Goal: Task Accomplishment & Management: Manage account settings

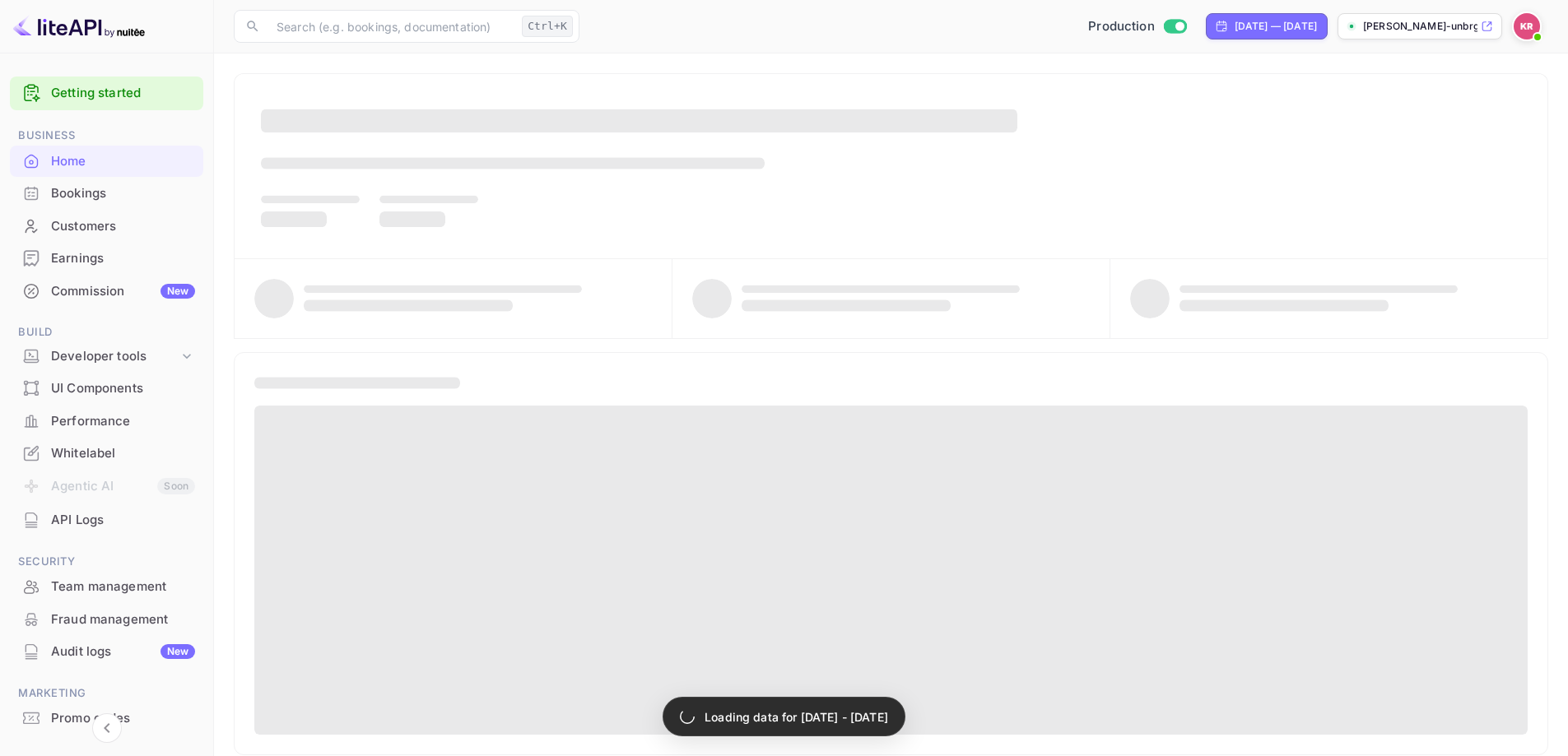
click at [87, 199] on div "Bookings" at bounding box center [123, 193] width 144 height 19
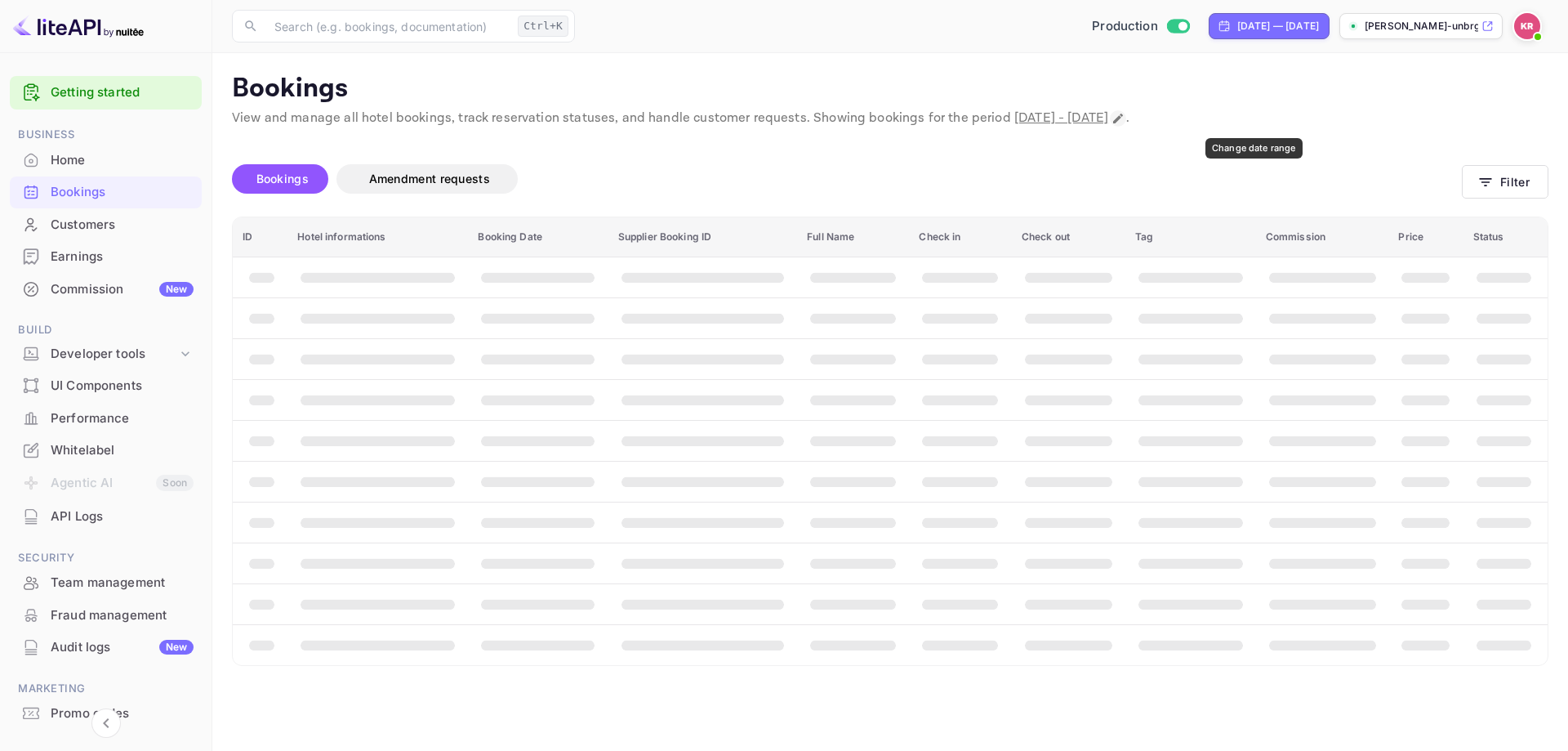
click at [1125, 118] on icon "Change date range" at bounding box center [1117, 118] width 13 height 13
select select "8"
select select "2025"
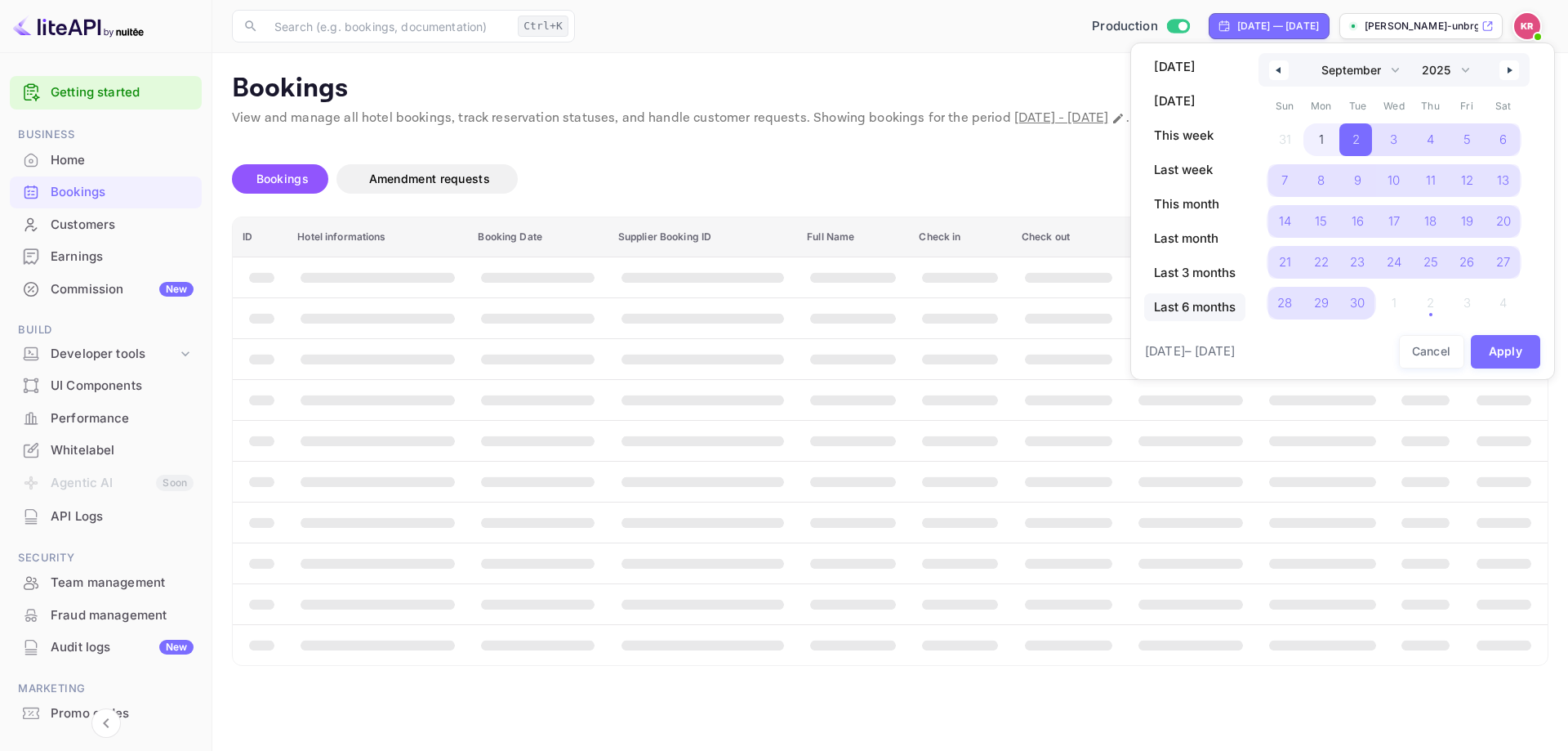
click at [1192, 305] on span "Last 6 months" at bounding box center [1195, 307] width 101 height 28
select select "3"
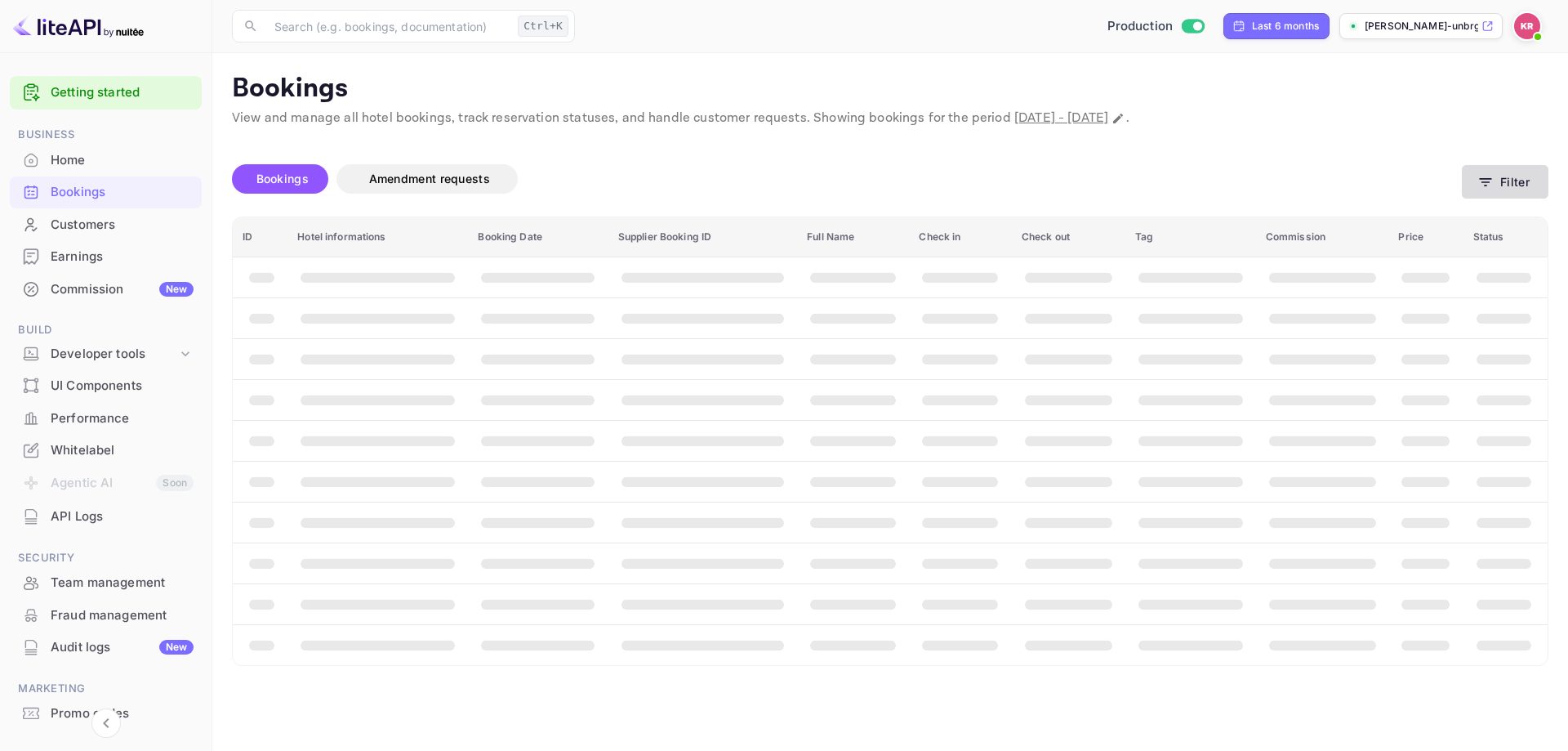
click at [1505, 194] on button "Filter" at bounding box center [1505, 182] width 86 height 34
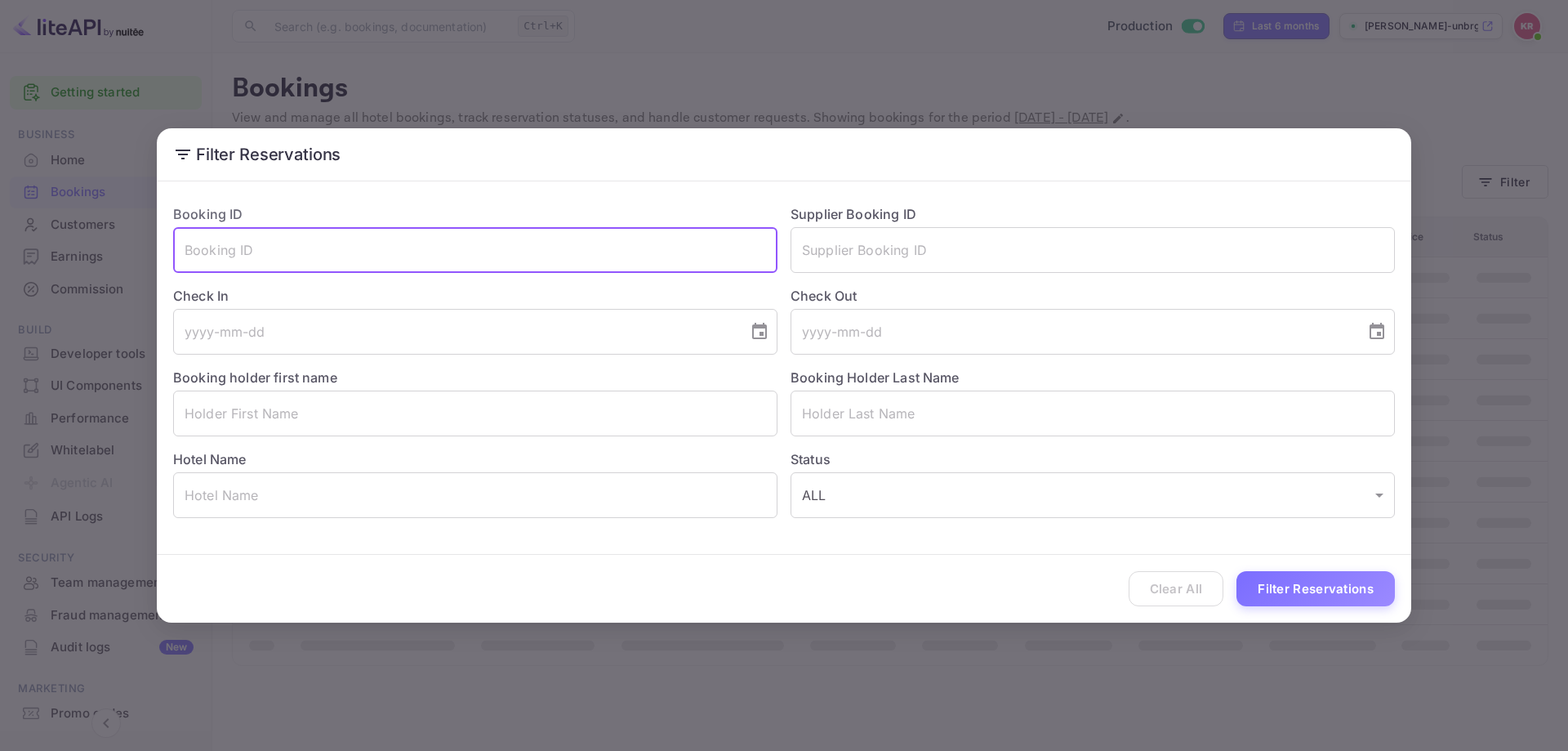
click at [453, 262] on input "text" at bounding box center [475, 250] width 604 height 46
paste input "C6gHpqkfq"
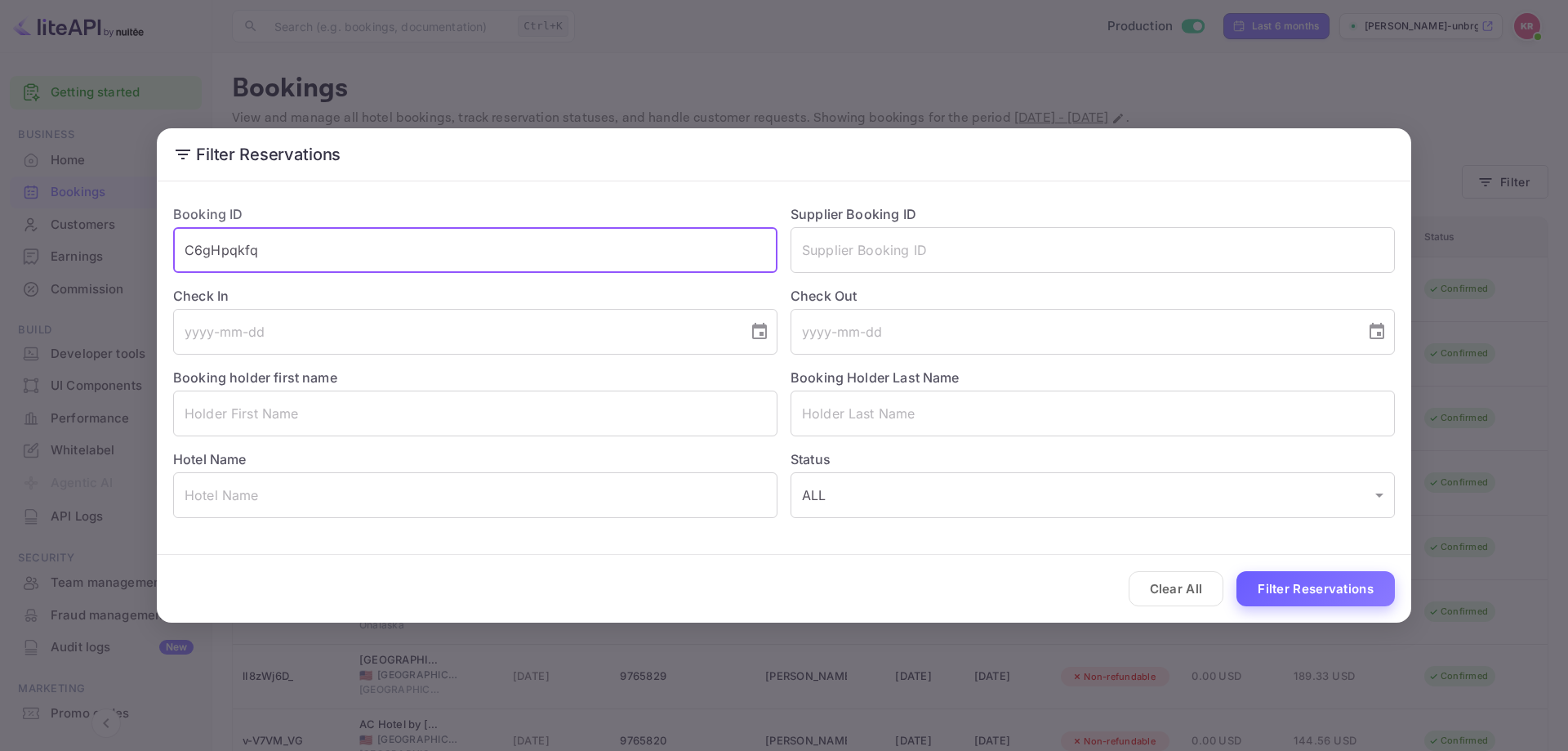
type input "C6gHpqkfq"
click at [1281, 586] on button "Filter Reservations" at bounding box center [1315, 589] width 158 height 36
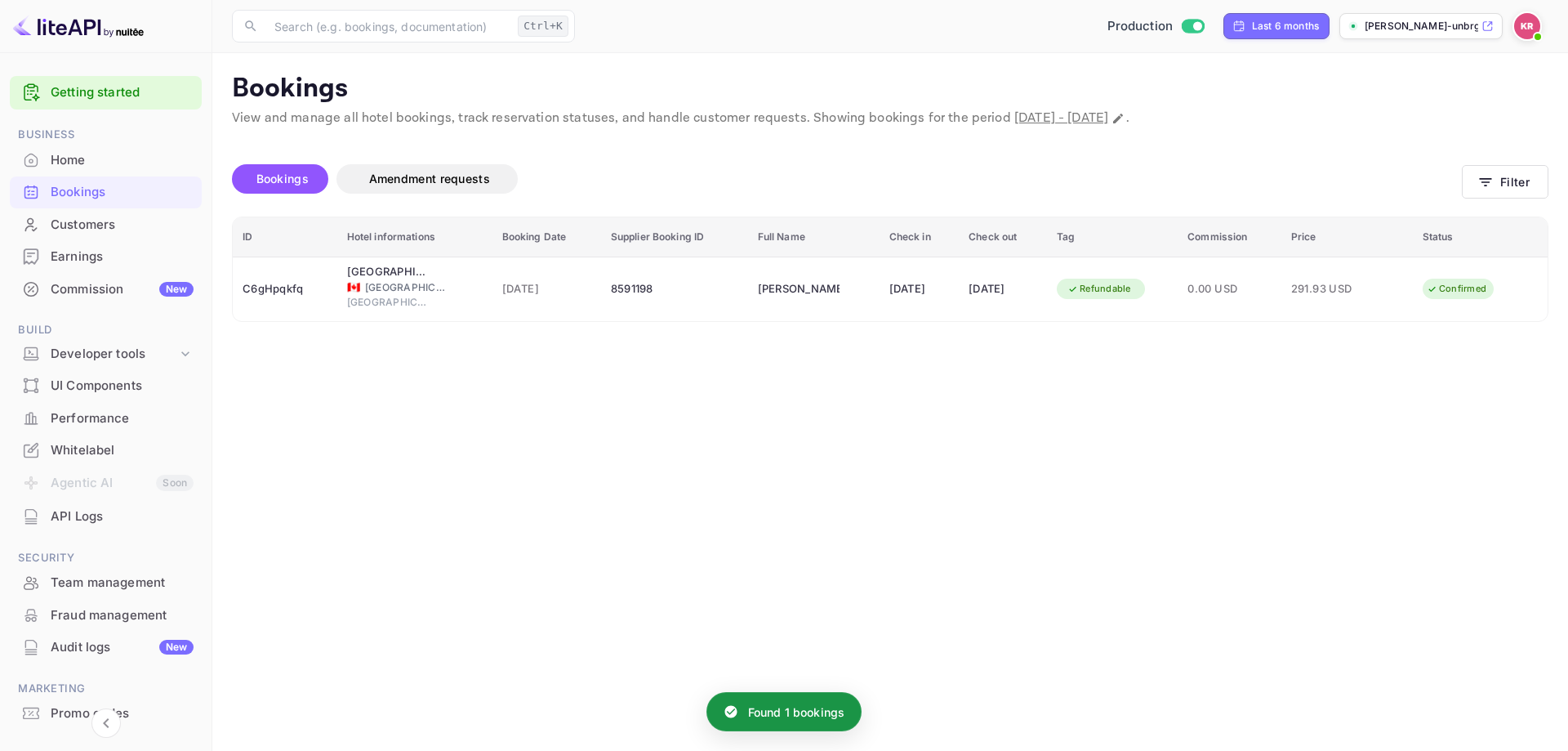
click at [411, 239] on th "Hotel informations" at bounding box center [415, 237] width 156 height 40
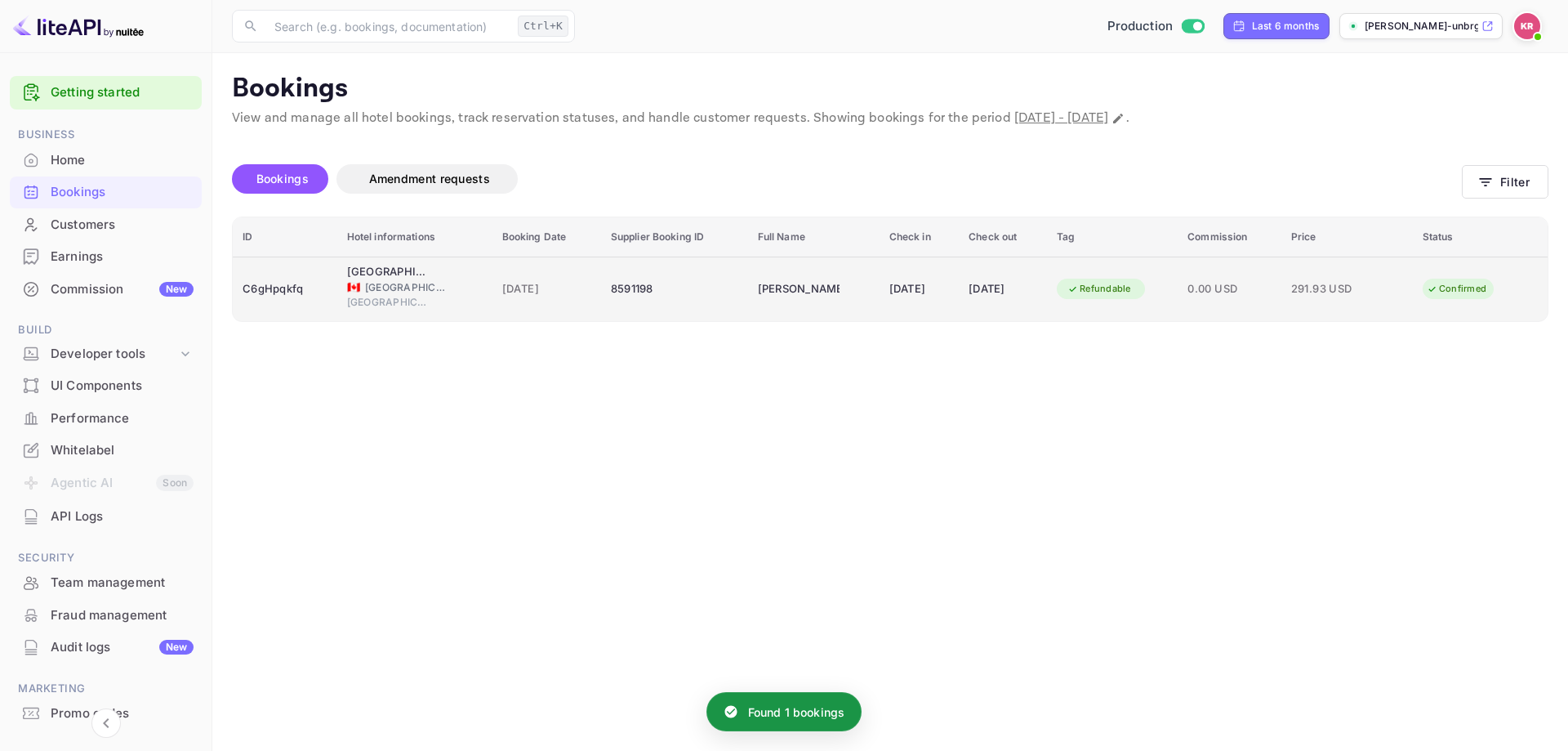
click at [995, 264] on td "08 Aug 2025" at bounding box center [1003, 288] width 88 height 64
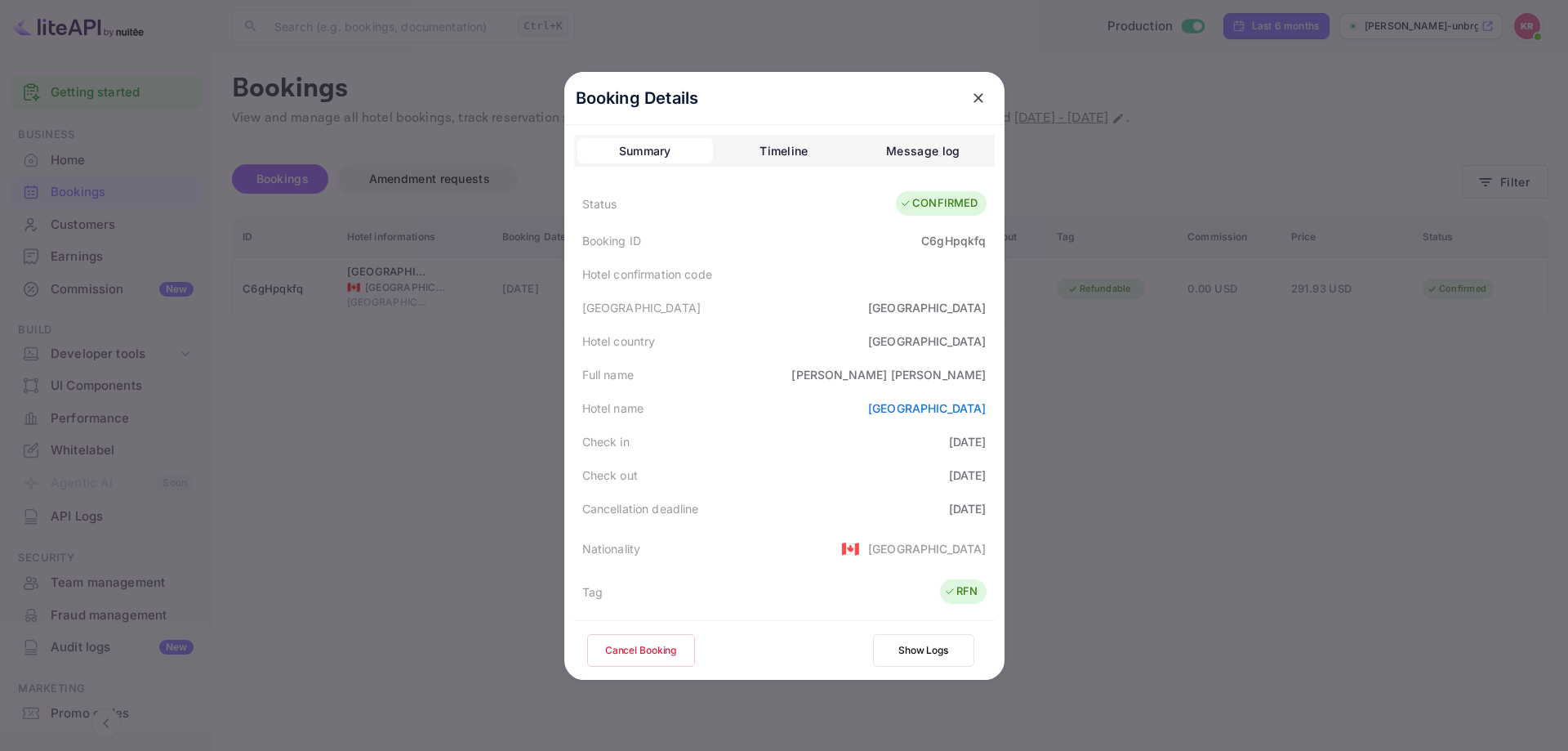
click at [645, 650] on button "Cancel Booking" at bounding box center [642, 650] width 108 height 33
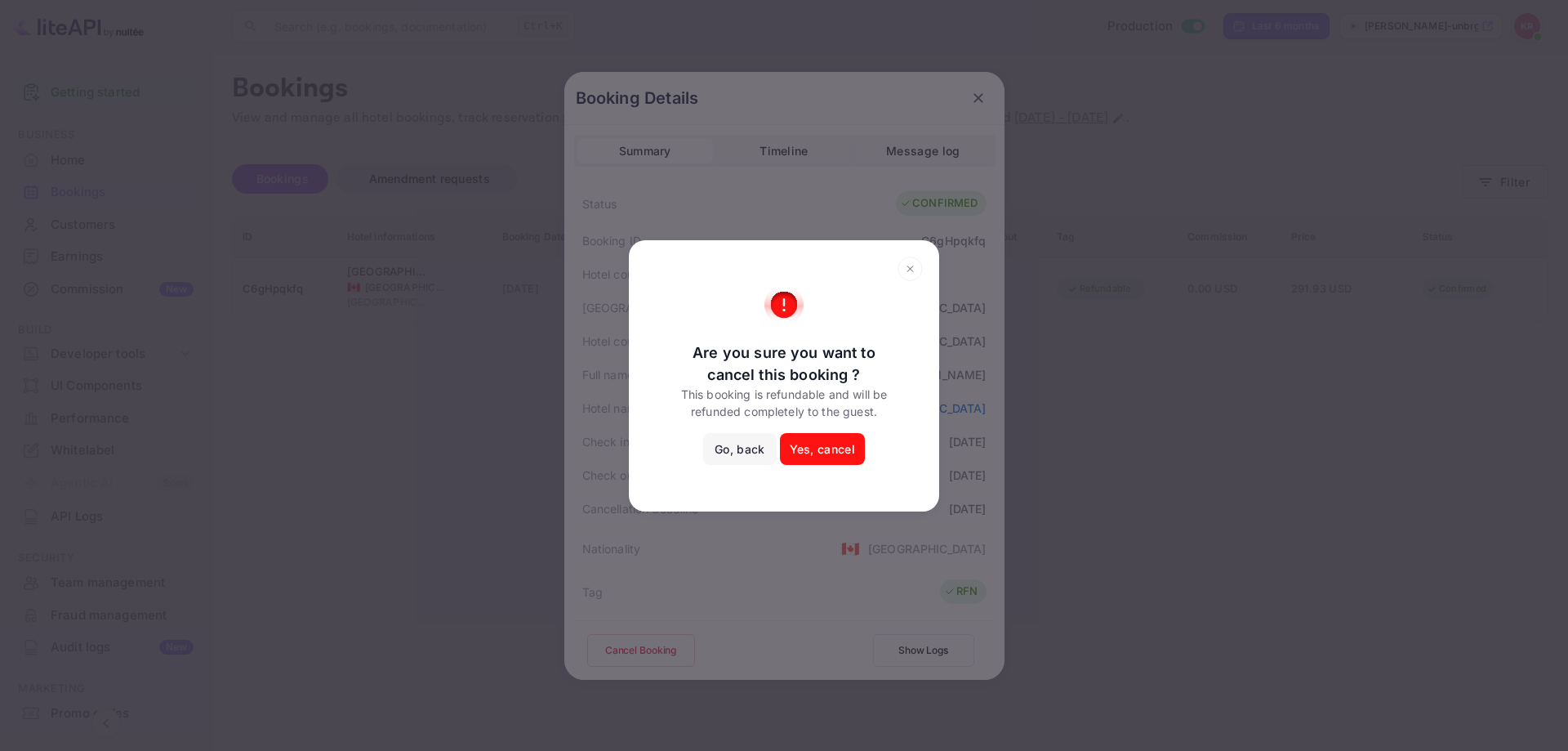
click at [727, 444] on button "Go, back" at bounding box center [740, 449] width 73 height 33
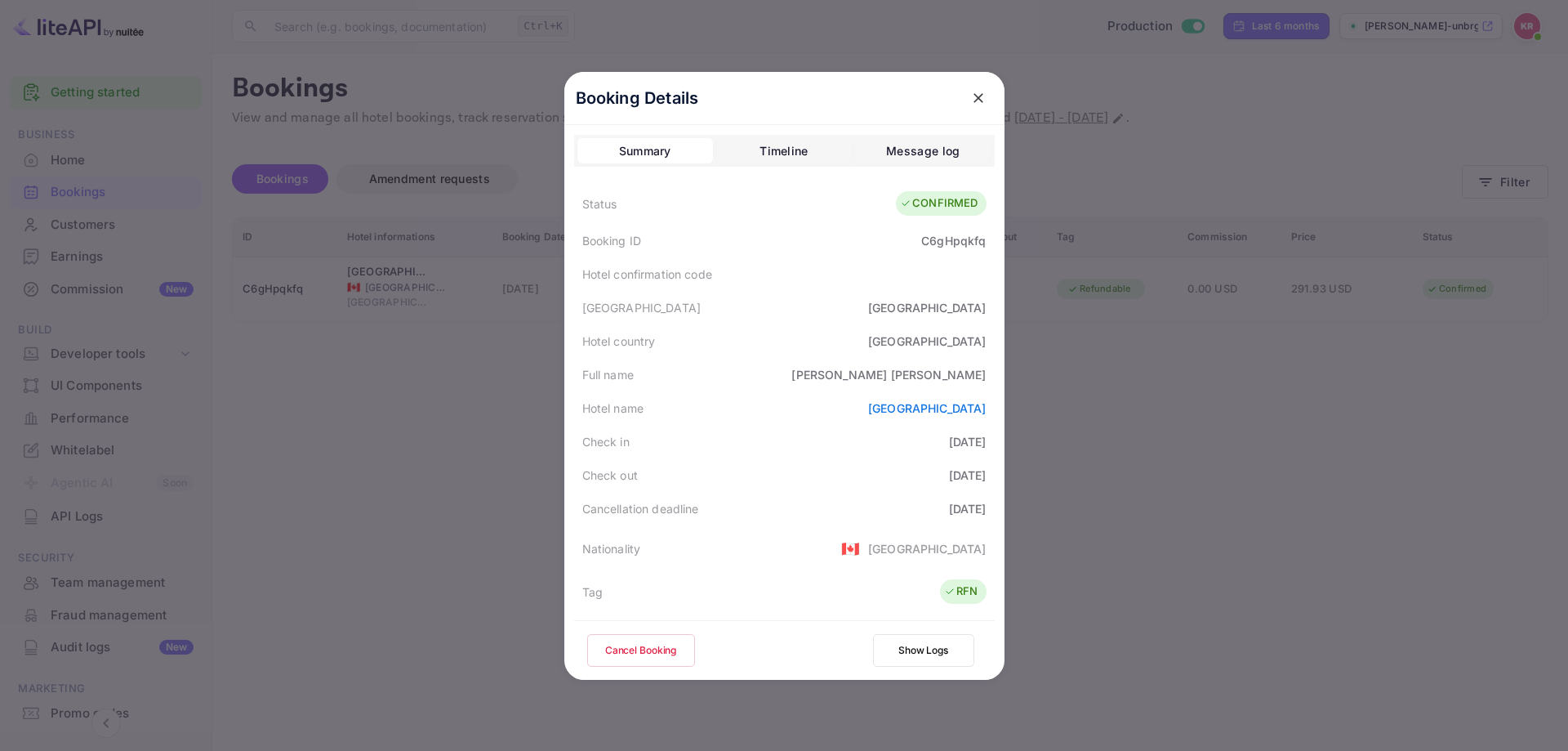
drag, startPoint x: 896, startPoint y: 145, endPoint x: 888, endPoint y: 150, distance: 9.4
click at [897, 145] on div "Message log" at bounding box center [923, 151] width 74 height 19
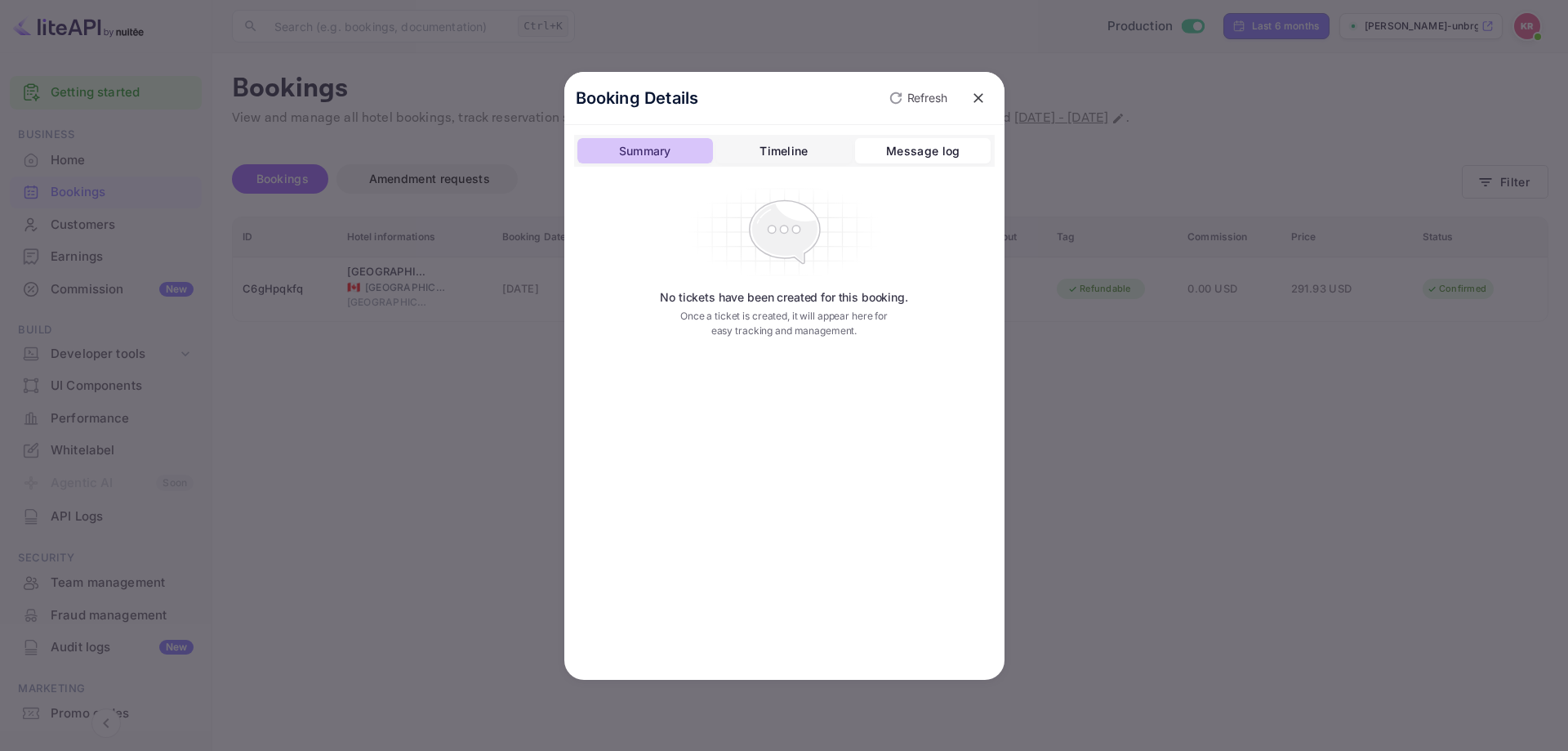
click at [659, 145] on div "Summary" at bounding box center [646, 151] width 52 height 19
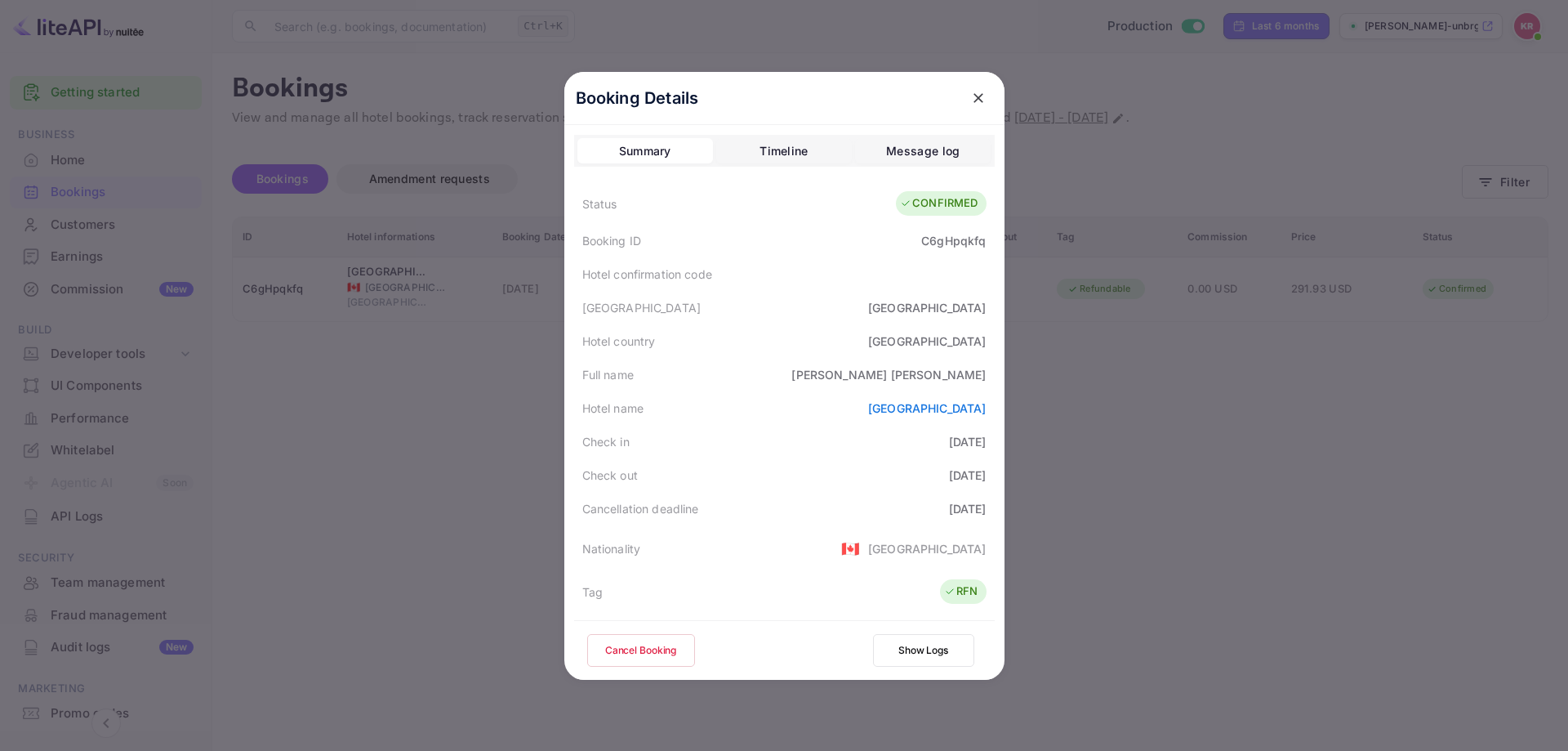
click at [620, 647] on button "Cancel Booking" at bounding box center [642, 650] width 108 height 33
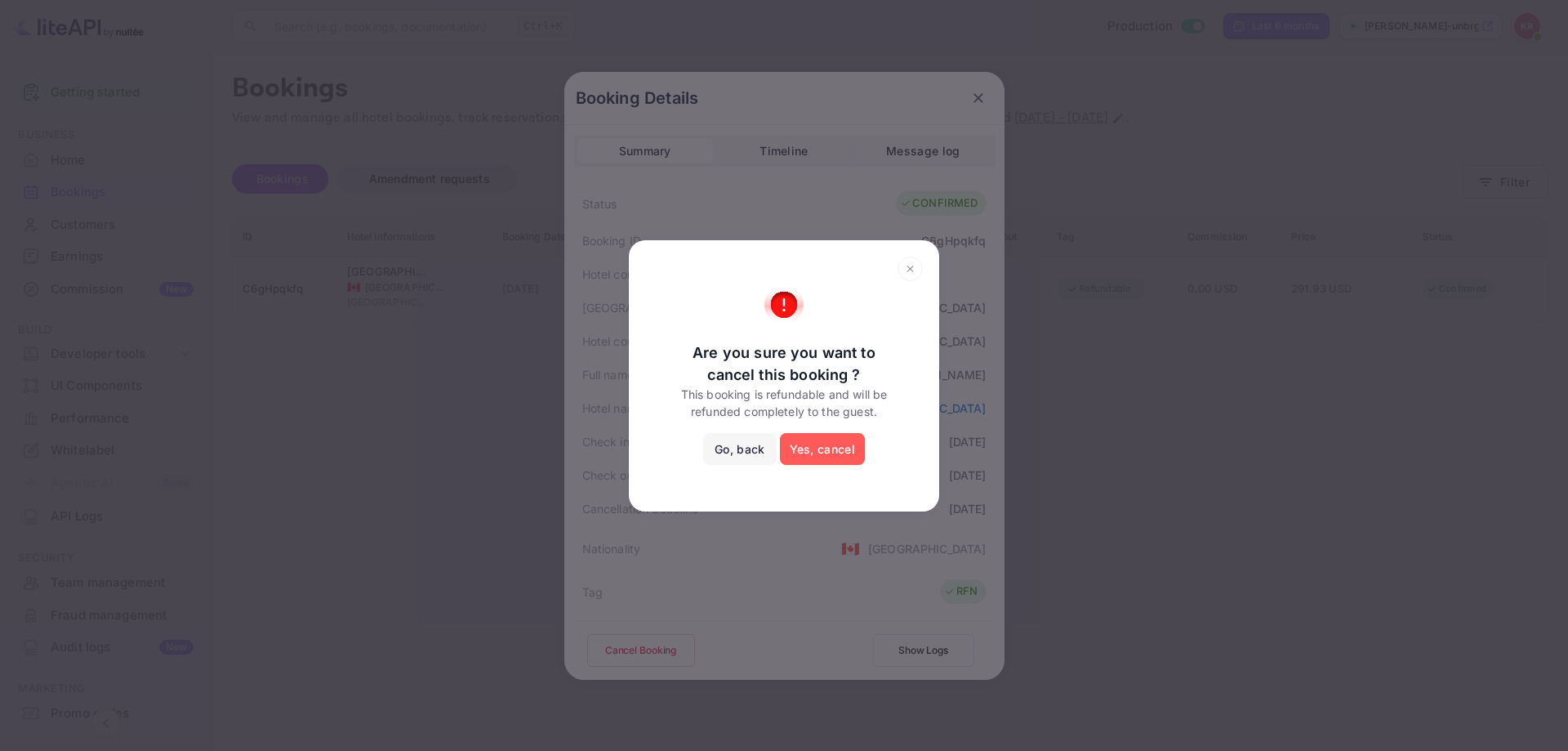
click at [789, 457] on button "Yes, cancel" at bounding box center [822, 449] width 85 height 33
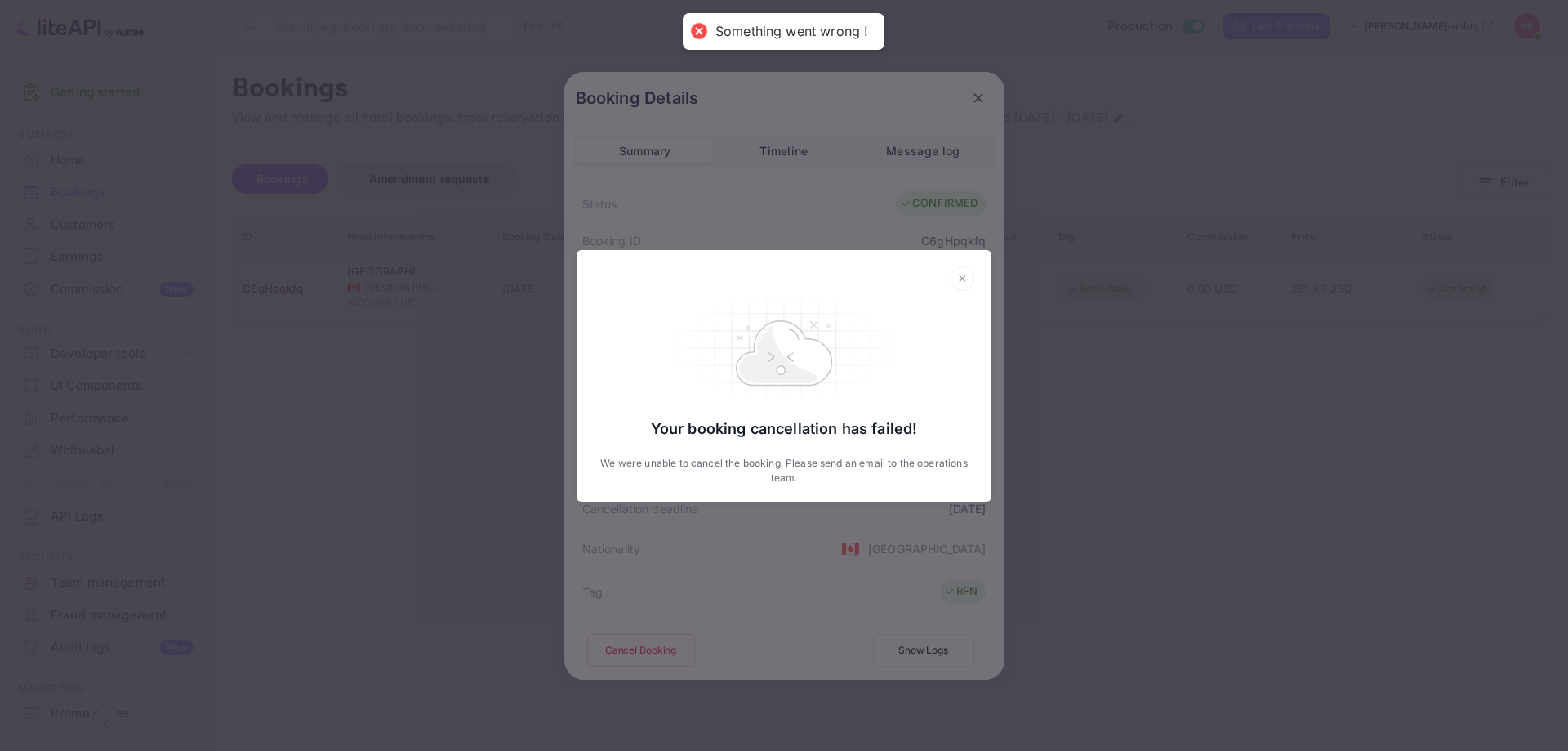
drag, startPoint x: 1070, startPoint y: 411, endPoint x: 1102, endPoint y: 411, distance: 32.0
click at [1071, 411] on div "Your booking cancellation has failed! We were unable to cancel the booking. Ple…" at bounding box center [784, 376] width 1568 height 751
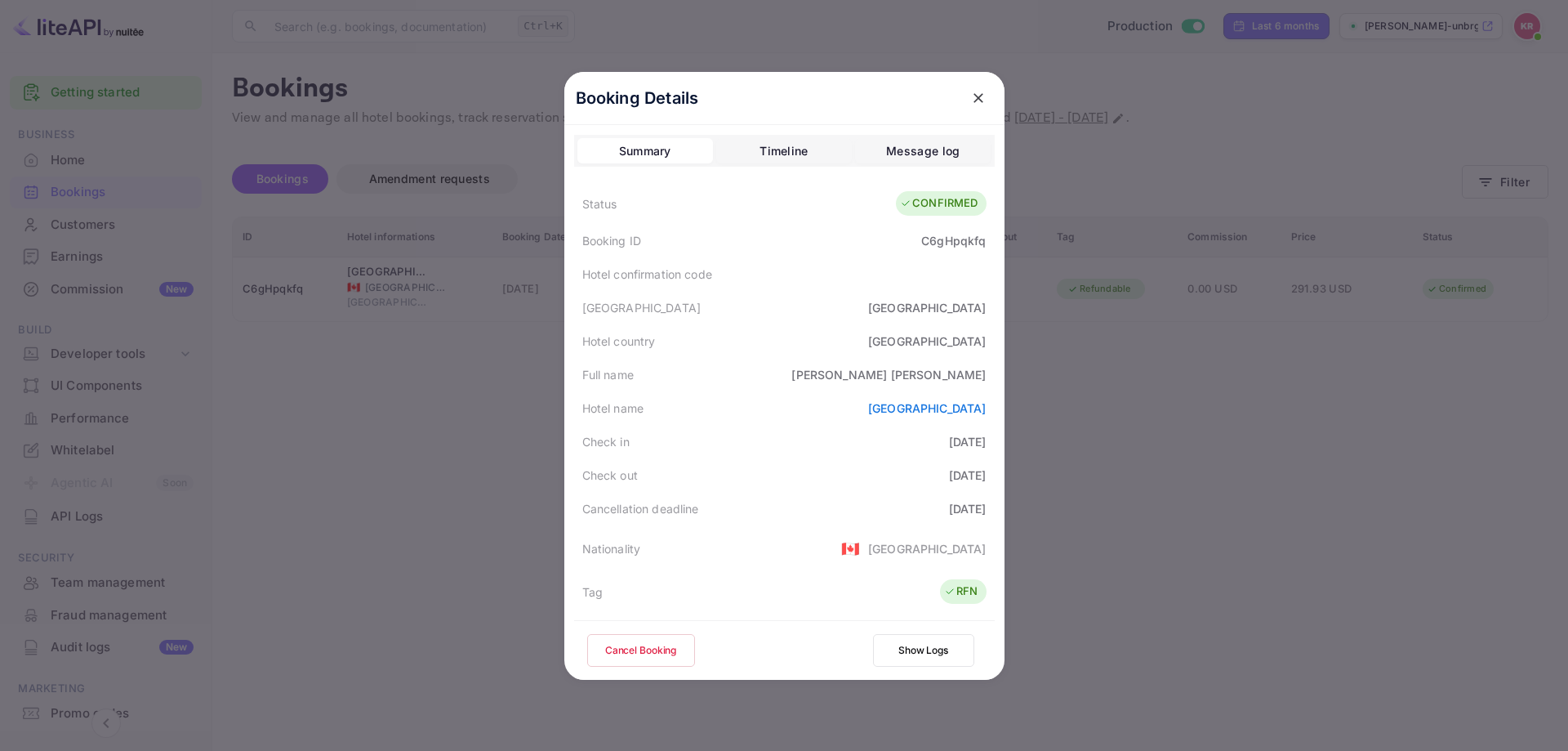
click at [778, 132] on div "Booking Details Summary Timeline Message log Status CONFIRMED Booking ID C6gHpq…" at bounding box center [784, 376] width 440 height 608
click at [767, 147] on div "Timeline" at bounding box center [784, 151] width 48 height 19
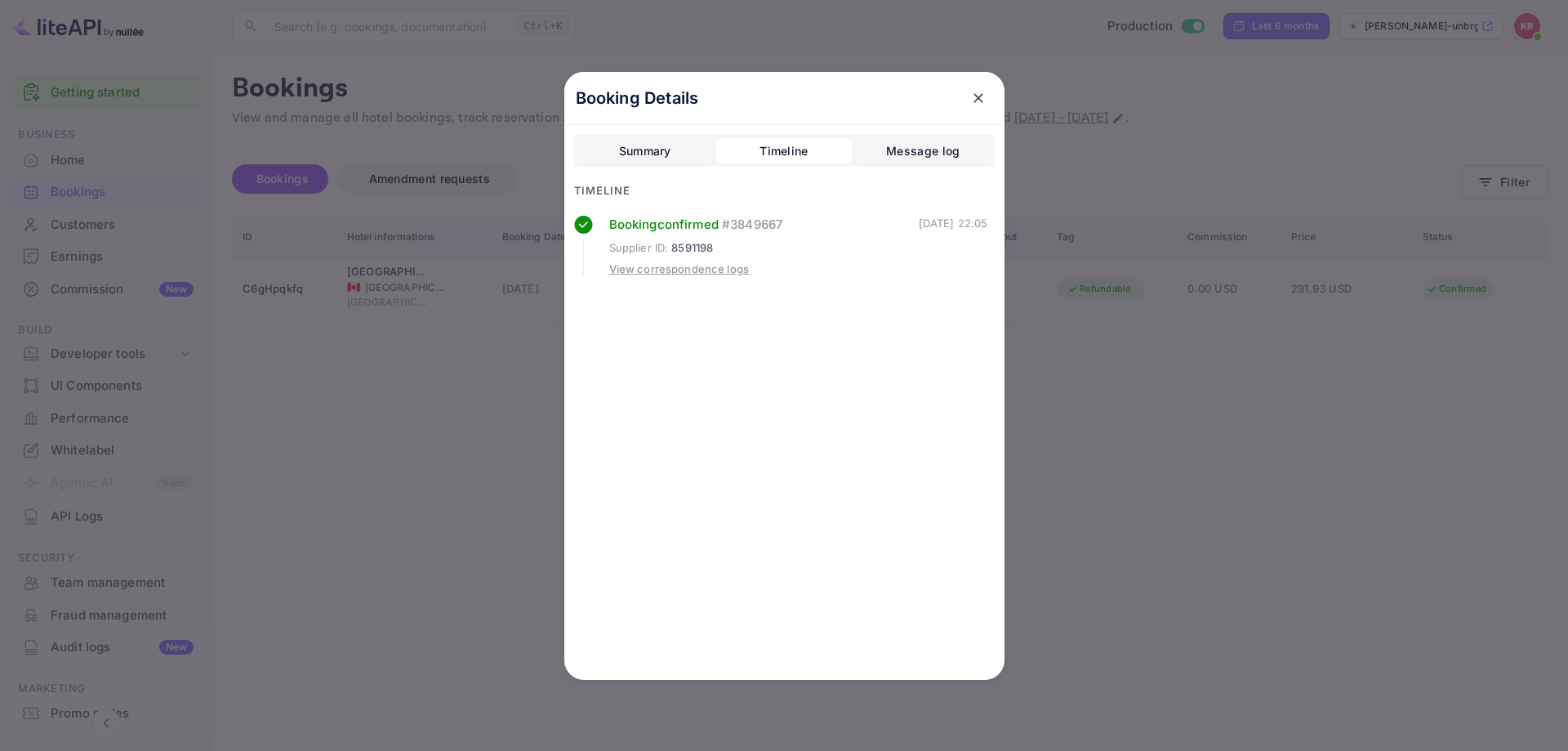
click at [709, 271] on div "View correspondence logs" at bounding box center [680, 269] width 140 height 16
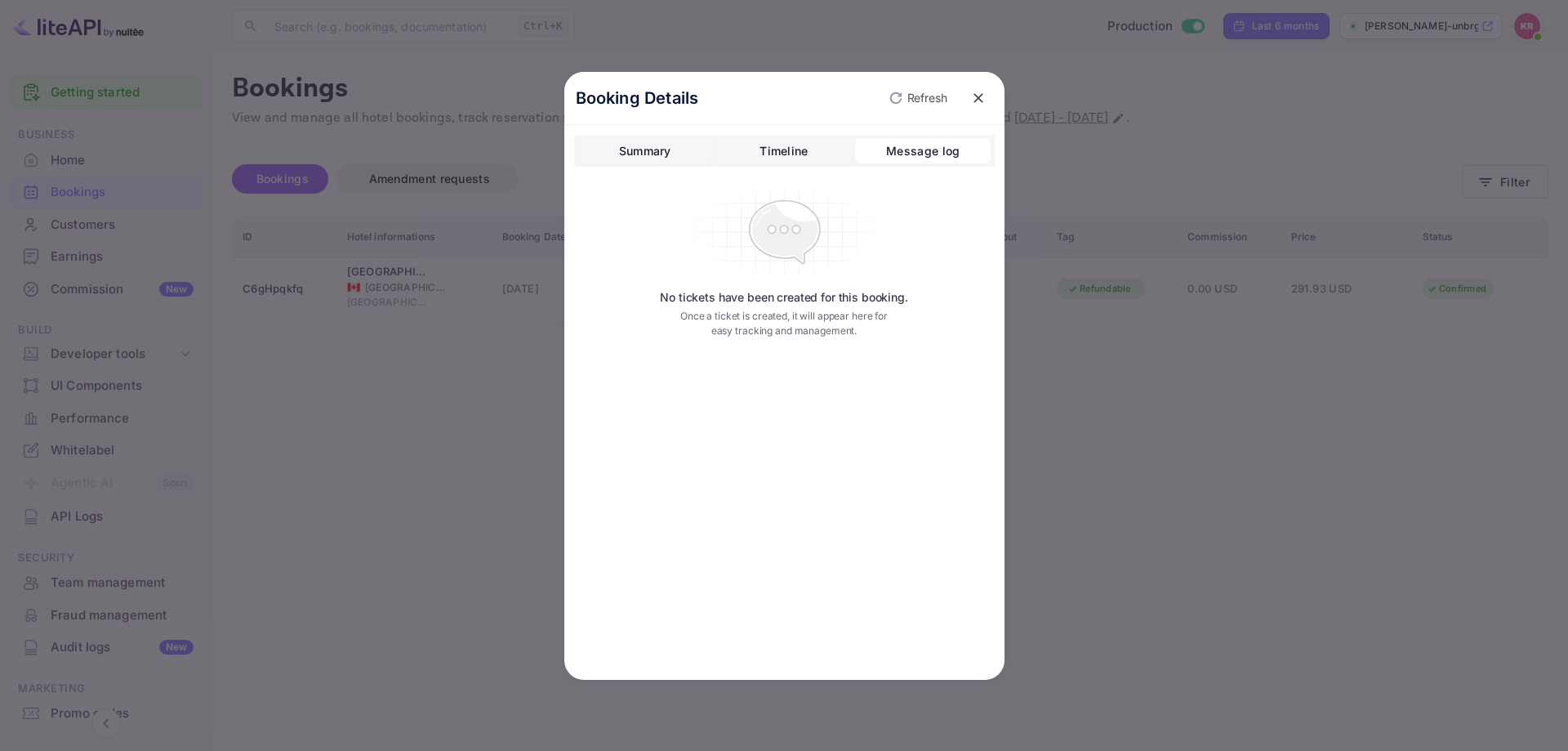
click at [833, 145] on button "Timeline" at bounding box center [784, 151] width 135 height 26
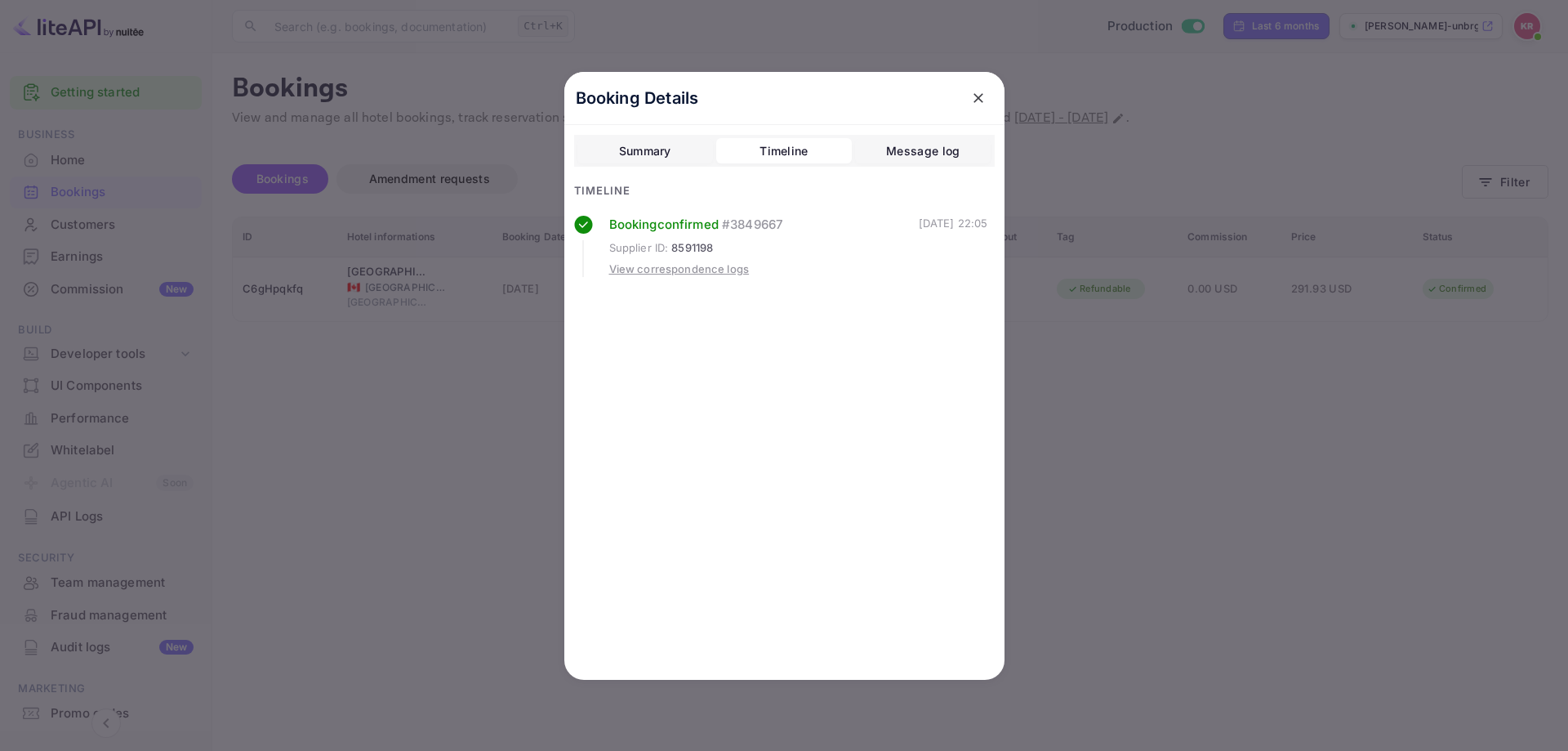
click at [1102, 354] on div at bounding box center [784, 376] width 1568 height 751
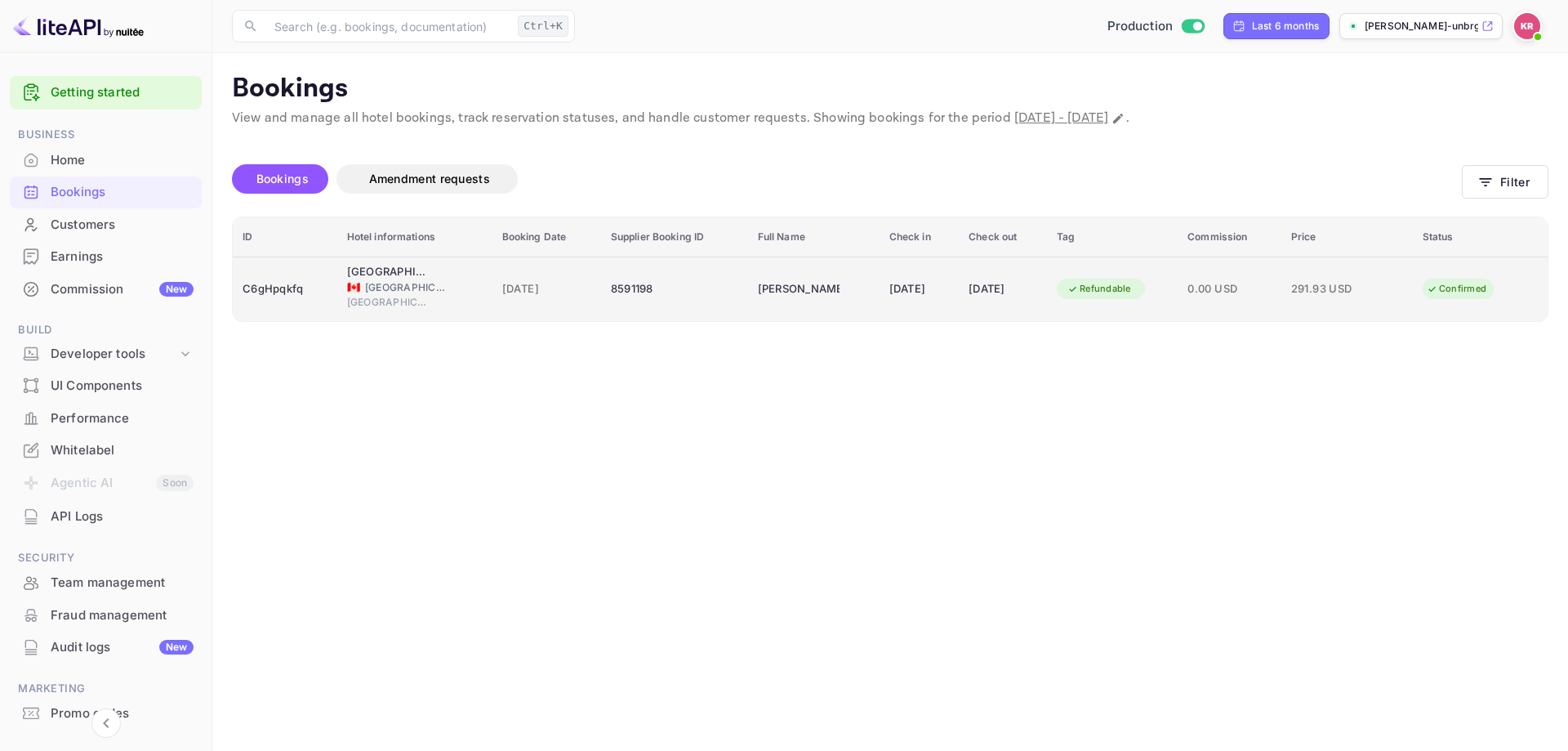
click at [1094, 305] on td "Refundable" at bounding box center [1112, 288] width 131 height 64
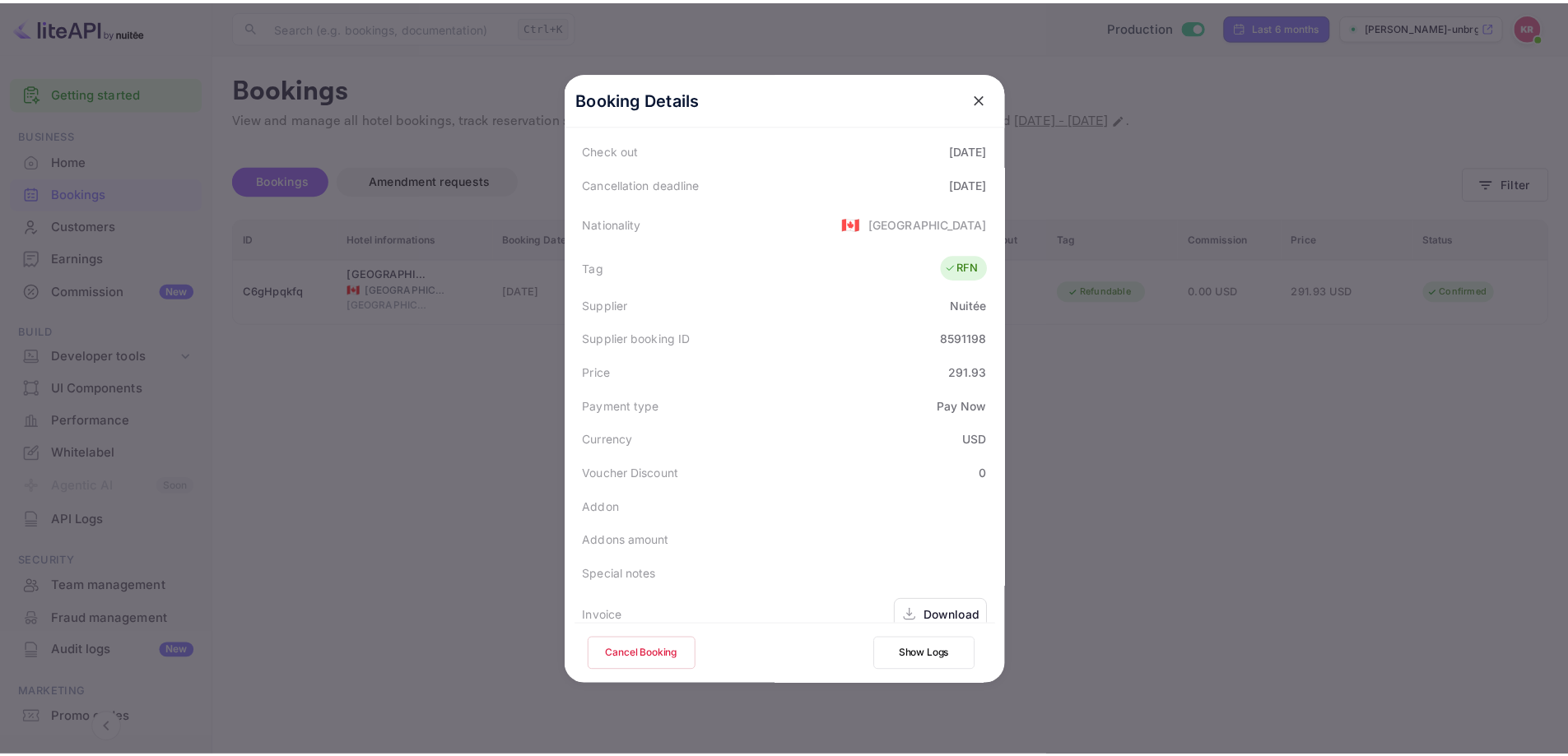
scroll to position [399, 0]
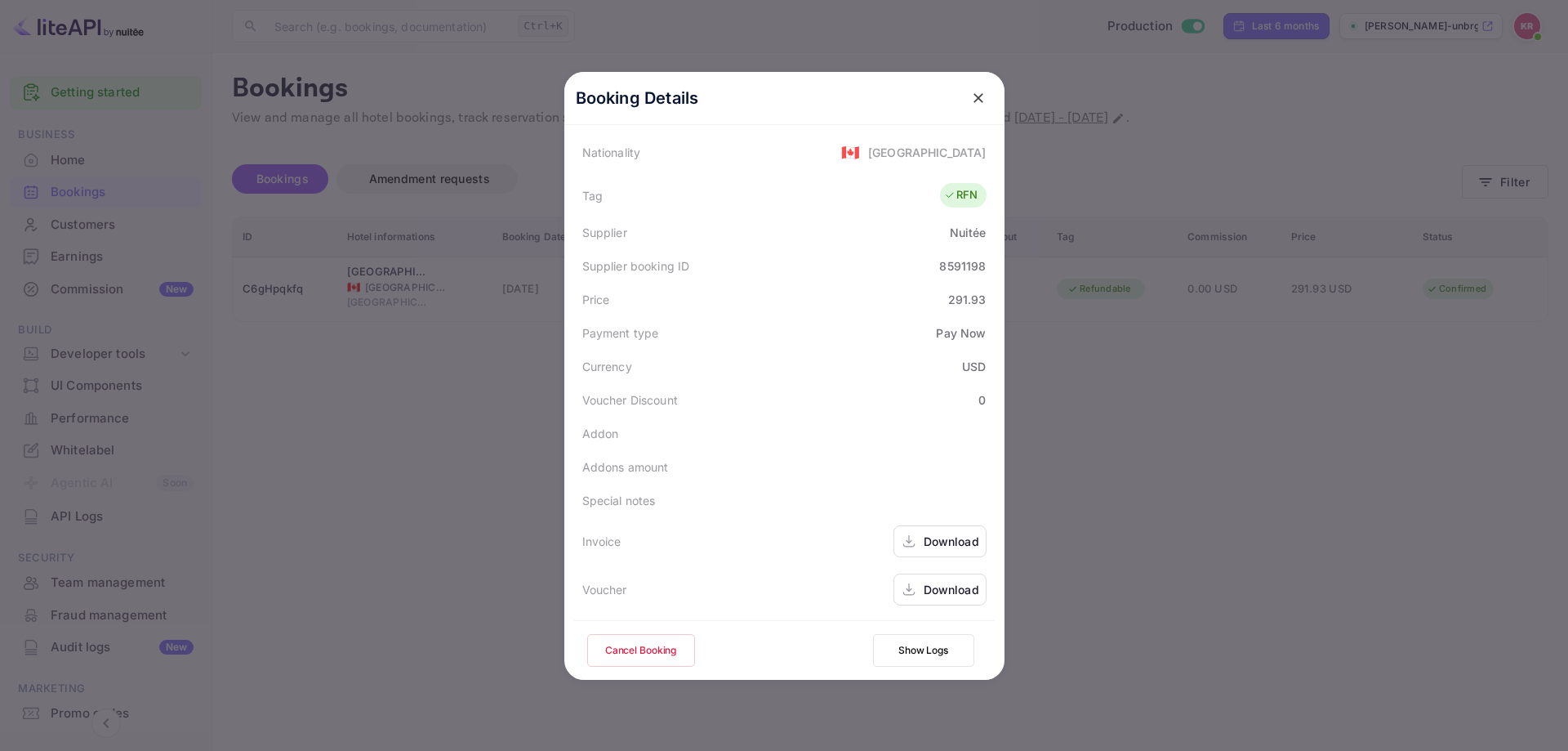
click at [913, 573] on div "Download" at bounding box center [940, 589] width 93 height 32
click at [666, 652] on button "Cancel Booking" at bounding box center [642, 650] width 108 height 33
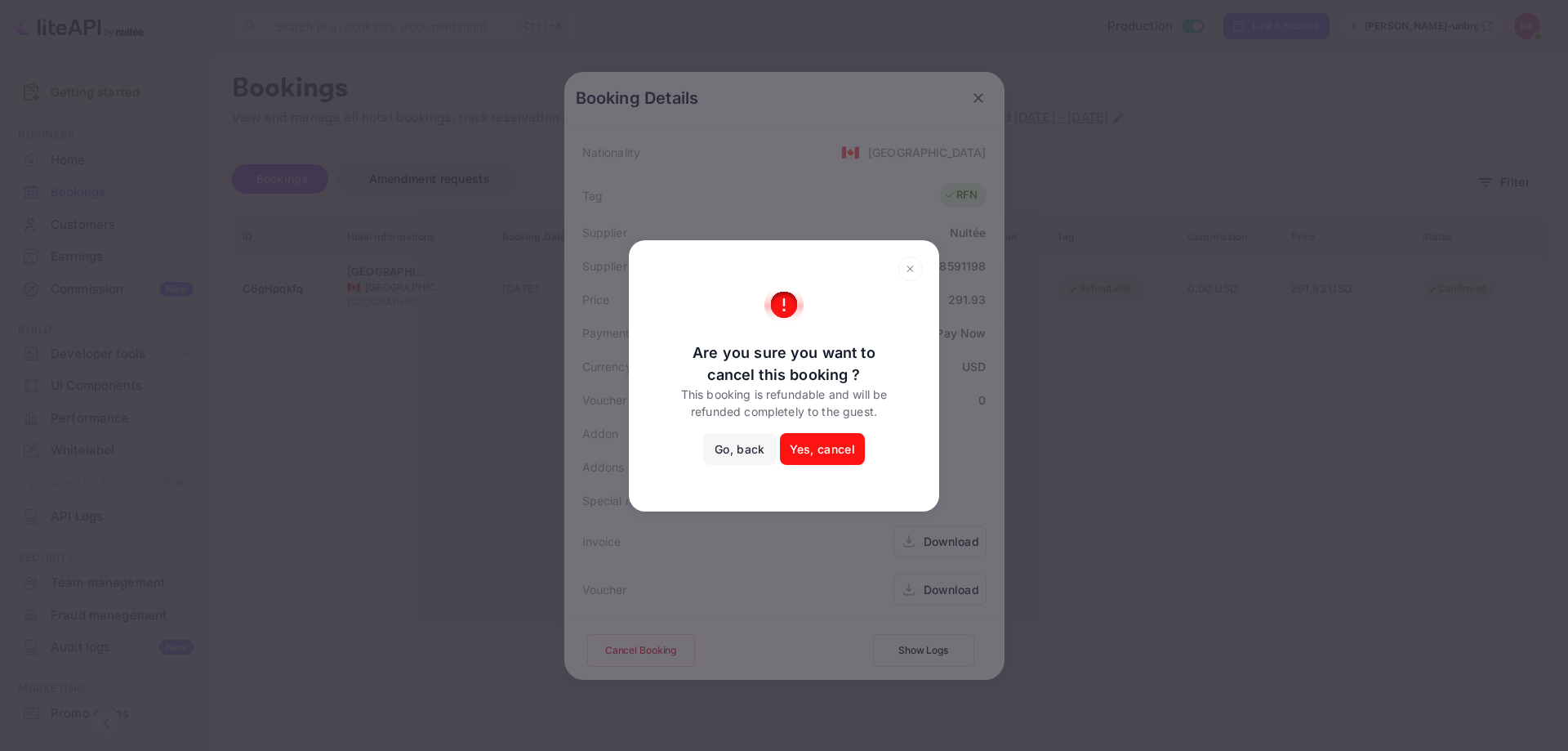
click at [802, 459] on button "Yes, cancel" at bounding box center [822, 449] width 85 height 33
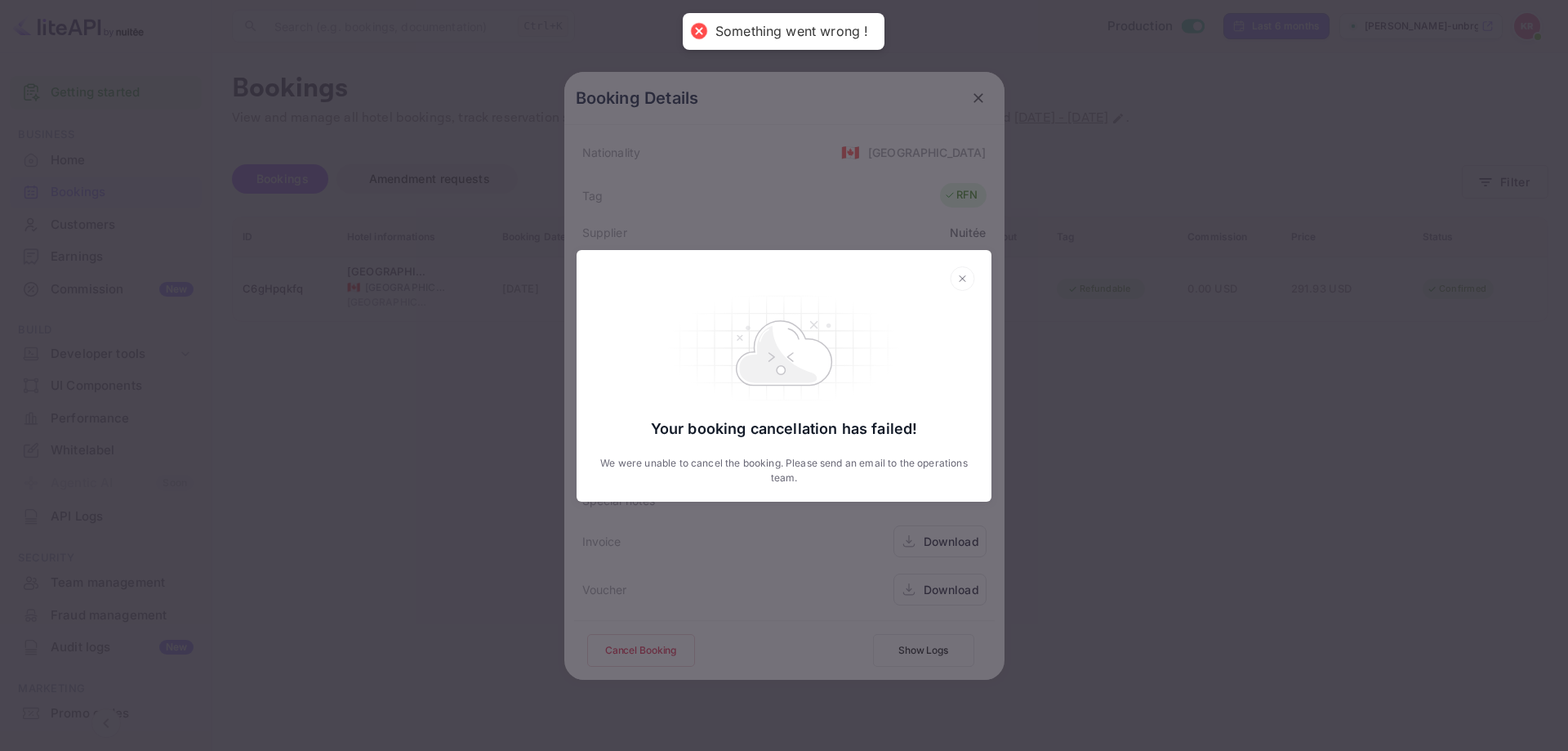
click at [962, 271] on icon at bounding box center [963, 278] width 25 height 25
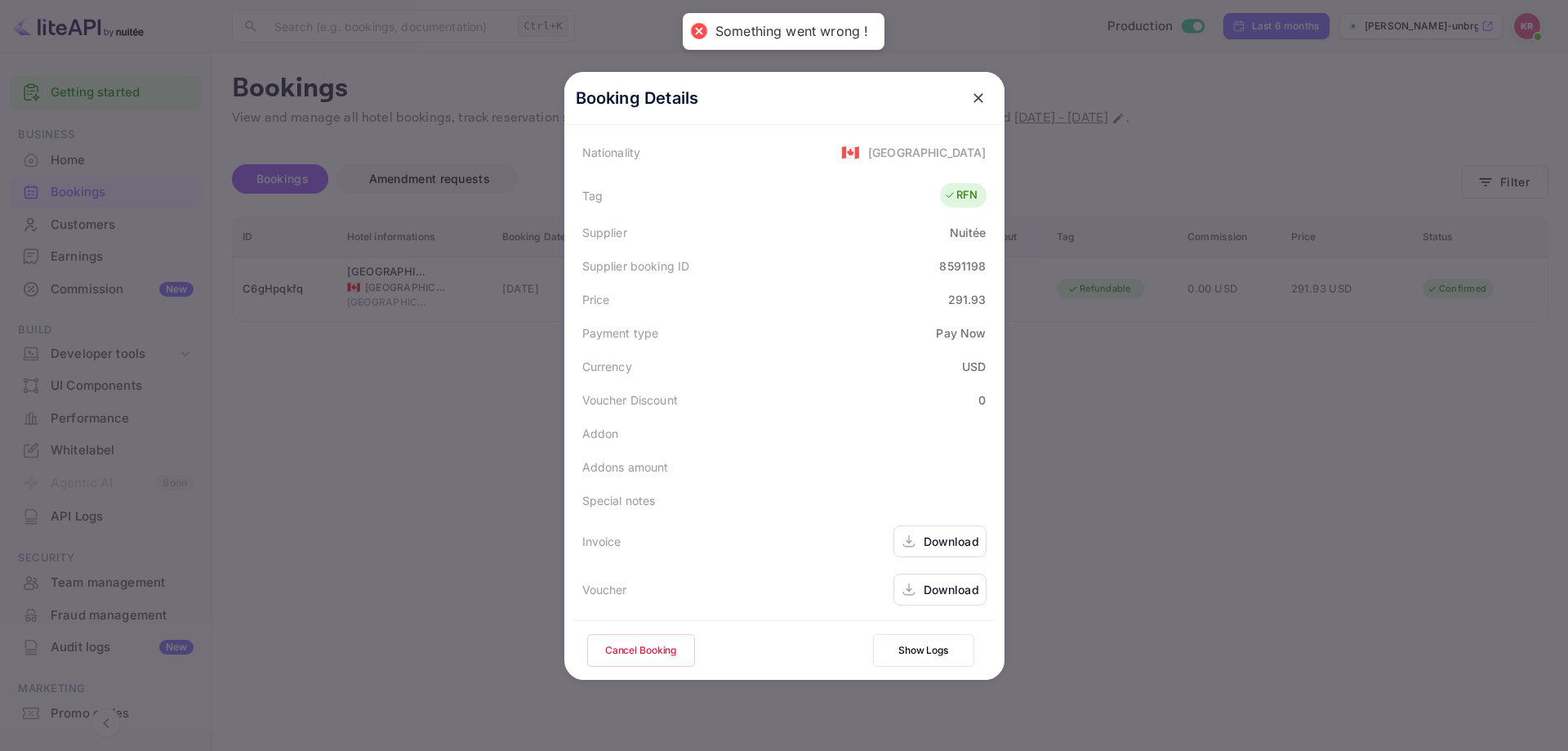
click at [1130, 474] on div at bounding box center [784, 376] width 1568 height 751
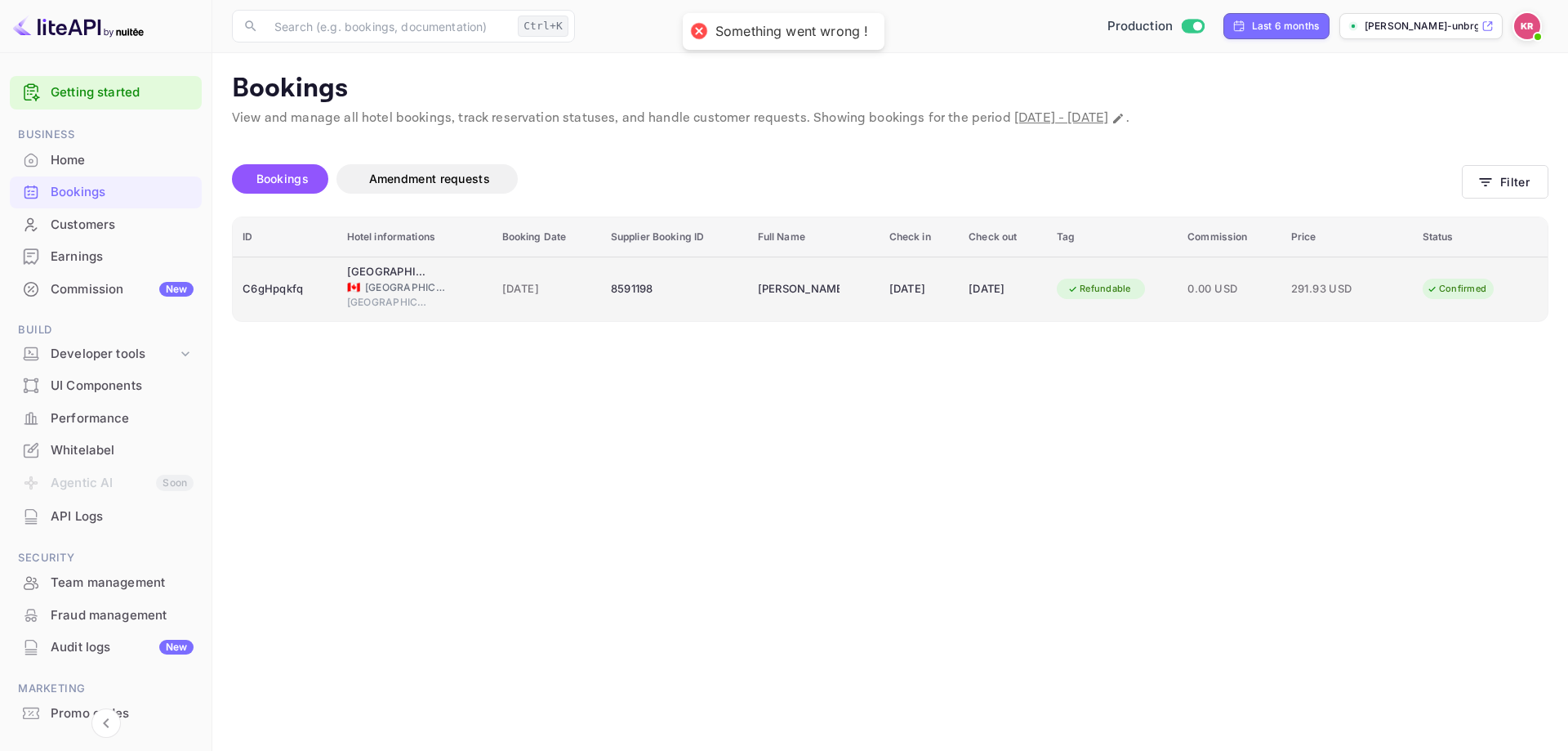
click at [1047, 293] on td "08 Aug 2025" at bounding box center [1003, 288] width 88 height 64
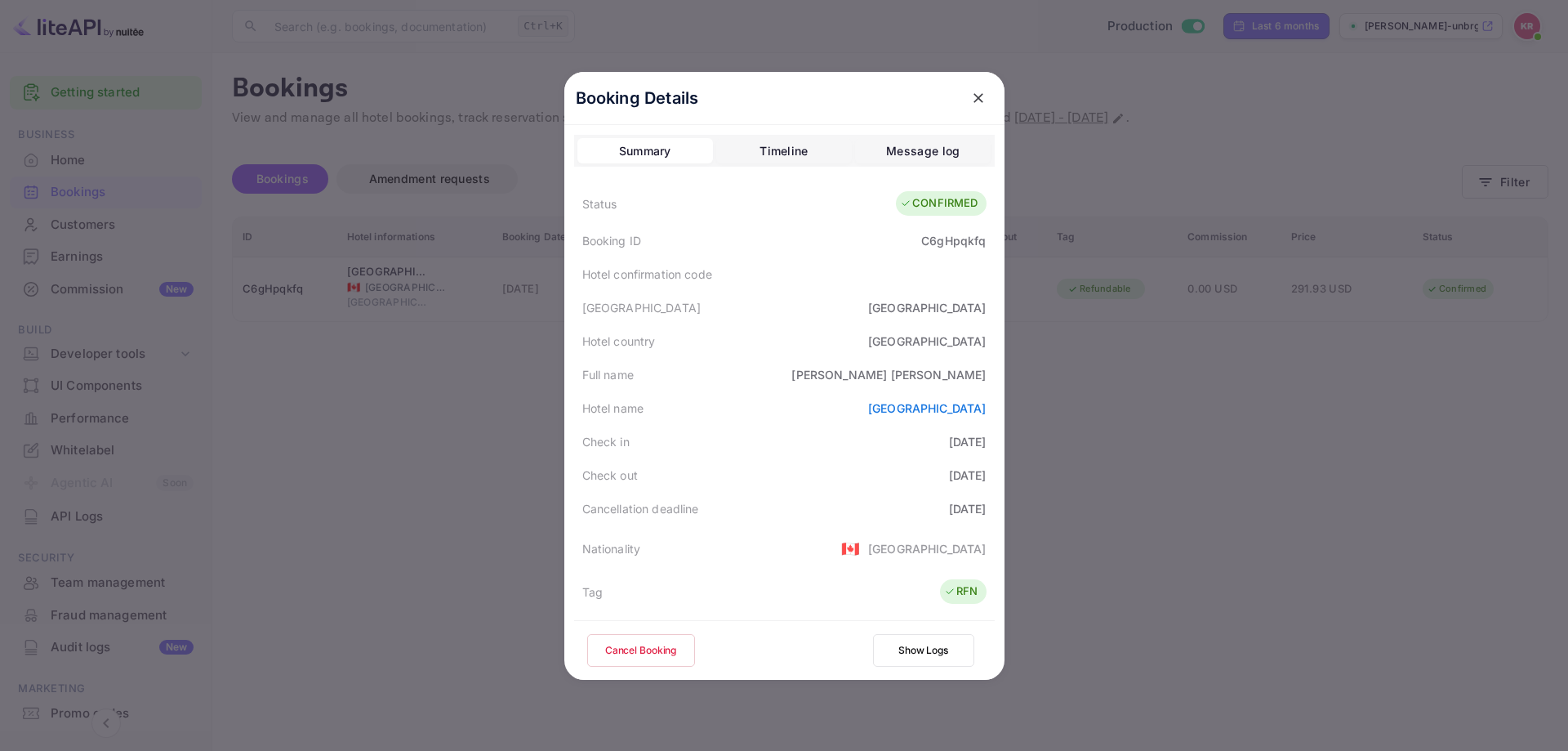
click at [958, 145] on button "Message log" at bounding box center [923, 151] width 135 height 26
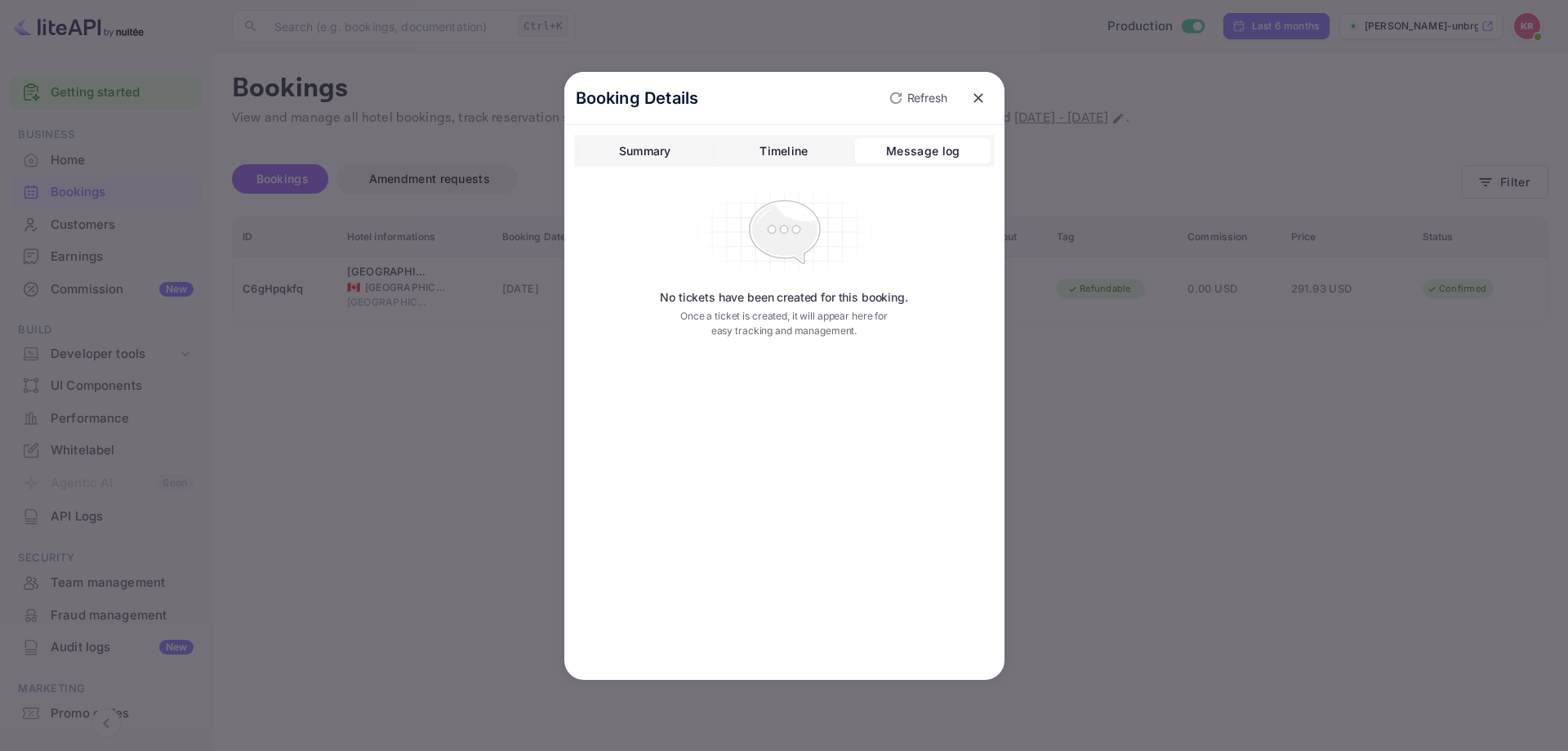
click at [804, 156] on div "Timeline" at bounding box center [784, 151] width 48 height 19
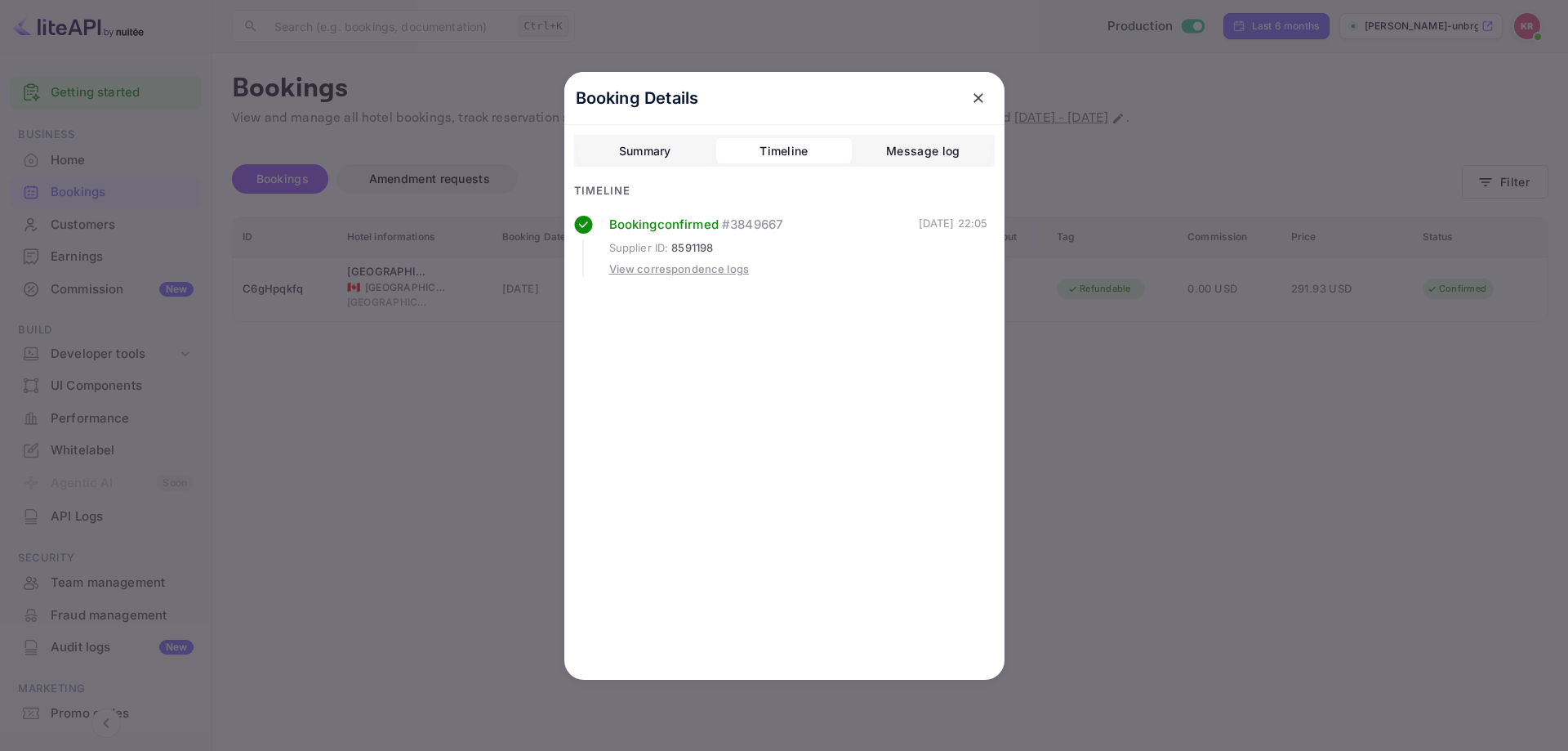
click at [706, 276] on div "View correspondence logs" at bounding box center [680, 269] width 140 height 16
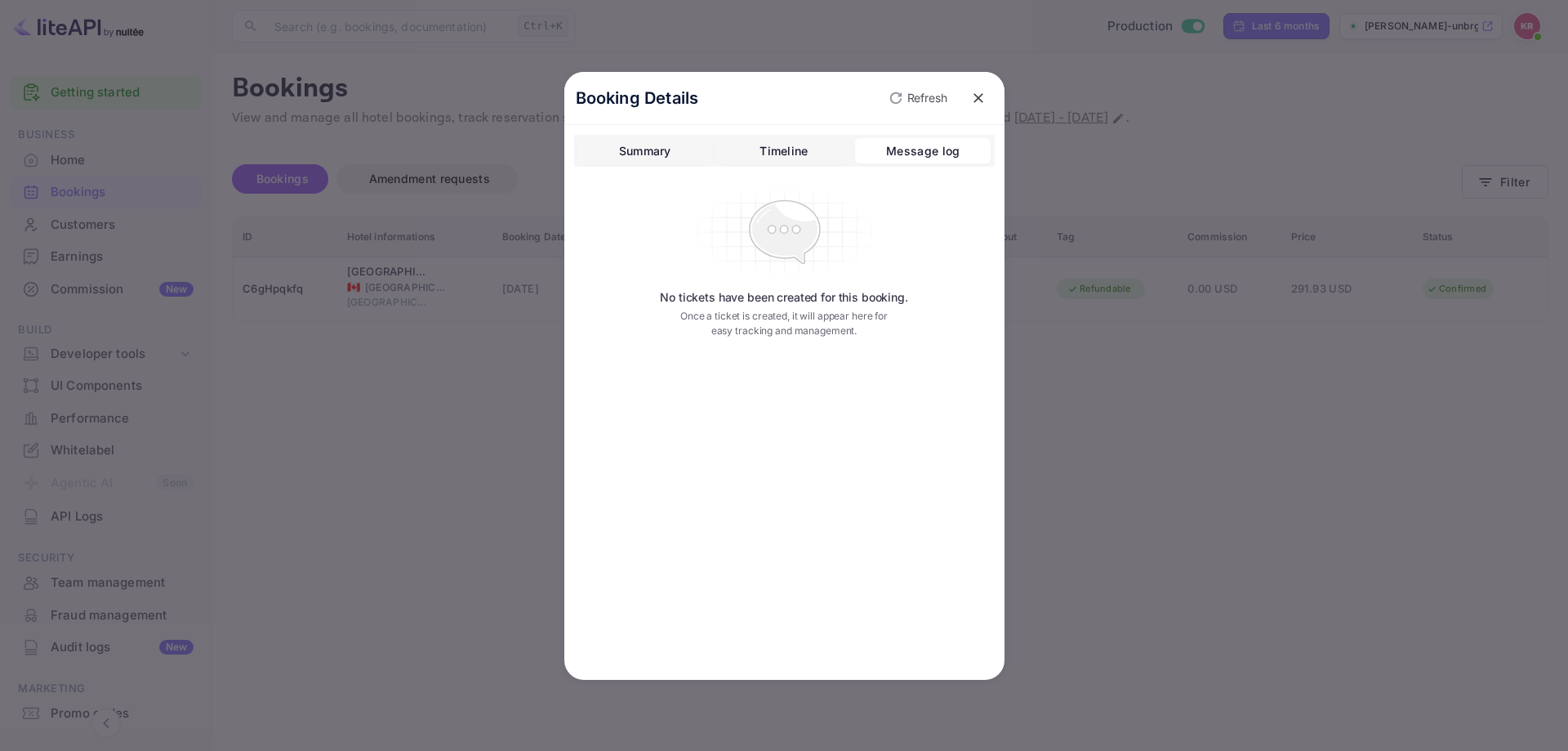
click at [779, 156] on div "Timeline" at bounding box center [784, 151] width 48 height 19
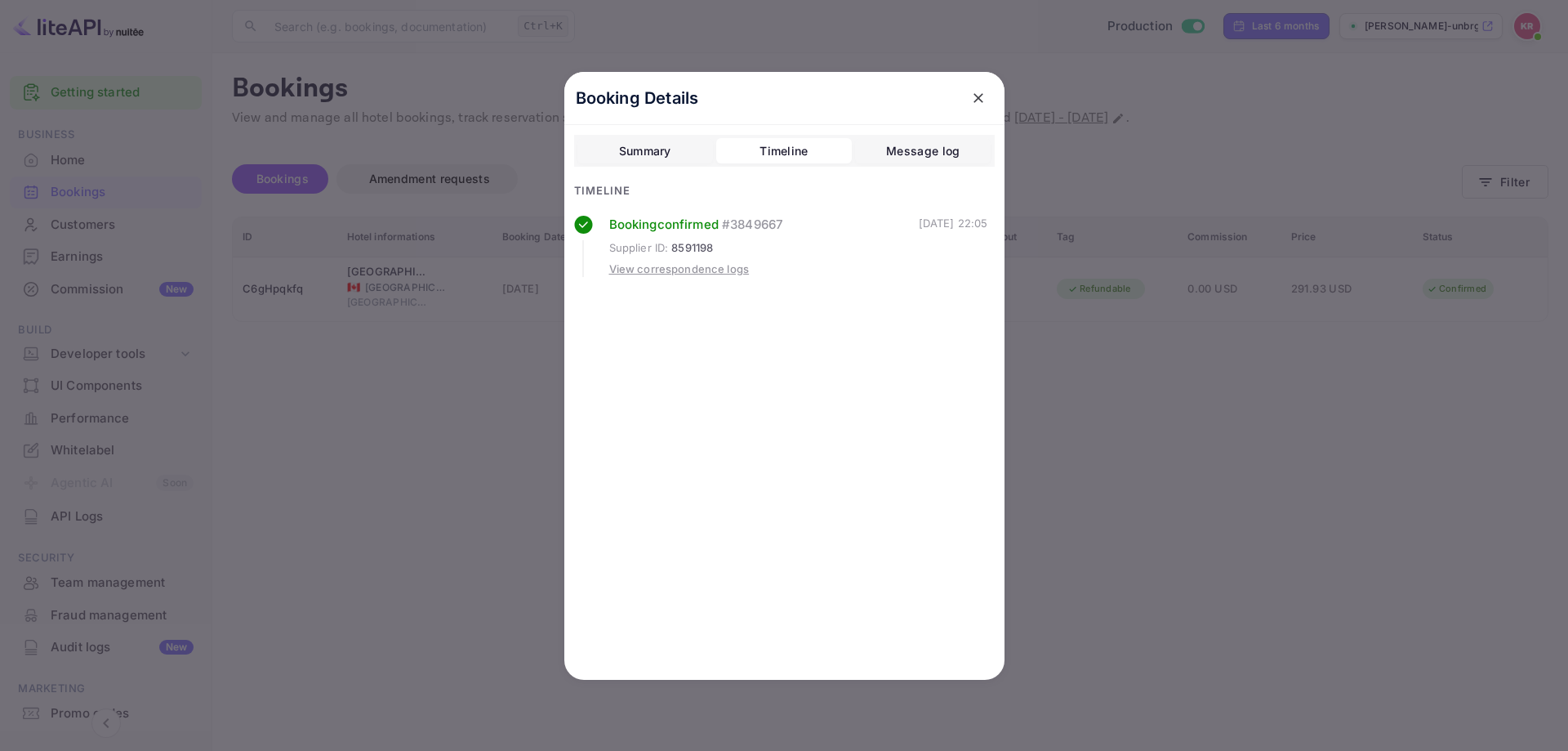
click at [722, 224] on div "Booking confirmed # 3849667" at bounding box center [764, 225] width 309 height 19
click at [1412, 513] on div at bounding box center [784, 376] width 1568 height 751
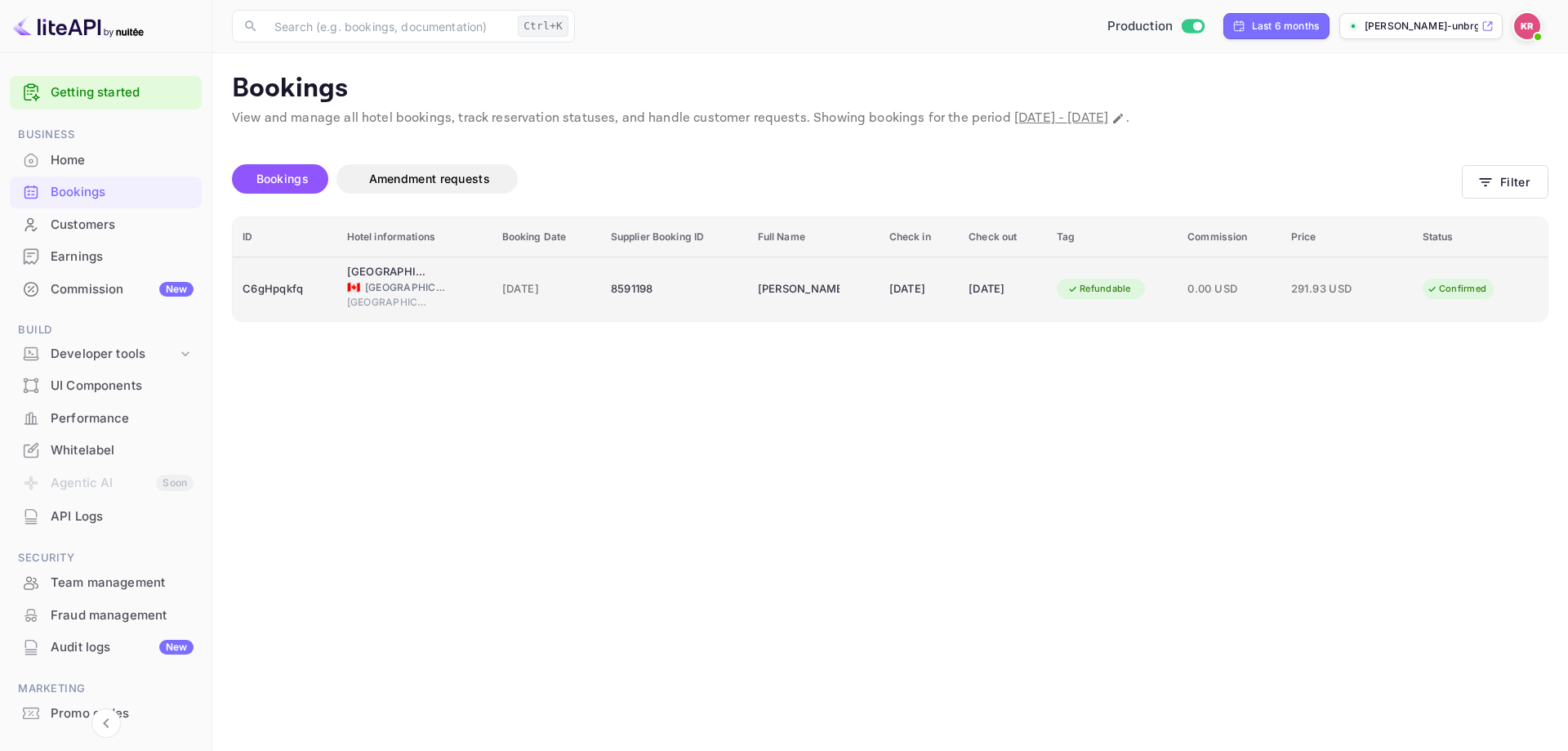
click at [762, 300] on div "Tom Klinger" at bounding box center [799, 289] width 82 height 26
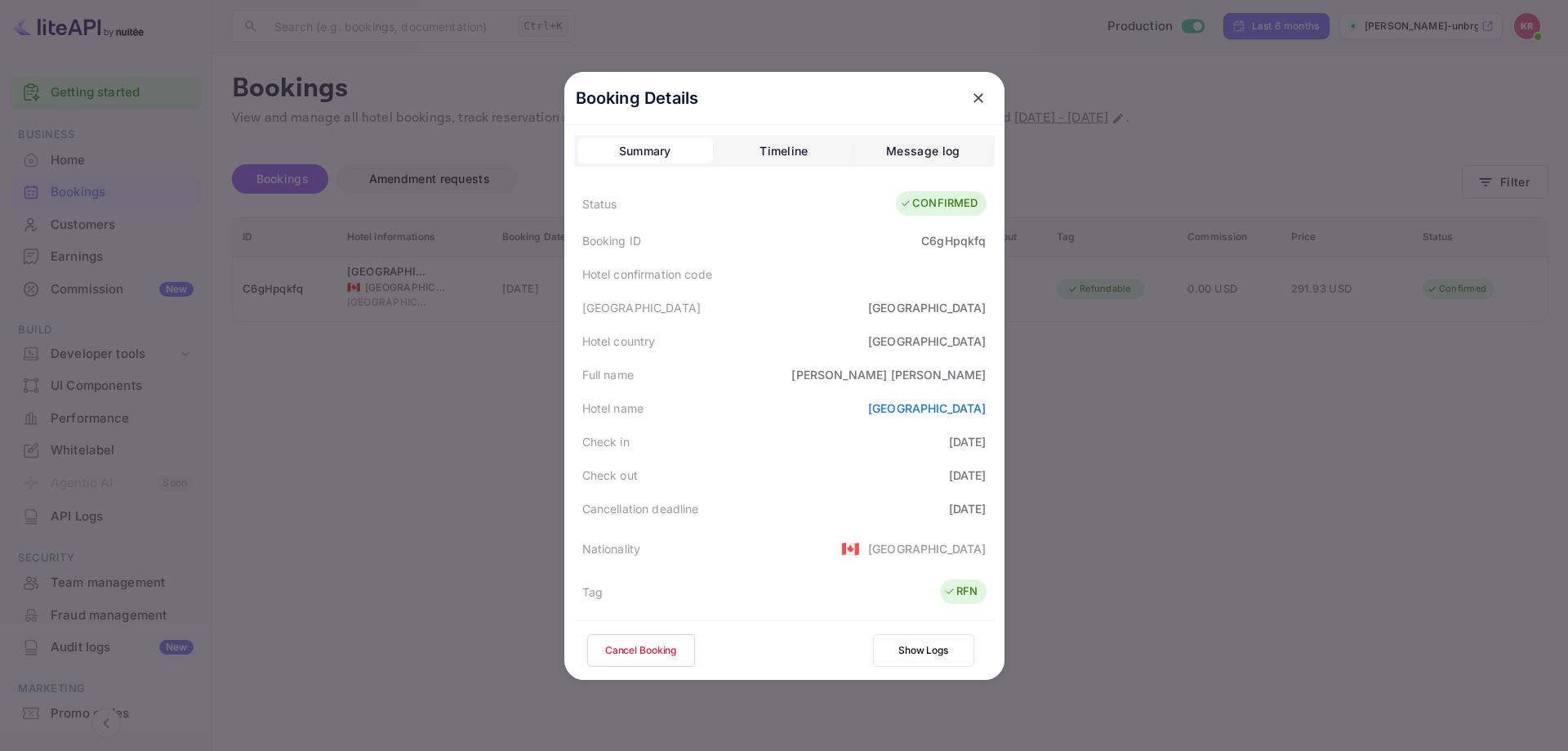
click at [1212, 385] on div at bounding box center [784, 376] width 1568 height 751
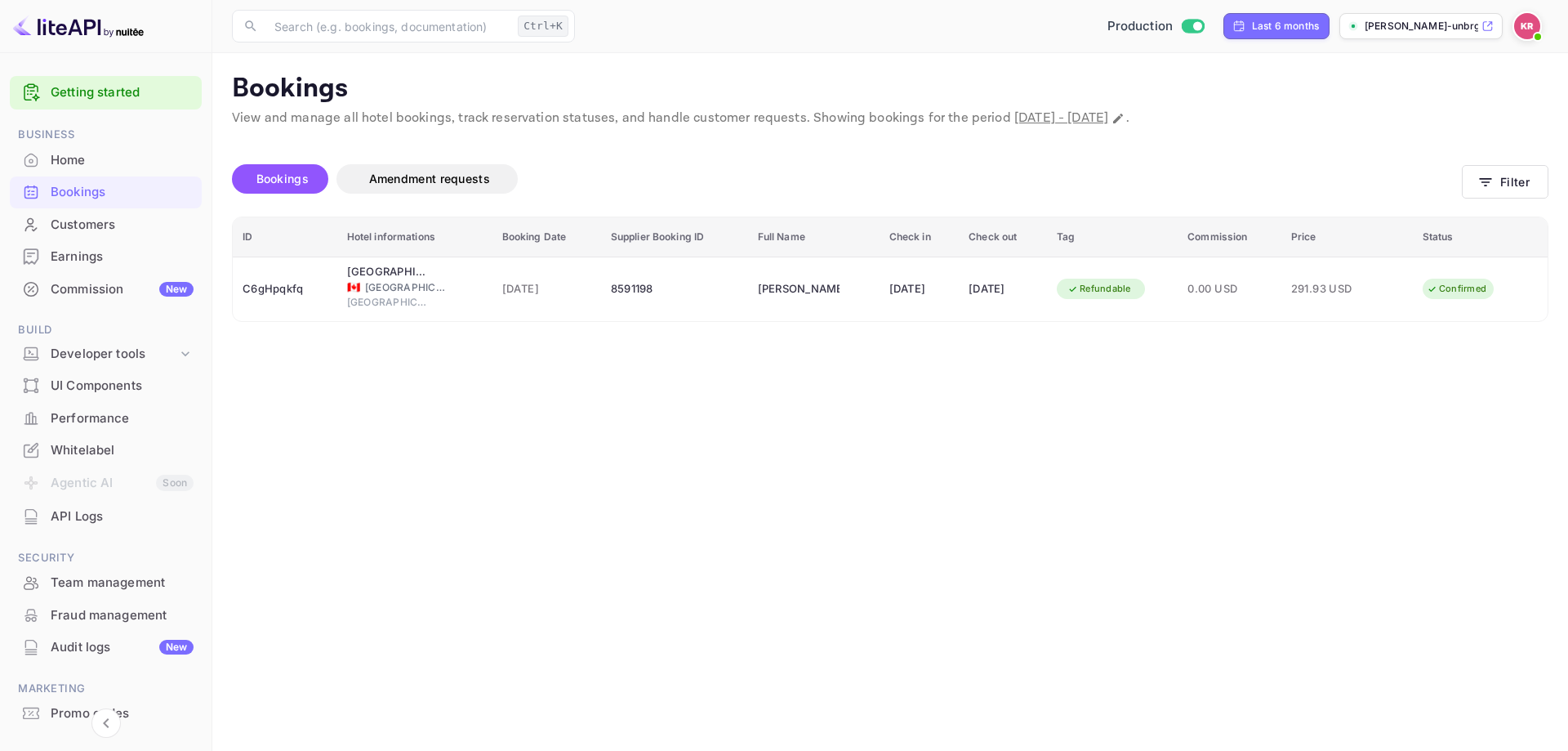
click at [81, 162] on div "Home" at bounding box center [122, 161] width 143 height 19
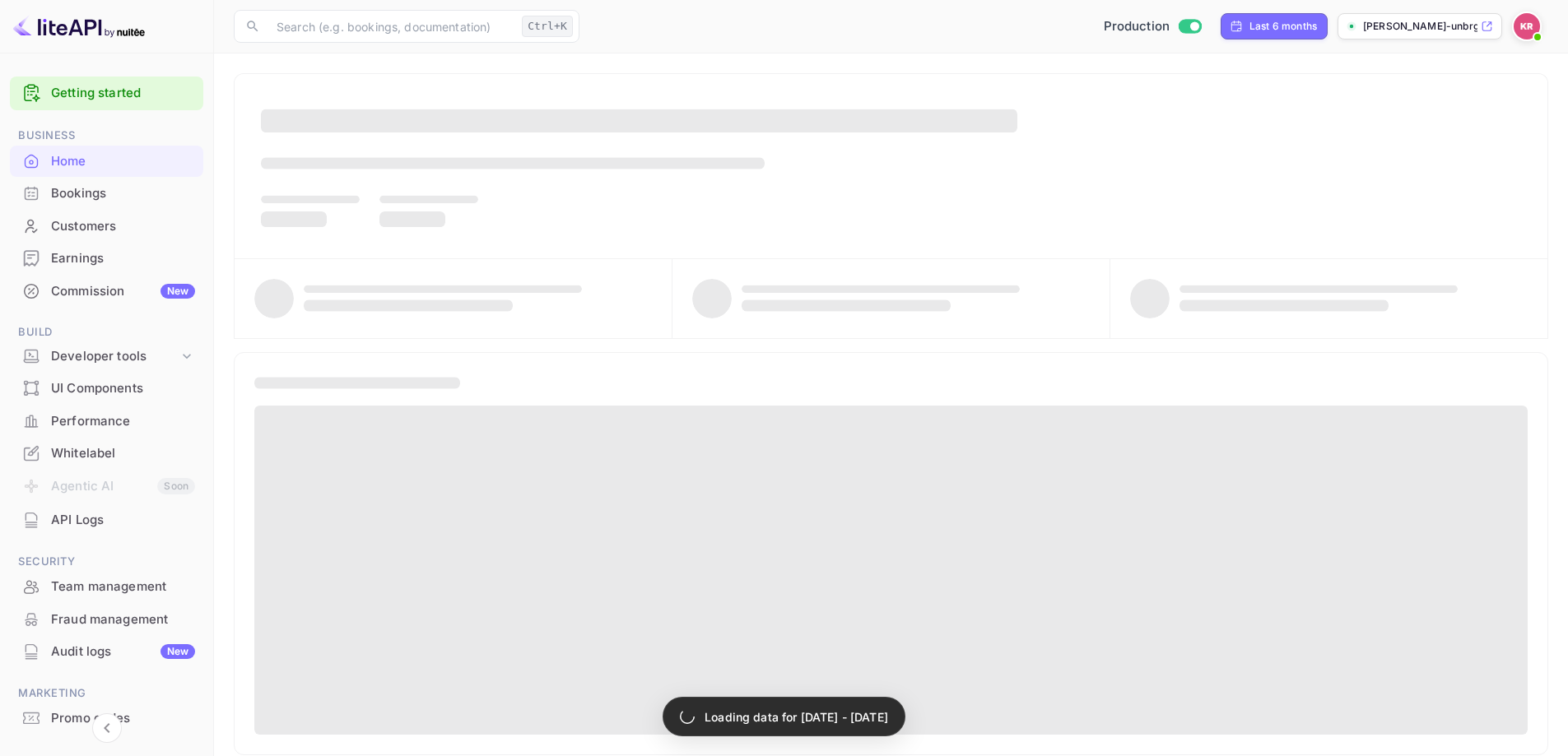
click at [86, 183] on div "Bookings" at bounding box center [106, 194] width 193 height 32
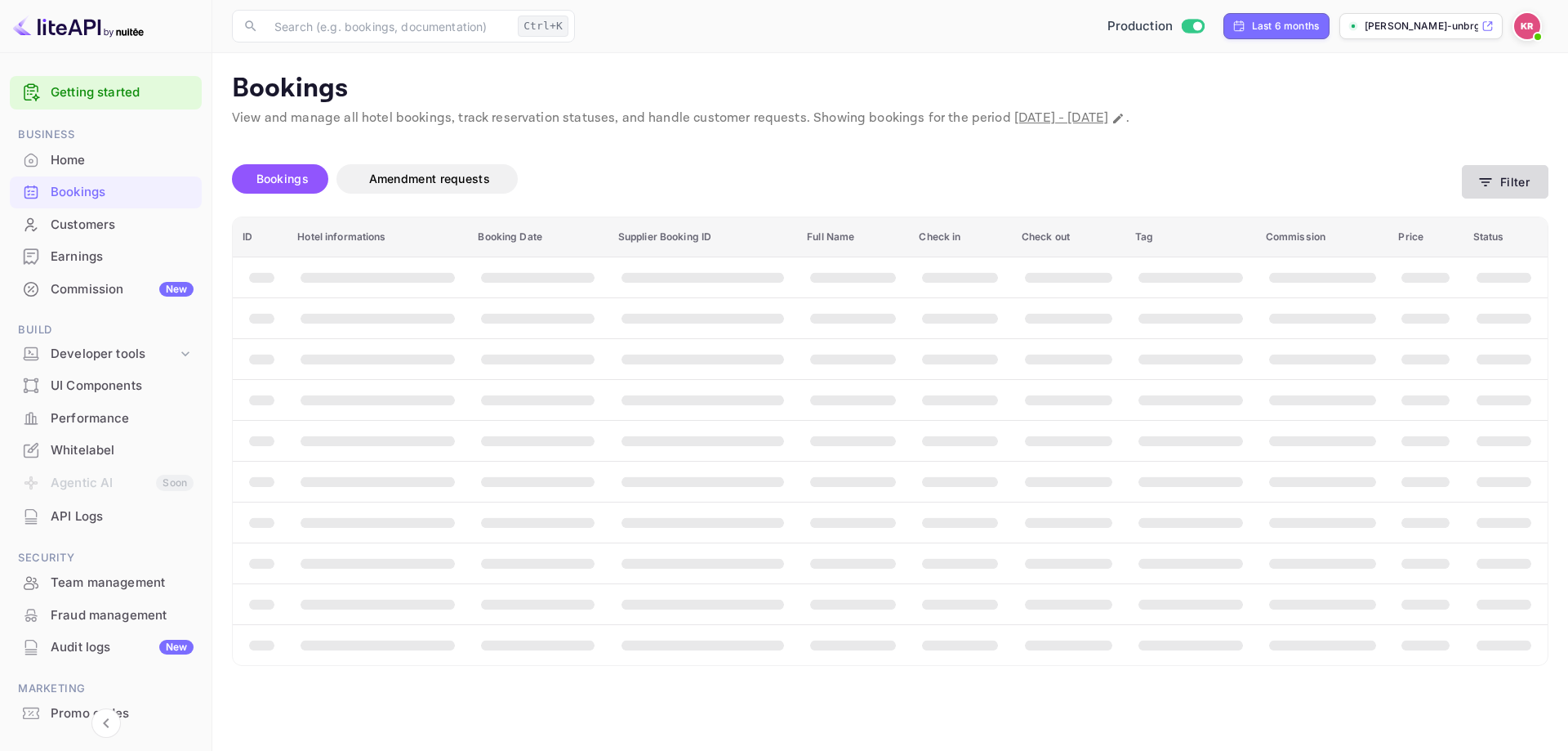
click at [1492, 183] on icon "button" at bounding box center [1485, 182] width 16 height 16
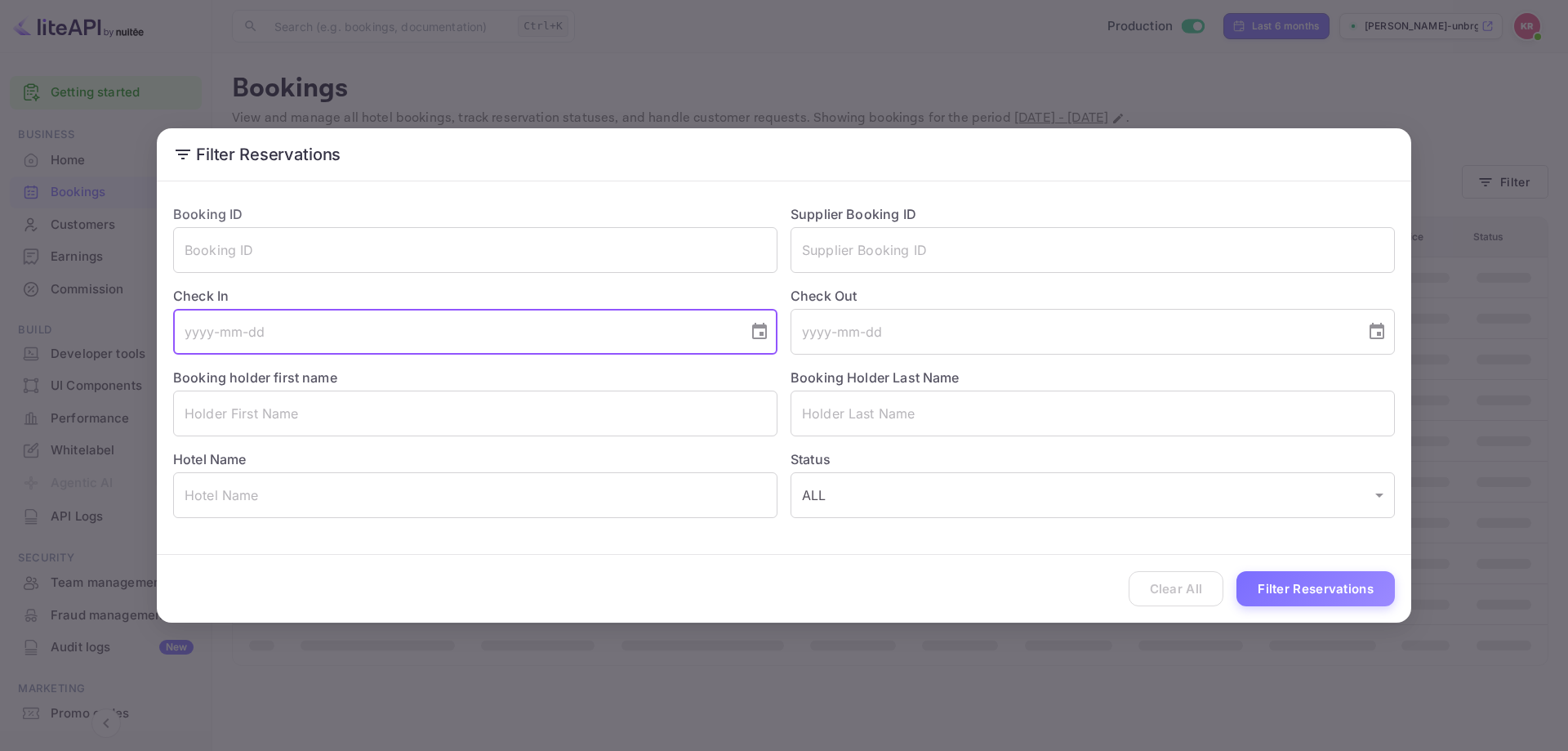
click at [261, 330] on input "tel" at bounding box center [455, 332] width 564 height 46
click at [784, 331] on div "Check Out ​" at bounding box center [1086, 314] width 618 height 82
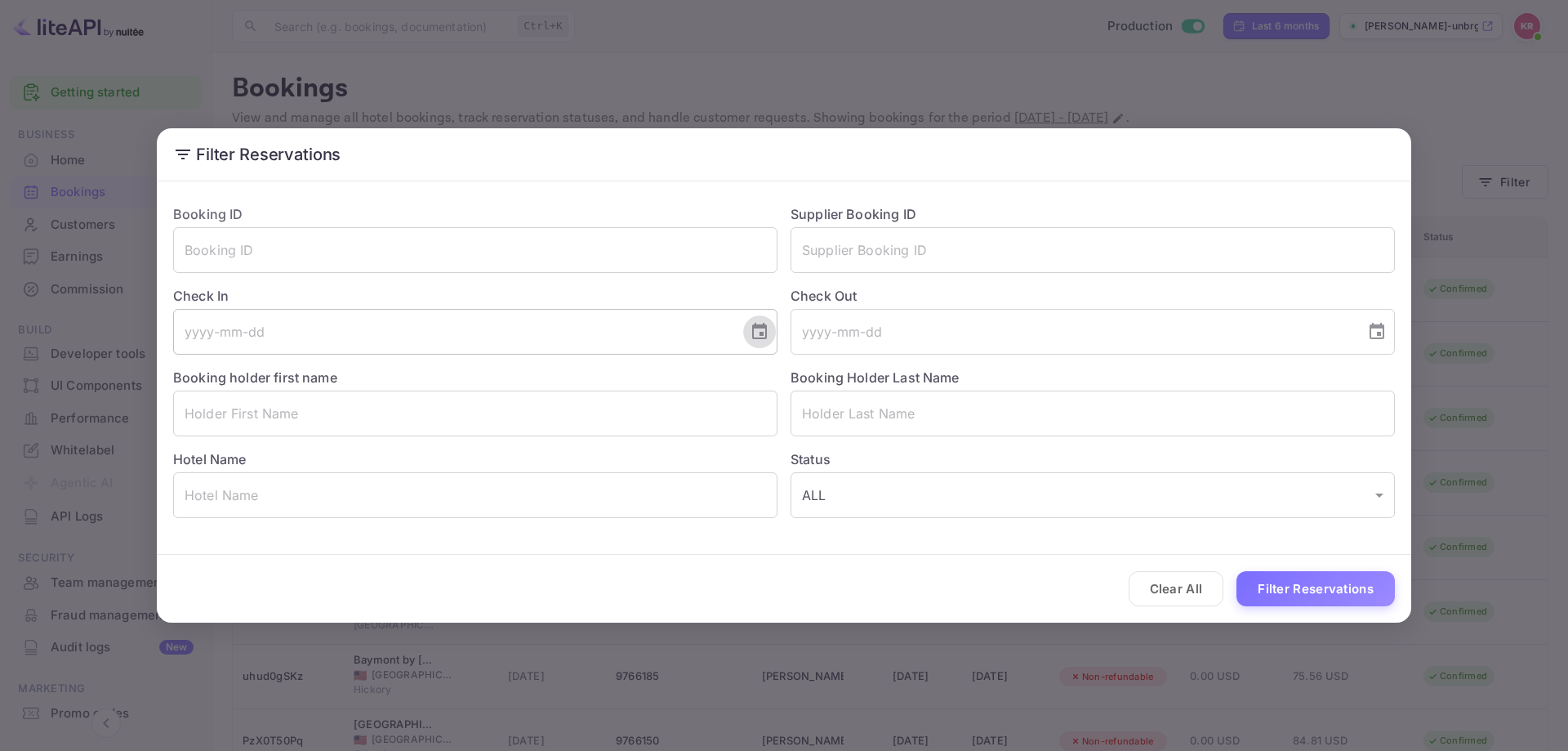
click at [768, 330] on icon "Choose date" at bounding box center [759, 332] width 19 height 19
click at [506, 480] on button "10" at bounding box center [520, 479] width 30 height 30
click at [761, 330] on icon "Choose date, selected date is Oct 10, 2025" at bounding box center [759, 332] width 19 height 19
click at [522, 383] on icon "Previous month" at bounding box center [529, 380] width 19 height 19
click at [424, 466] on button "9" at bounding box center [422, 479] width 30 height 30
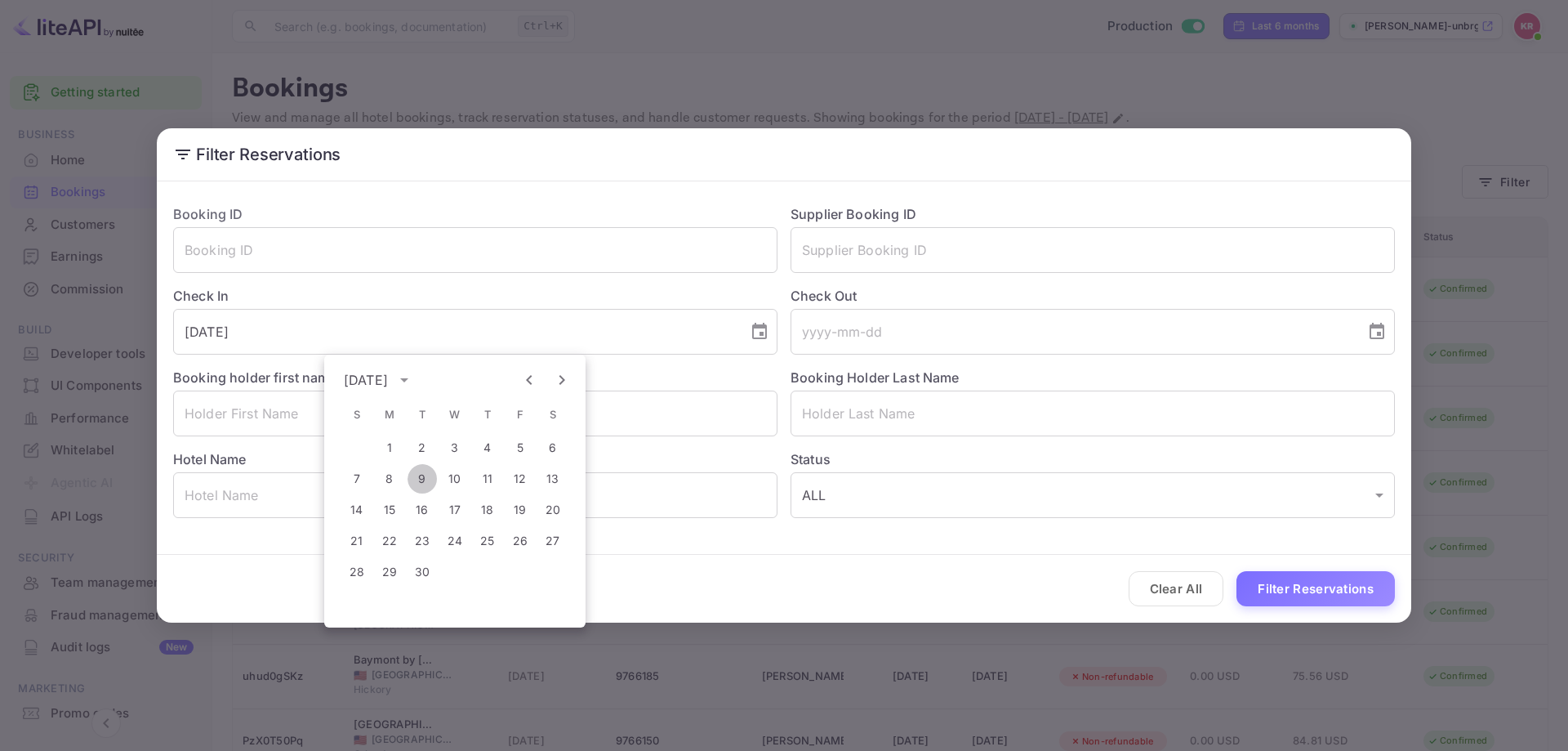
type input "2025-09-09"
click at [1344, 595] on button "Filter Reservations" at bounding box center [1315, 589] width 158 height 36
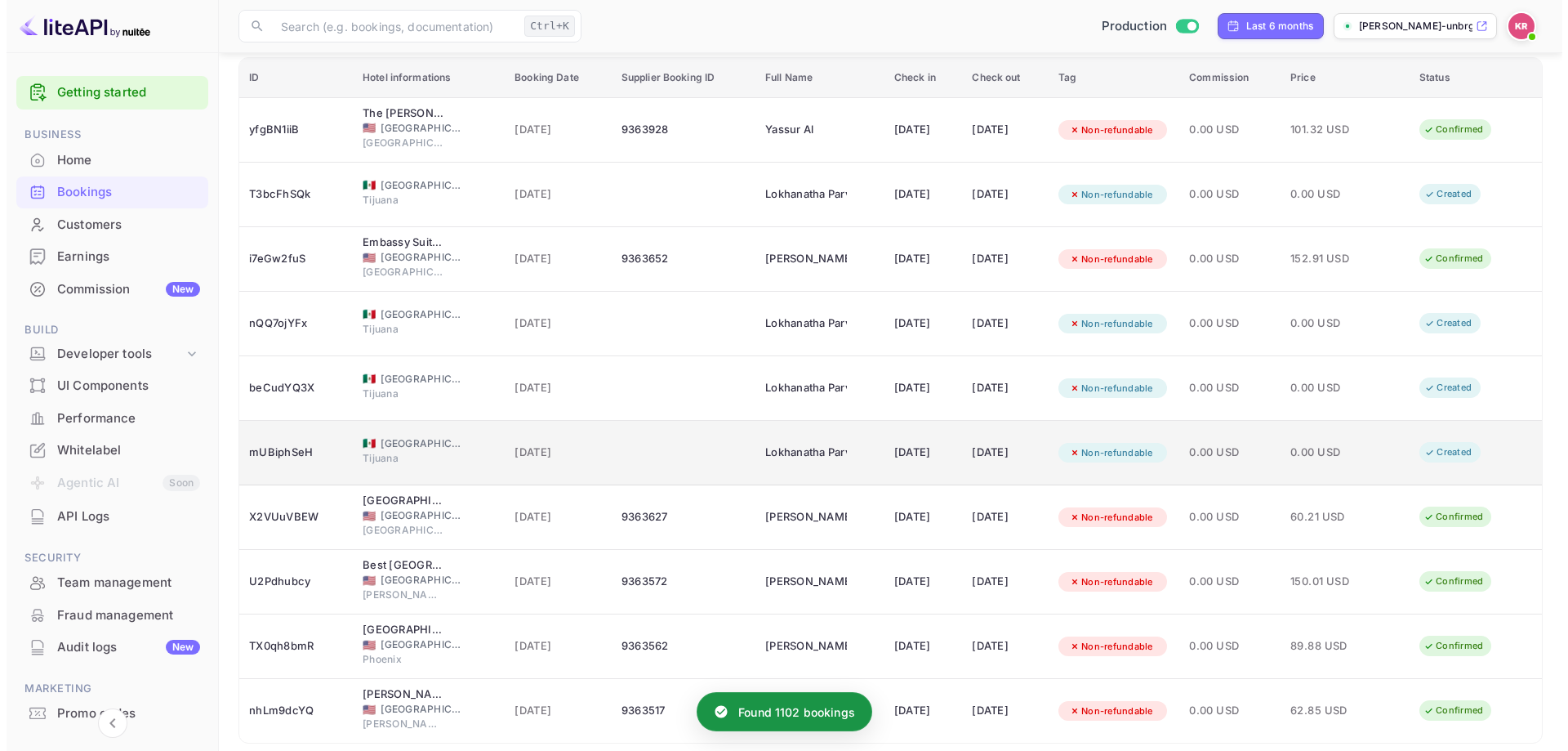
scroll to position [163, 0]
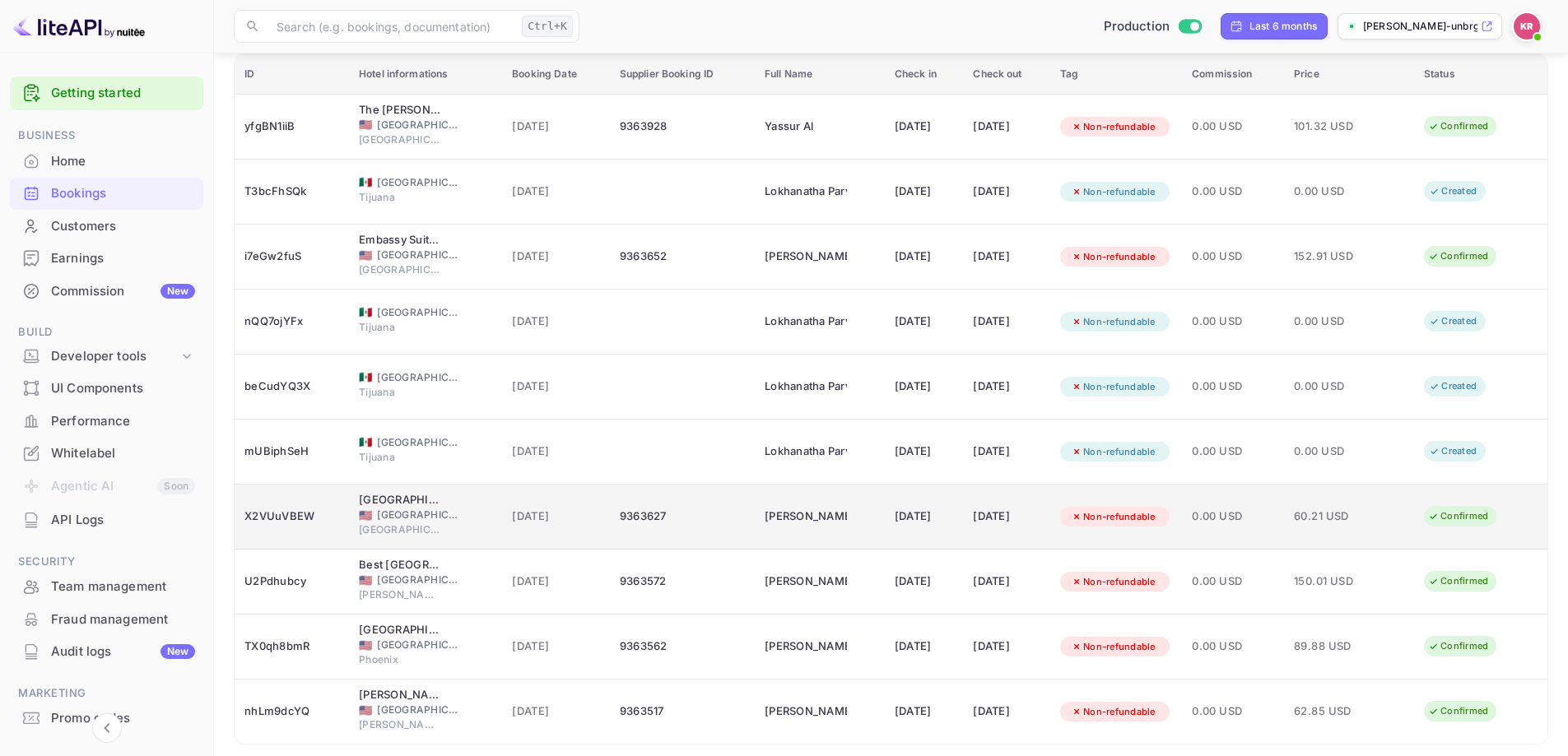
click at [296, 520] on div "X2VUuVBEW" at bounding box center [291, 516] width 95 height 26
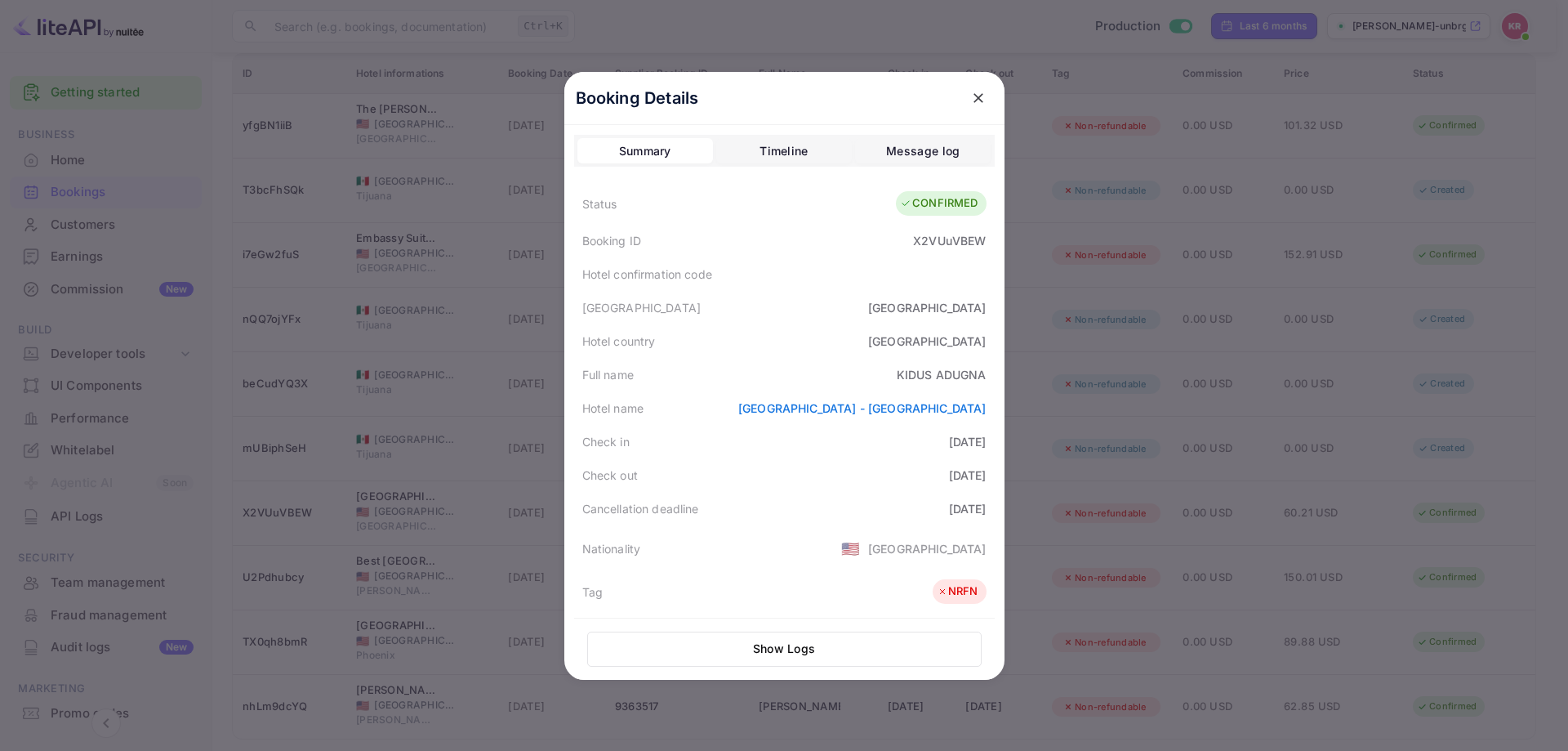
click at [761, 639] on button "Show Logs" at bounding box center [784, 650] width 395 height 36
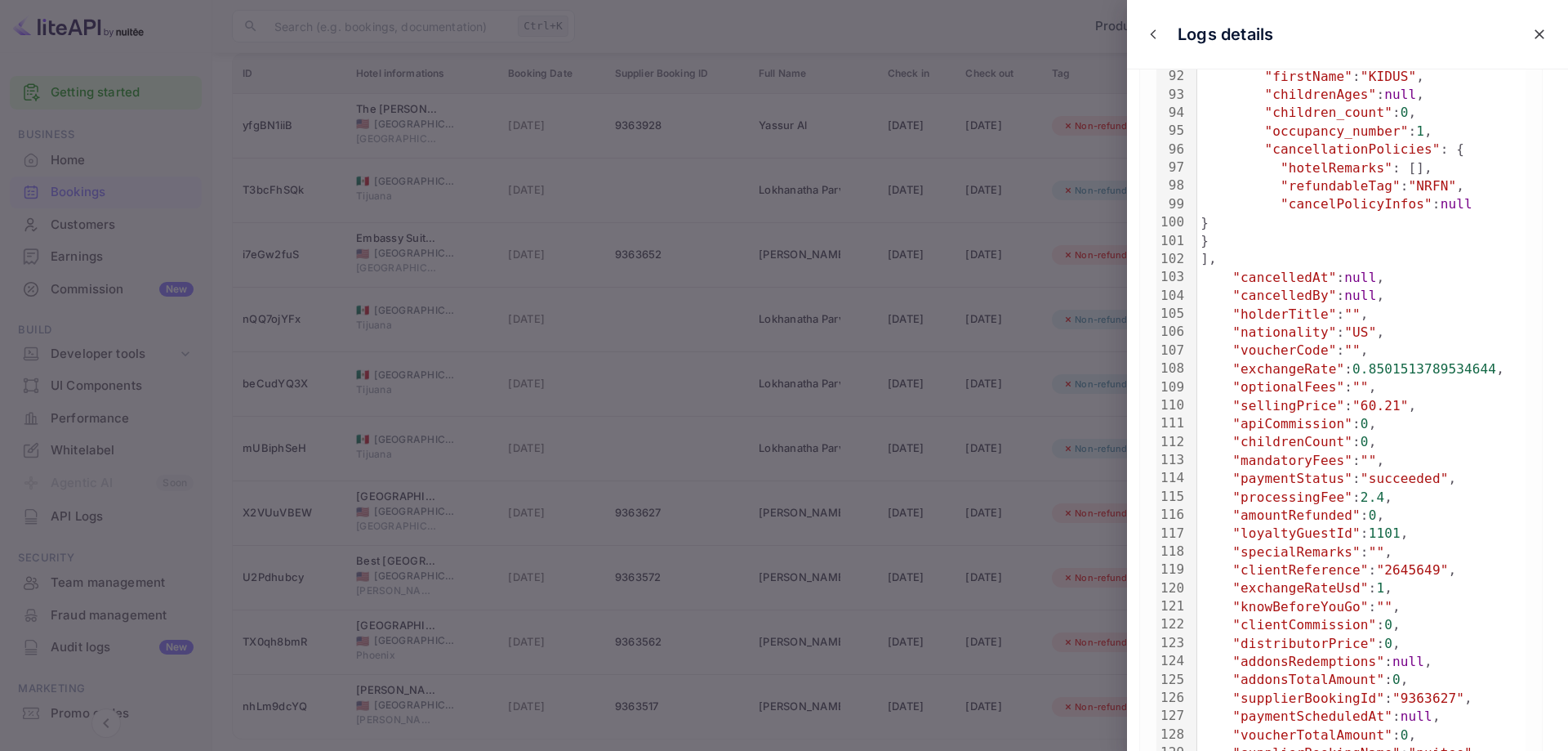
scroll to position [1818, 0]
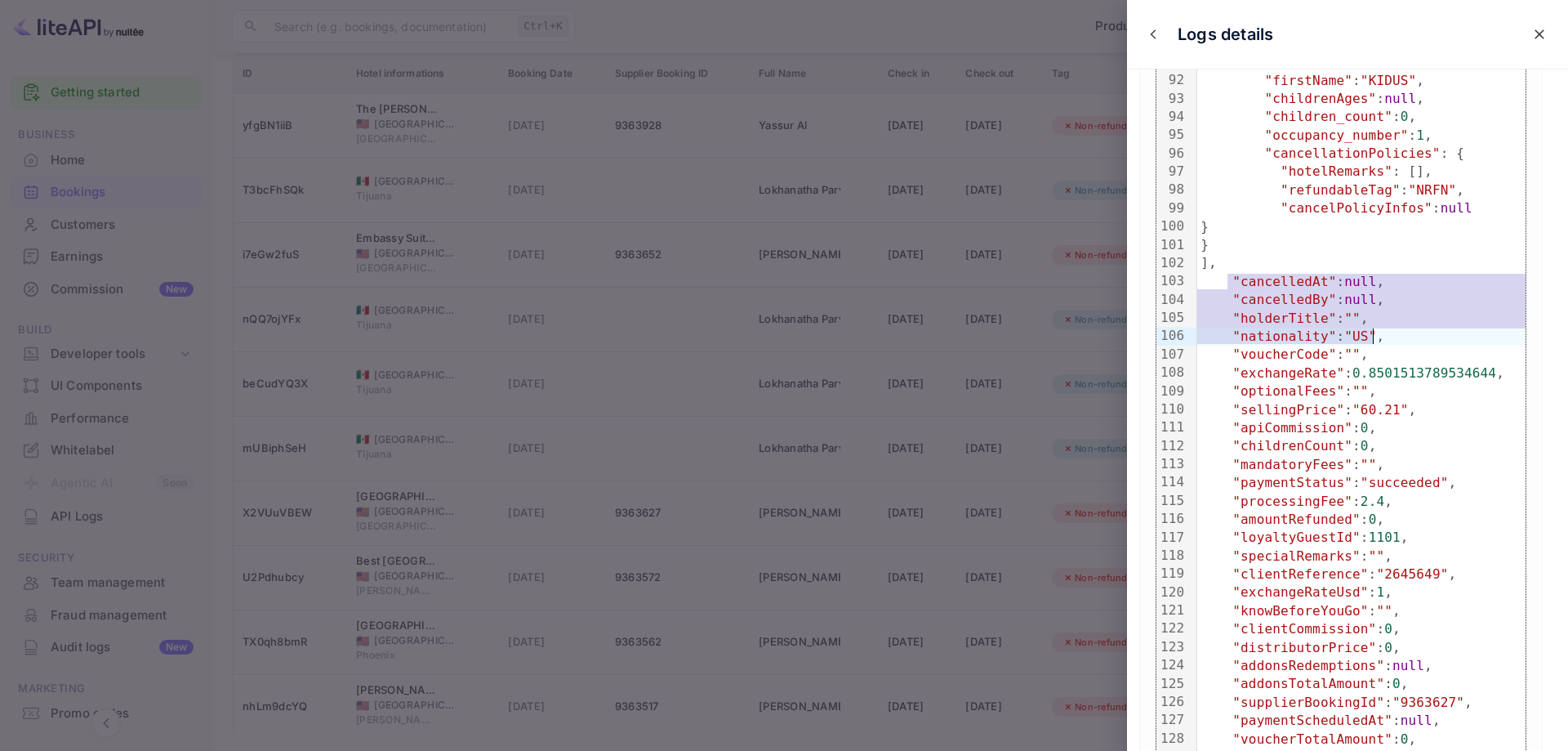
drag, startPoint x: 1231, startPoint y: 280, endPoint x: 1389, endPoint y: 336, distance: 167.6
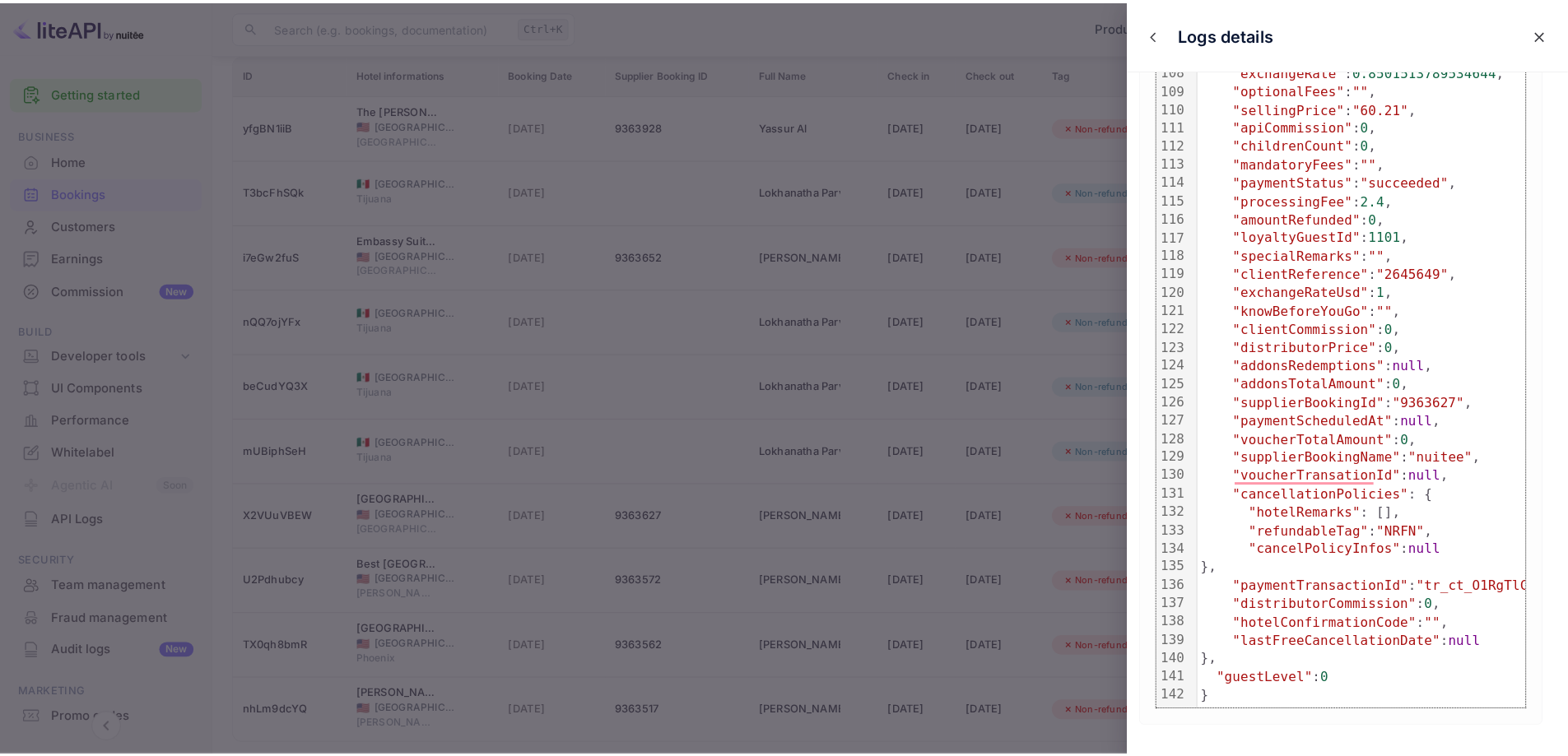
scroll to position [1666, 0]
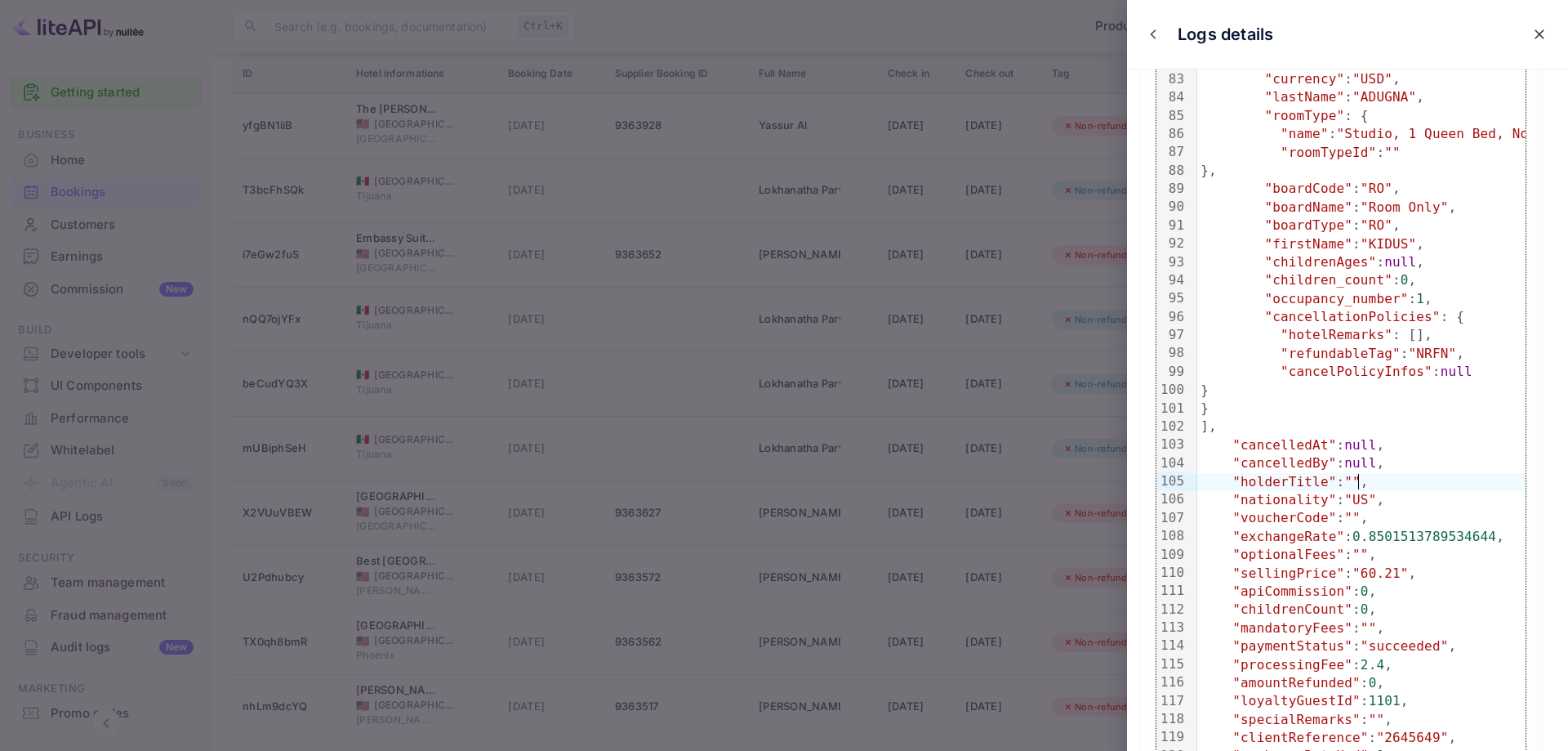
click at [627, 148] on div at bounding box center [784, 376] width 1568 height 751
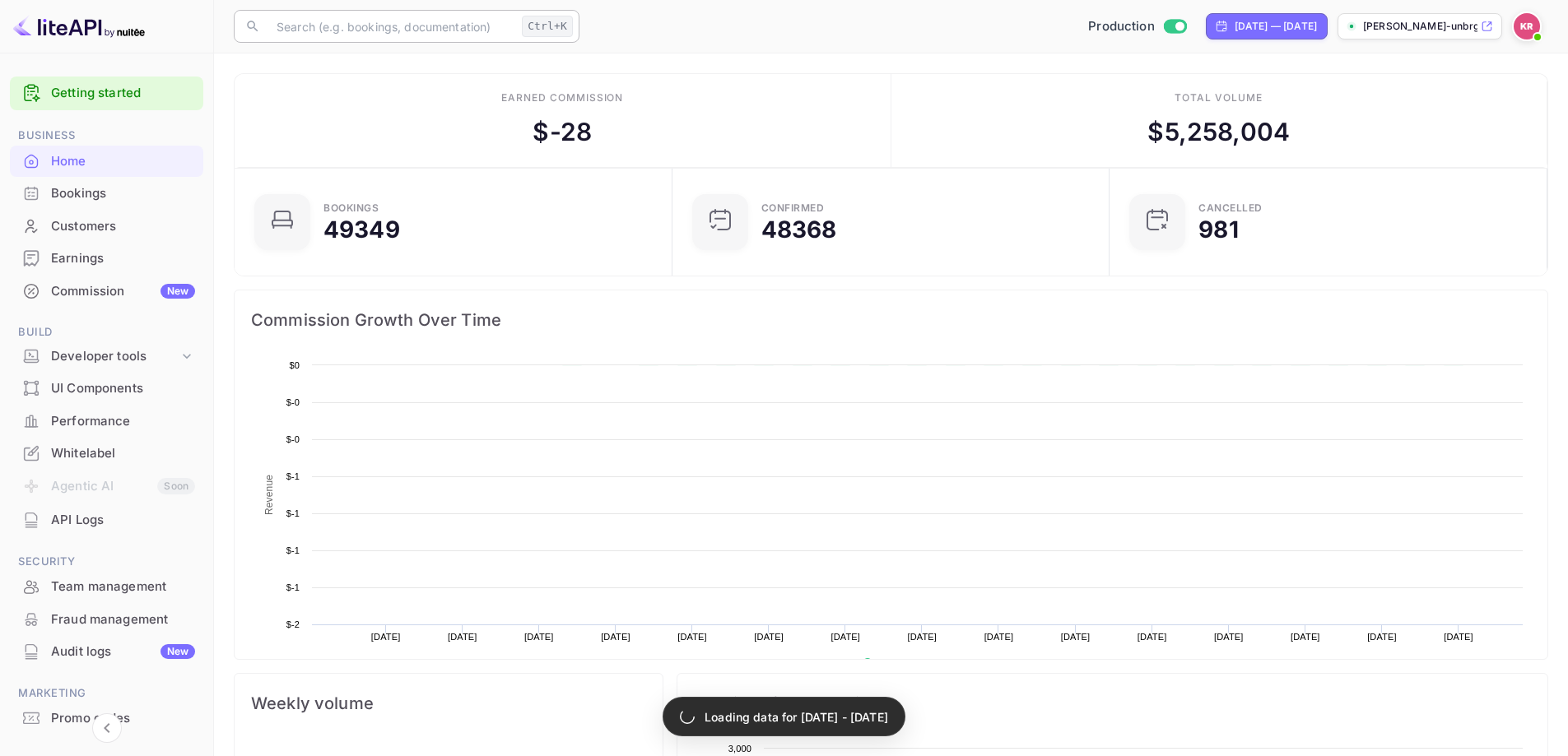
click at [323, 21] on input "text" at bounding box center [391, 26] width 249 height 33
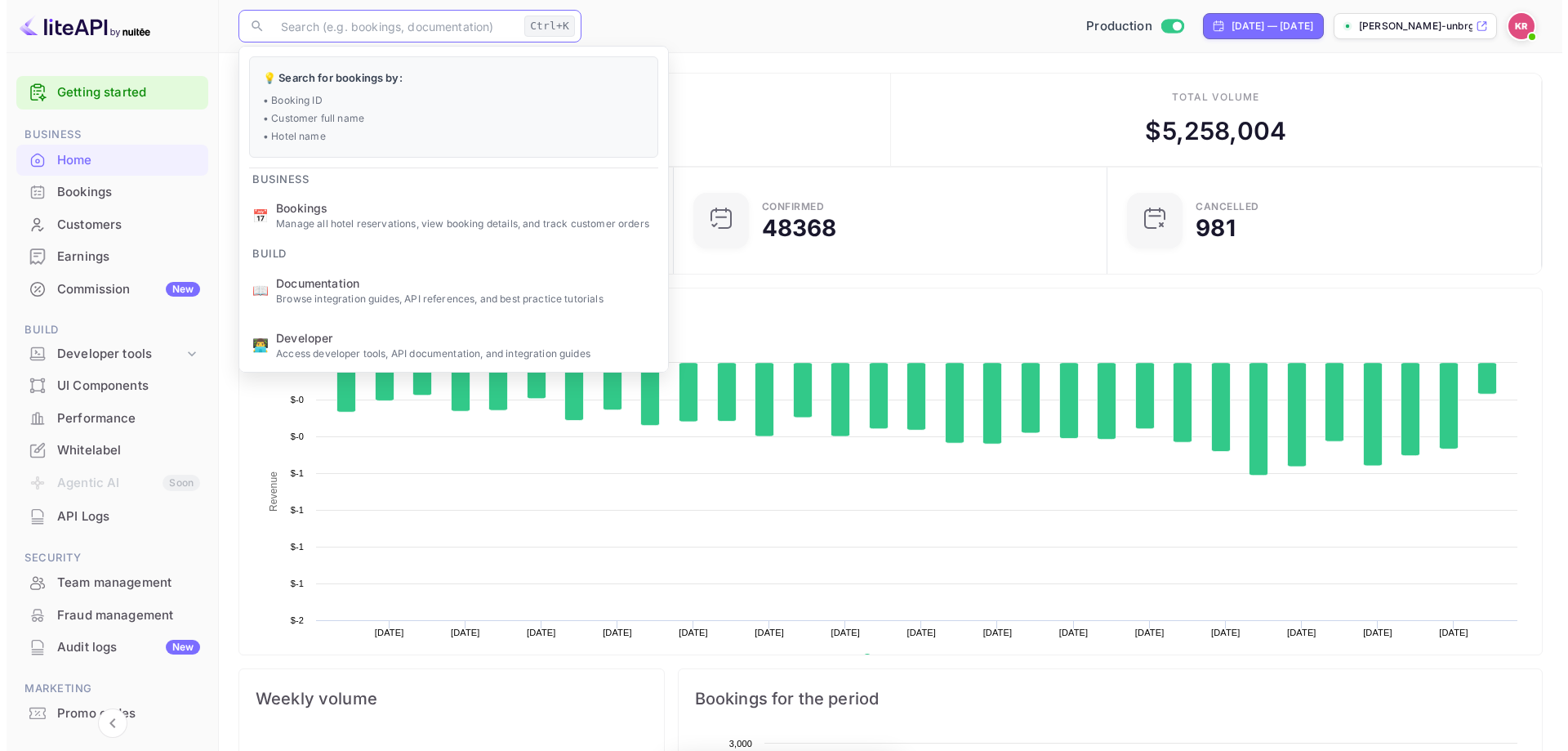
scroll to position [254, 412]
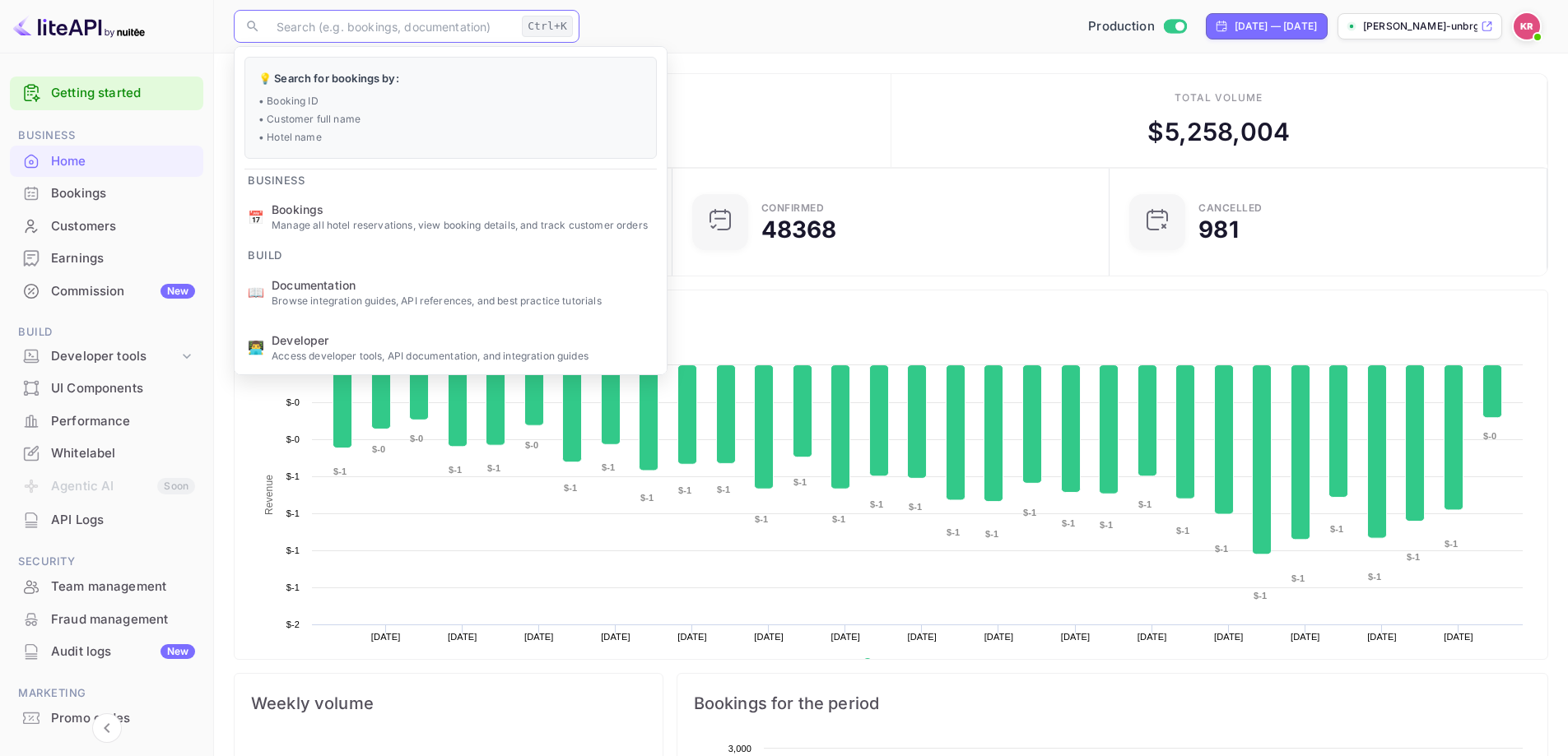
paste input "C6gHpqkfq"
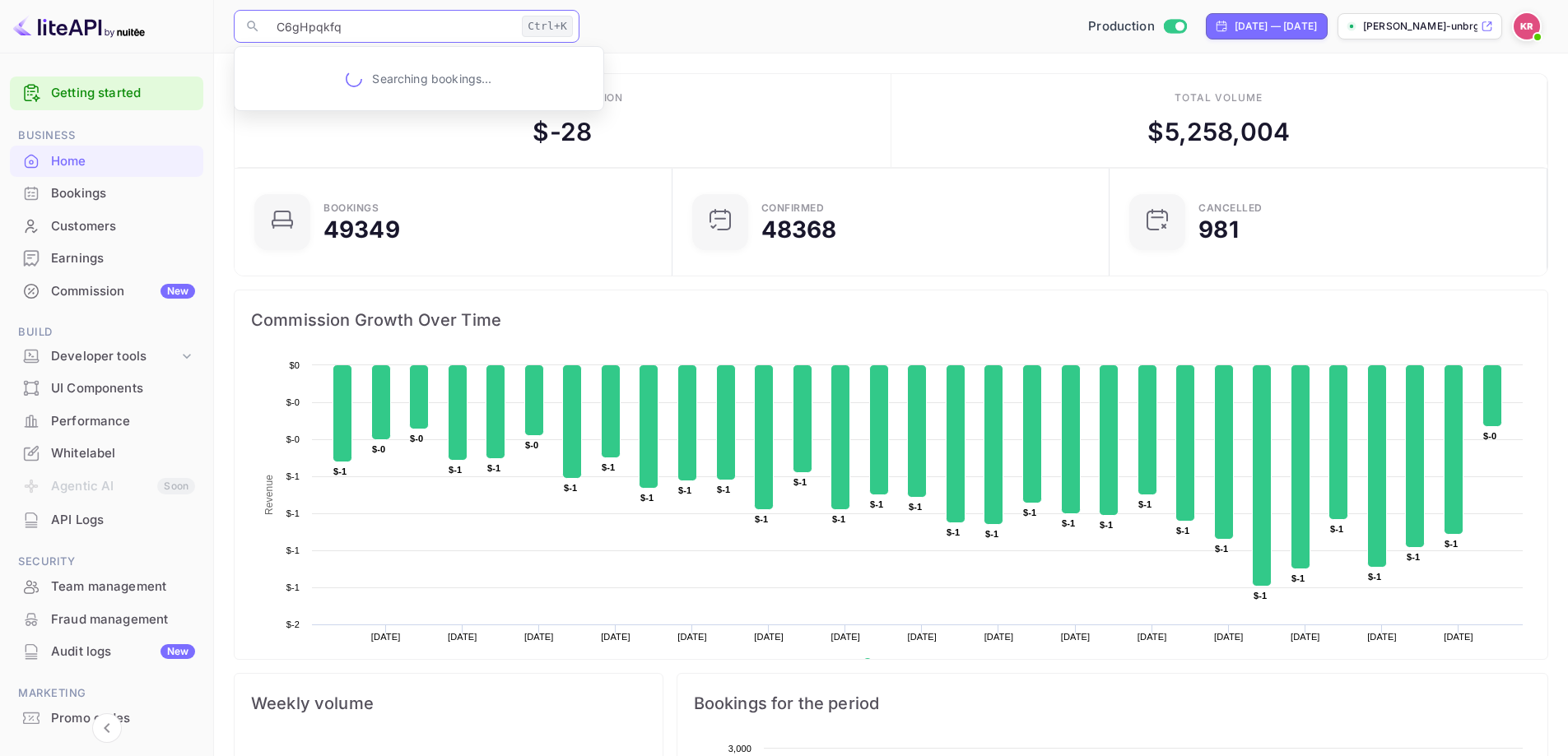
type input "C6gHpqkfq"
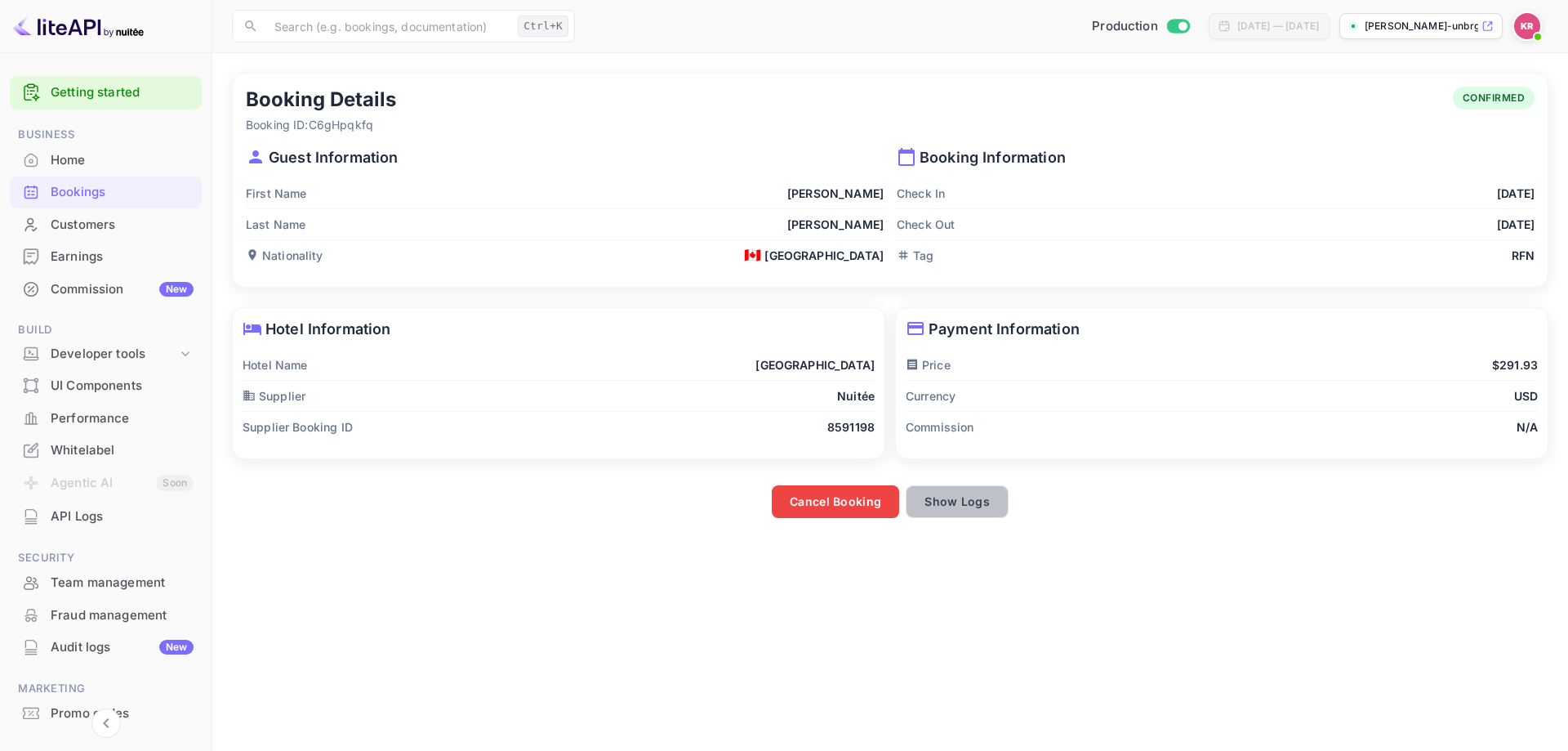
click at [962, 499] on button "Show Logs" at bounding box center [958, 502] width 103 height 33
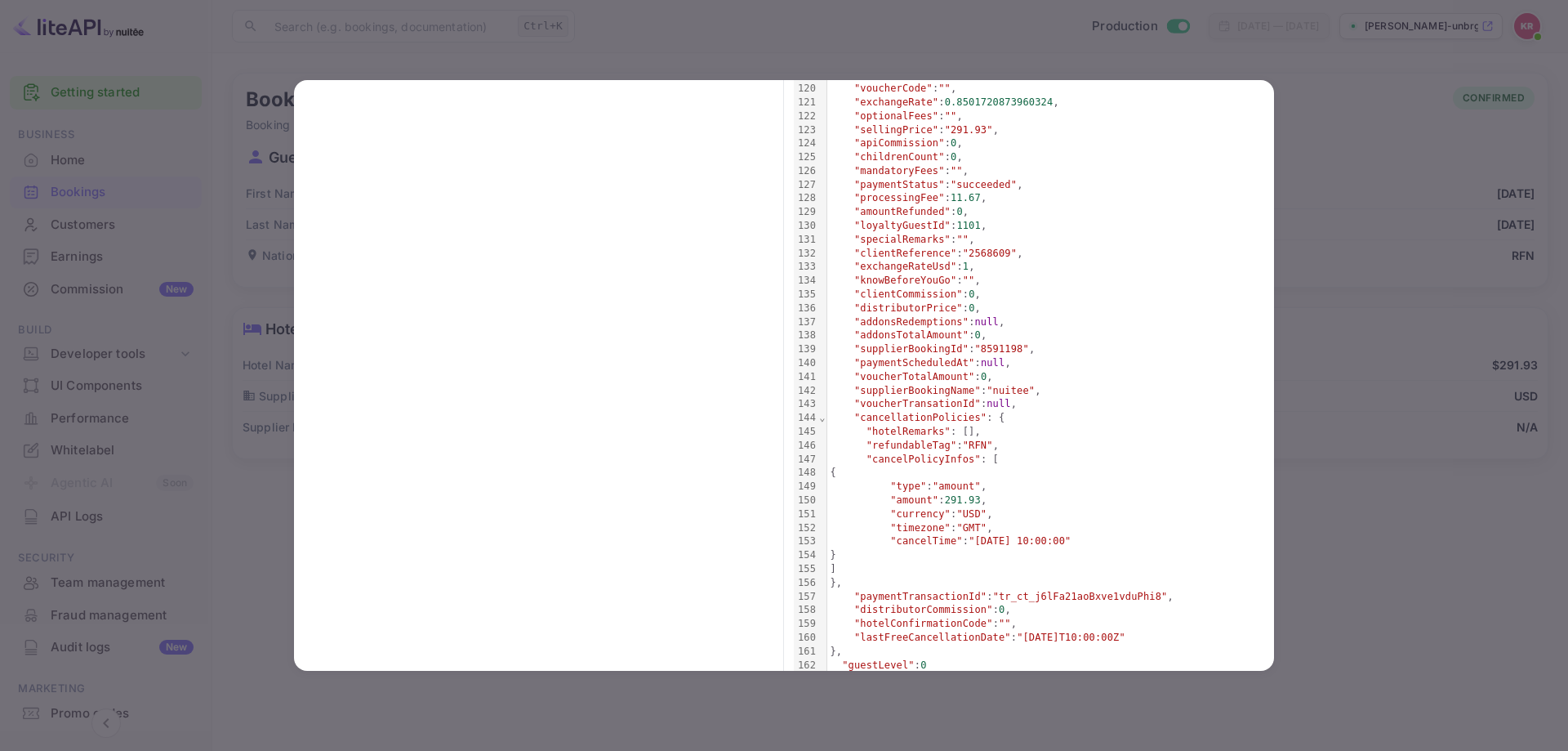
scroll to position [1758, 0]
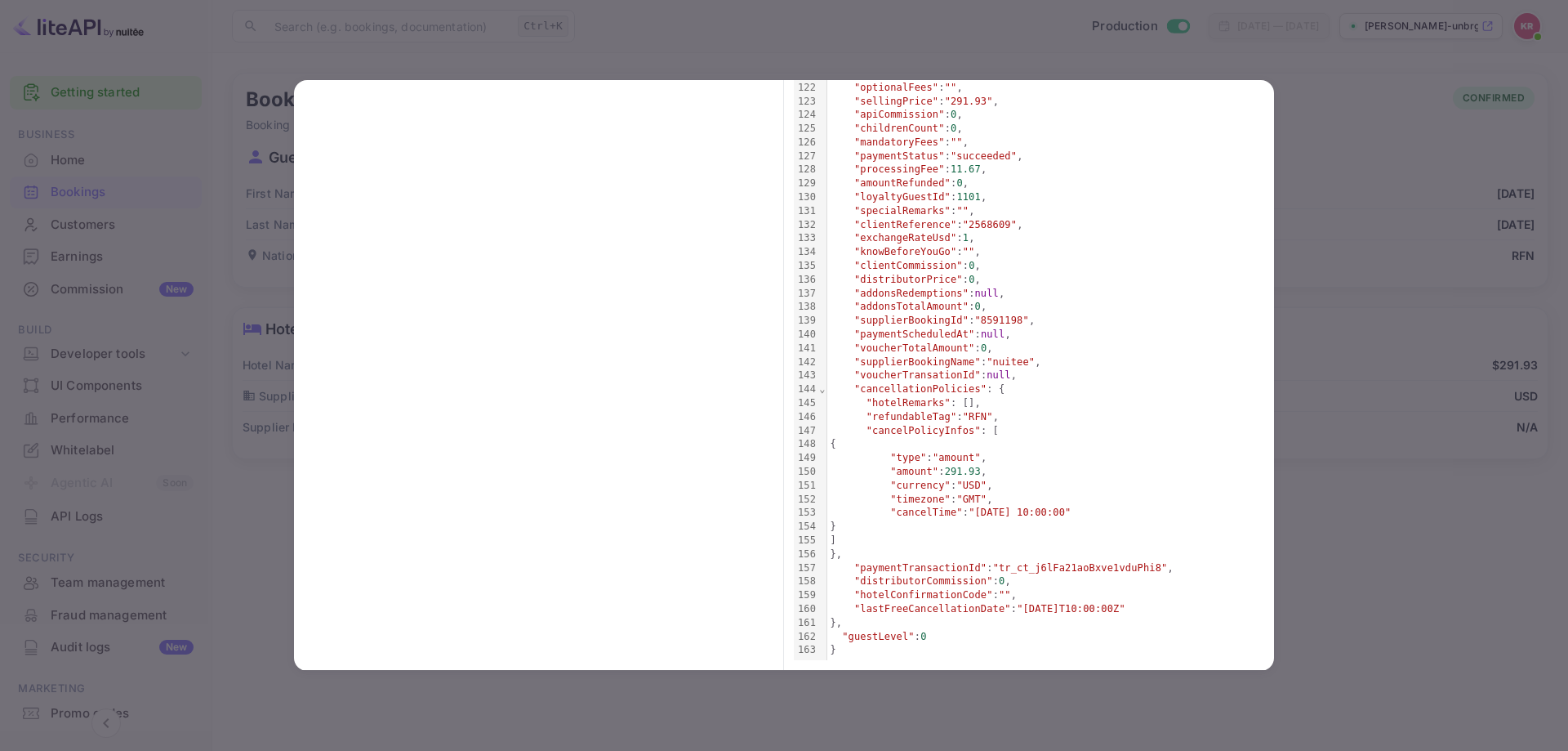
click at [1399, 366] on div at bounding box center [784, 376] width 1568 height 751
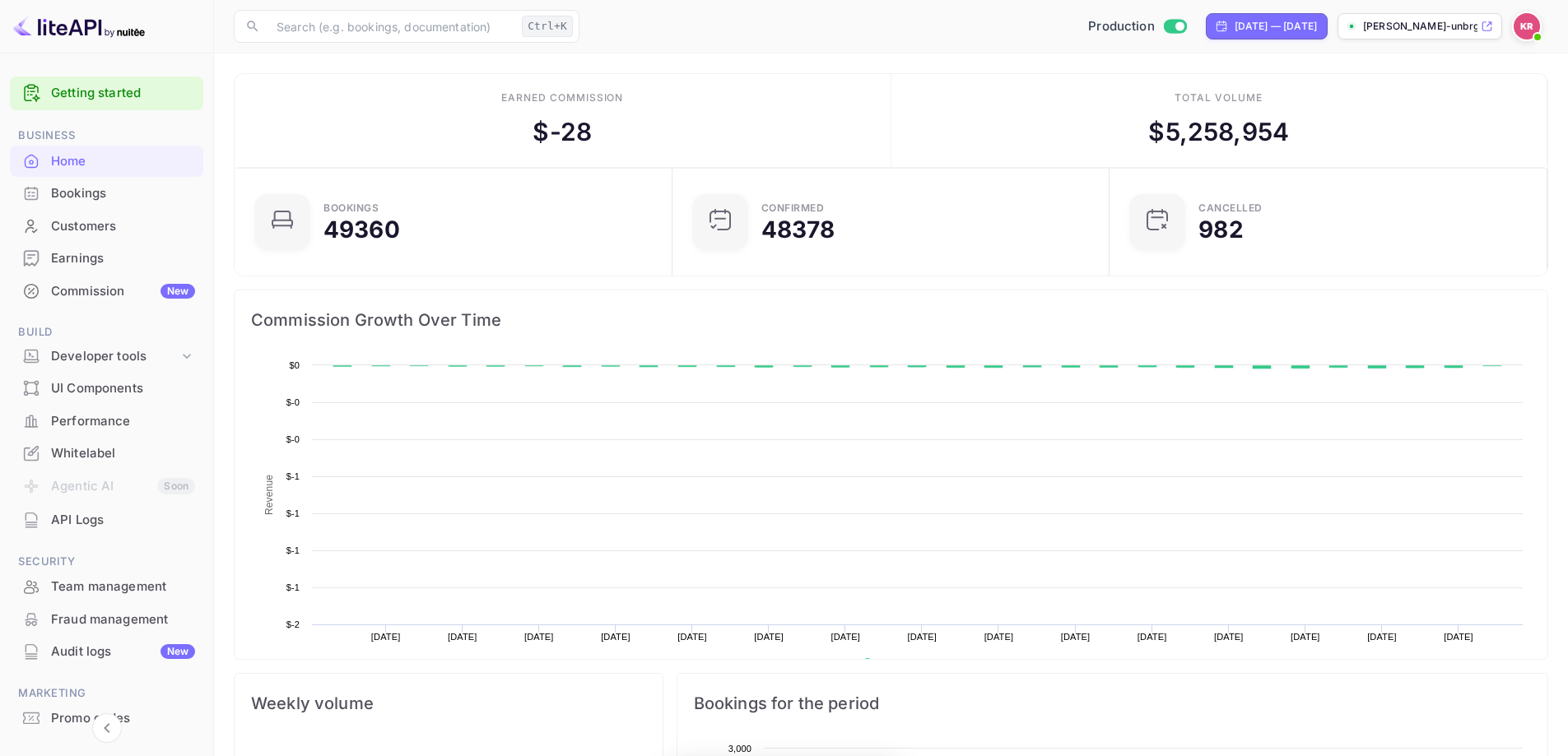
click at [114, 189] on div "Bookings" at bounding box center [123, 193] width 144 height 19
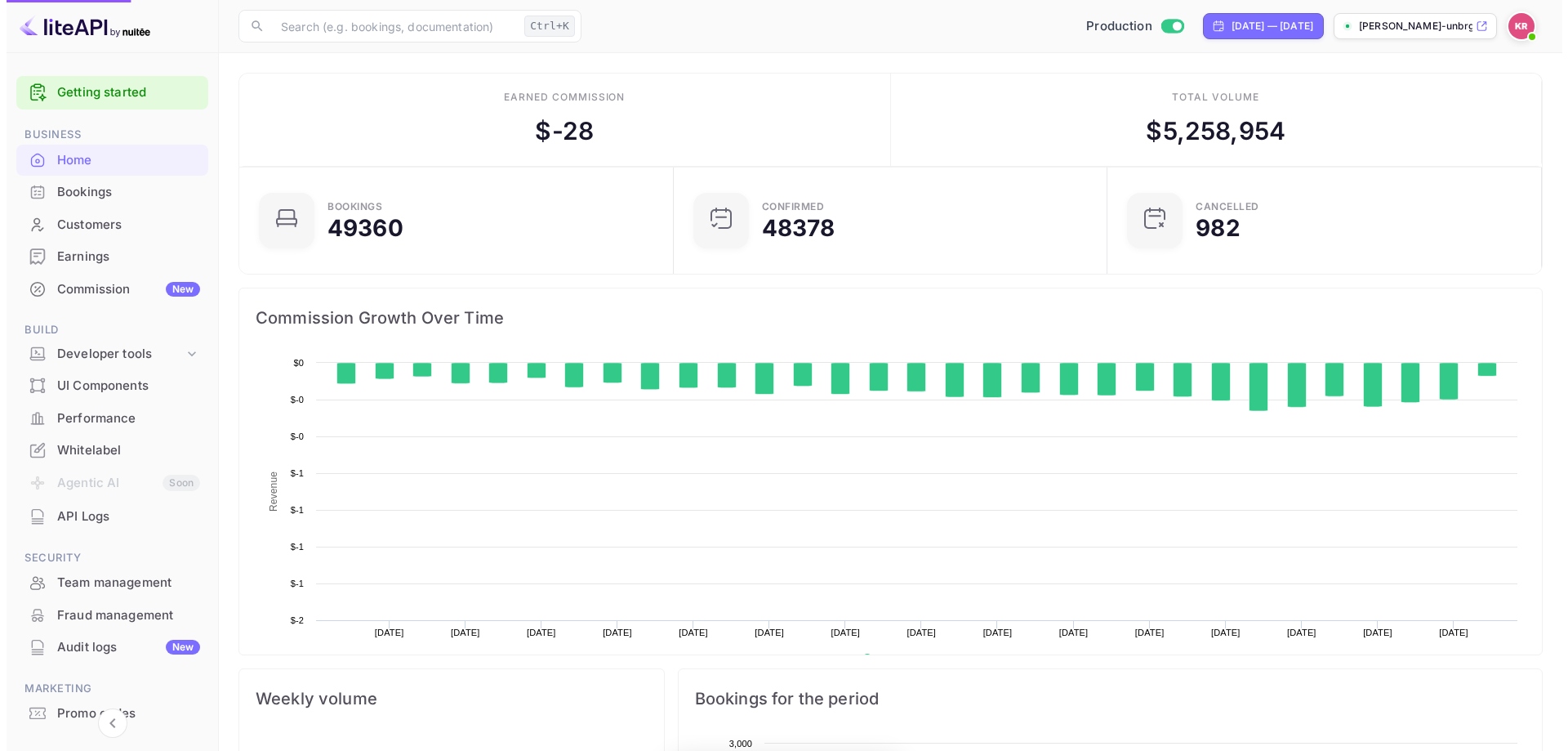
scroll to position [254, 412]
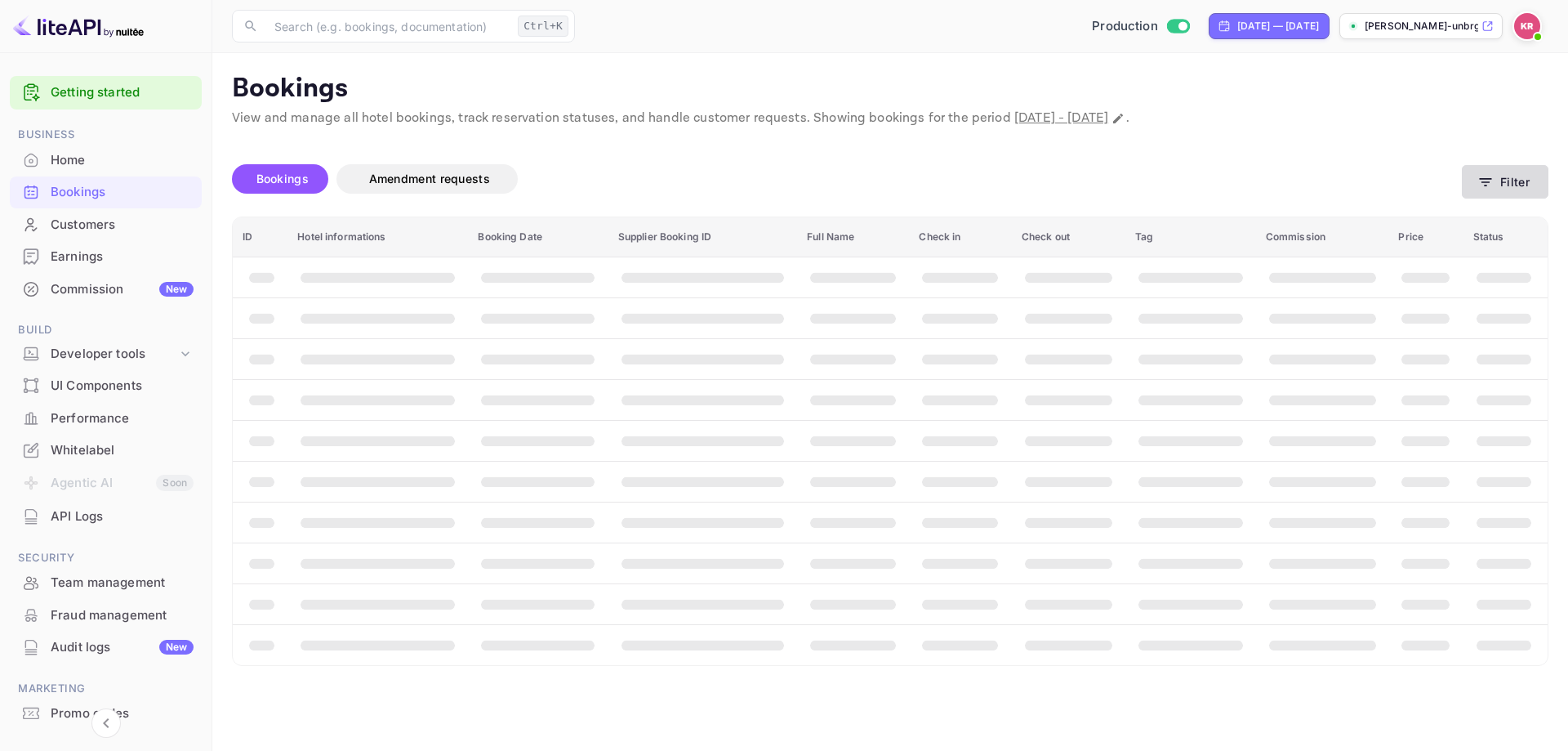
click at [1515, 183] on button "Filter" at bounding box center [1505, 182] width 86 height 34
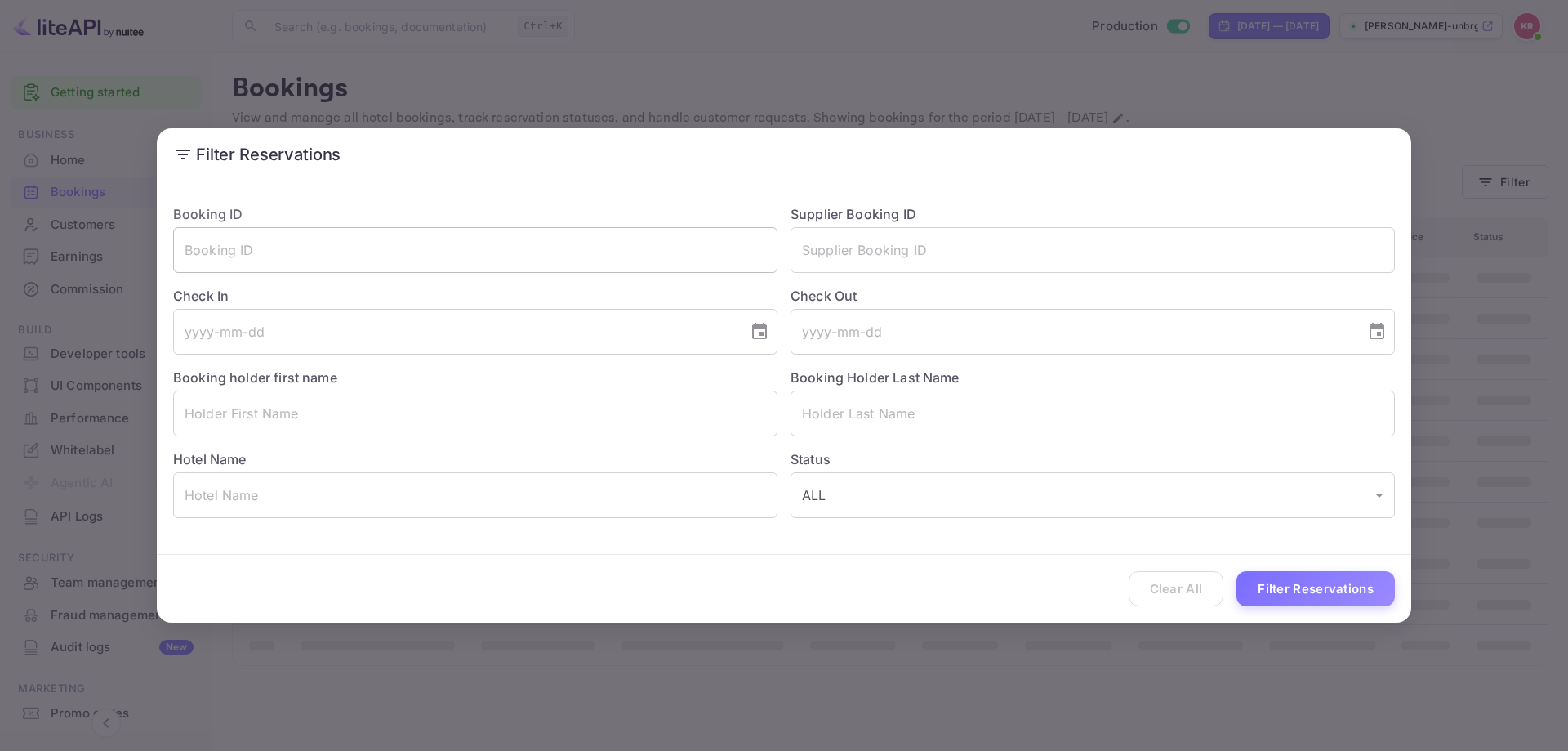
click at [400, 256] on input "text" at bounding box center [475, 250] width 604 height 46
paste input "jRNZiJe8E"
type input "jRNZiJe8E"
click at [1270, 584] on button "Filter Reservations" at bounding box center [1315, 589] width 158 height 36
click at [1499, 164] on div "Filter Reservations Booking ID jRNZiJe8E ​ Supplier Booking ID ​ Check In ​ Che…" at bounding box center [784, 376] width 1568 height 751
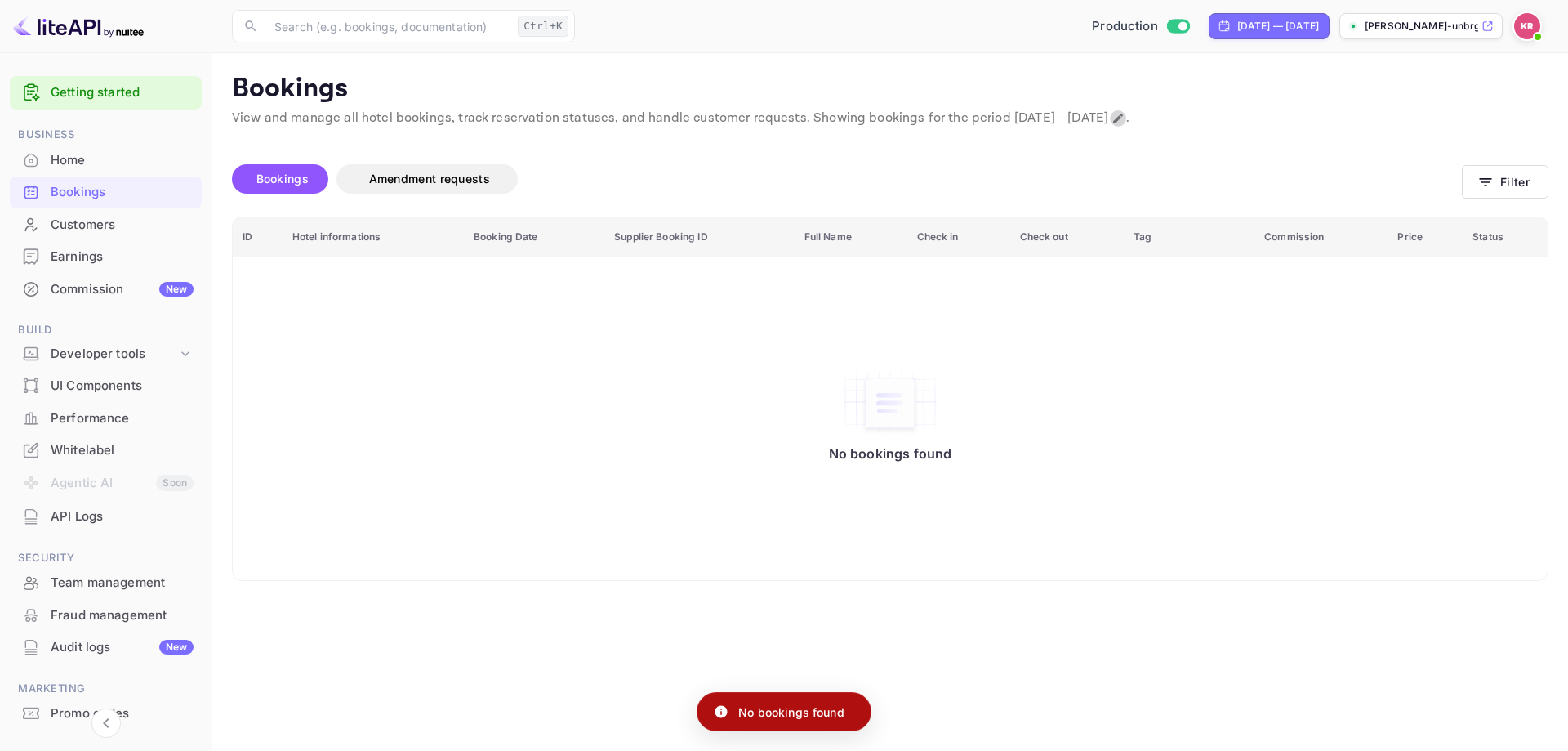
click at [1123, 118] on icon "Change date range" at bounding box center [1118, 118] width 10 height 10
select select "8"
select select "2025"
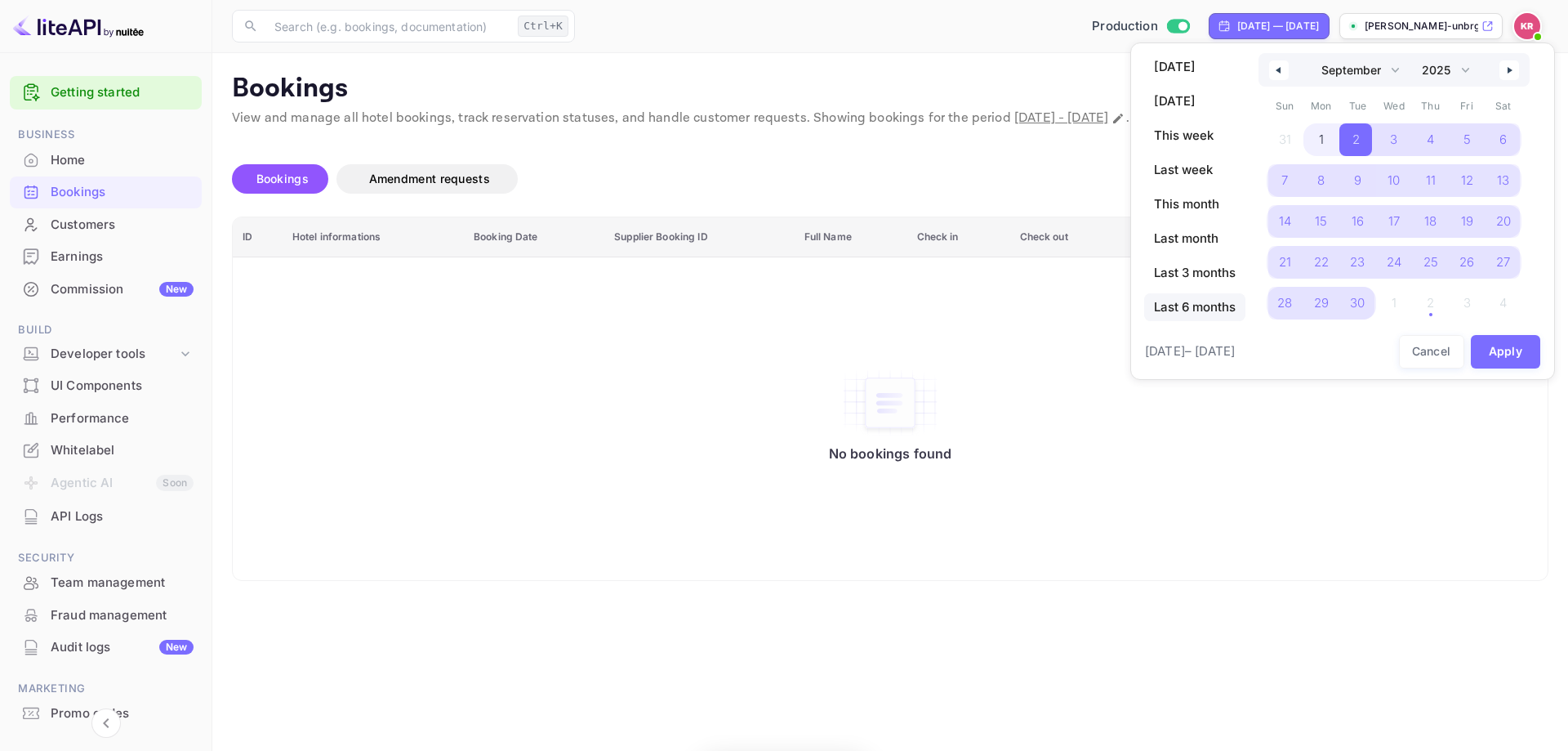
click at [1210, 315] on span "Last 6 months" at bounding box center [1195, 307] width 101 height 28
select select "3"
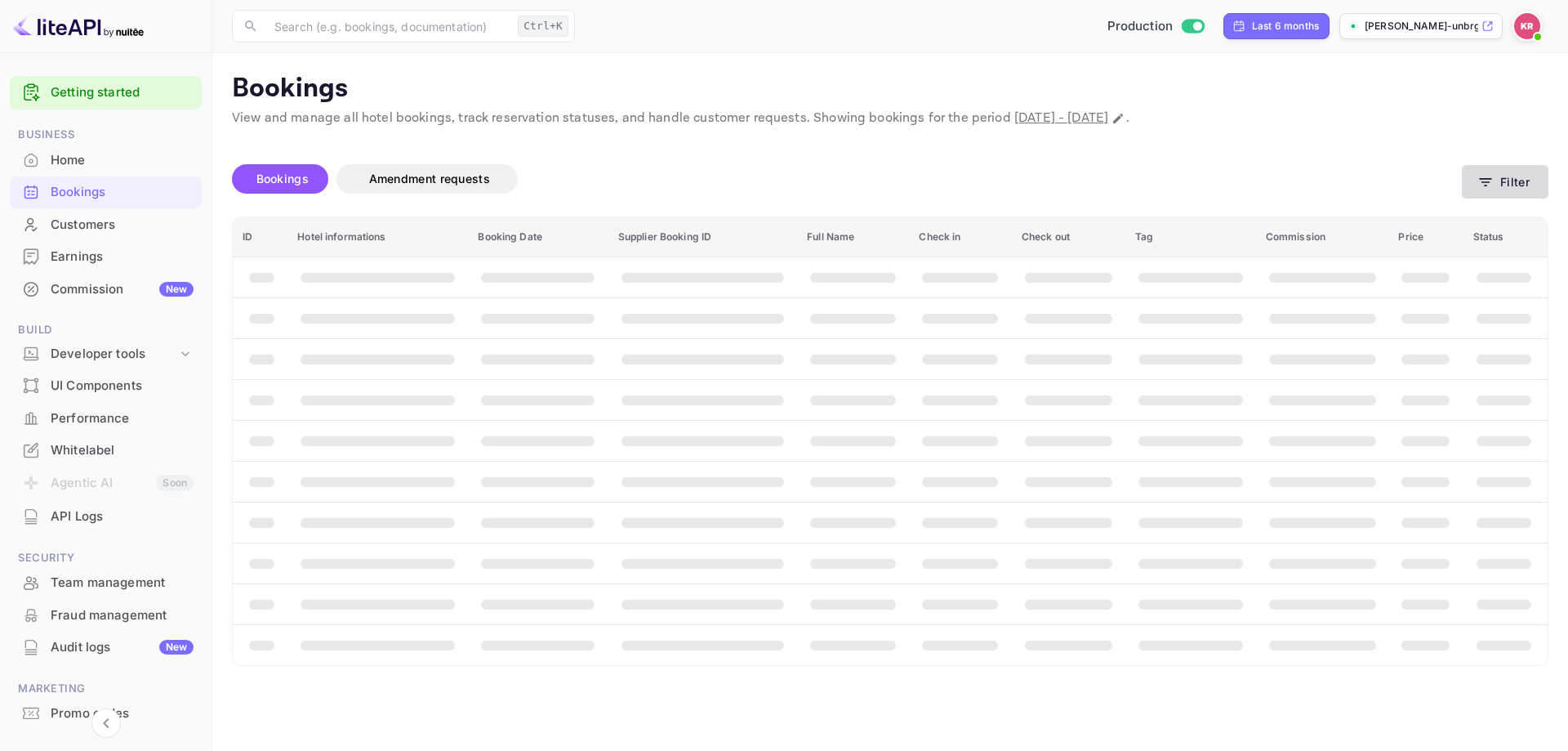
click at [1498, 178] on button "Filter" at bounding box center [1505, 182] width 86 height 34
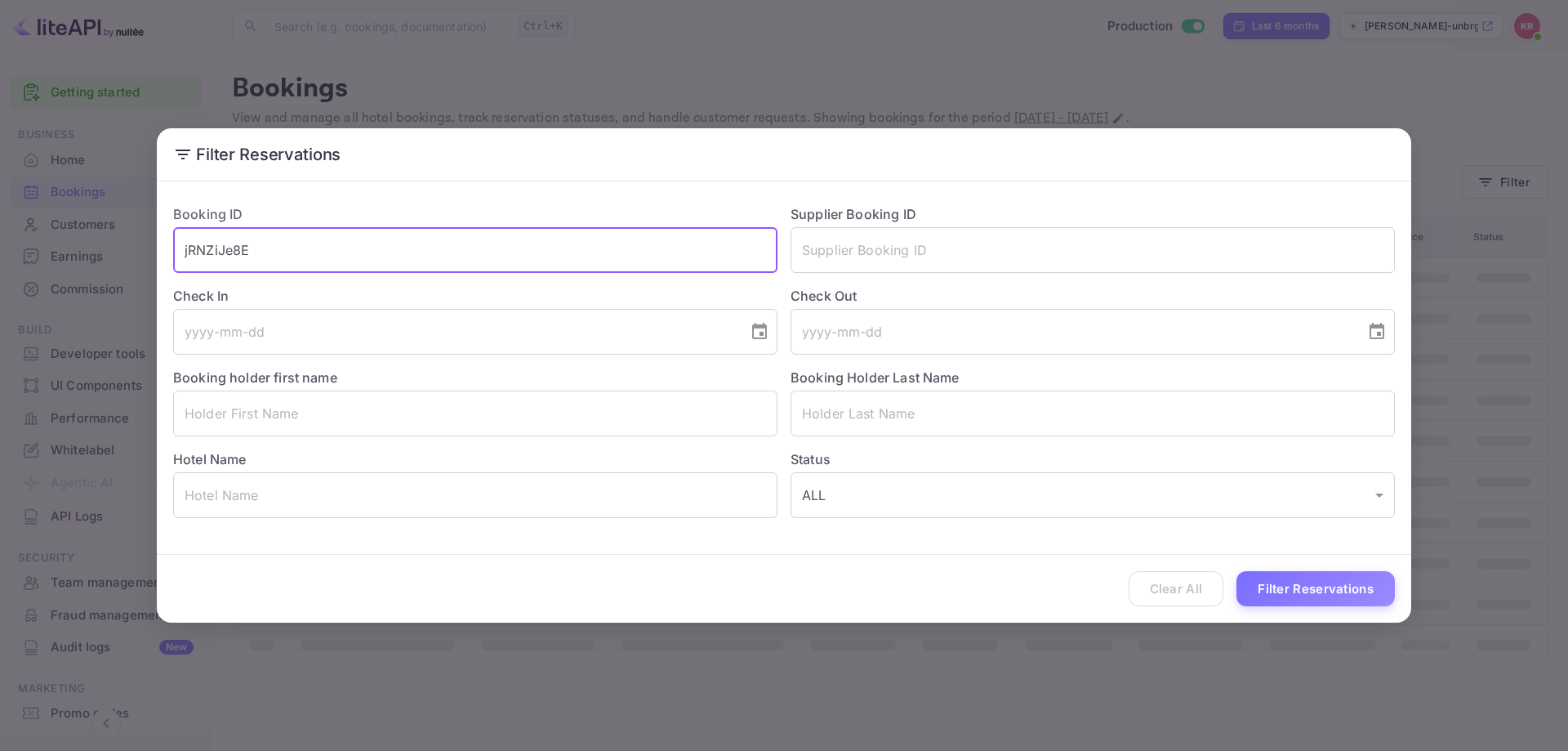
click at [575, 263] on input "jRNZiJe8E" at bounding box center [475, 250] width 604 height 46
paste input "jRNZiJe8E"
click at [374, 251] on input "jRNZiJe8EjRNZiJe8E" at bounding box center [475, 250] width 604 height 46
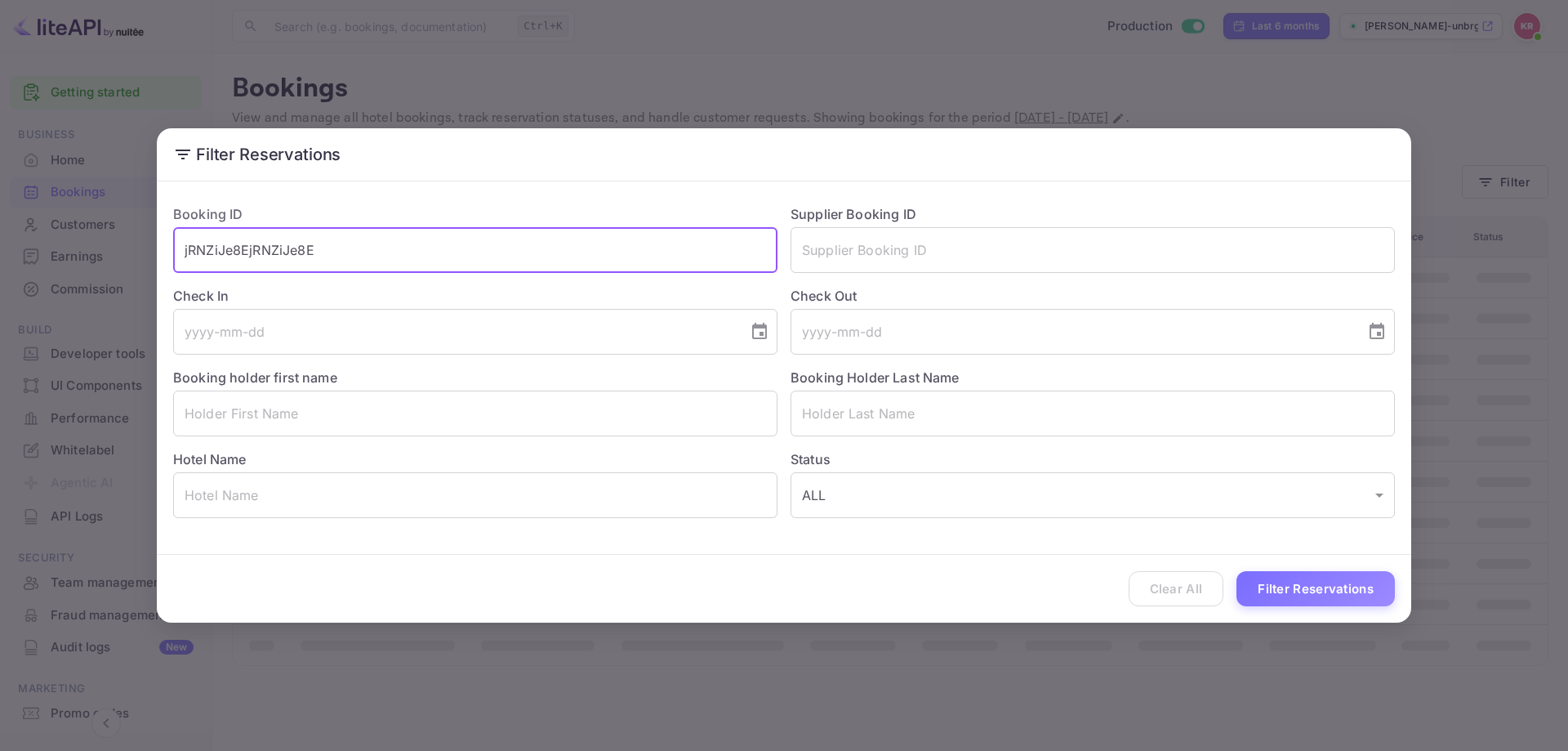
paste input "text"
type input "jRNZiJe8E"
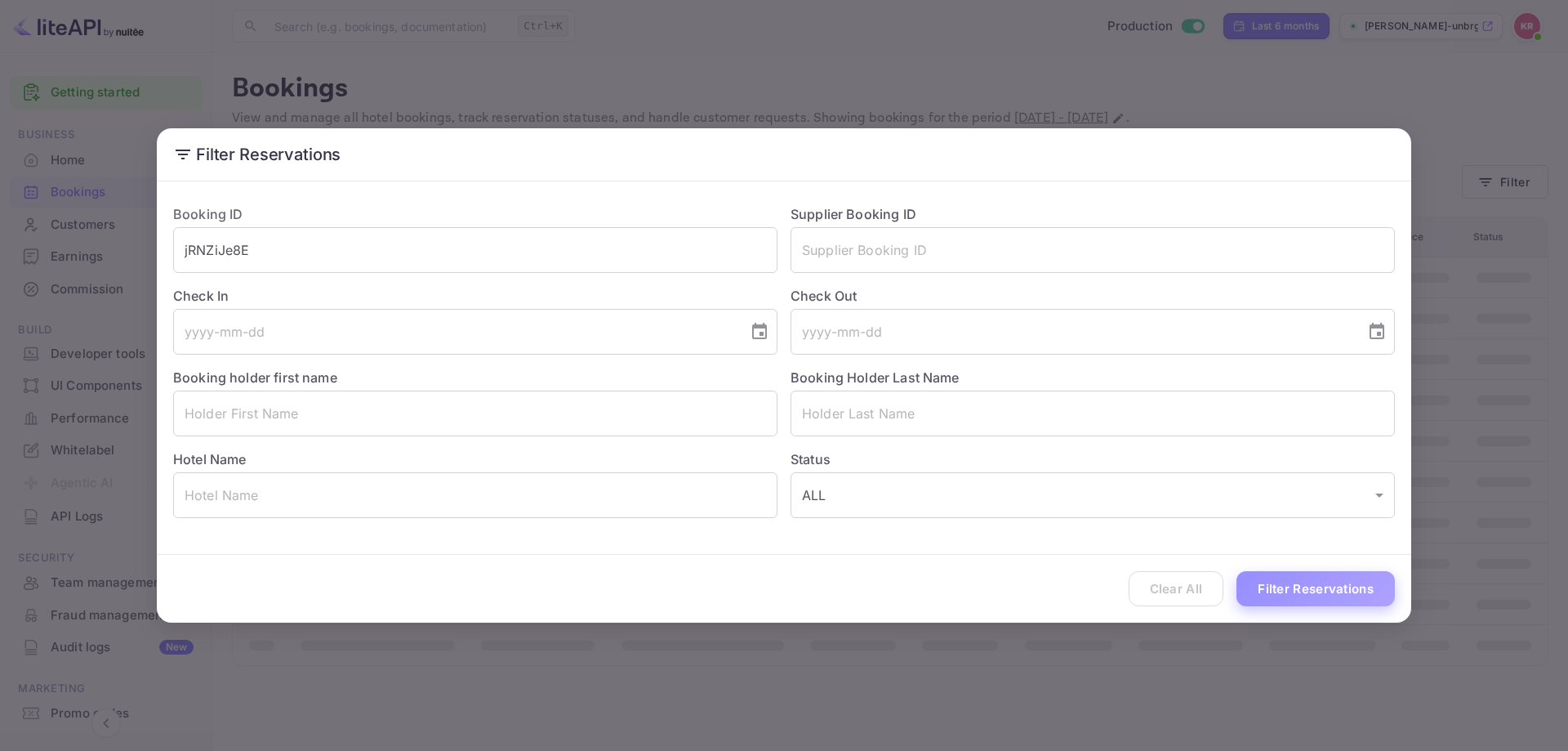
click at [1284, 578] on button "Filter Reservations" at bounding box center [1315, 589] width 158 height 36
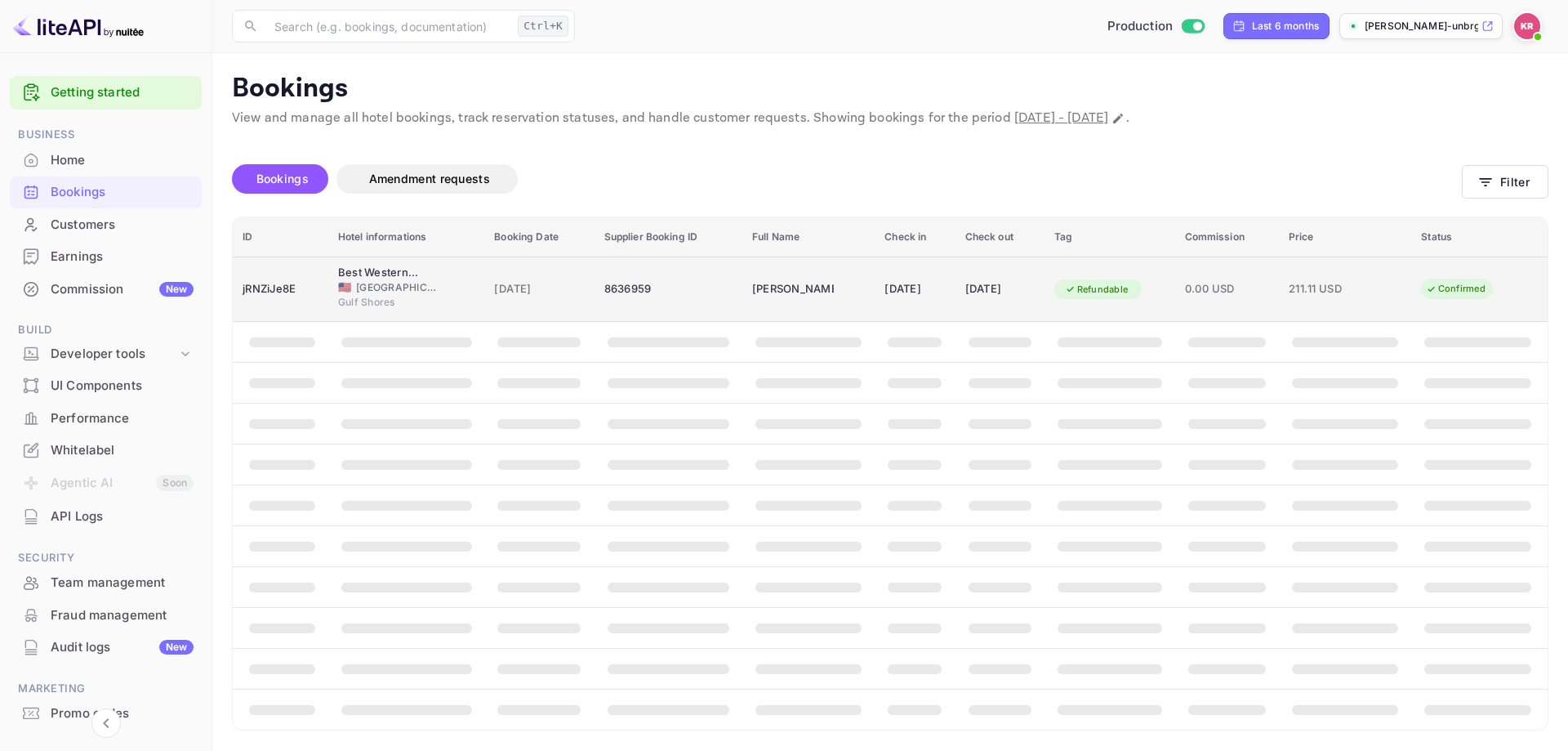
click at [670, 282] on div "8636959" at bounding box center [669, 289] width 128 height 26
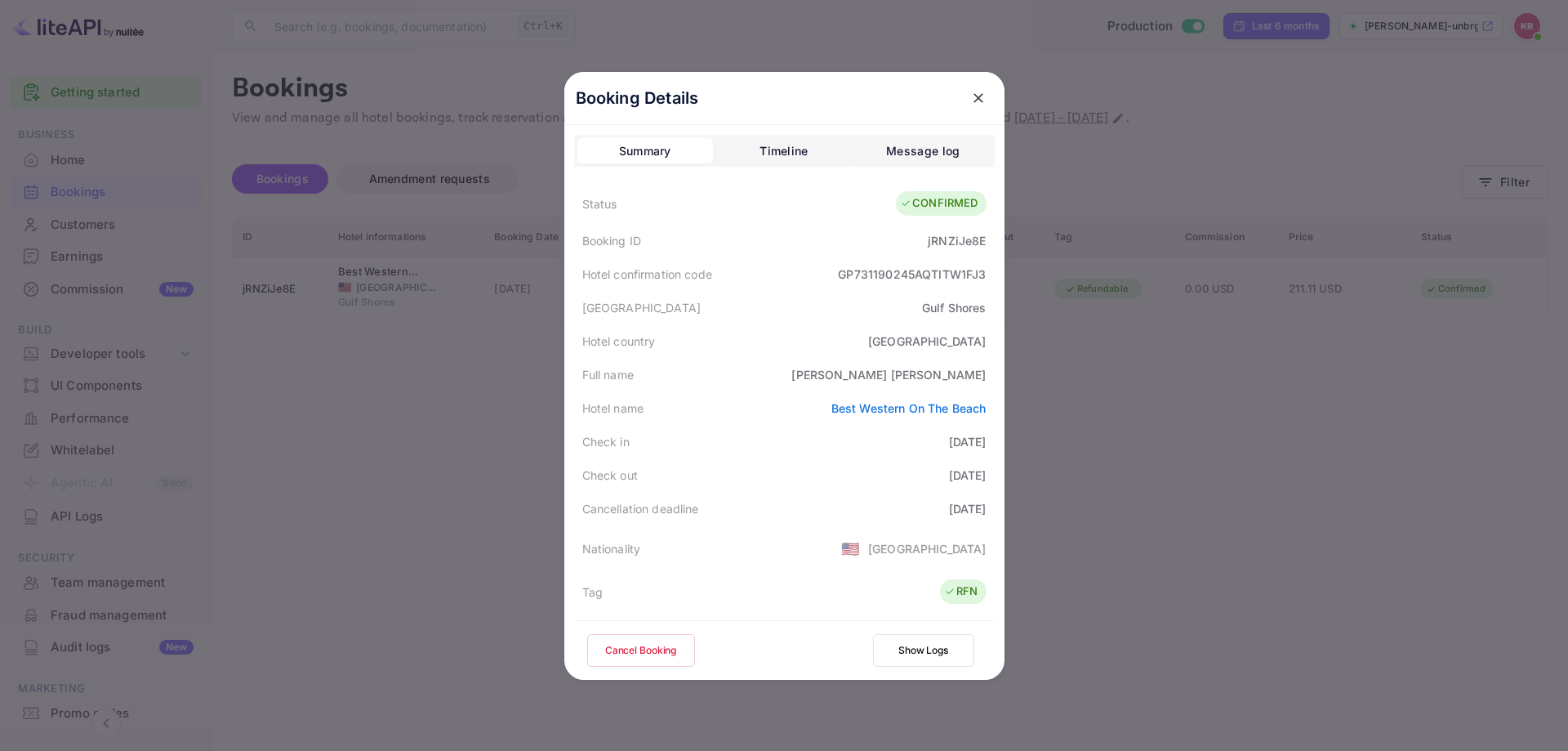
click at [800, 141] on div "Timeline" at bounding box center [784, 151] width 48 height 19
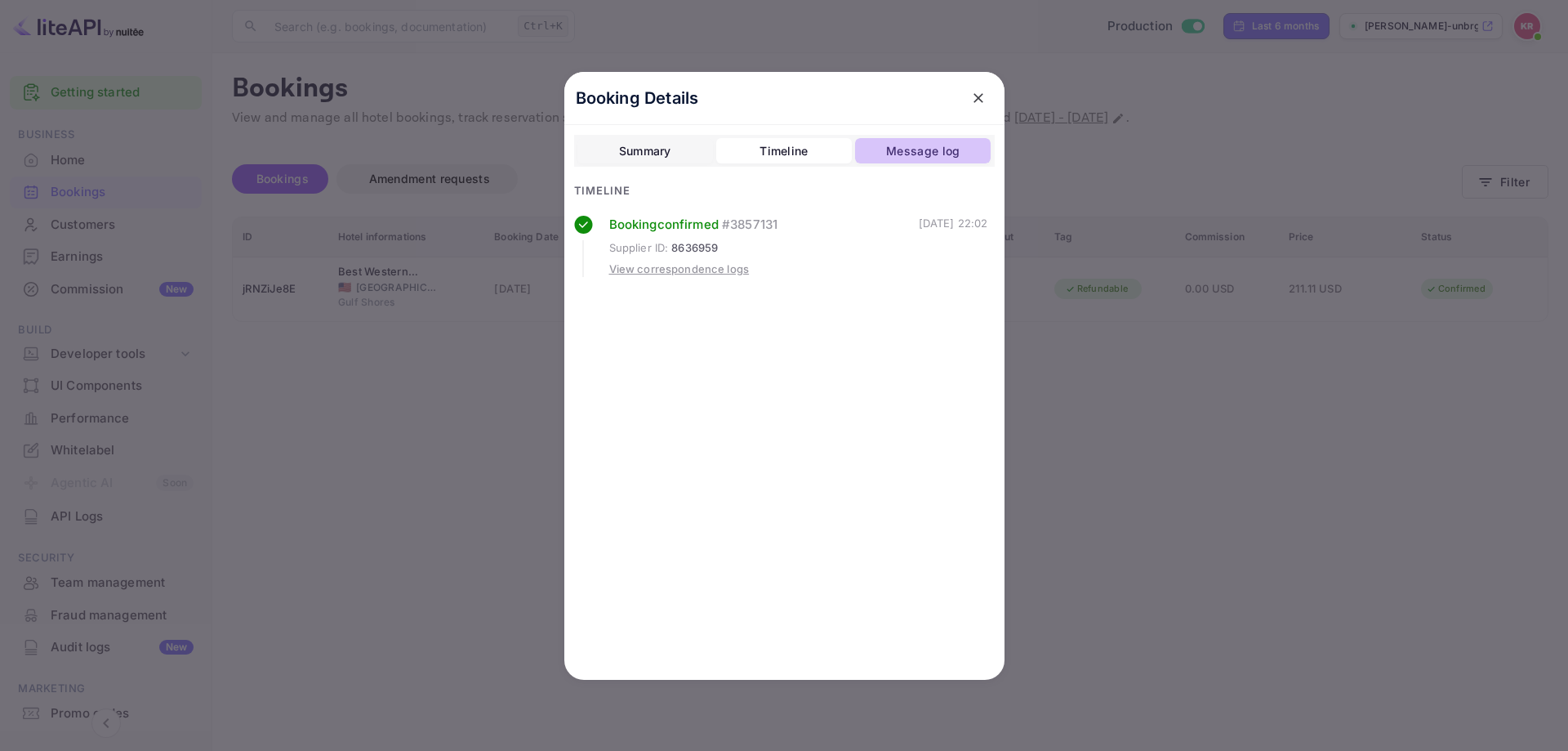
click at [934, 143] on div "Message log" at bounding box center [923, 151] width 74 height 19
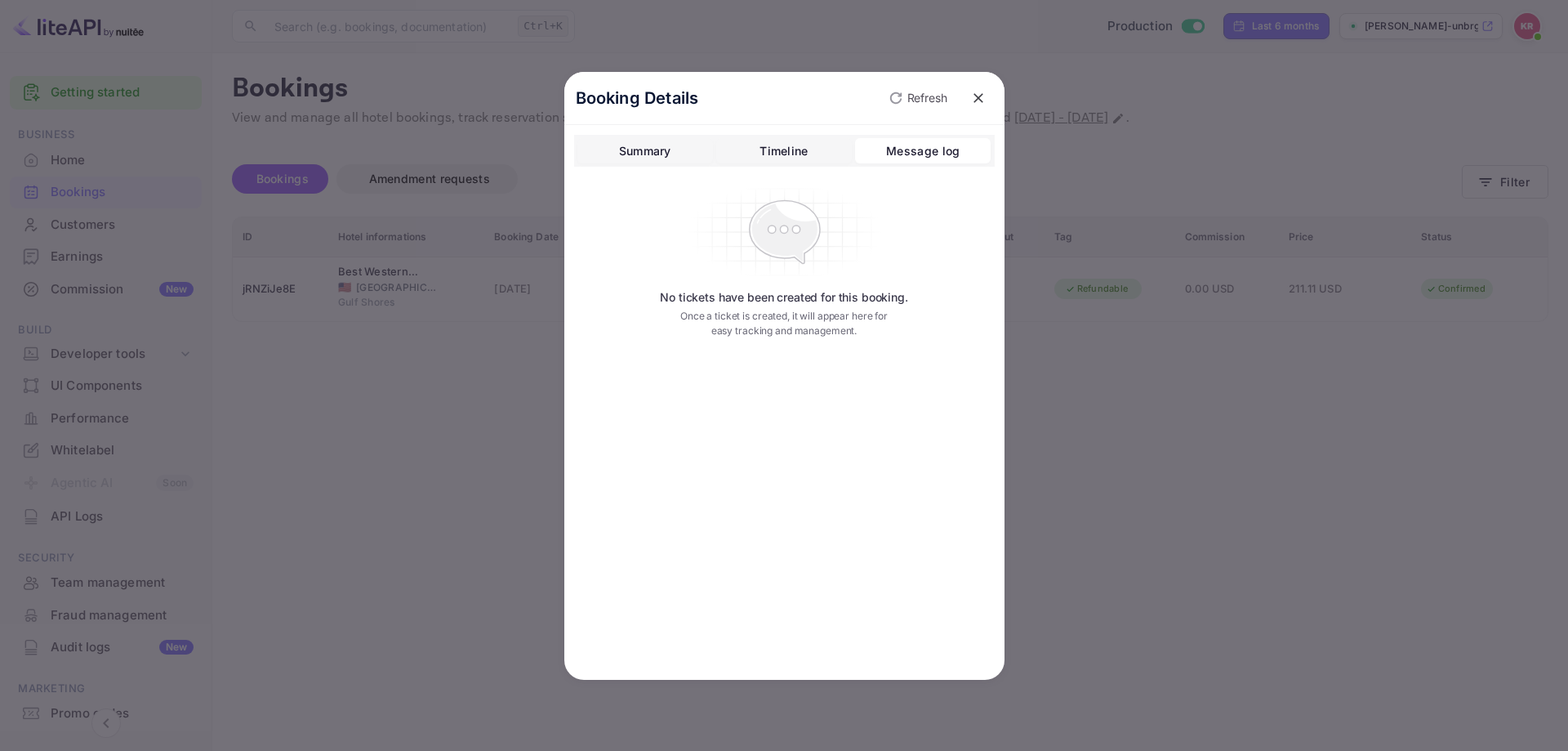
click at [644, 155] on div "Summary" at bounding box center [646, 151] width 52 height 19
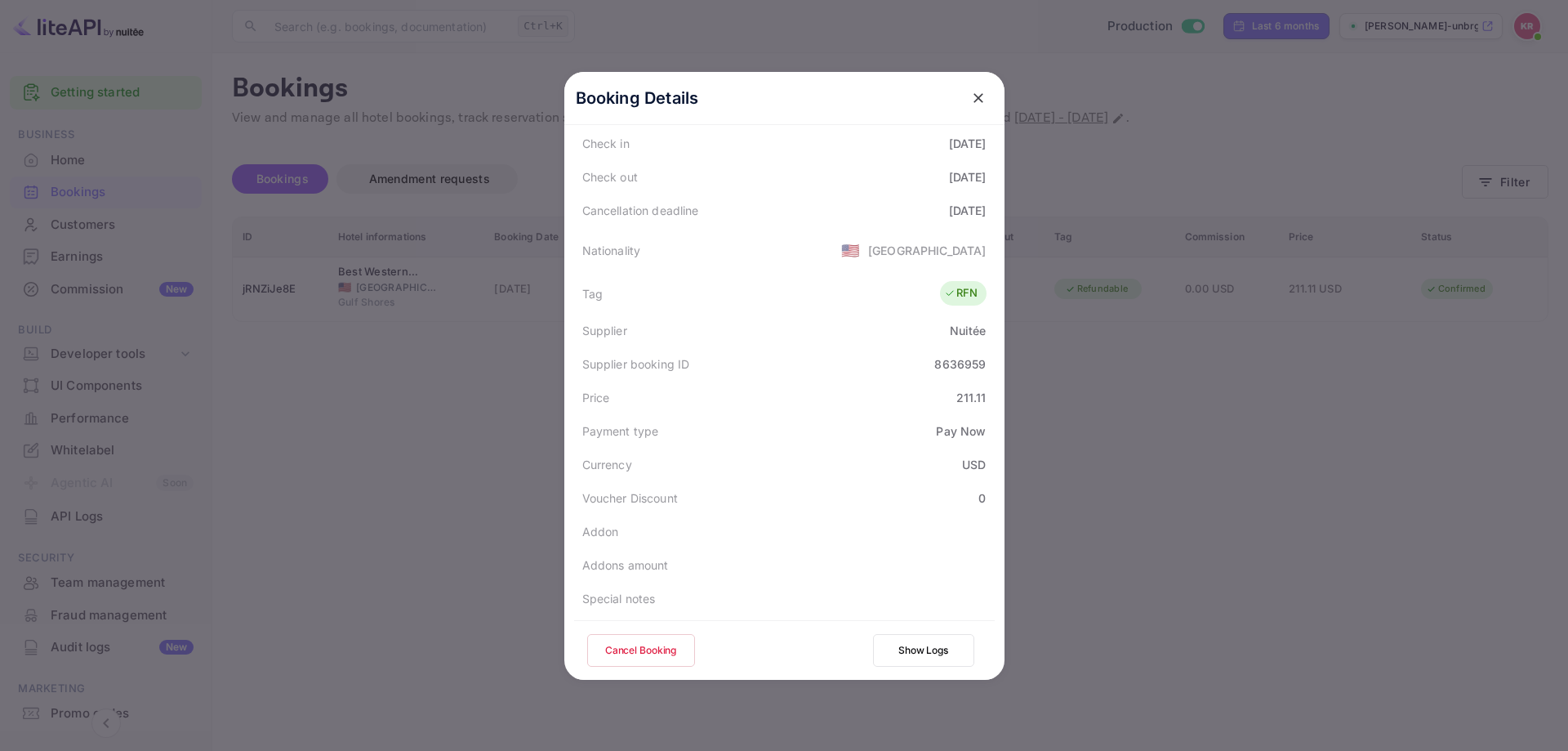
scroll to position [327, 0]
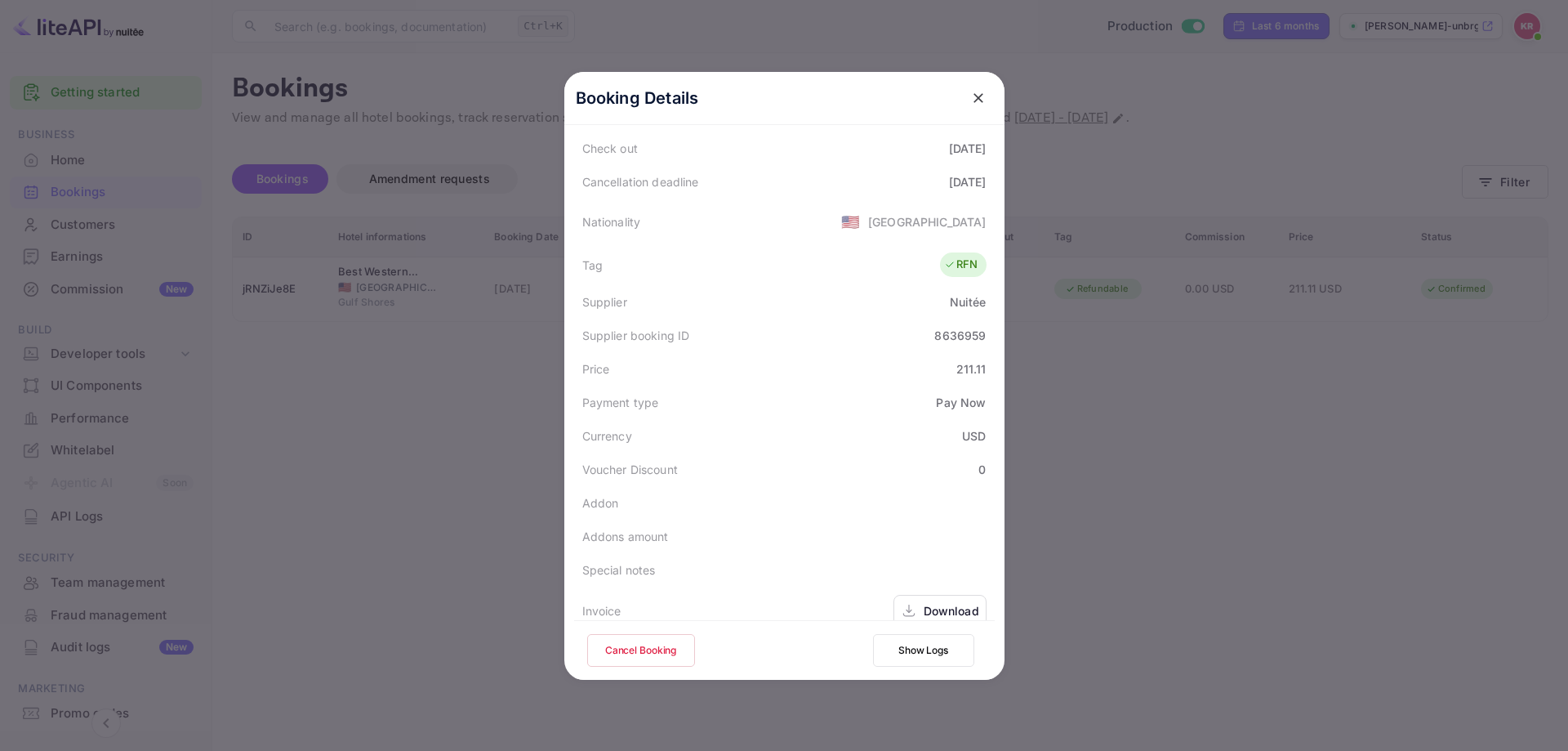
click at [1248, 499] on div at bounding box center [784, 376] width 1568 height 751
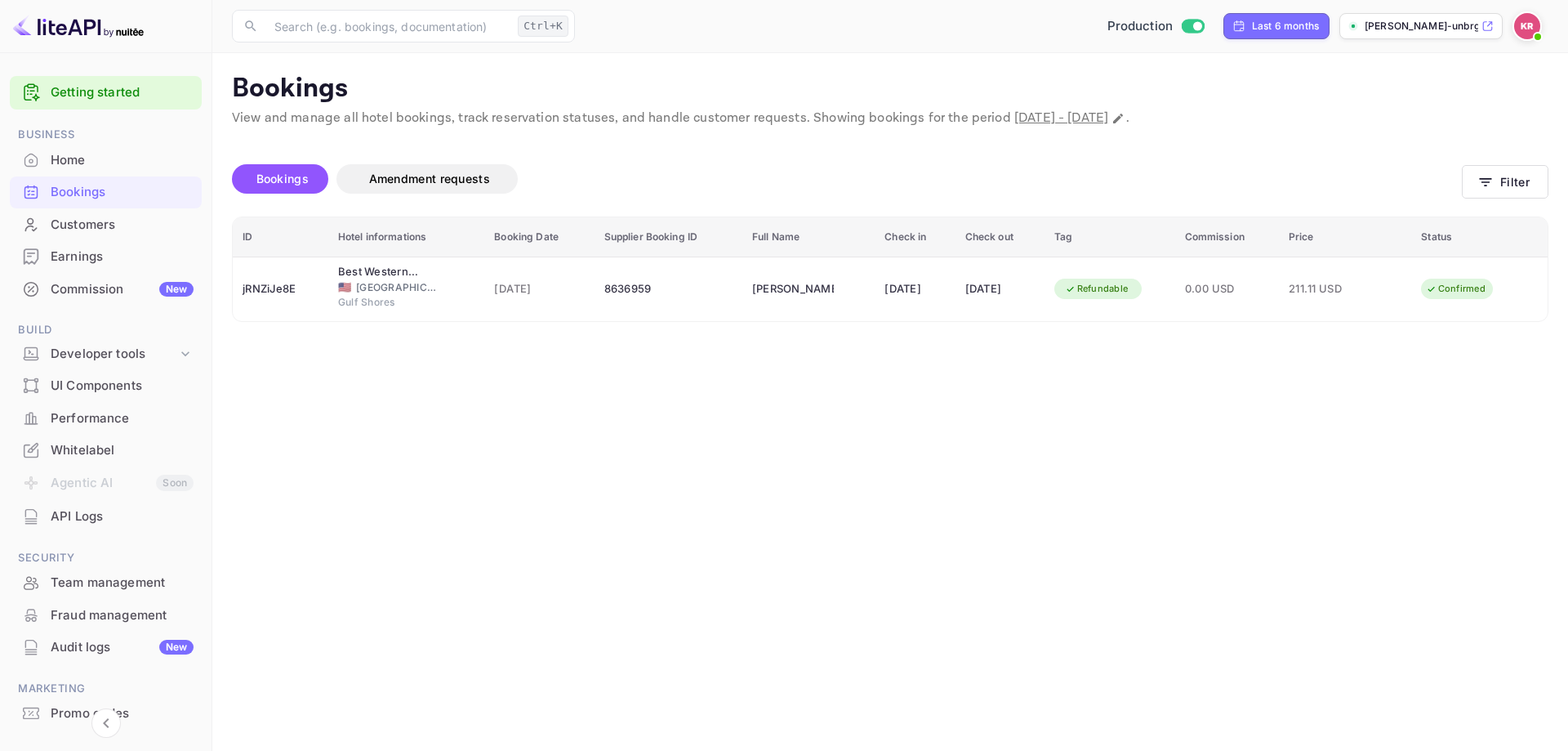
click at [299, 181] on span "Bookings" at bounding box center [282, 178] width 52 height 14
click at [1495, 178] on button "Filter" at bounding box center [1505, 182] width 86 height 34
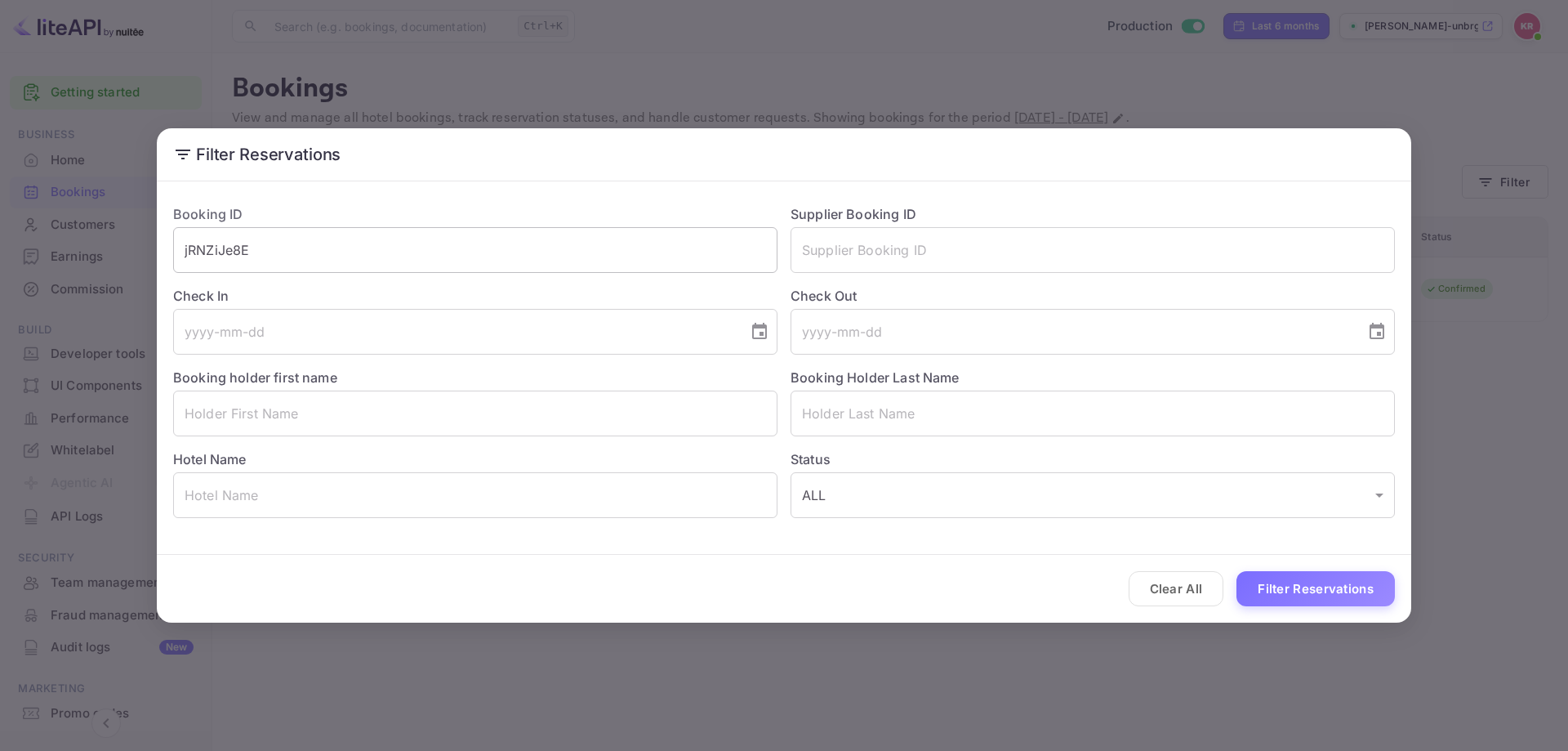
click at [422, 244] on input "jRNZiJe8E" at bounding box center [475, 250] width 604 height 46
click at [422, 244] on input "jRNZiJe8E" at bounding box center [475, 250] width 604 height 46
paste input "pTkWBOx6v"
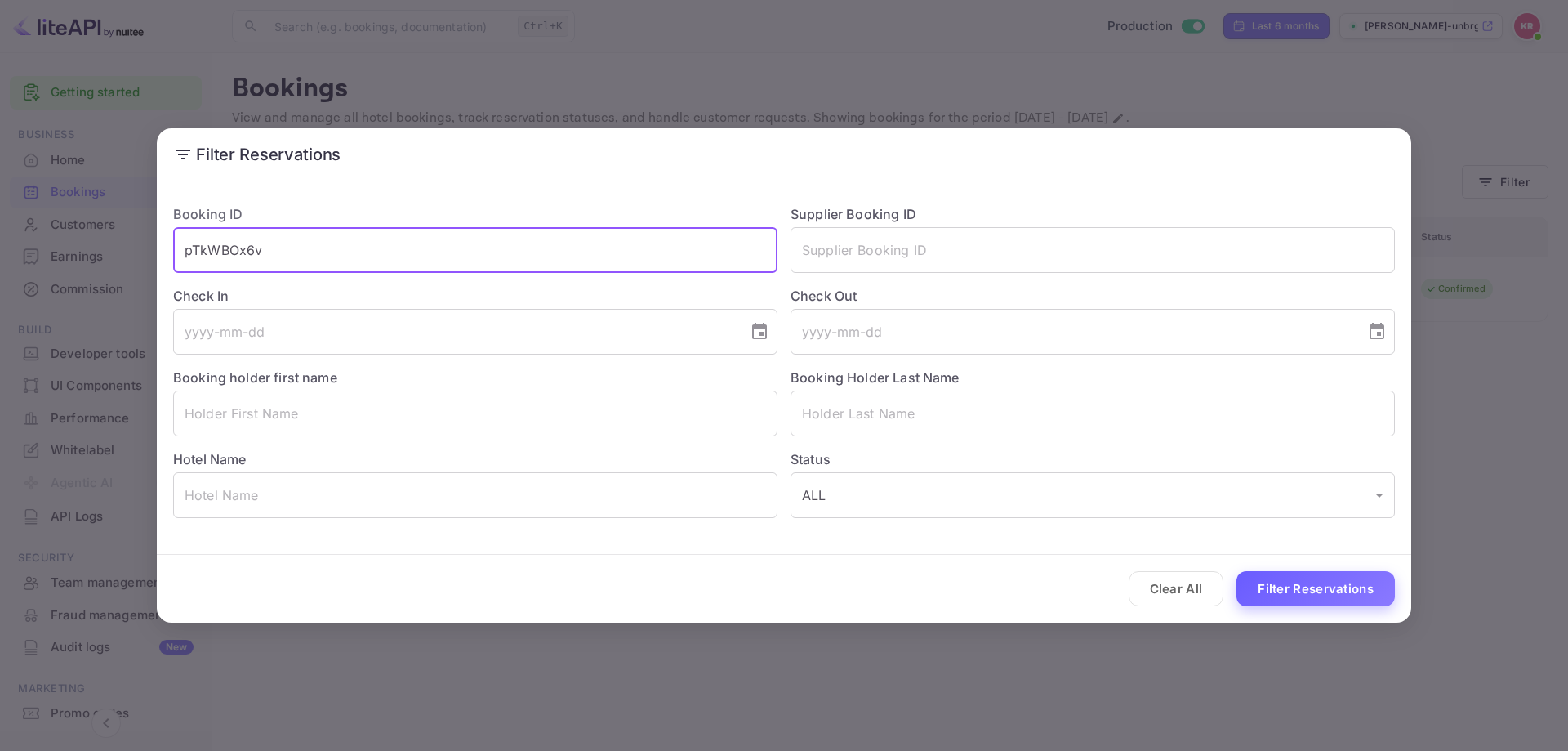
type input "pTkWBOx6v"
click at [1351, 598] on button "Filter Reservations" at bounding box center [1315, 589] width 158 height 36
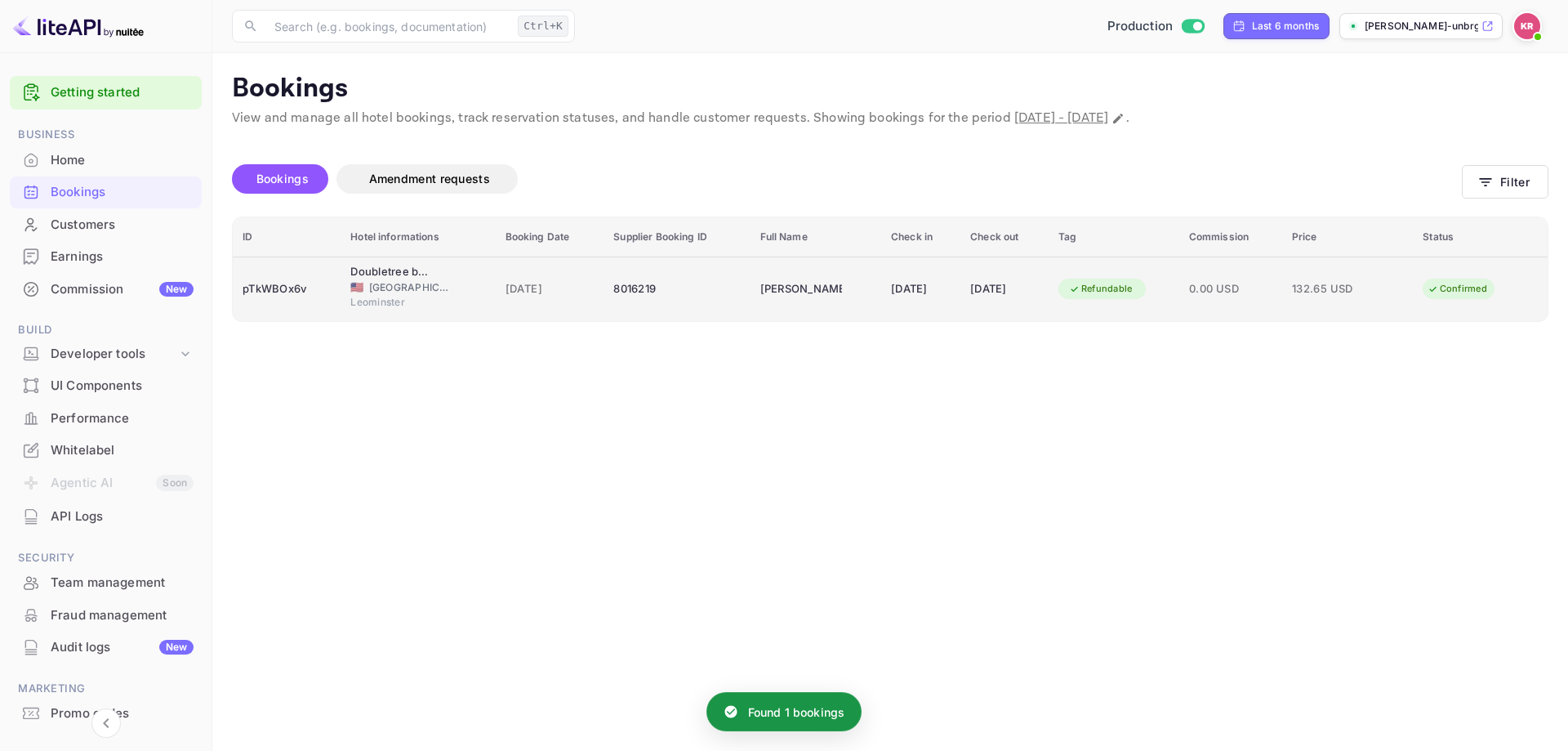
click at [975, 315] on td "[DATE]" at bounding box center [1004, 288] width 88 height 64
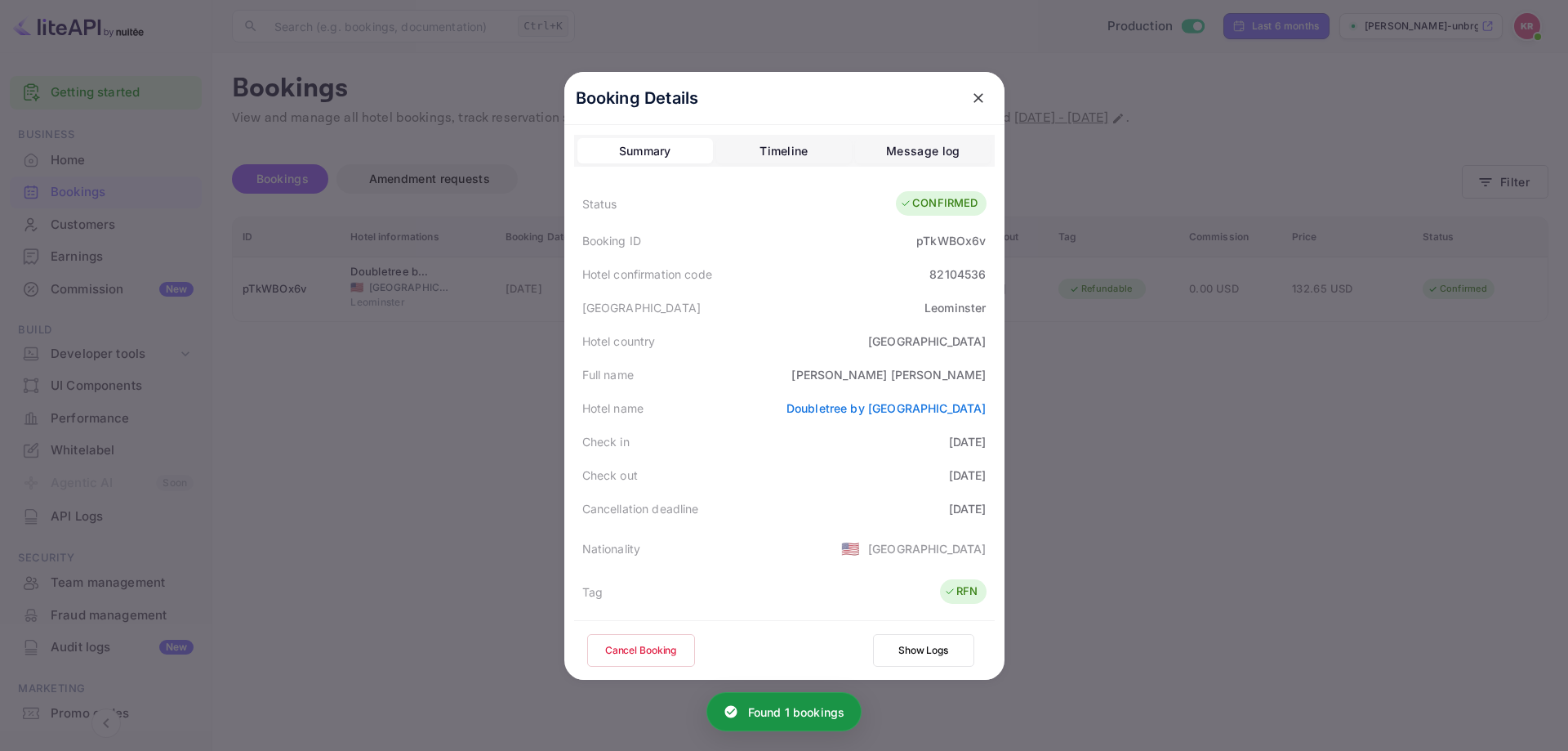
click at [924, 141] on div "Message log" at bounding box center [923, 151] width 74 height 19
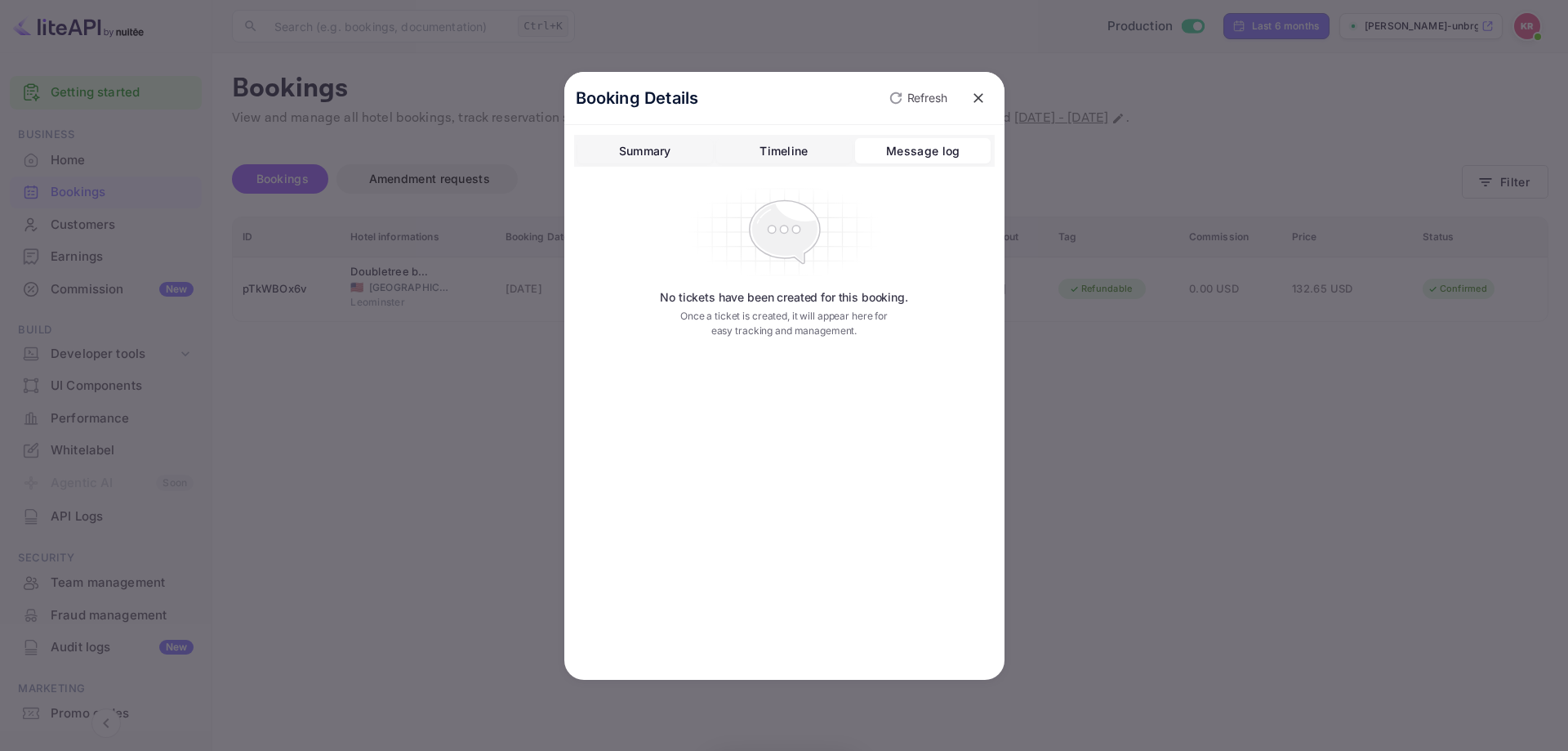
click at [810, 146] on button "Timeline" at bounding box center [784, 151] width 135 height 26
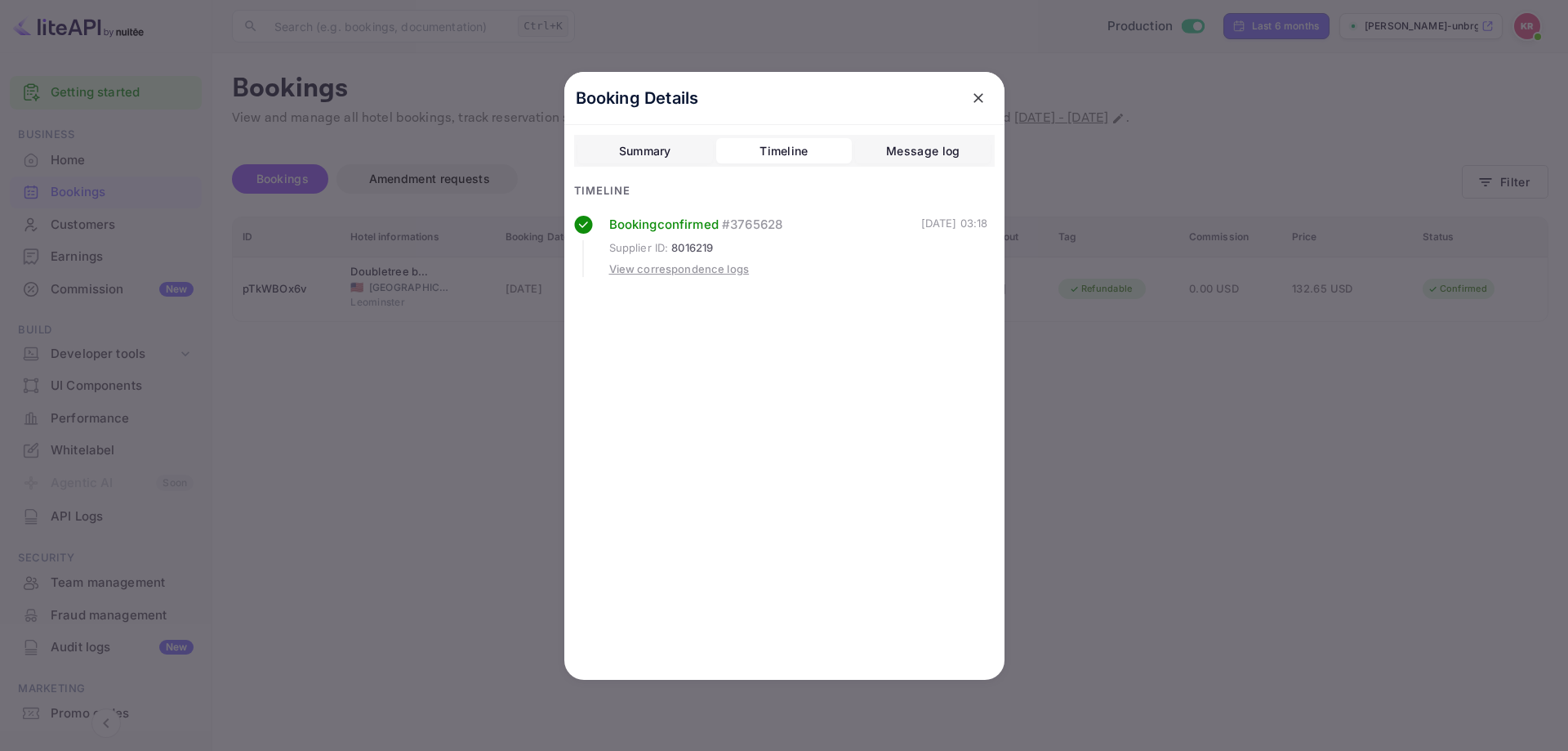
click at [730, 264] on div "View correspondence logs" at bounding box center [680, 269] width 140 height 16
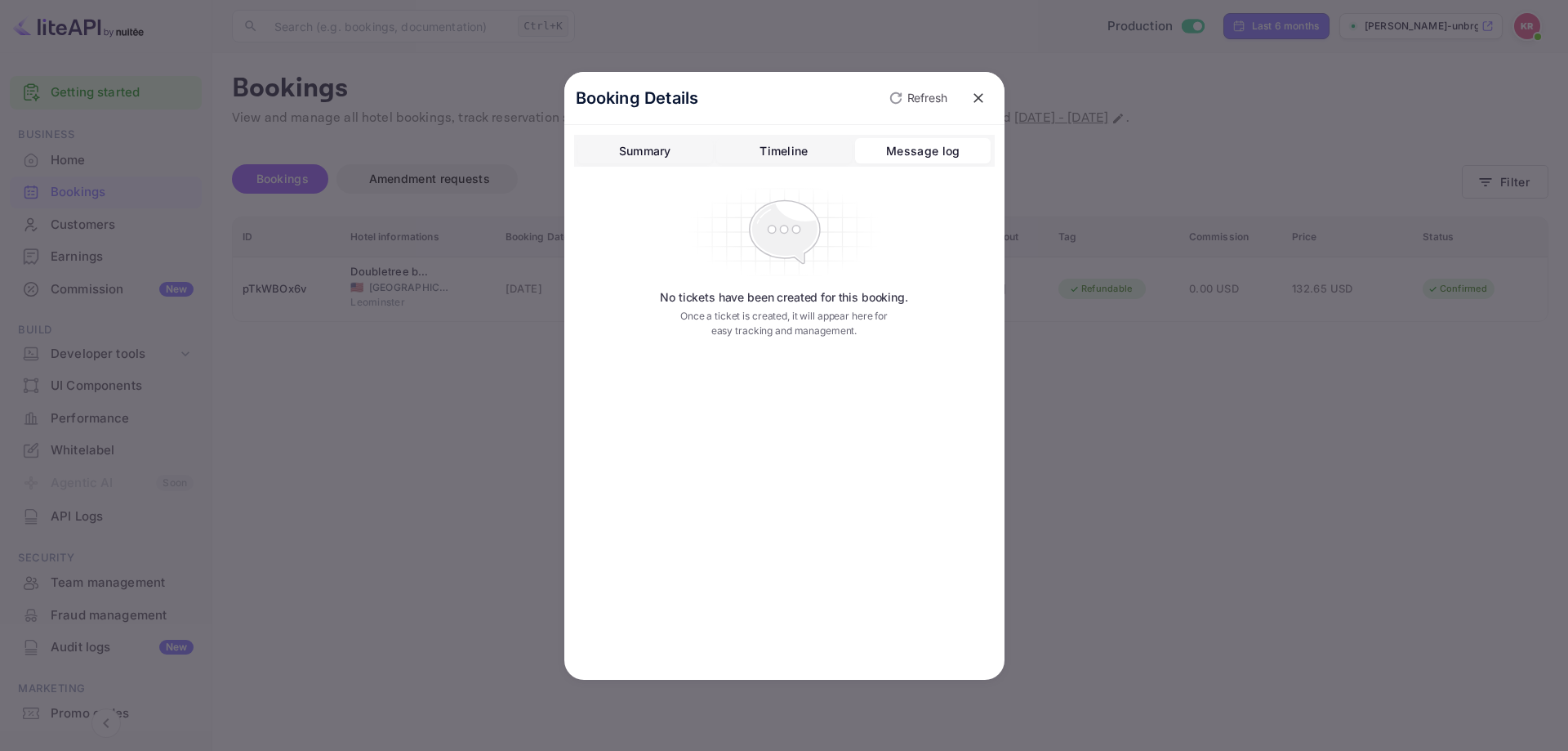
click at [789, 167] on div "Summary Timeline Message log No tickets have been created for this booking. Onc…" at bounding box center [784, 243] width 421 height 217
click at [806, 151] on div "Timeline" at bounding box center [784, 151] width 48 height 19
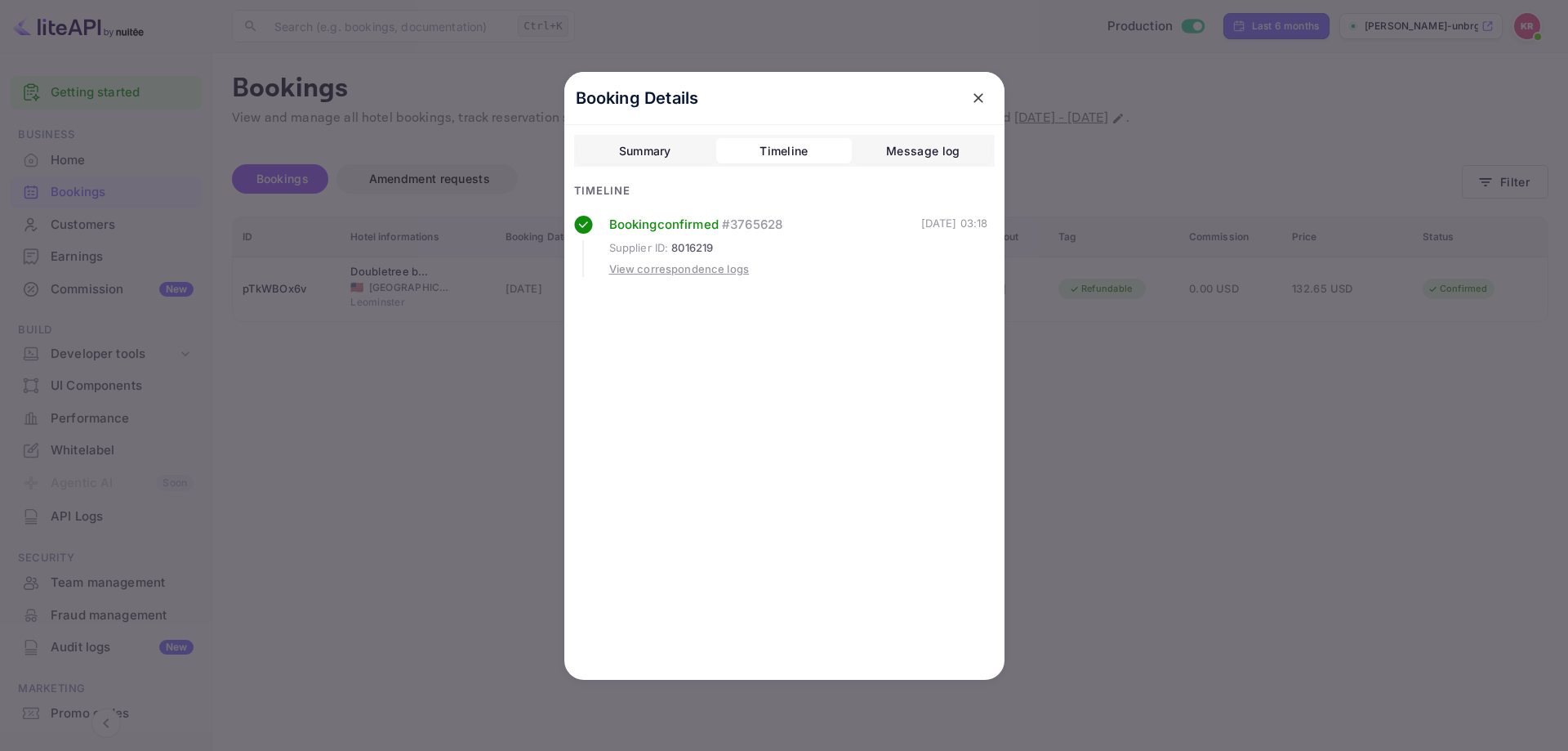
click at [977, 100] on icon "close" at bounding box center [979, 98] width 10 height 10
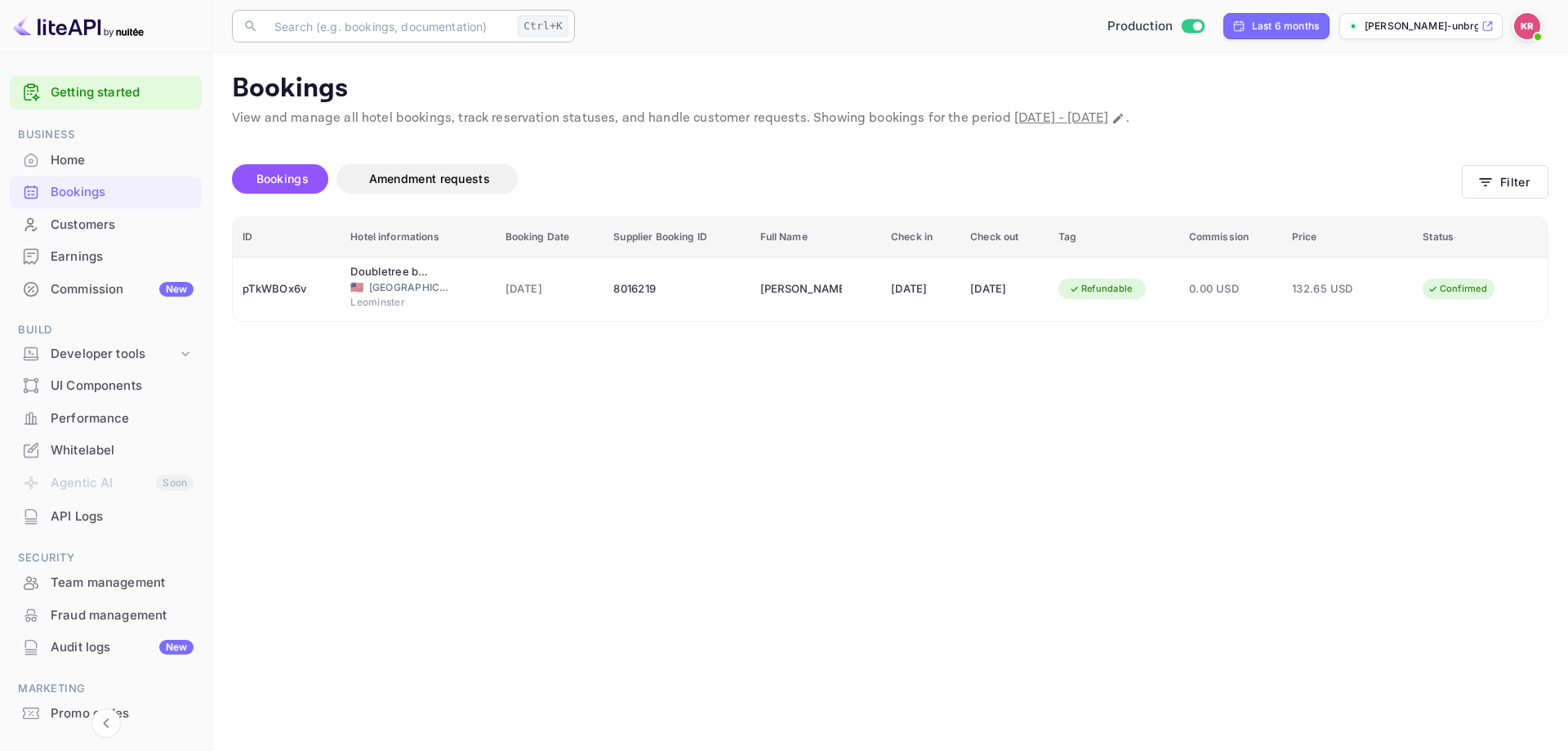
click at [391, 30] on input "text" at bounding box center [388, 26] width 247 height 33
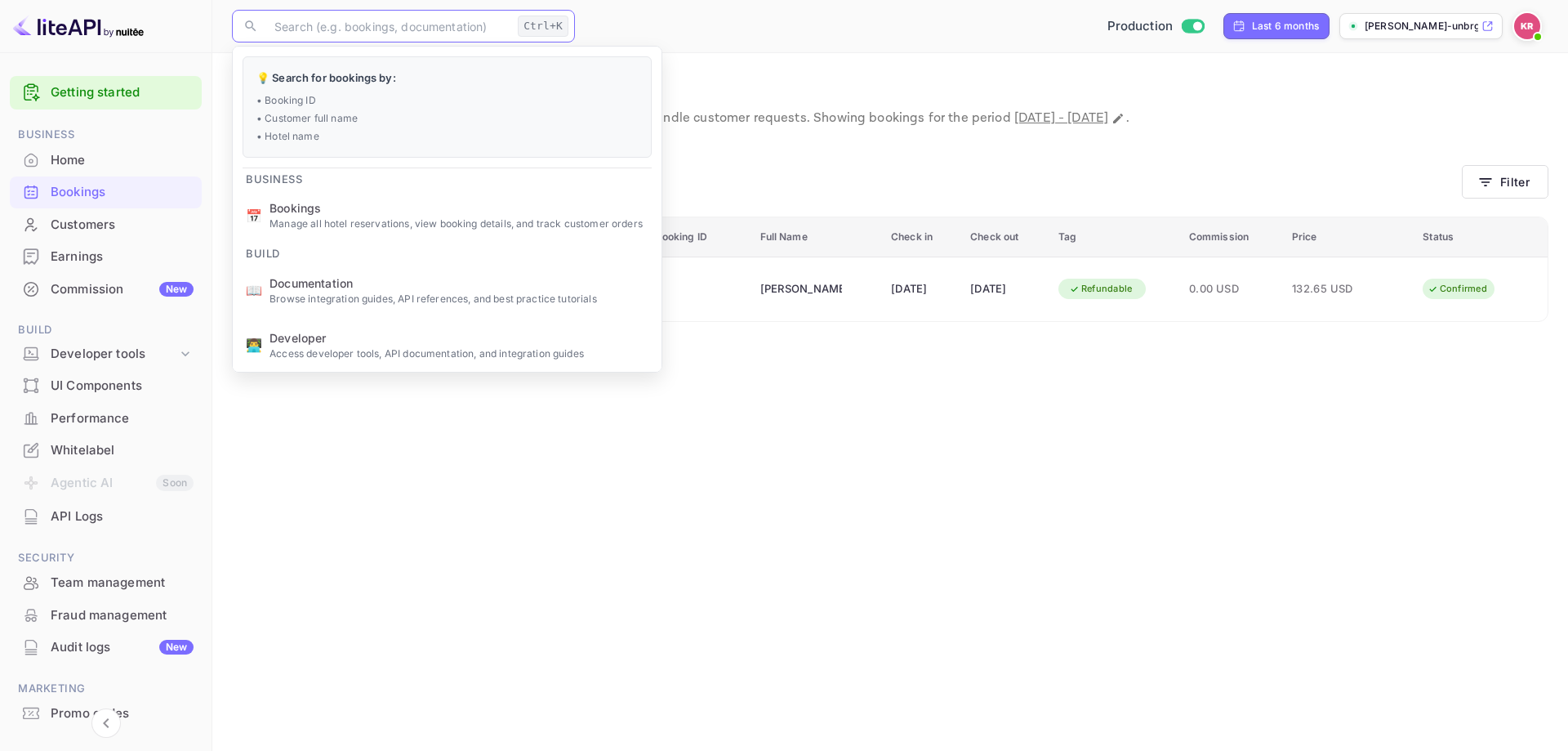
paste input "pTkWBOx6v"
type input "pTkWBOx6v"
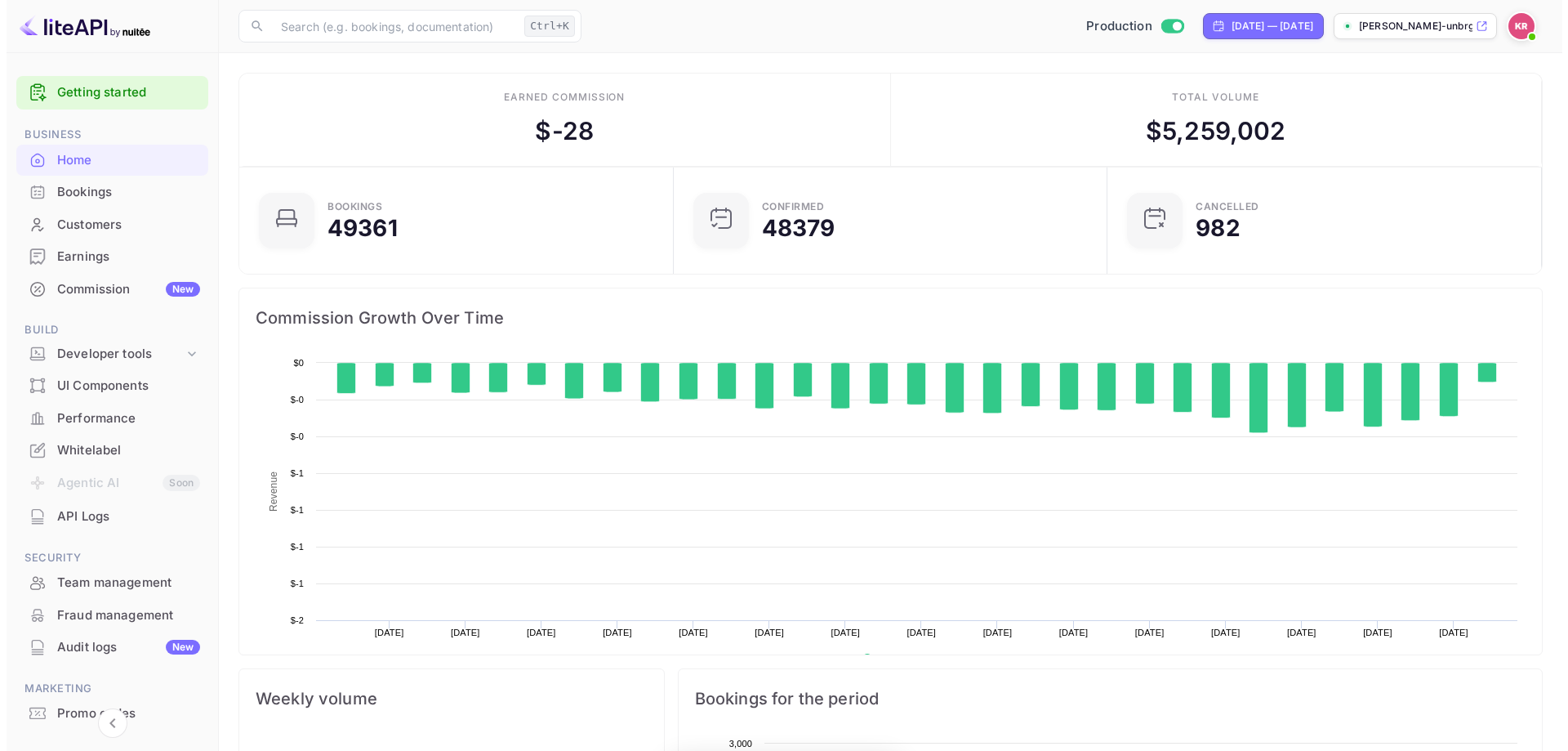
scroll to position [254, 412]
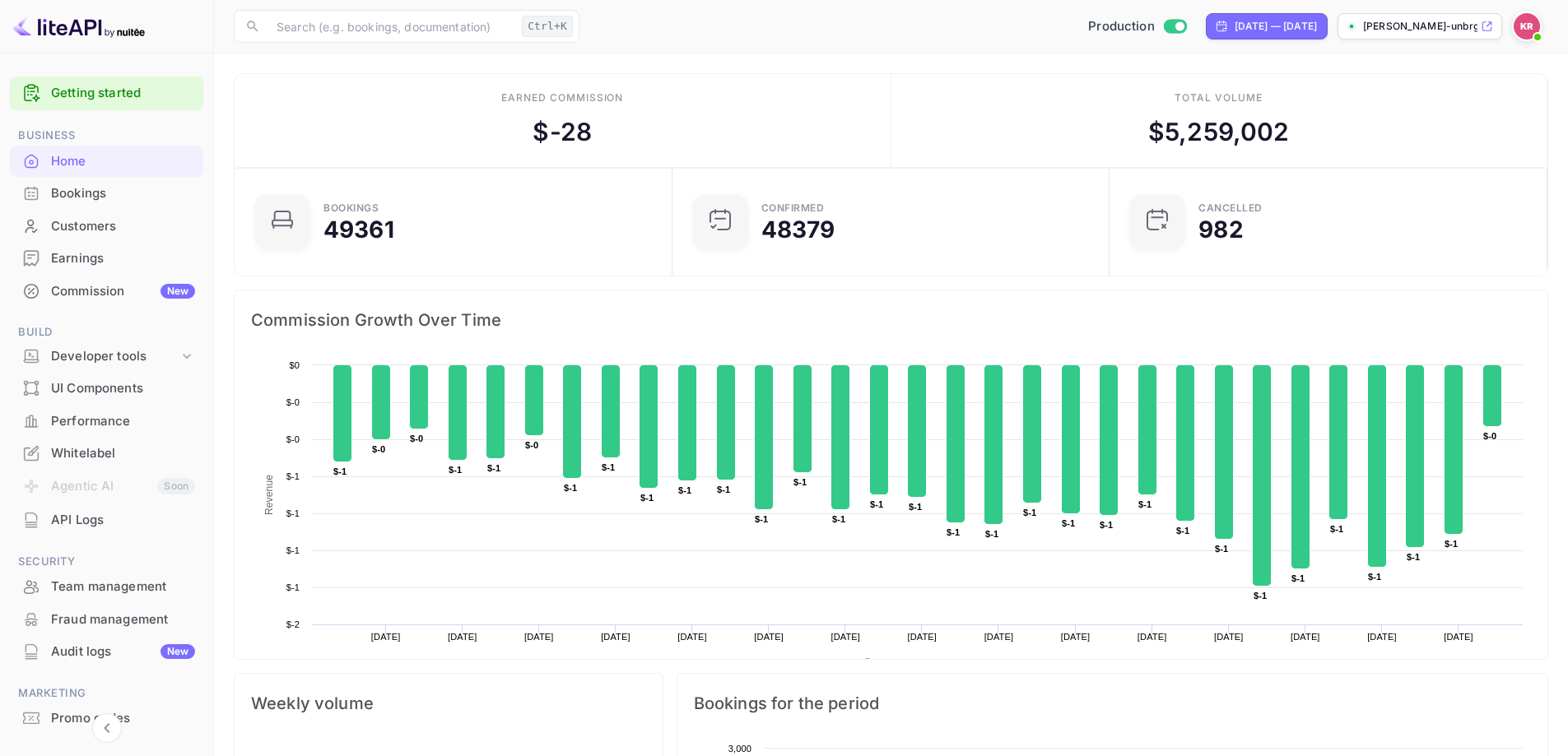
click at [81, 190] on div "Bookings" at bounding box center [123, 193] width 144 height 19
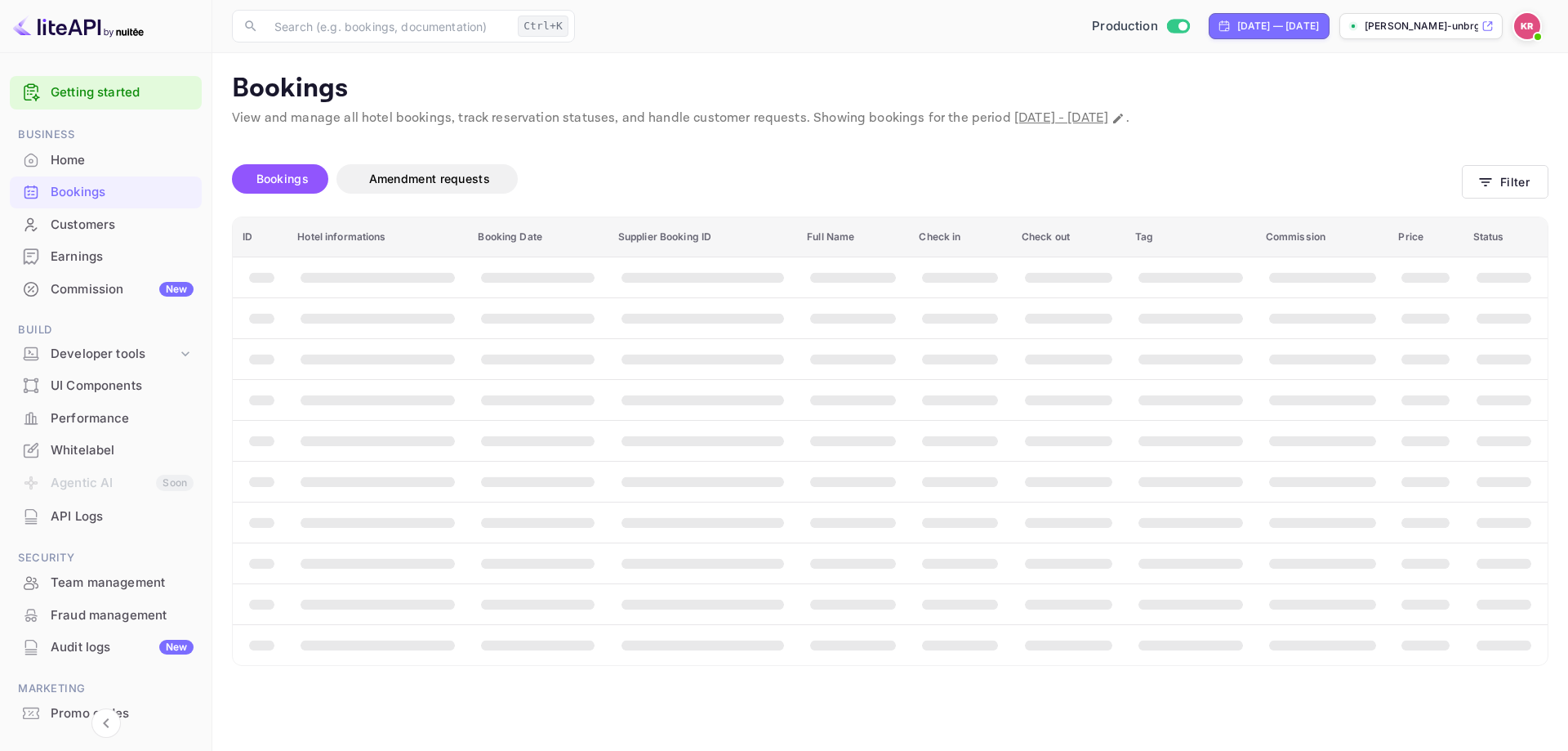
click at [1108, 112] on span "[DATE] - [DATE]" at bounding box center [1061, 118] width 94 height 17
click at [1484, 179] on icon "button" at bounding box center [1486, 183] width 12 height 8
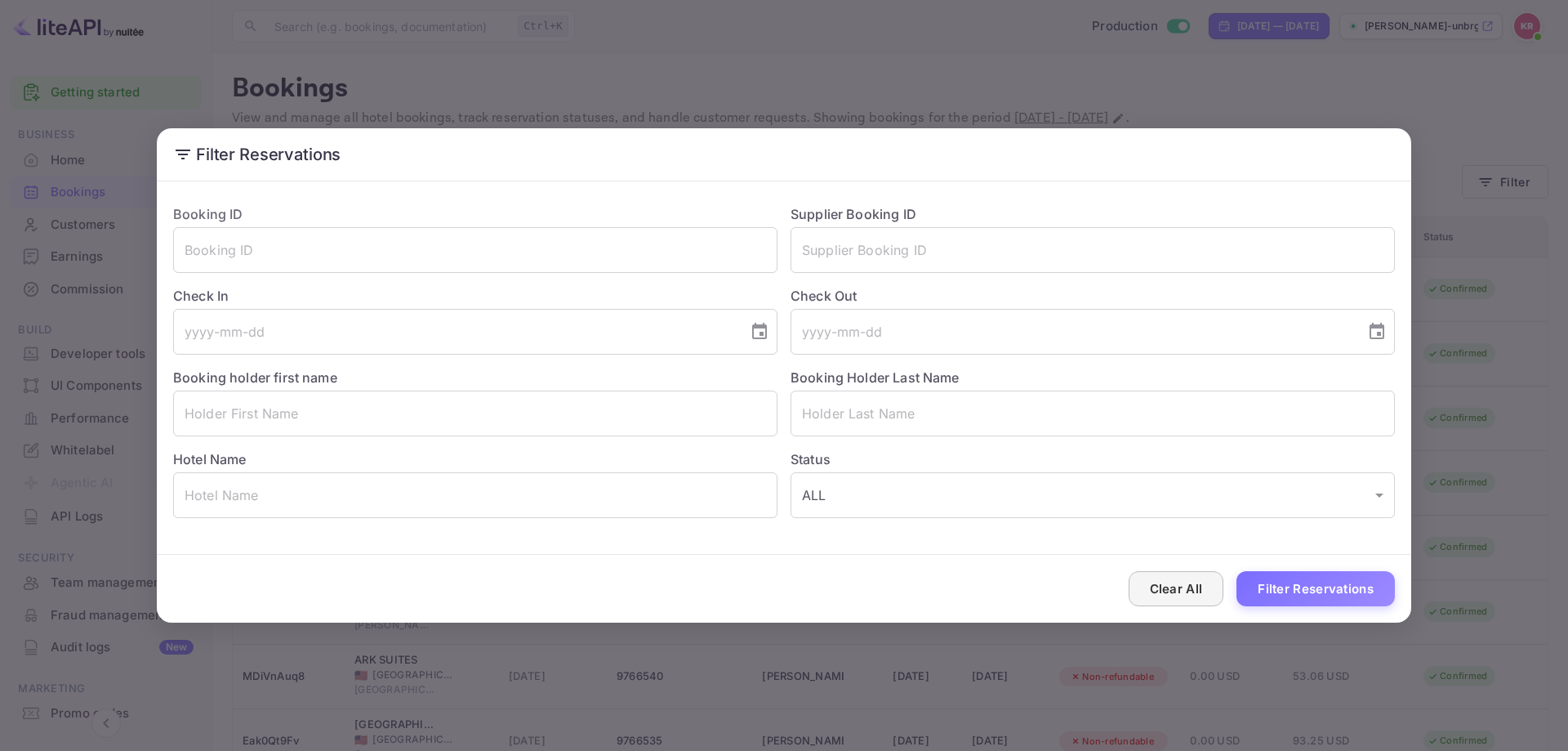
click at [1176, 578] on button "Clear All" at bounding box center [1177, 589] width 96 height 36
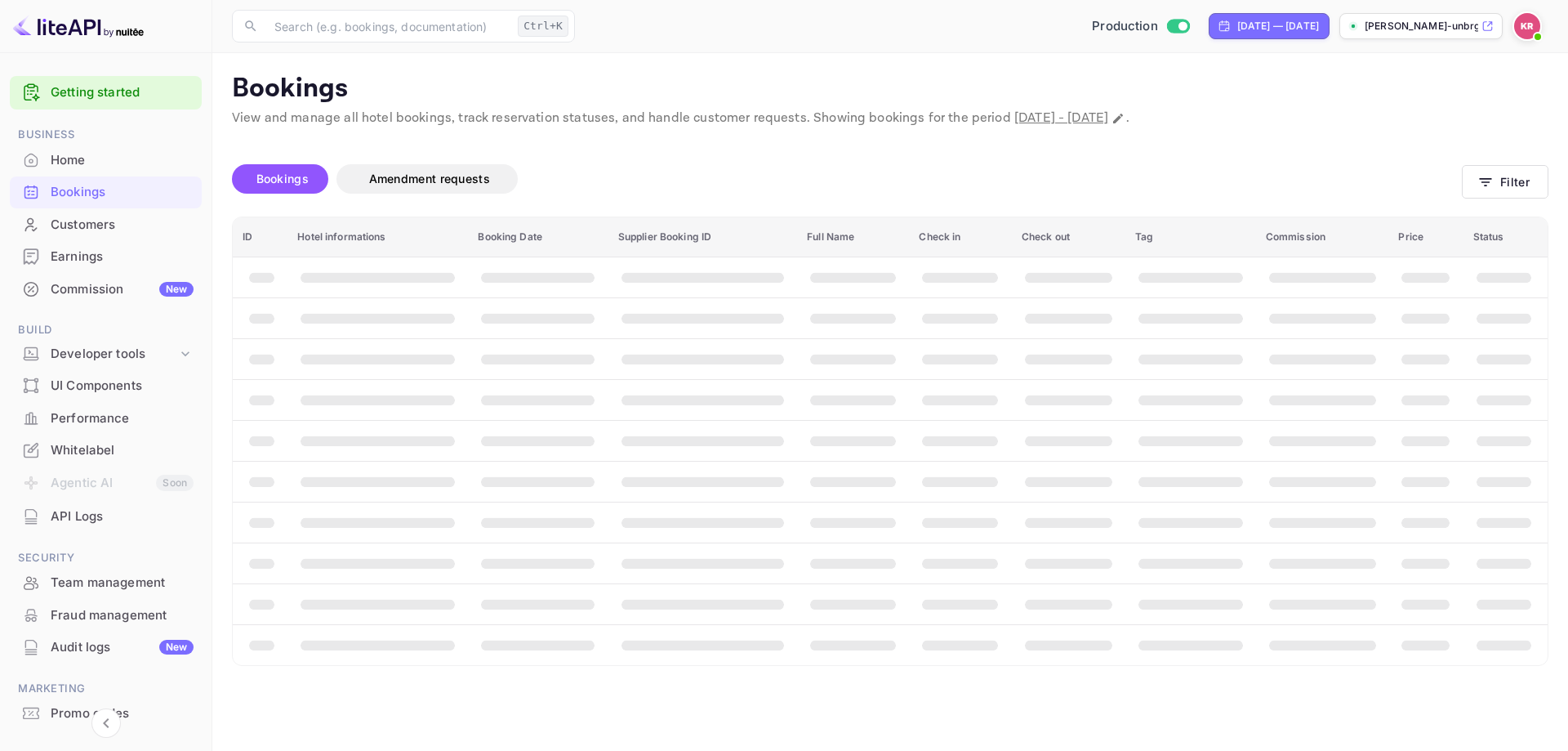
click at [1246, 117] on p "View and manage all hotel bookings, track reservation statuses, and handle cust…" at bounding box center [890, 118] width 1317 height 19
click at [1125, 118] on icon "Change date range" at bounding box center [1117, 118] width 13 height 13
select select "8"
select select "2025"
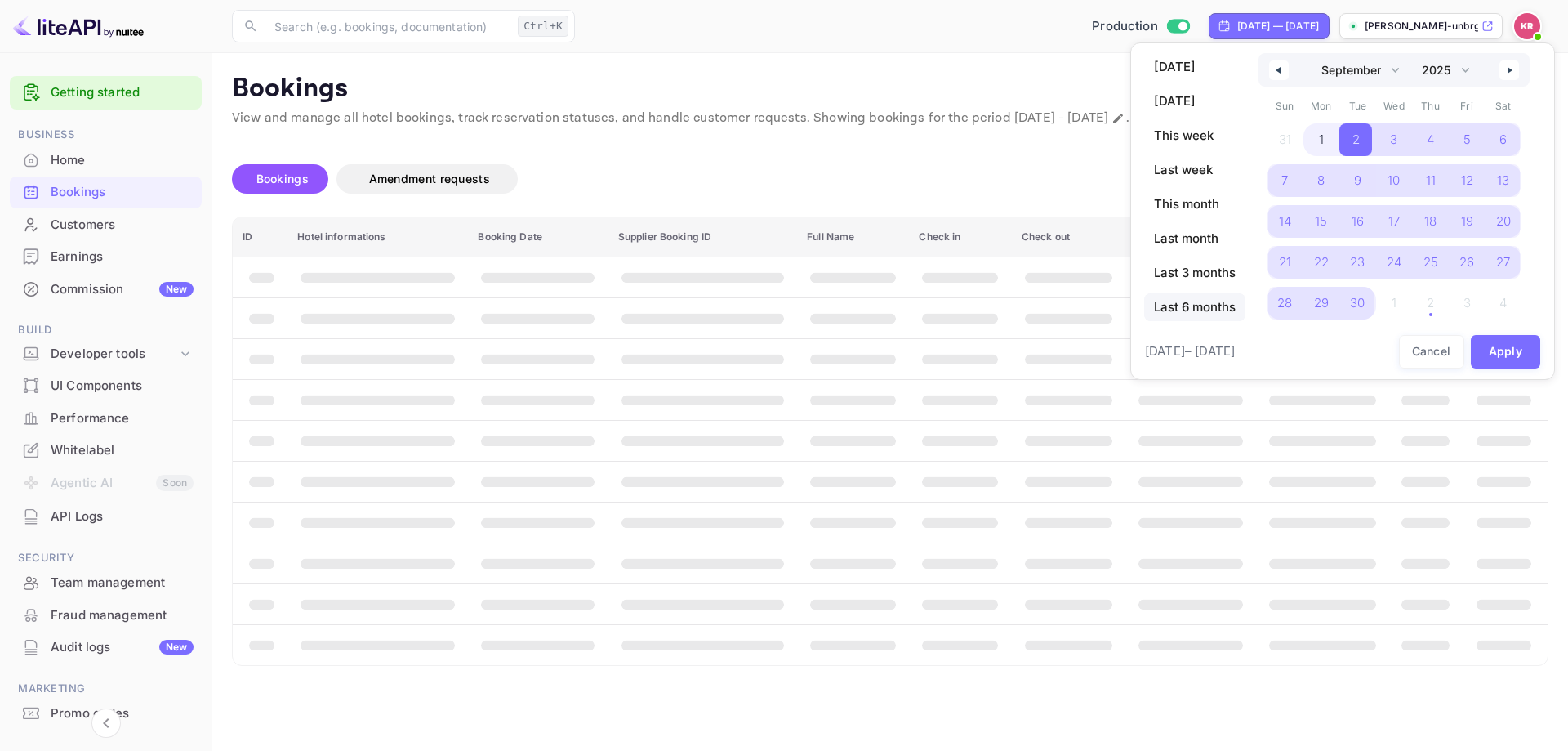
click at [1206, 308] on span "Last 6 months" at bounding box center [1195, 307] width 101 height 28
select select "3"
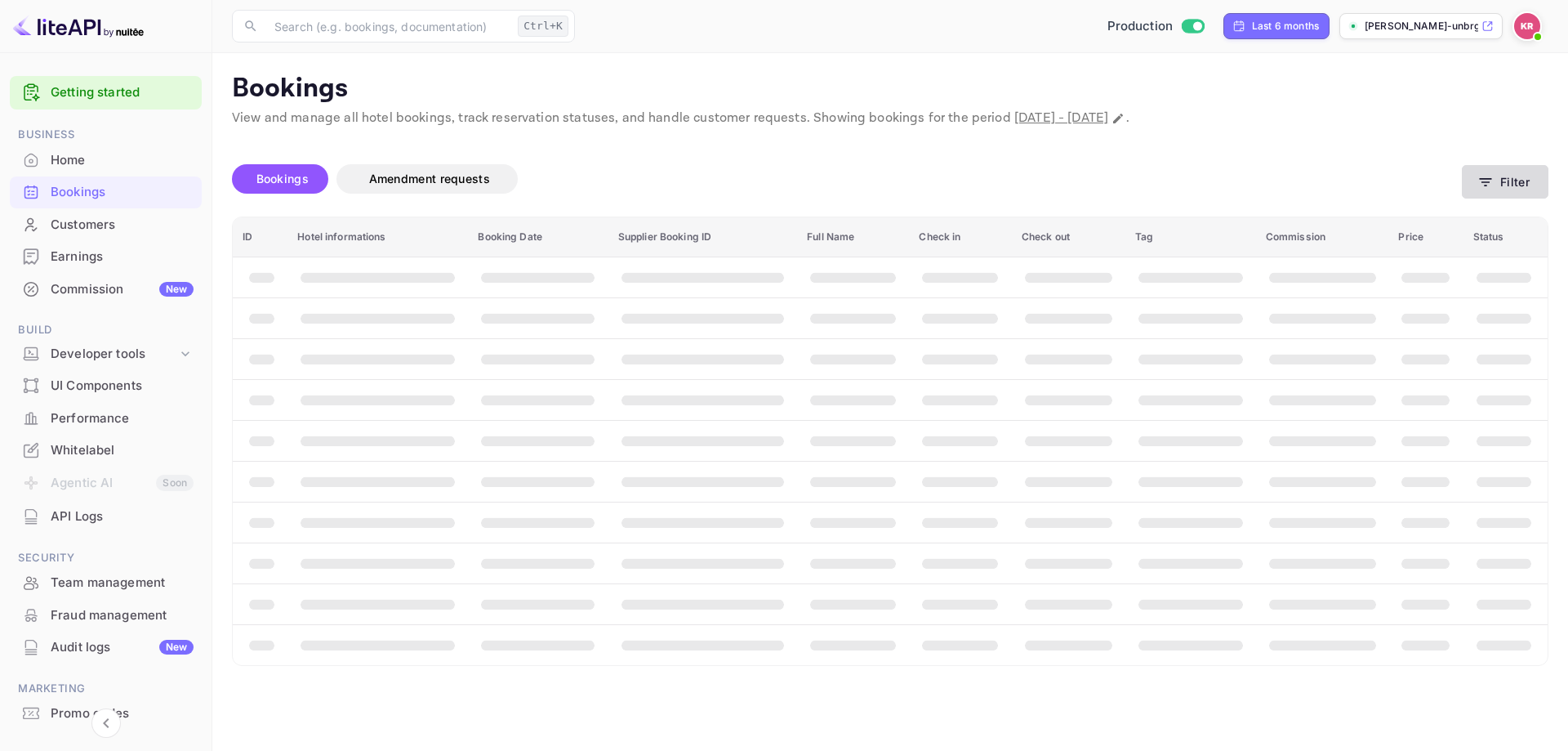
click at [1505, 190] on button "Filter" at bounding box center [1505, 182] width 86 height 34
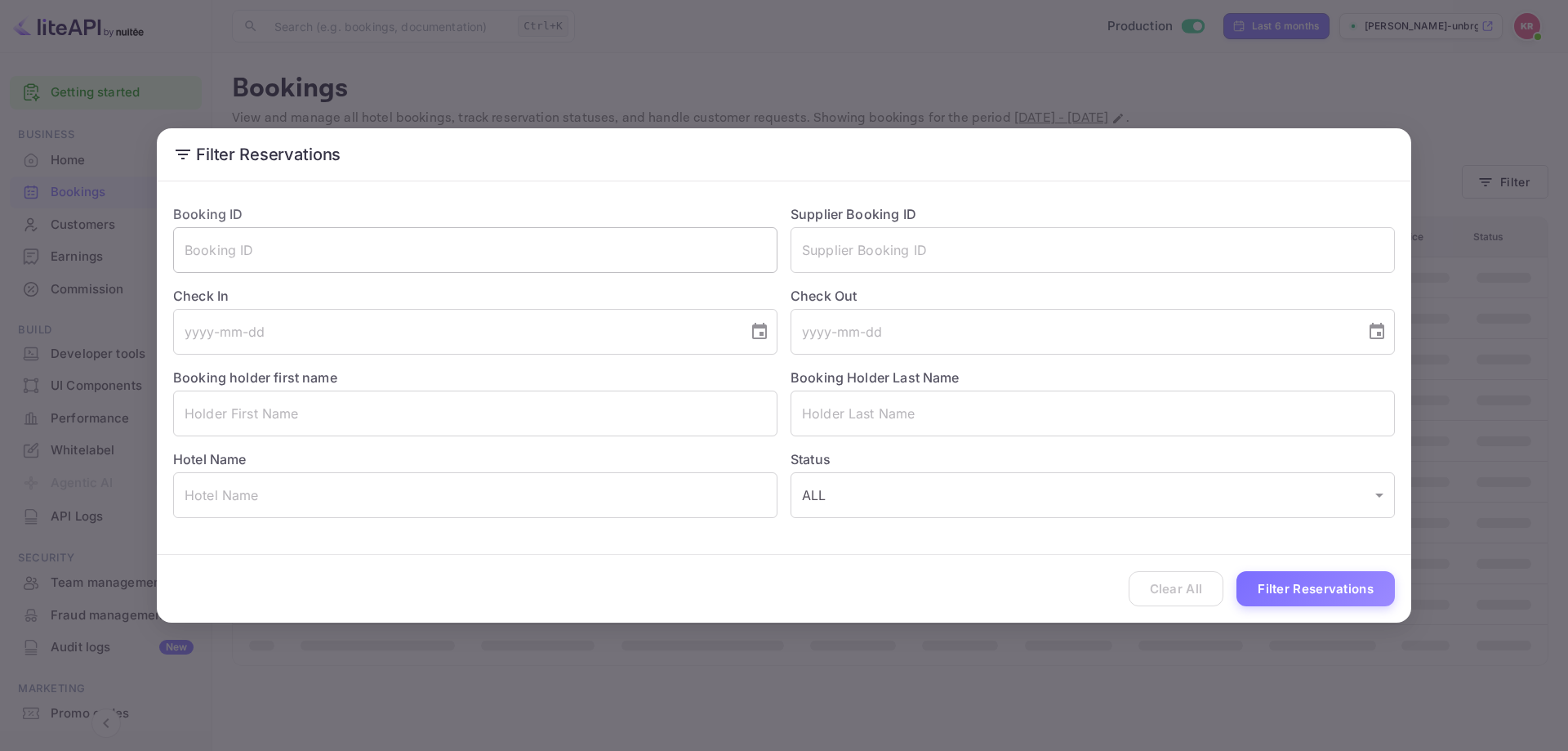
click at [439, 249] on input "text" at bounding box center [475, 250] width 604 height 46
paste input "Dyx8-cC5g"
type input "Dyx8-cC5g"
click at [1337, 591] on button "Filter Reservations" at bounding box center [1315, 589] width 158 height 36
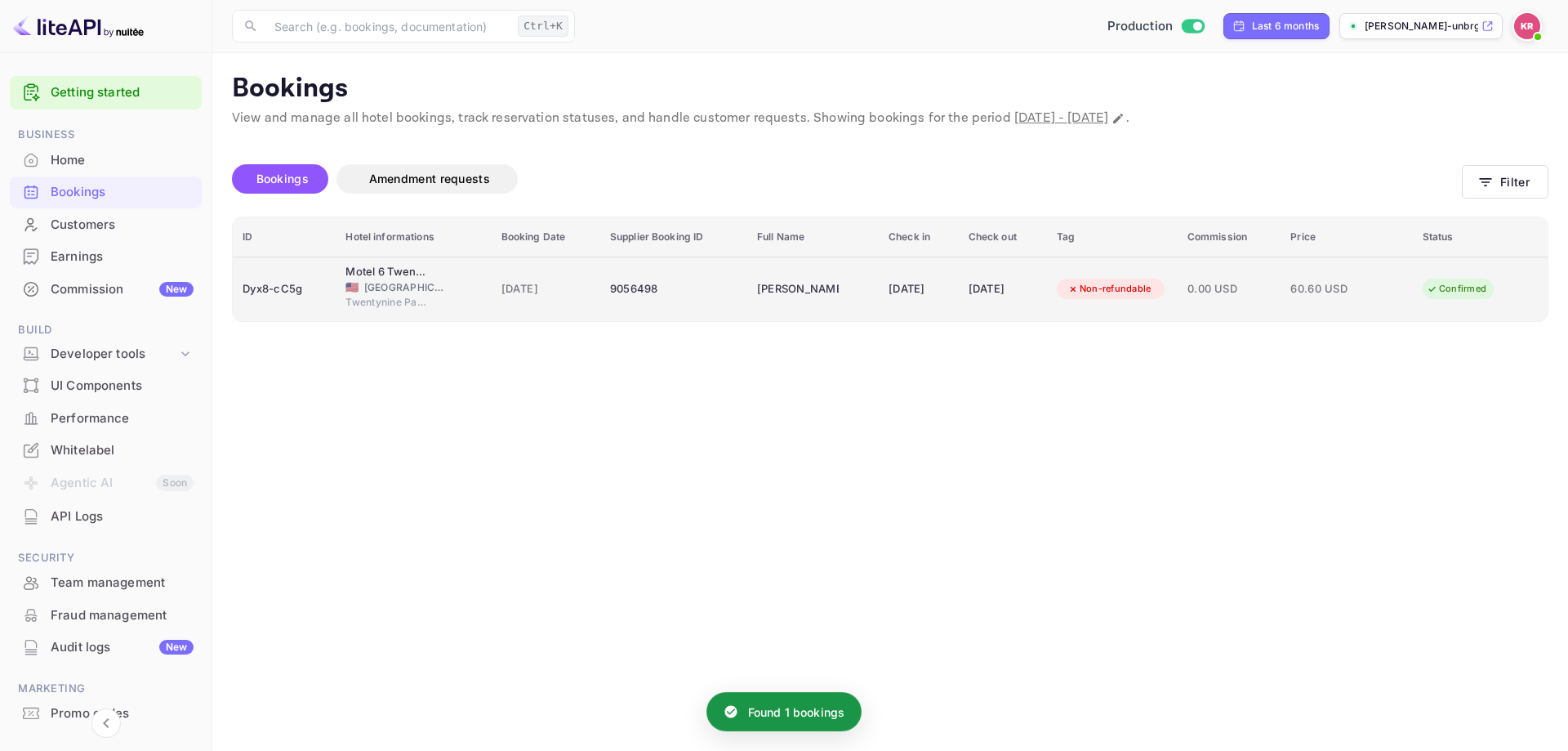
click at [1017, 280] on div "24 Aug 2025" at bounding box center [1003, 289] width 68 height 26
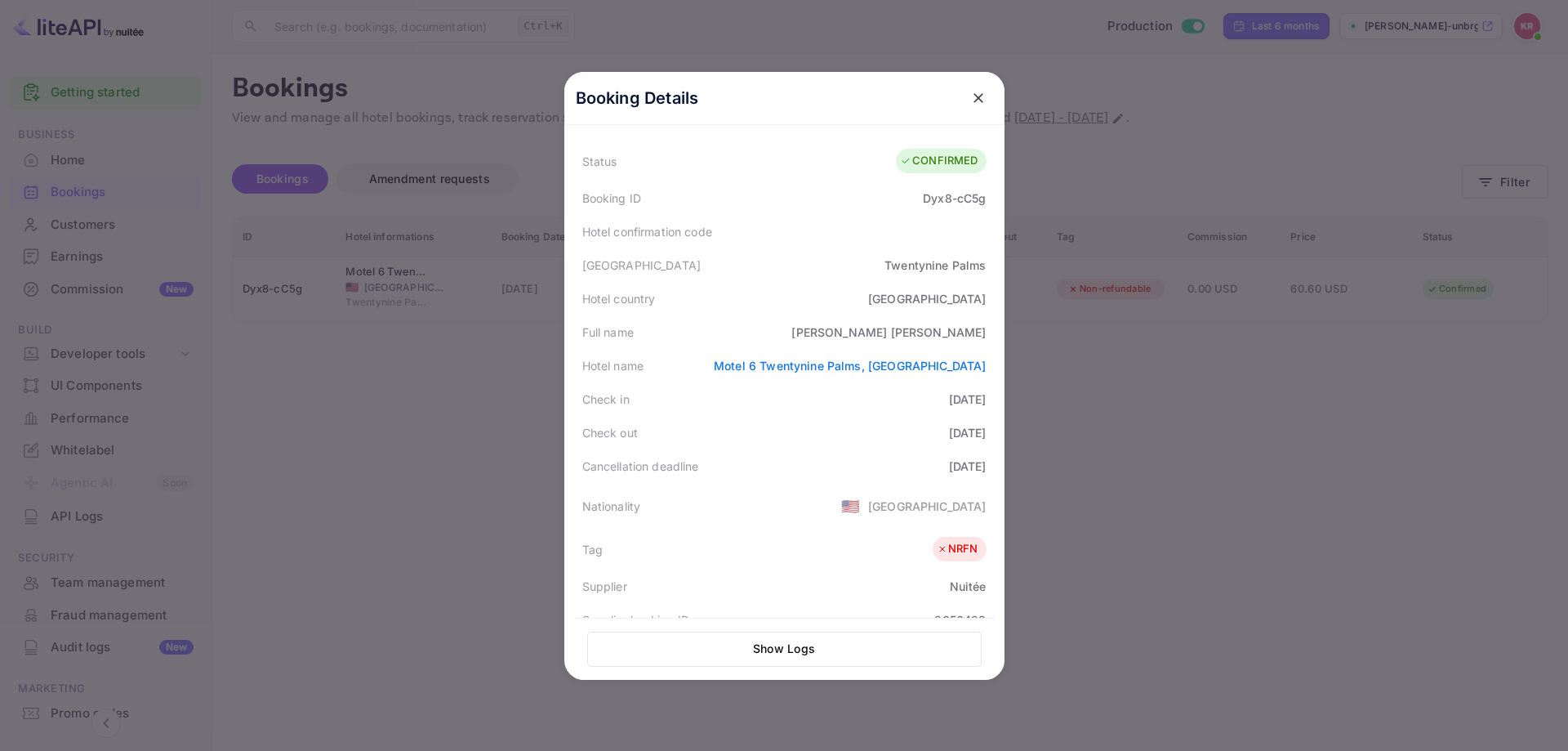
scroll to position [82, 0]
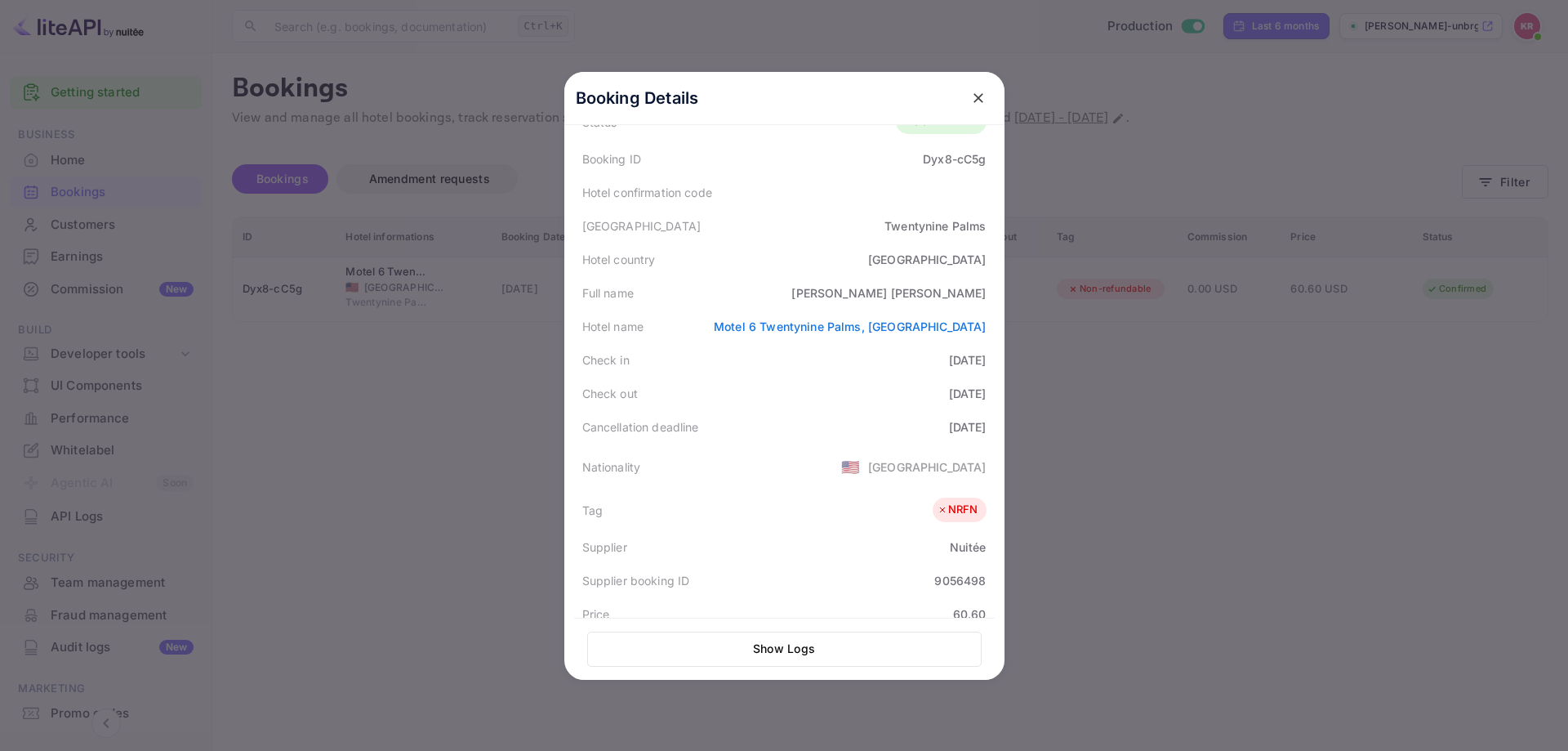
click at [327, 299] on div at bounding box center [784, 376] width 1568 height 751
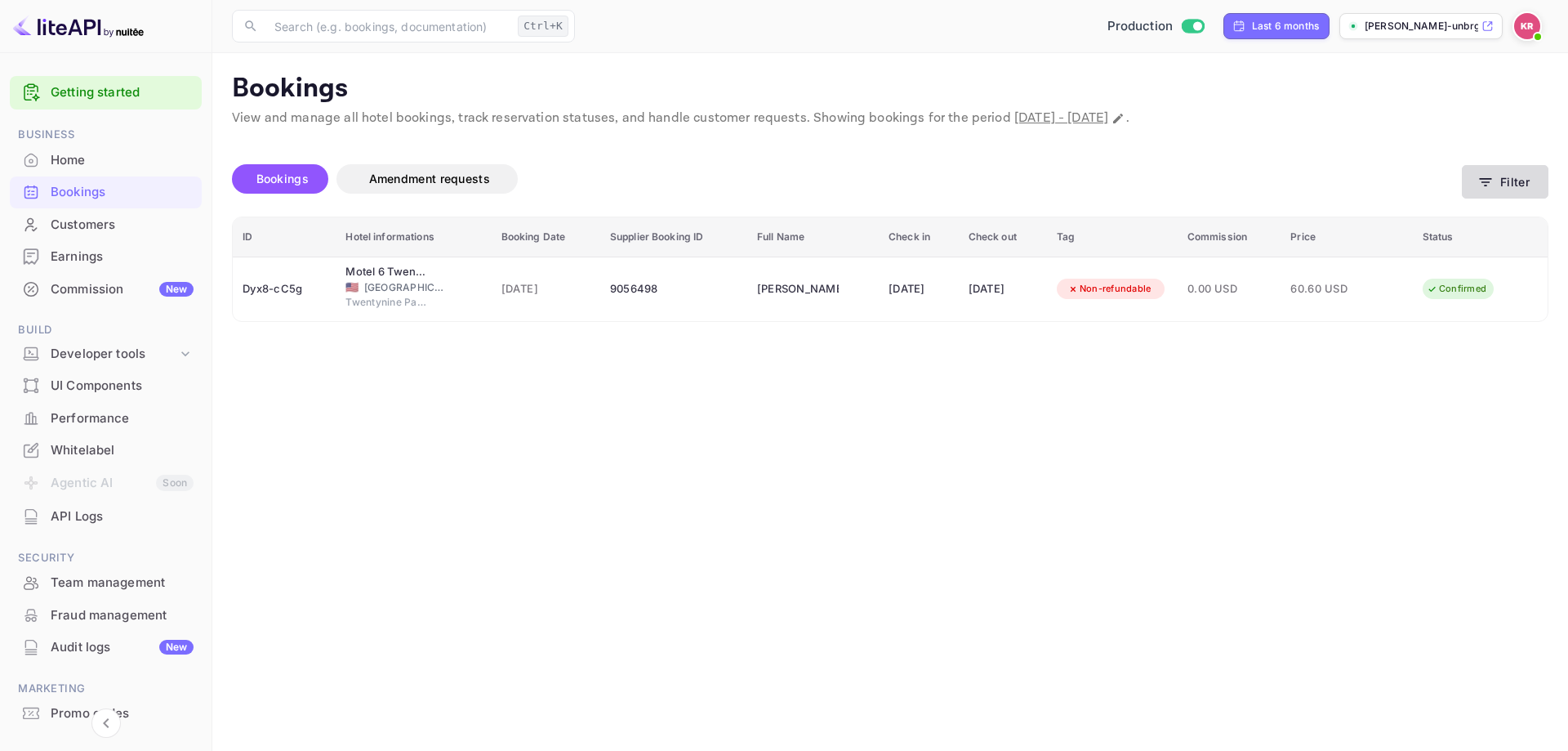
click at [1504, 178] on button "Filter" at bounding box center [1505, 182] width 86 height 34
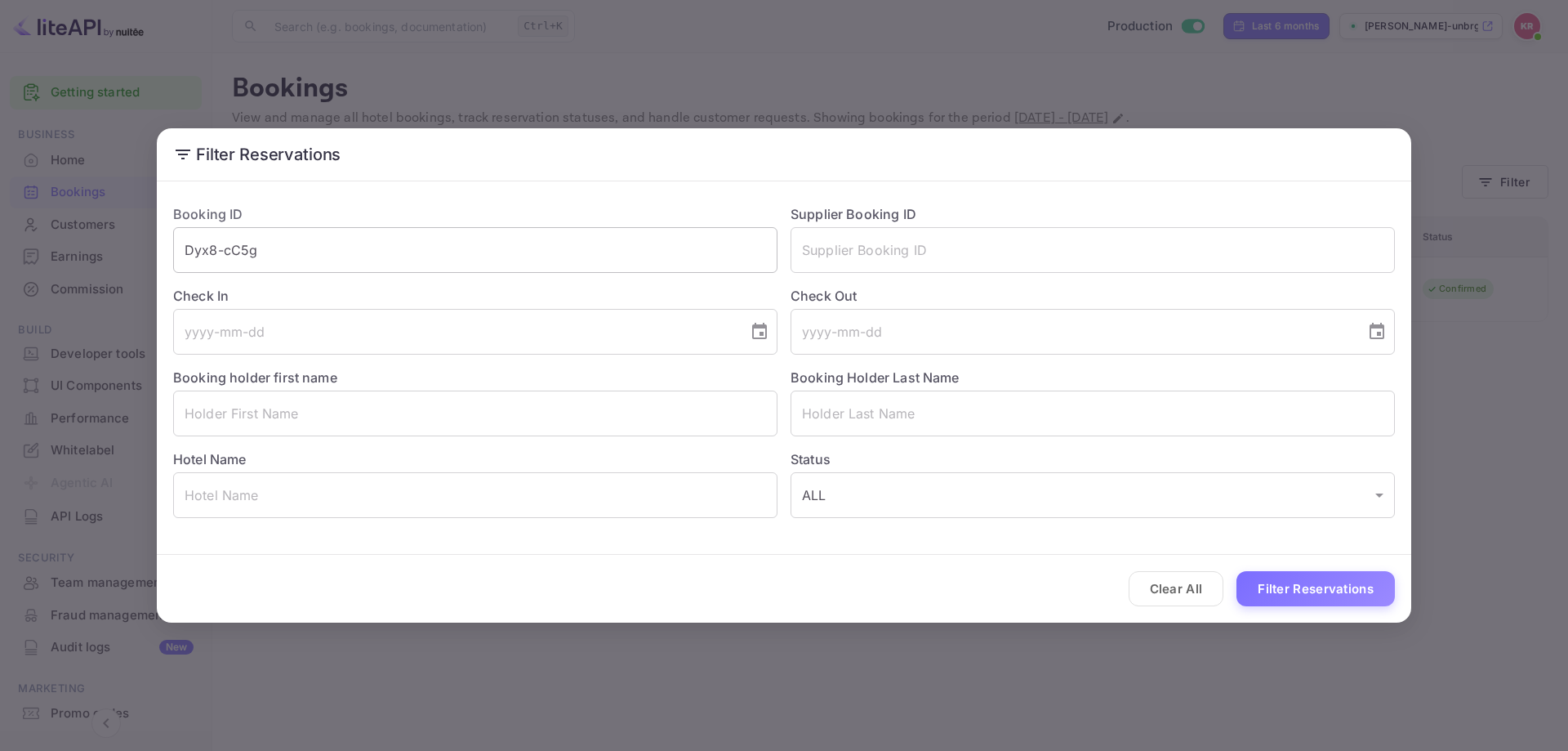
click at [582, 263] on input "Dyx8-cC5g" at bounding box center [475, 250] width 604 height 46
click at [582, 255] on input "Dyx8-cC5g" at bounding box center [475, 250] width 604 height 46
click at [590, 251] on input "Dyx8-cC5g" at bounding box center [475, 250] width 604 height 46
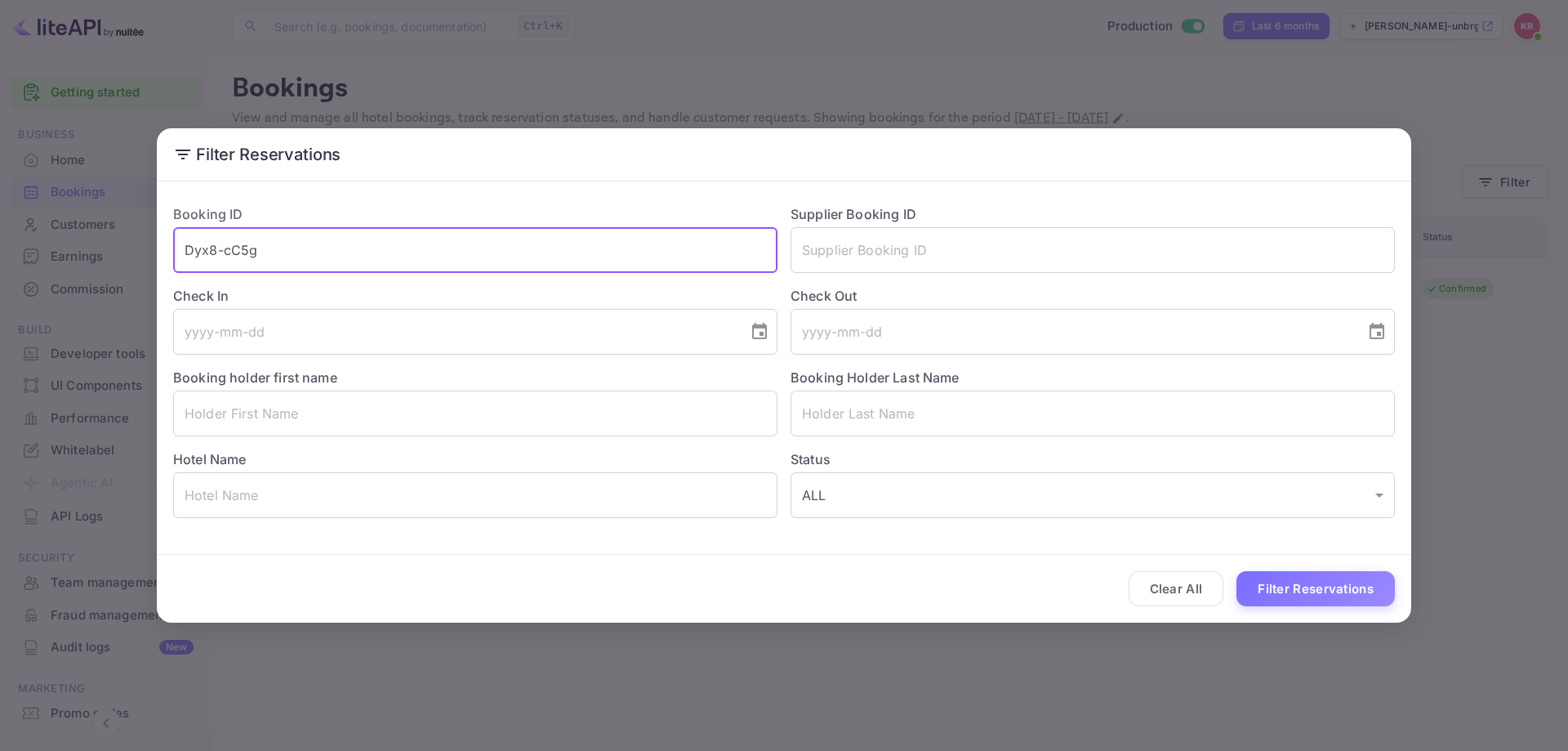
click at [590, 251] on input "Dyx8-cC5g" at bounding box center [475, 250] width 604 height 46
paste input "Fx7QQvV2v"
type input "Fx7QQvV2v"
click at [1338, 598] on button "Filter Reservations" at bounding box center [1315, 589] width 158 height 36
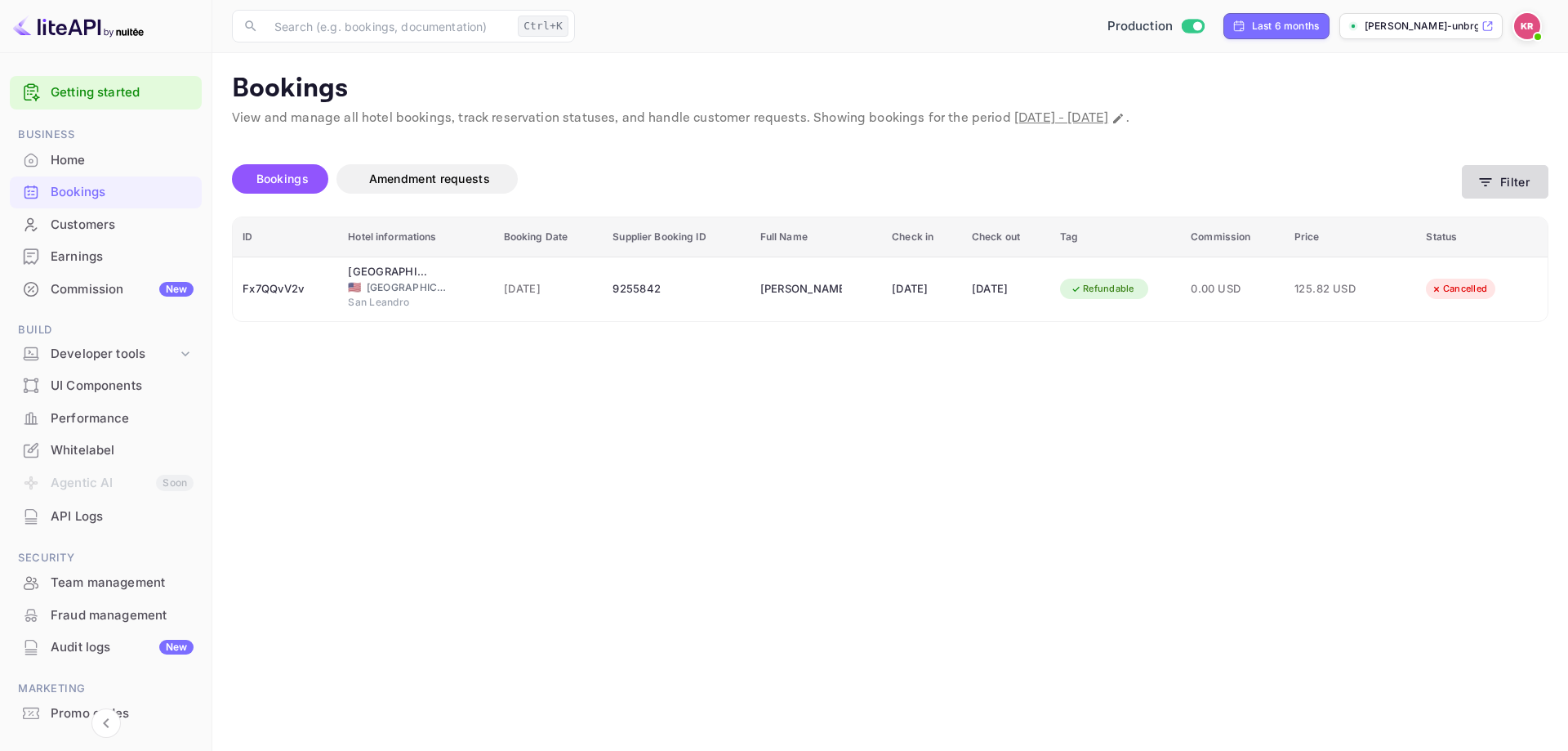
click at [1491, 183] on icon "button" at bounding box center [1485, 182] width 16 height 16
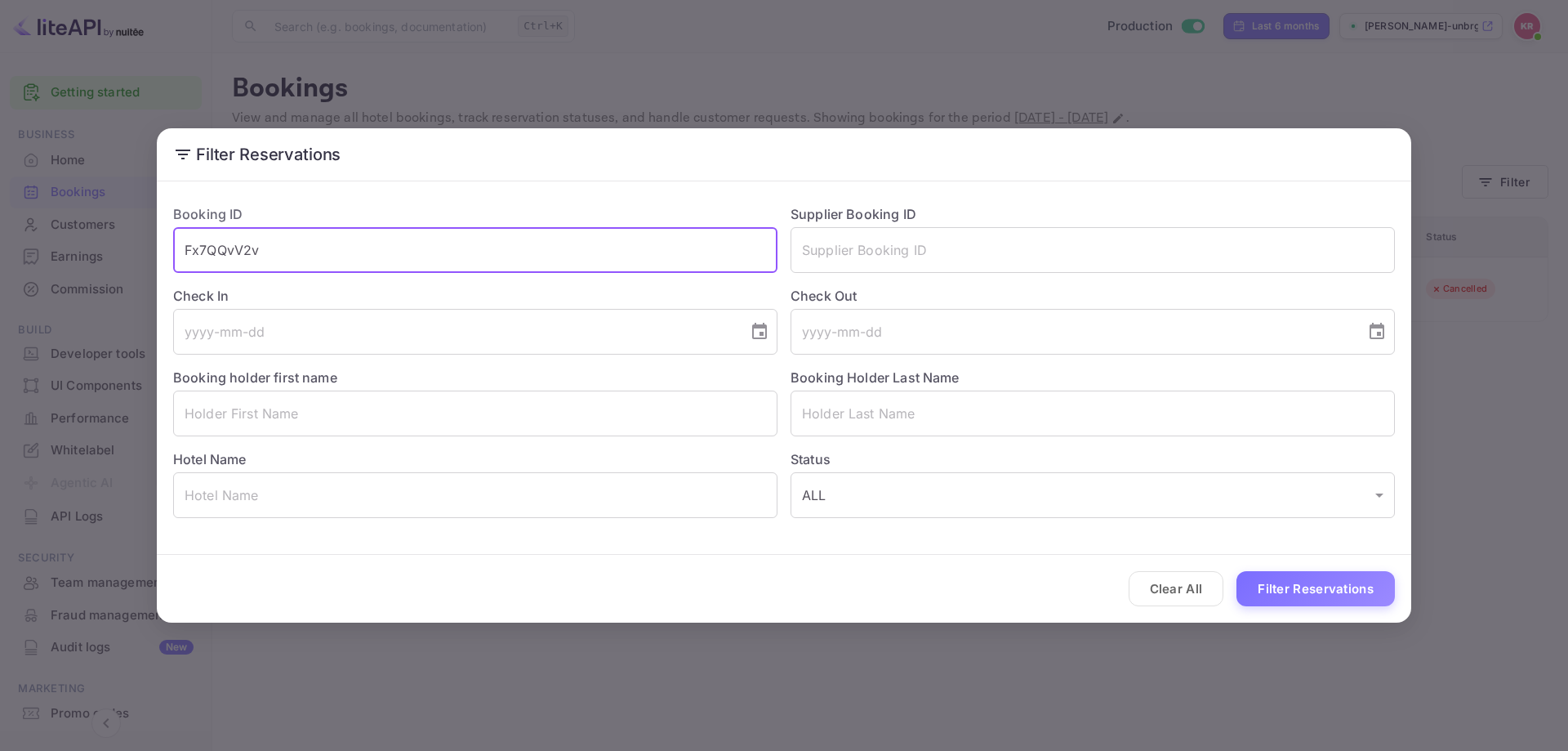
click at [496, 244] on input "Fx7QQvV2v" at bounding box center [475, 250] width 604 height 46
paste input "jRNZiJe8E"
type input "jRNZiJe8E"
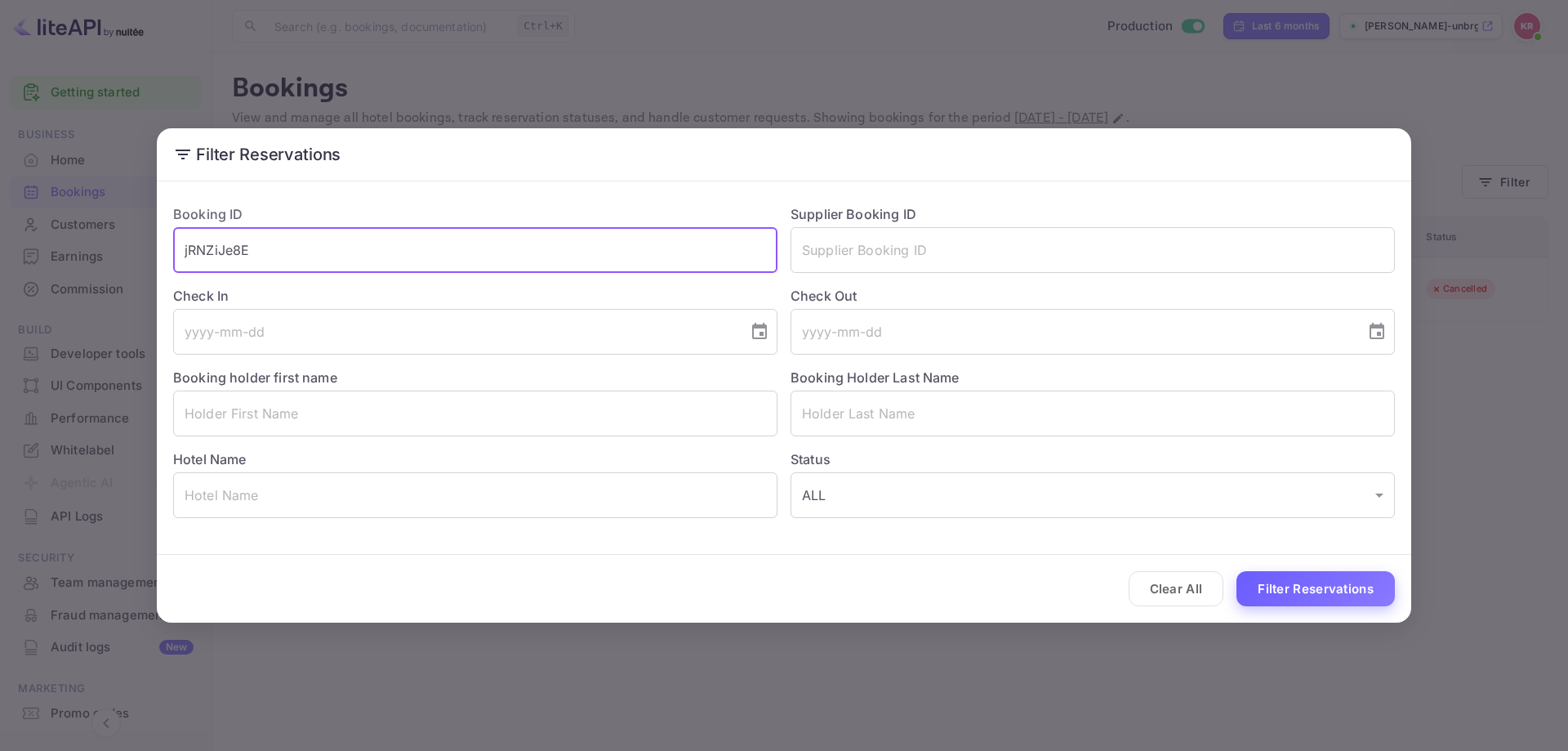
click at [1263, 581] on button "Filter Reservations" at bounding box center [1315, 589] width 158 height 36
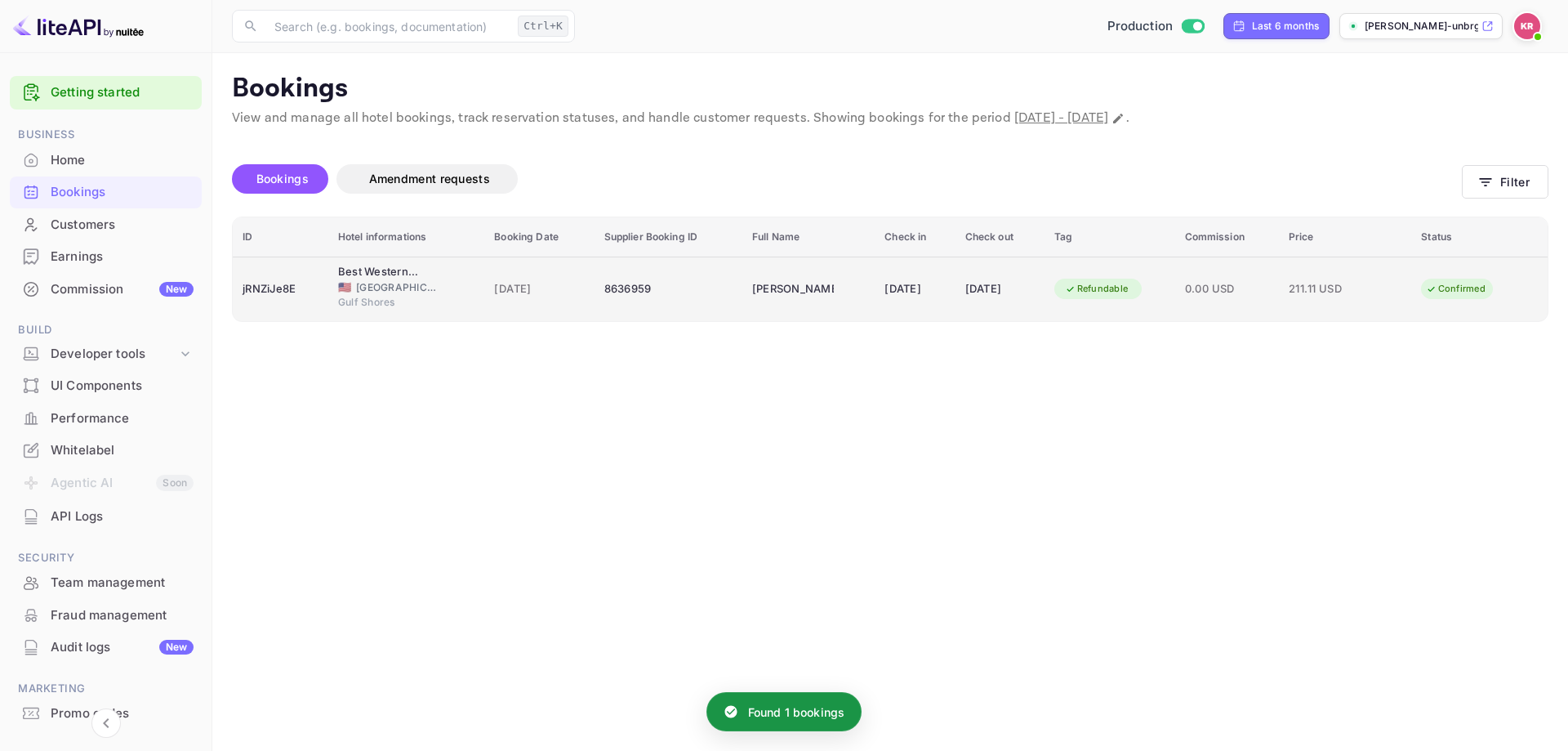
click at [762, 274] on td "Amanda Kay Anderson" at bounding box center [808, 288] width 133 height 64
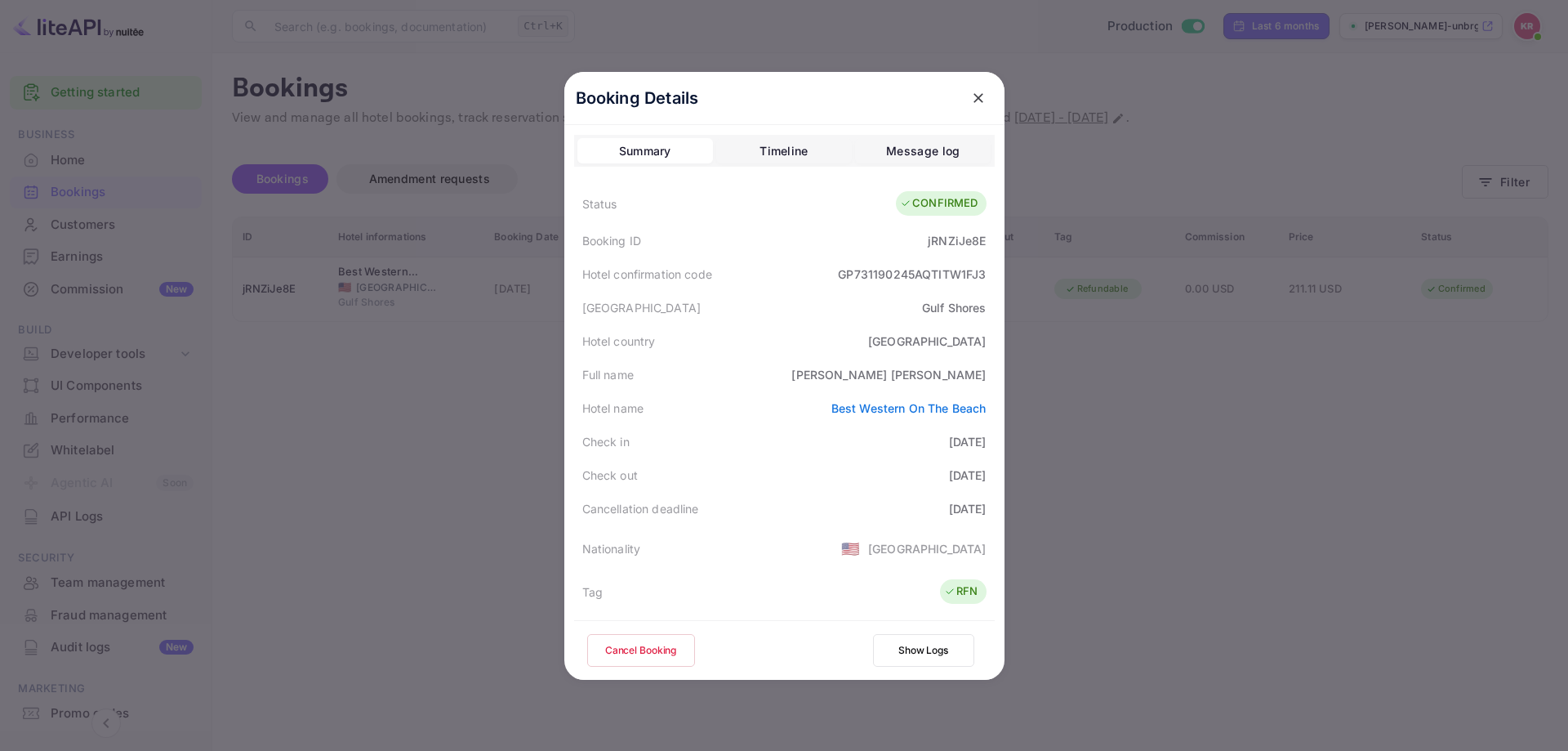
scroll to position [245, 0]
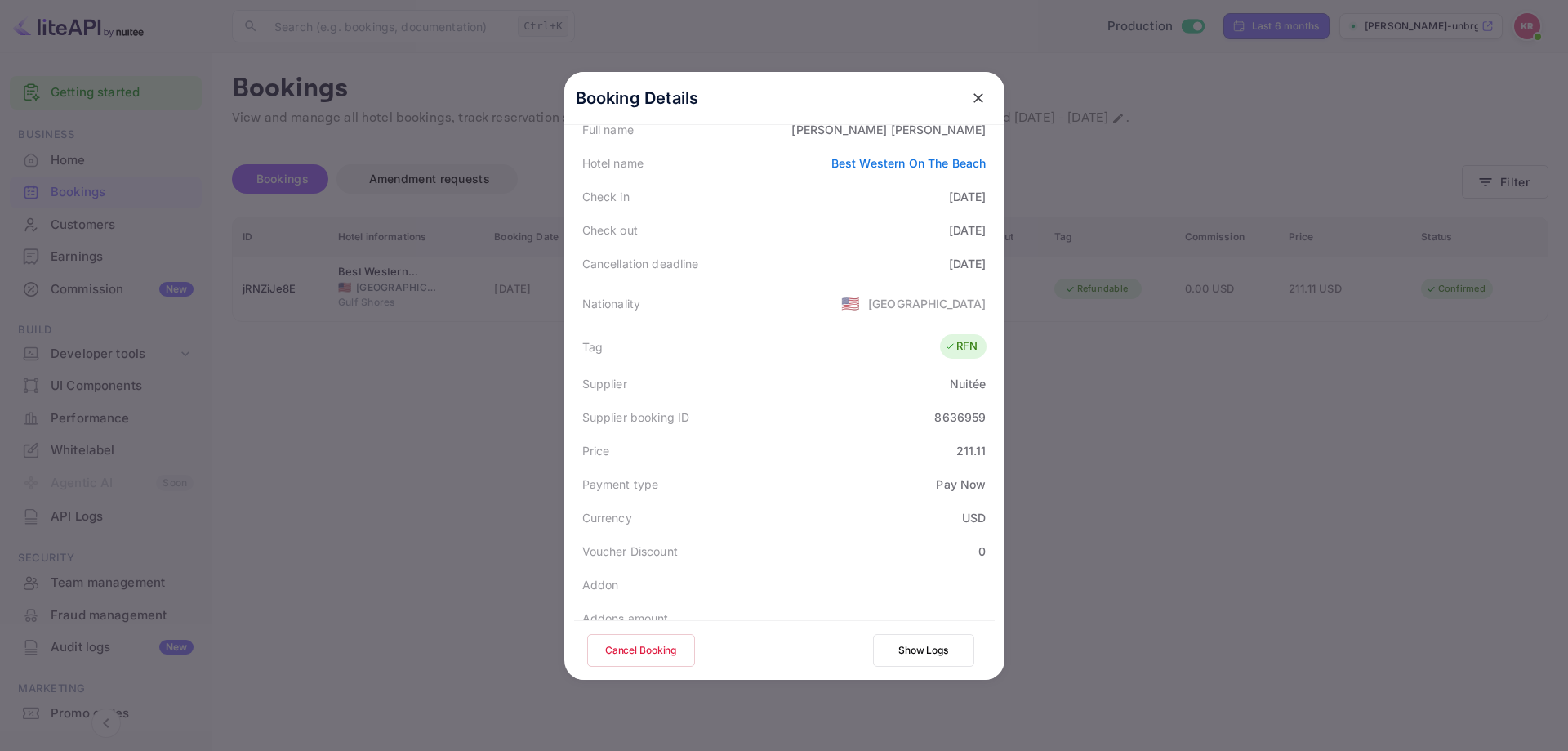
drag, startPoint x: 1495, startPoint y: 361, endPoint x: 1473, endPoint y: 361, distance: 22.0
click at [1494, 361] on div at bounding box center [784, 376] width 1568 height 751
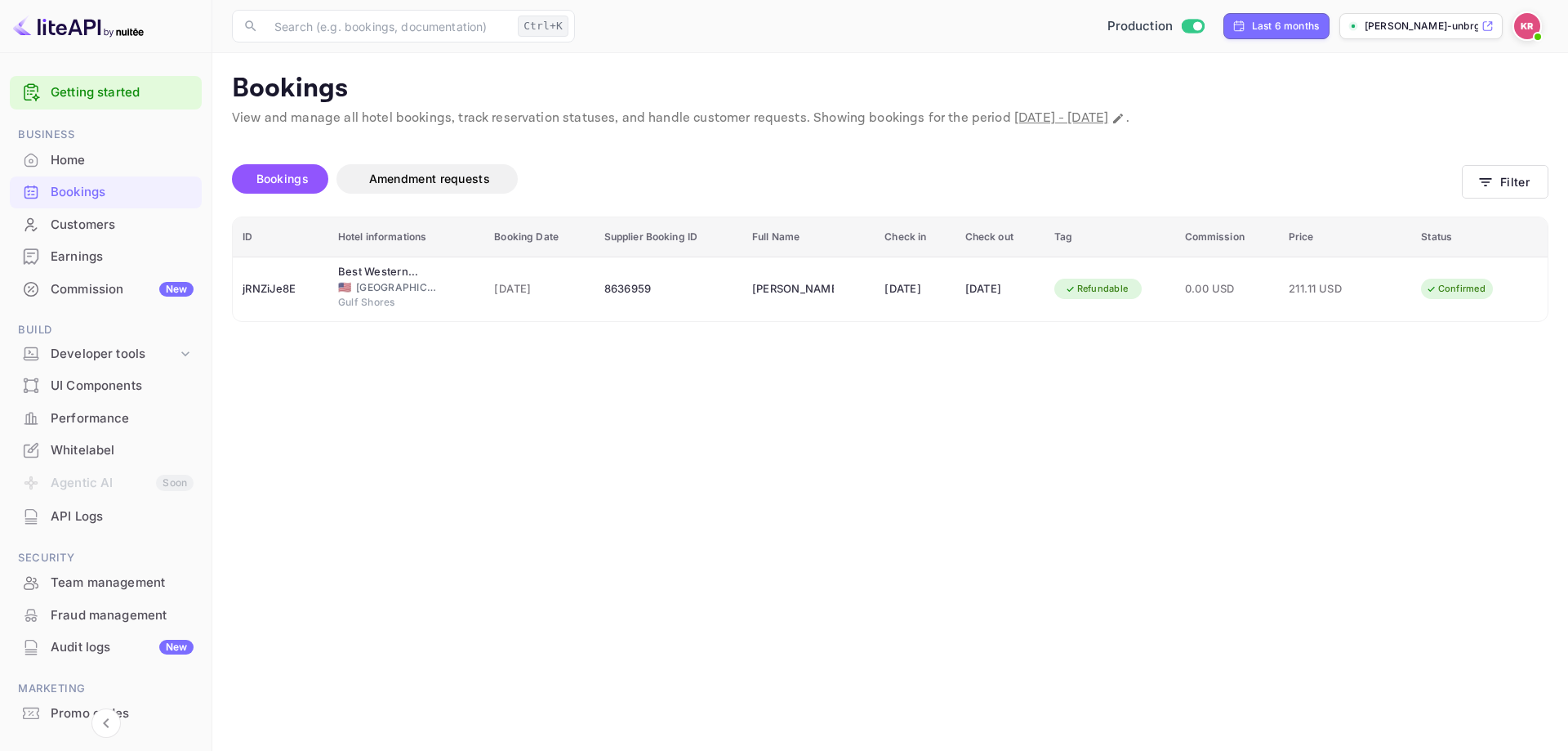
click at [1461, 173] on div "Bookings Amendment requests" at bounding box center [846, 178] width 1230 height 30
click at [1490, 182] on icon "button" at bounding box center [1486, 183] width 12 height 8
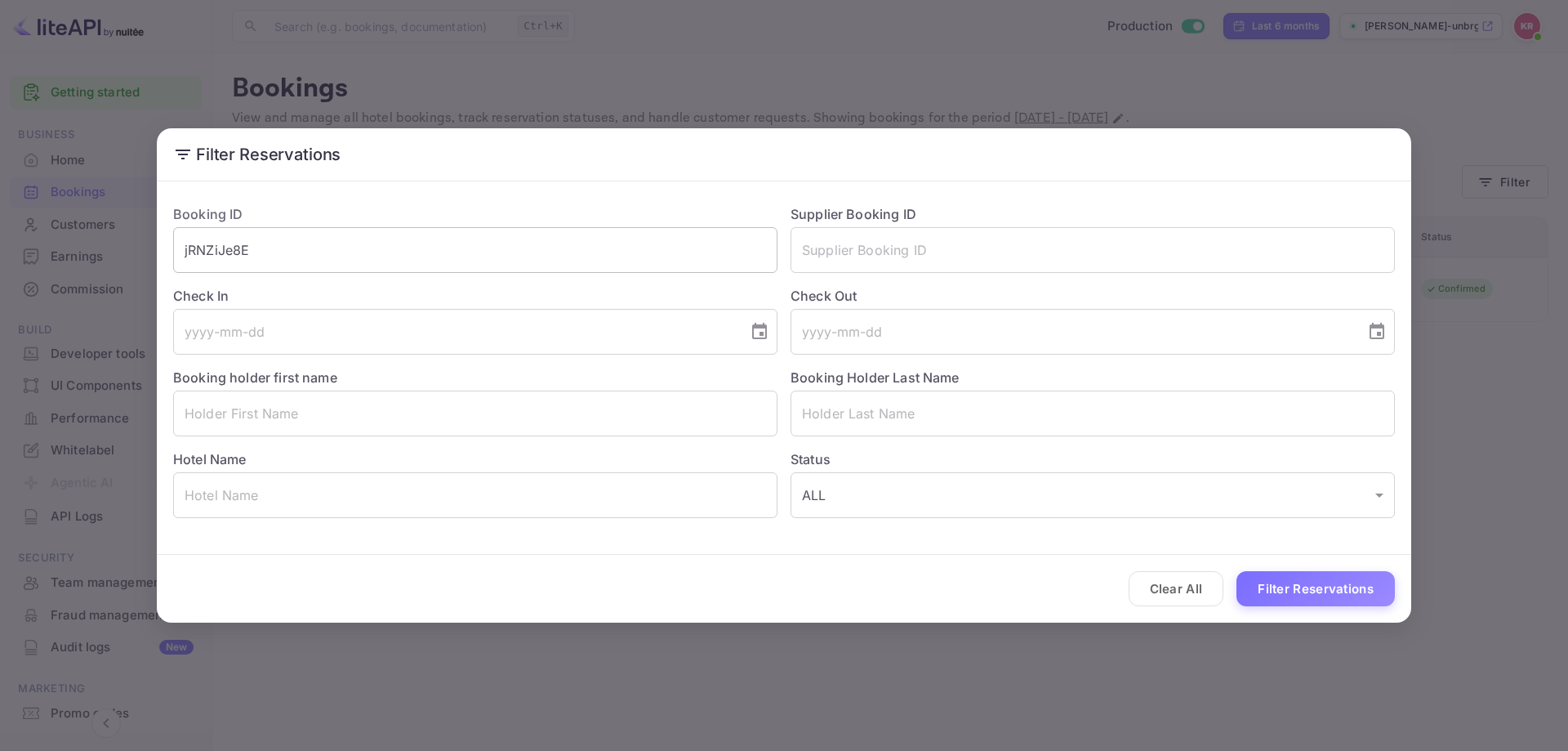
click at [530, 232] on input "jRNZiJe8E" at bounding box center [475, 250] width 604 height 46
click at [530, 241] on input "jRNZiJe8E" at bounding box center [475, 250] width 604 height 46
paste input "7ijI-eTFS"
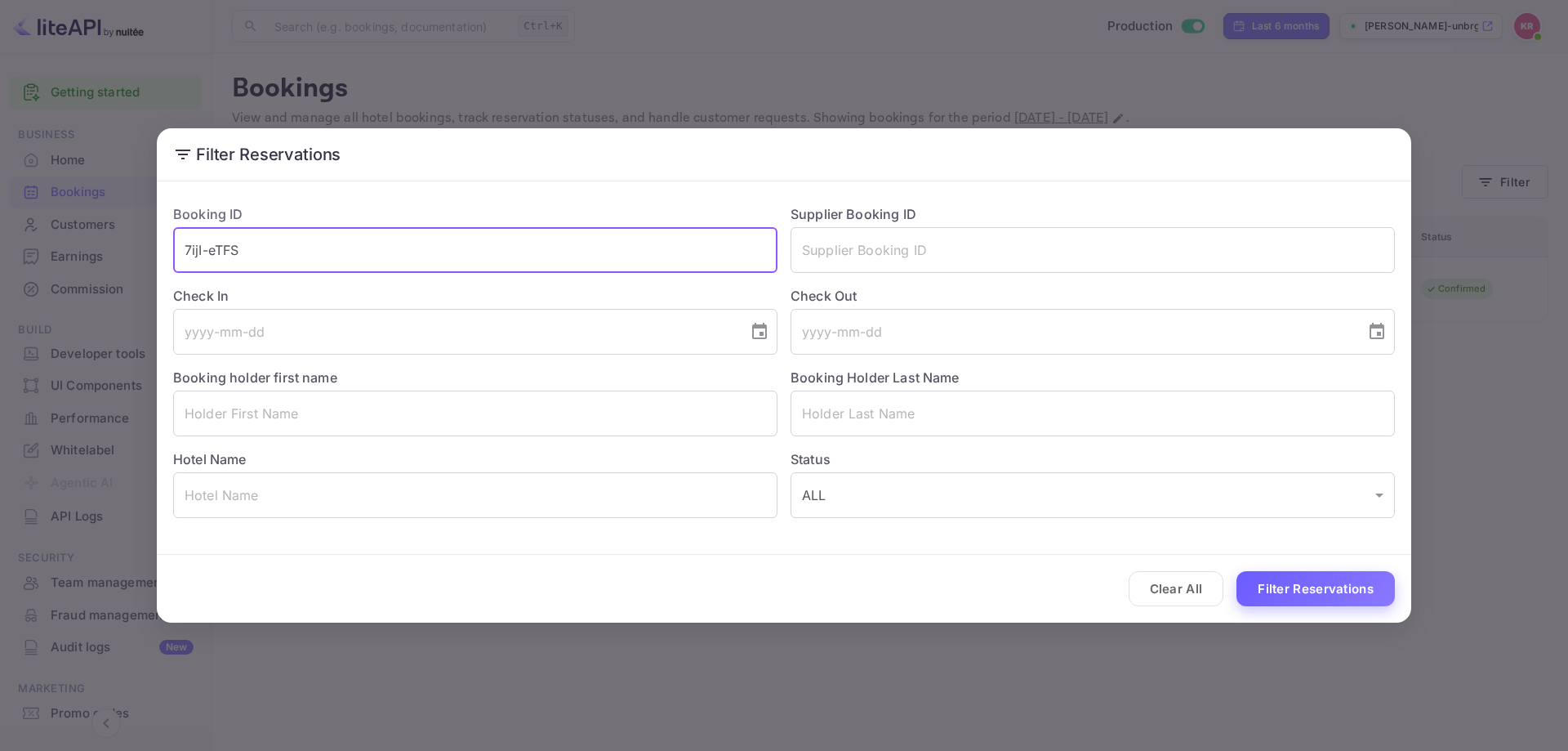
type input "7ijI-eTFS"
click at [1314, 588] on button "Filter Reservations" at bounding box center [1315, 589] width 158 height 36
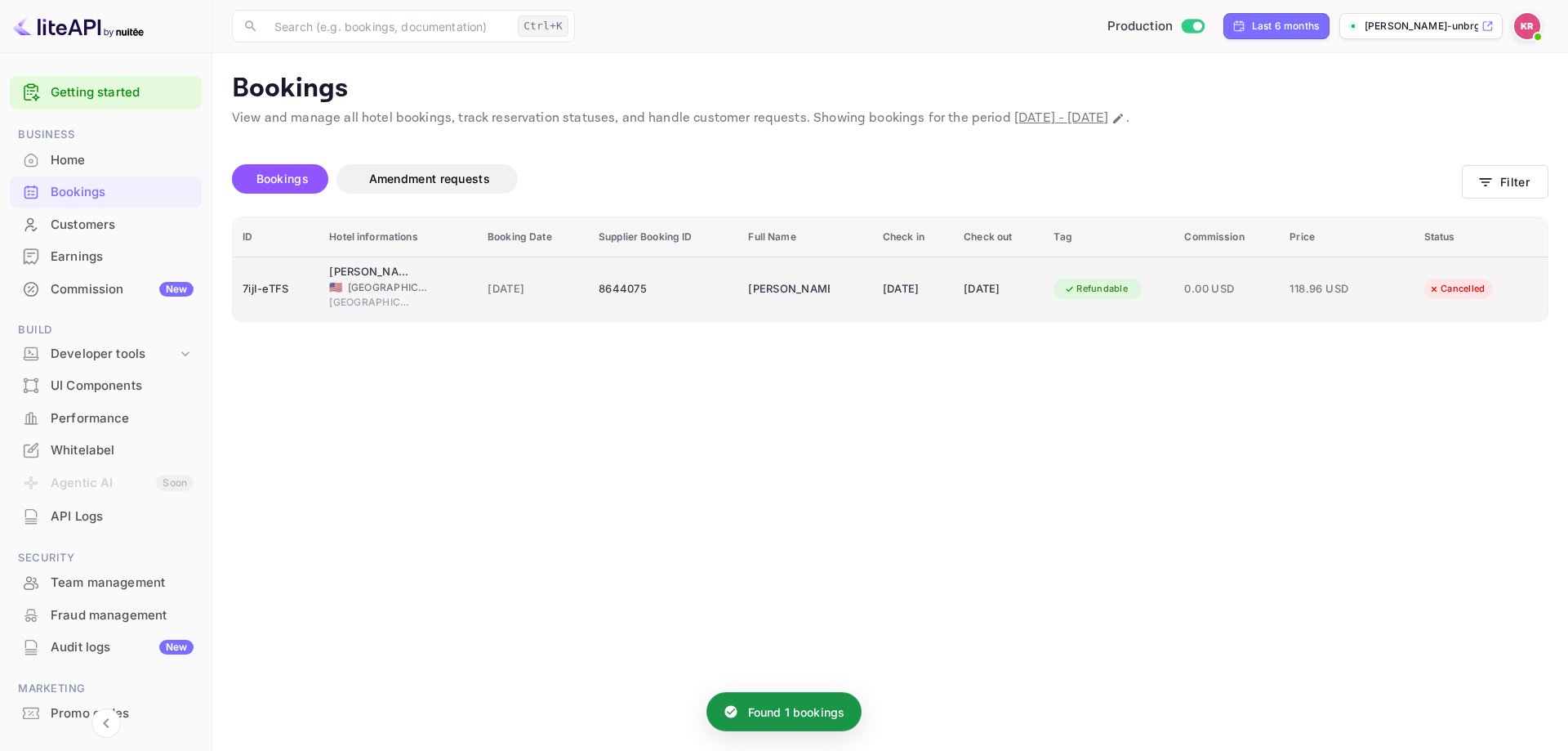
click at [1266, 277] on div "0.00 USD" at bounding box center [1227, 289] width 85 height 26
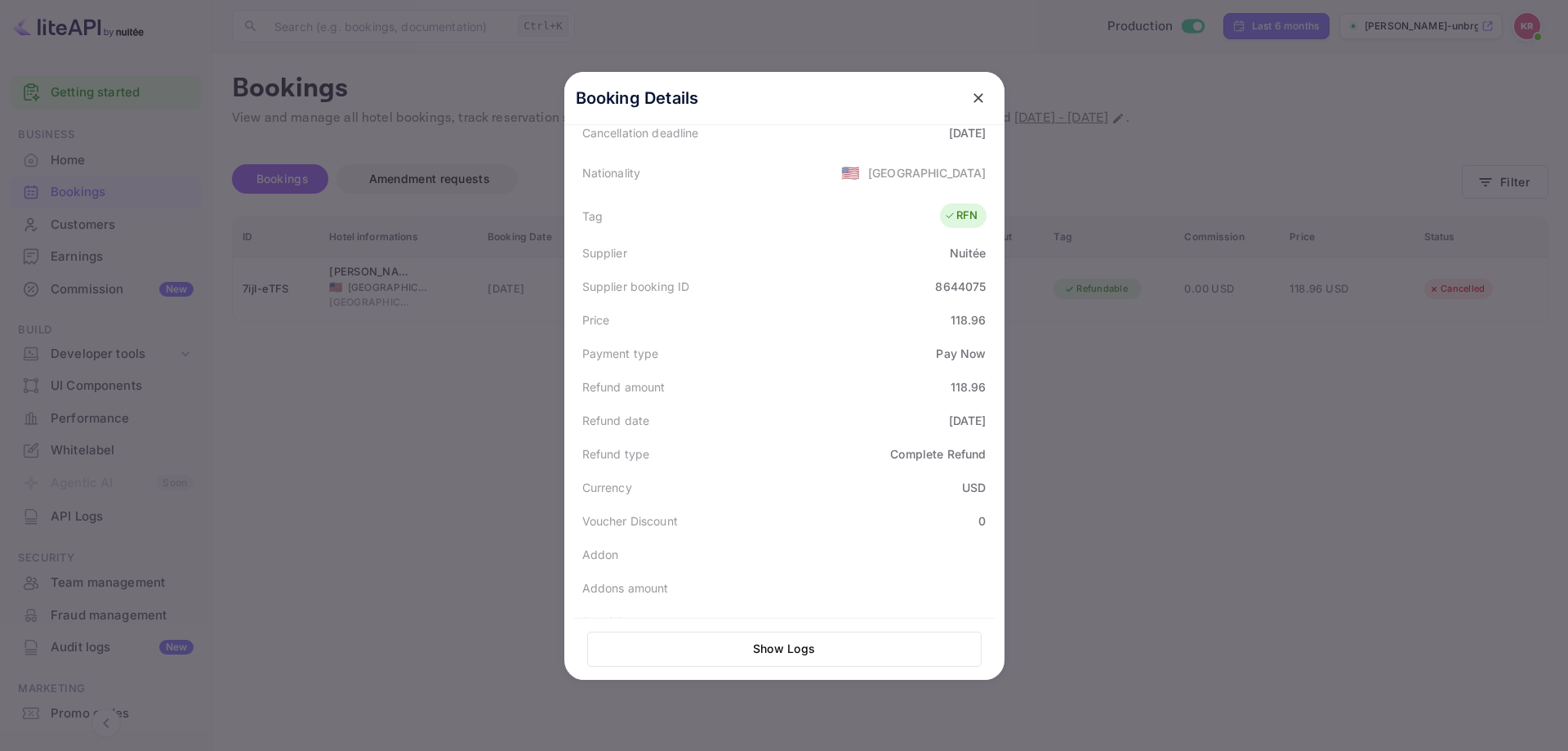
scroll to position [403, 0]
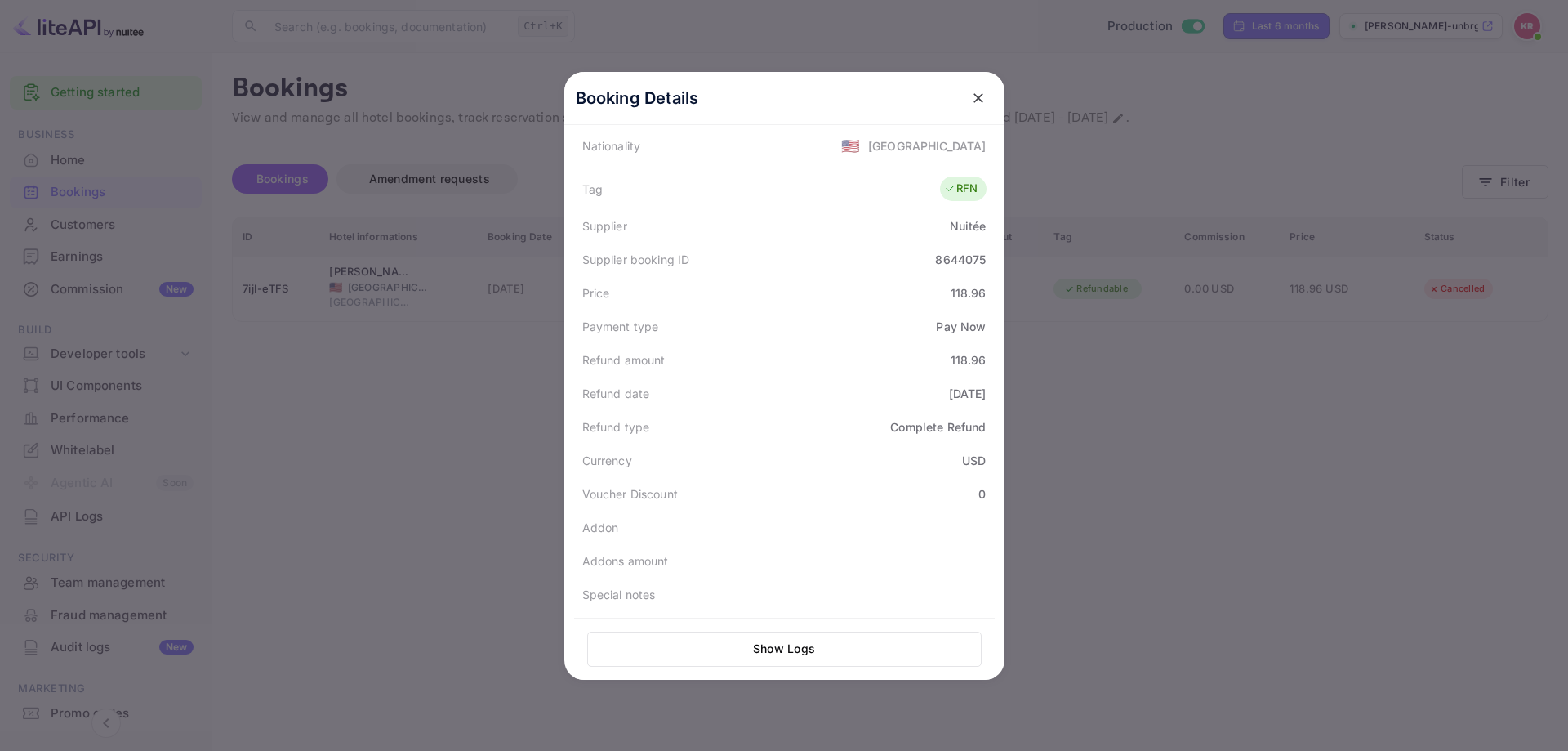
drag, startPoint x: 1210, startPoint y: 483, endPoint x: 1168, endPoint y: 476, distance: 42.6
click at [1210, 484] on div at bounding box center [784, 376] width 1568 height 751
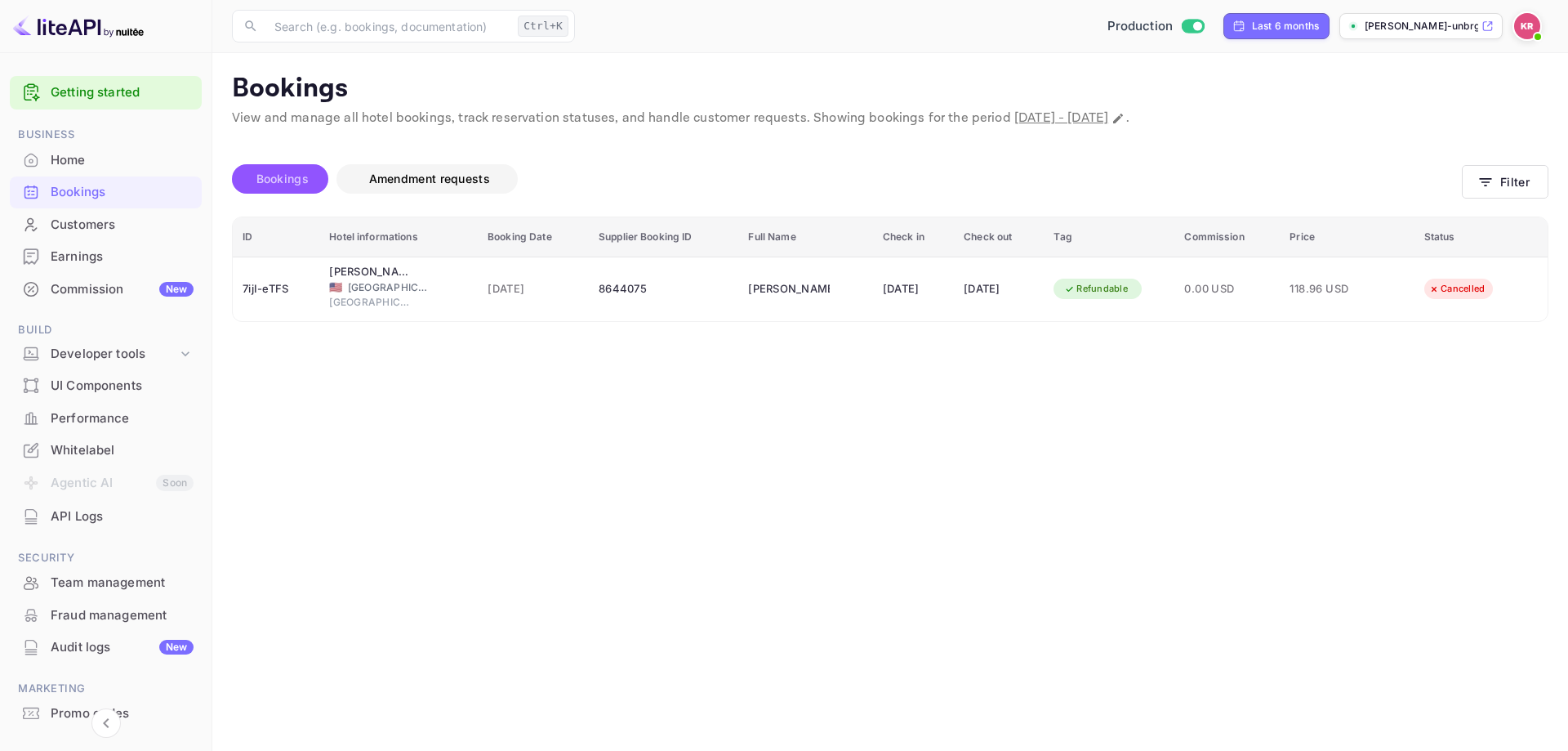
drag, startPoint x: 292, startPoint y: 186, endPoint x: 375, endPoint y: 184, distance: 83.0
click at [292, 186] on span "Bookings" at bounding box center [282, 178] width 68 height 19
click at [1506, 190] on button "Filter" at bounding box center [1505, 182] width 86 height 34
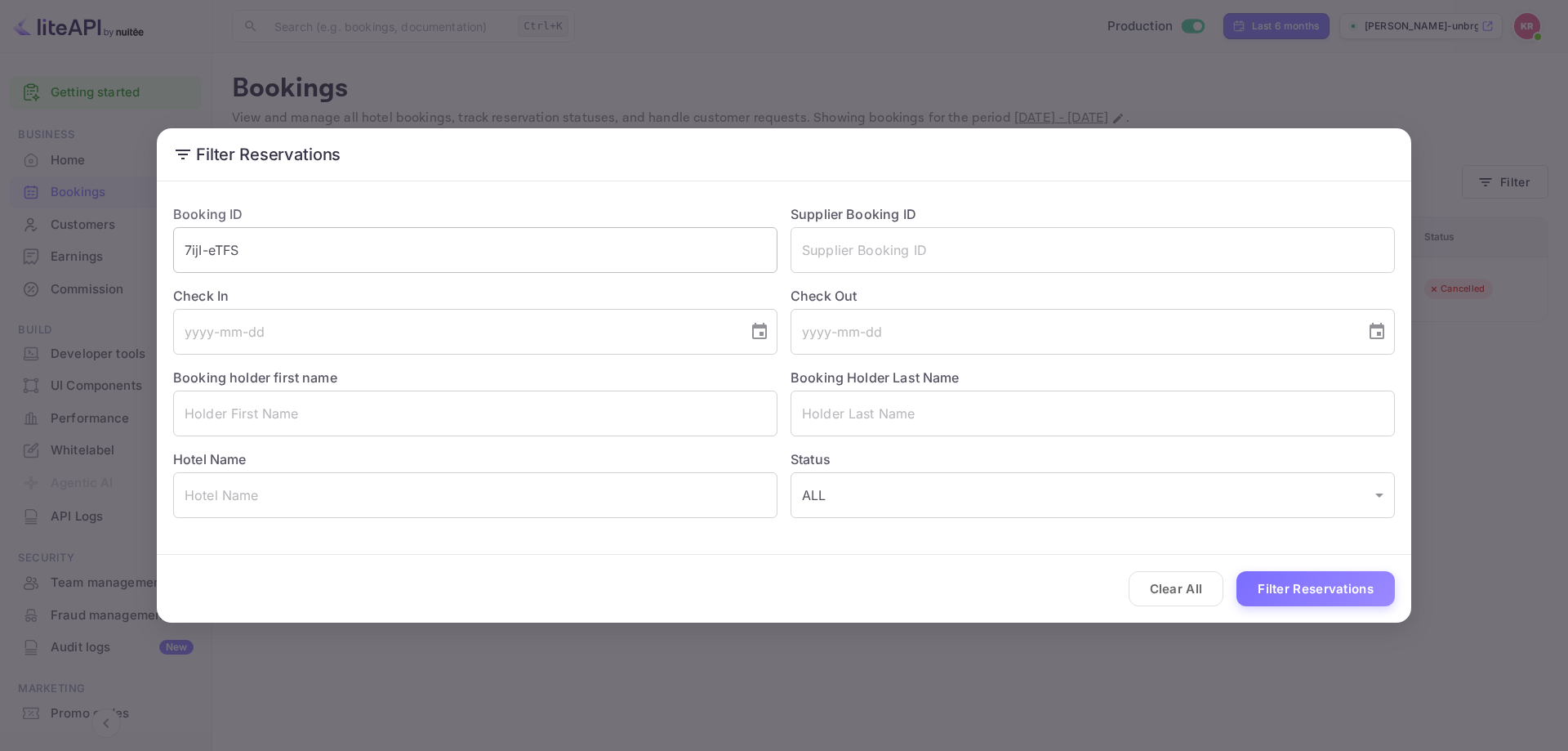
click at [387, 270] on input "7ijI-eTFS" at bounding box center [475, 250] width 604 height 46
click at [382, 255] on input "7ijI-eTFS" at bounding box center [475, 250] width 604 height 46
paste input "AVJXJE0Yv"
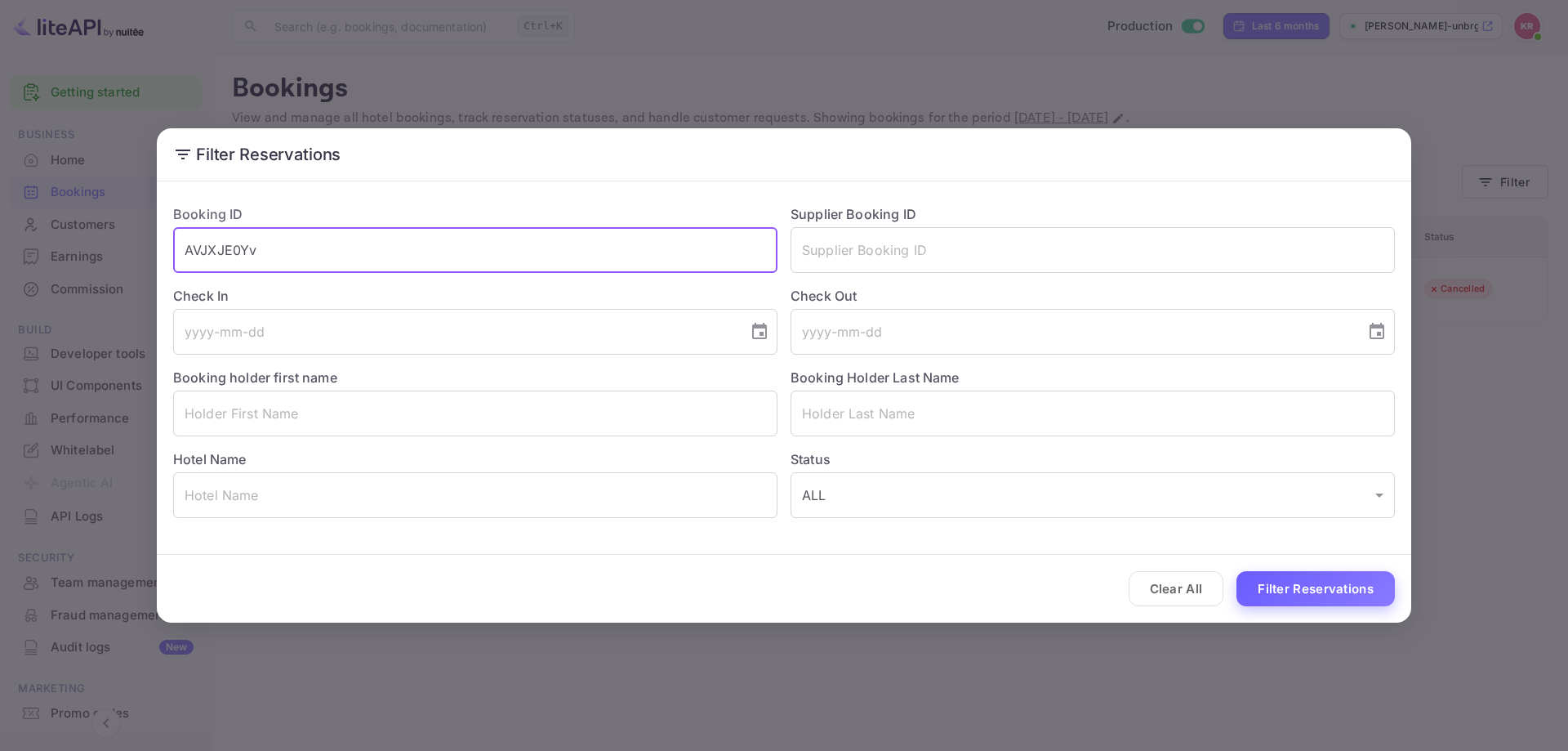
type input "AVJXJE0Yv"
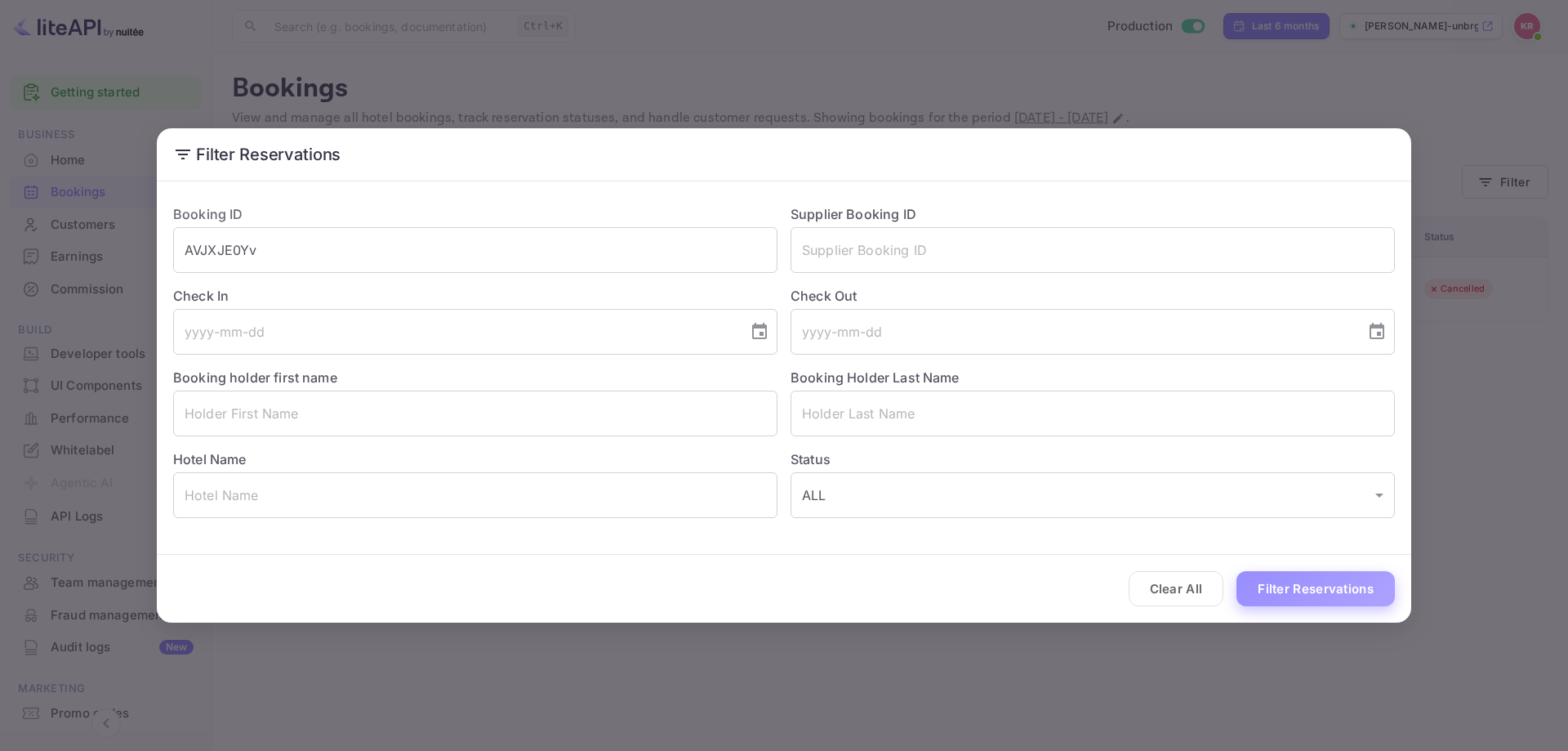
click at [1330, 589] on button "Filter Reservations" at bounding box center [1315, 589] width 158 height 36
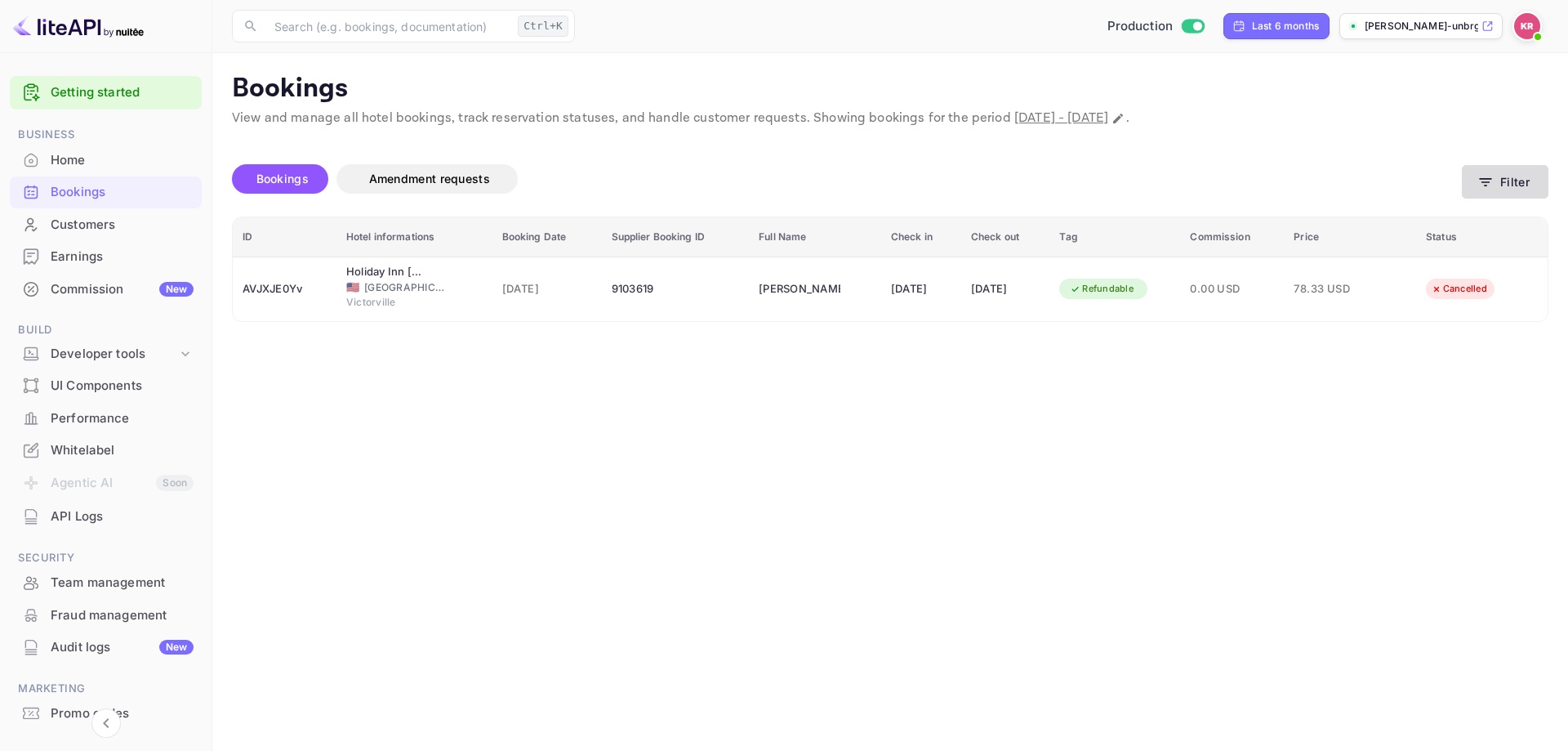
click at [1494, 174] on icon "button" at bounding box center [1485, 182] width 16 height 16
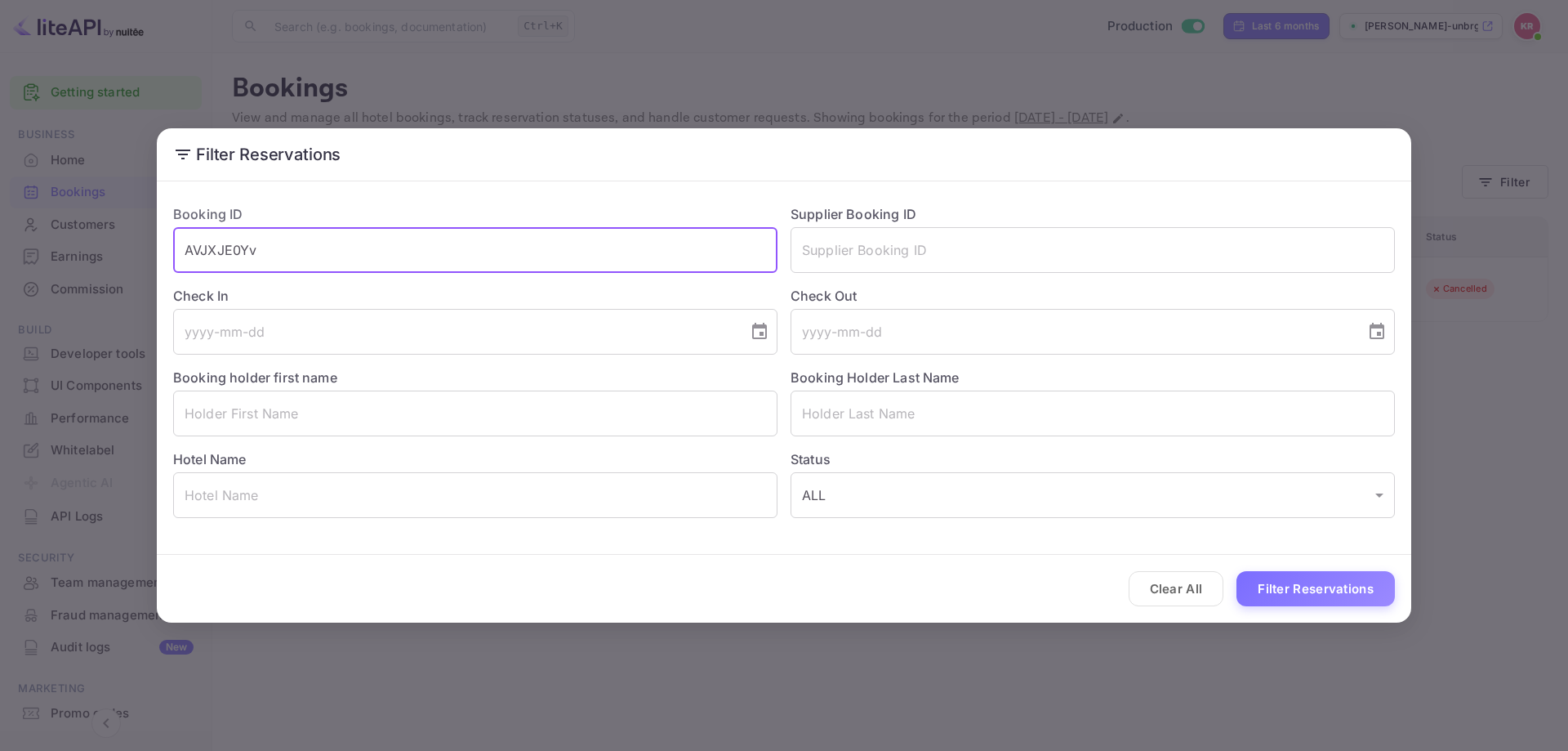
drag, startPoint x: 499, startPoint y: 260, endPoint x: 496, endPoint y: 249, distance: 11.4
click at [499, 260] on input "AVJXJE0Yv" at bounding box center [475, 250] width 604 height 46
click at [496, 249] on input "AVJXJE0Yv" at bounding box center [475, 250] width 604 height 46
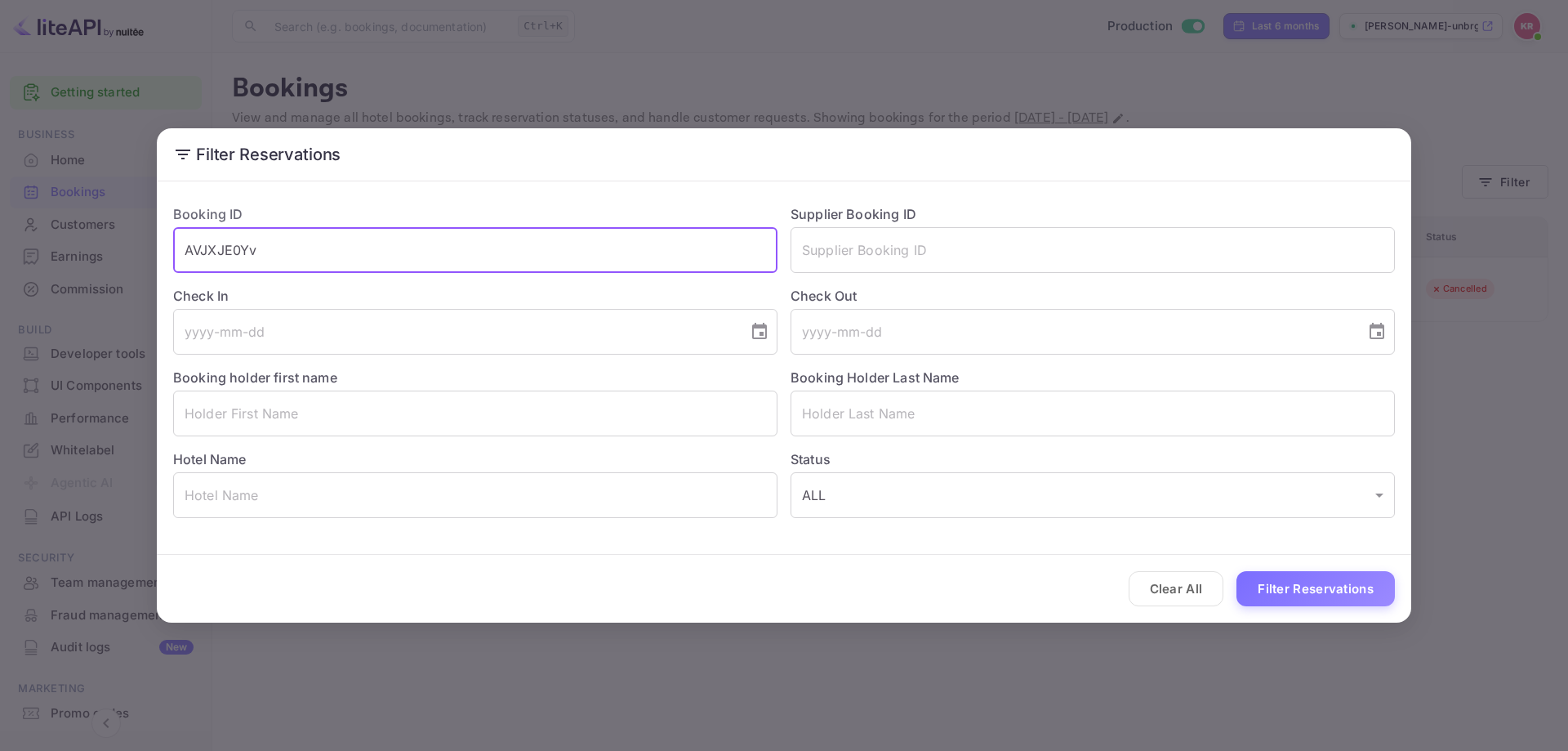
paste input "FdbXf1YME"
type input "FdbXf1YME"
click at [1252, 570] on div "Clear All Filter Reservations" at bounding box center [784, 589] width 1254 height 68
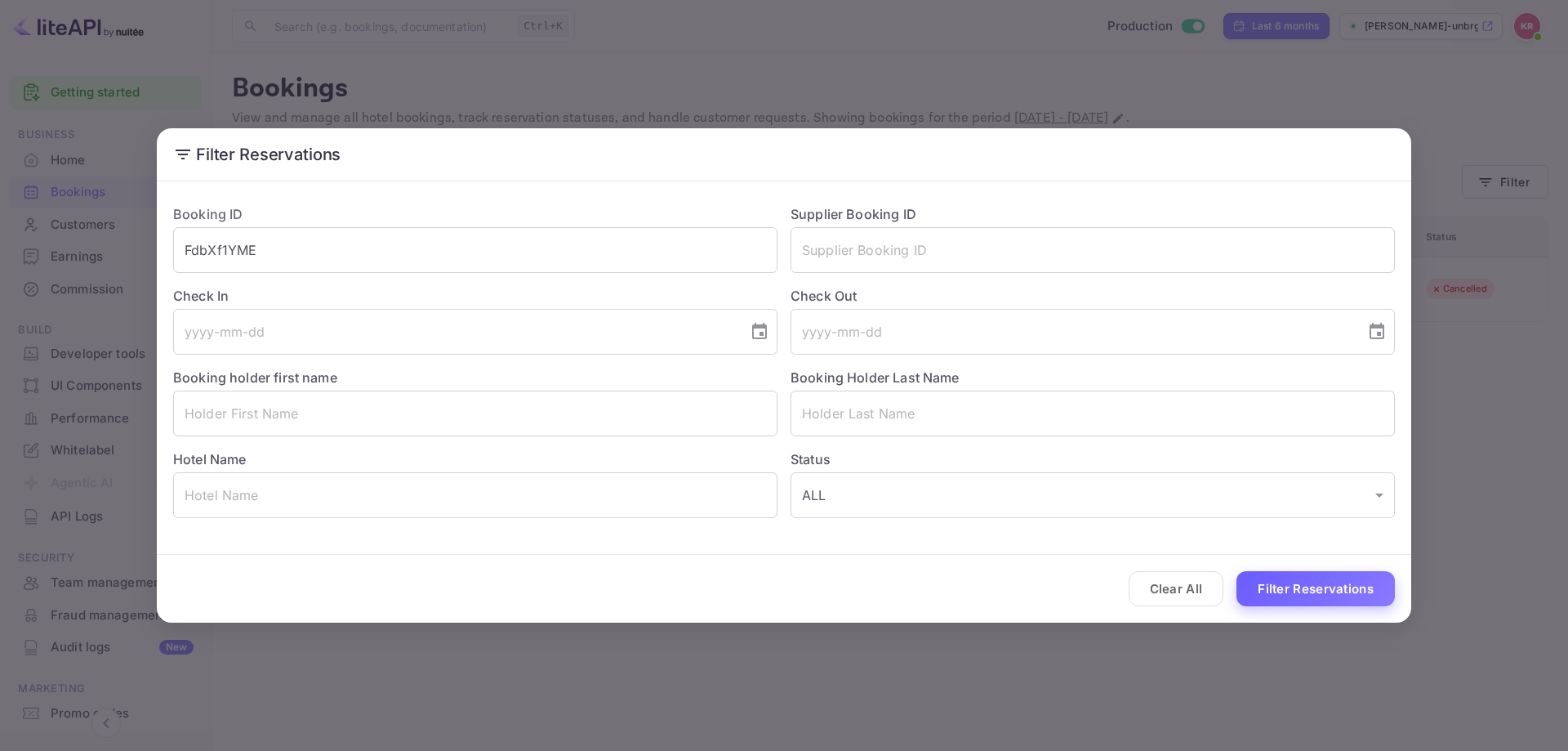
click at [1340, 602] on button "Filter Reservations" at bounding box center [1315, 589] width 158 height 36
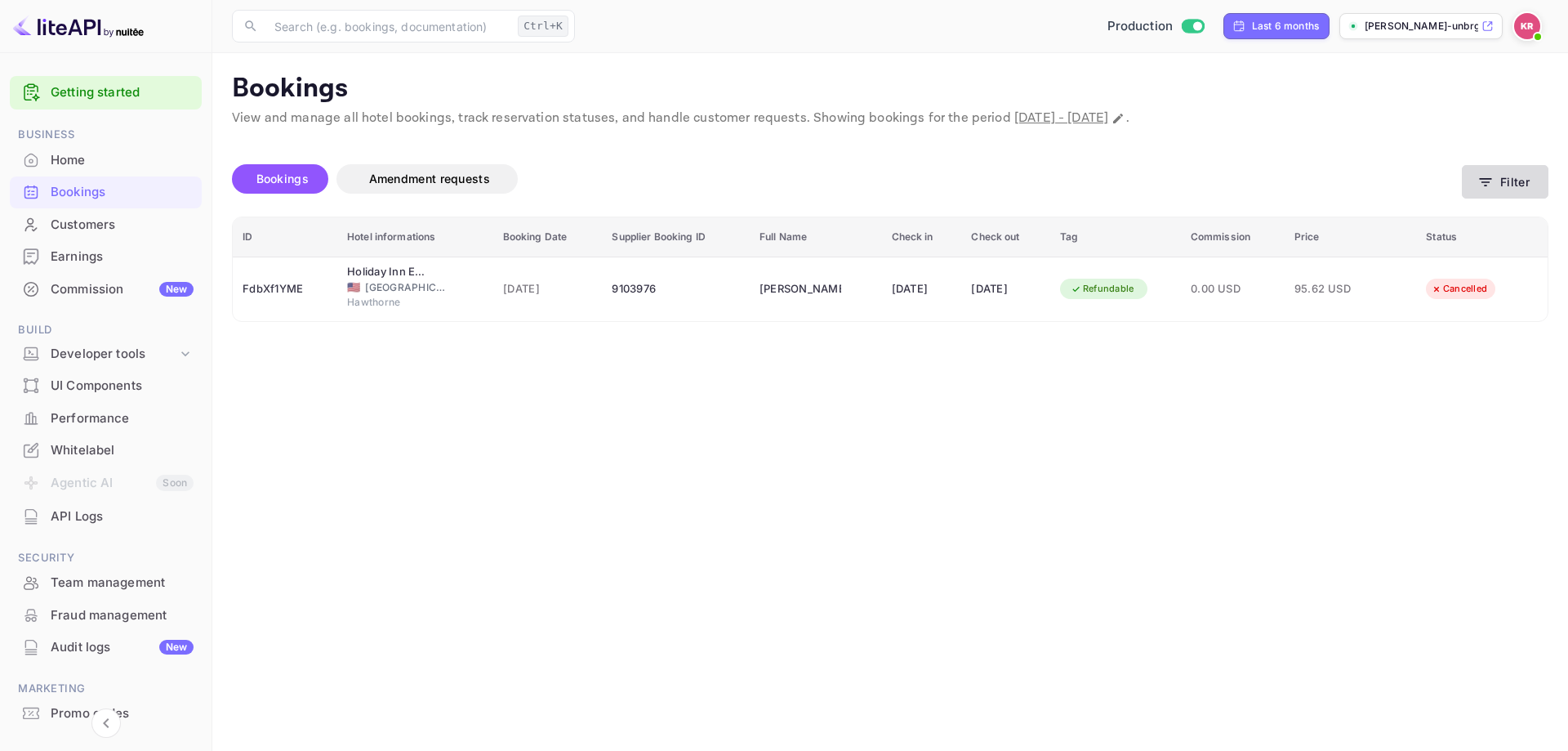
click at [1481, 193] on button "Filter" at bounding box center [1505, 182] width 86 height 34
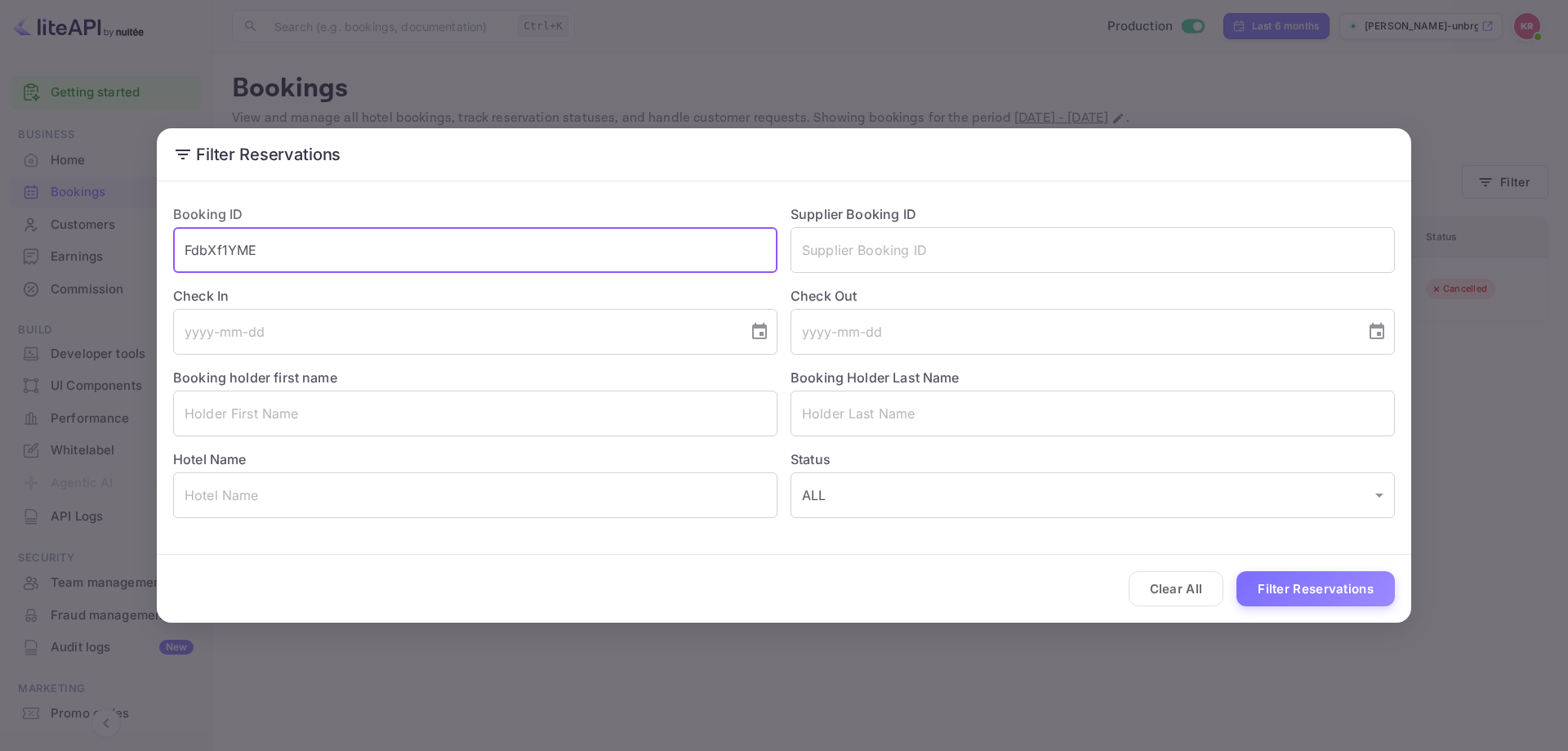
click at [343, 258] on input "FdbXf1YME" at bounding box center [475, 250] width 604 height 46
paste input "mrpzLp9A5"
type input "mrpzLp9A5"
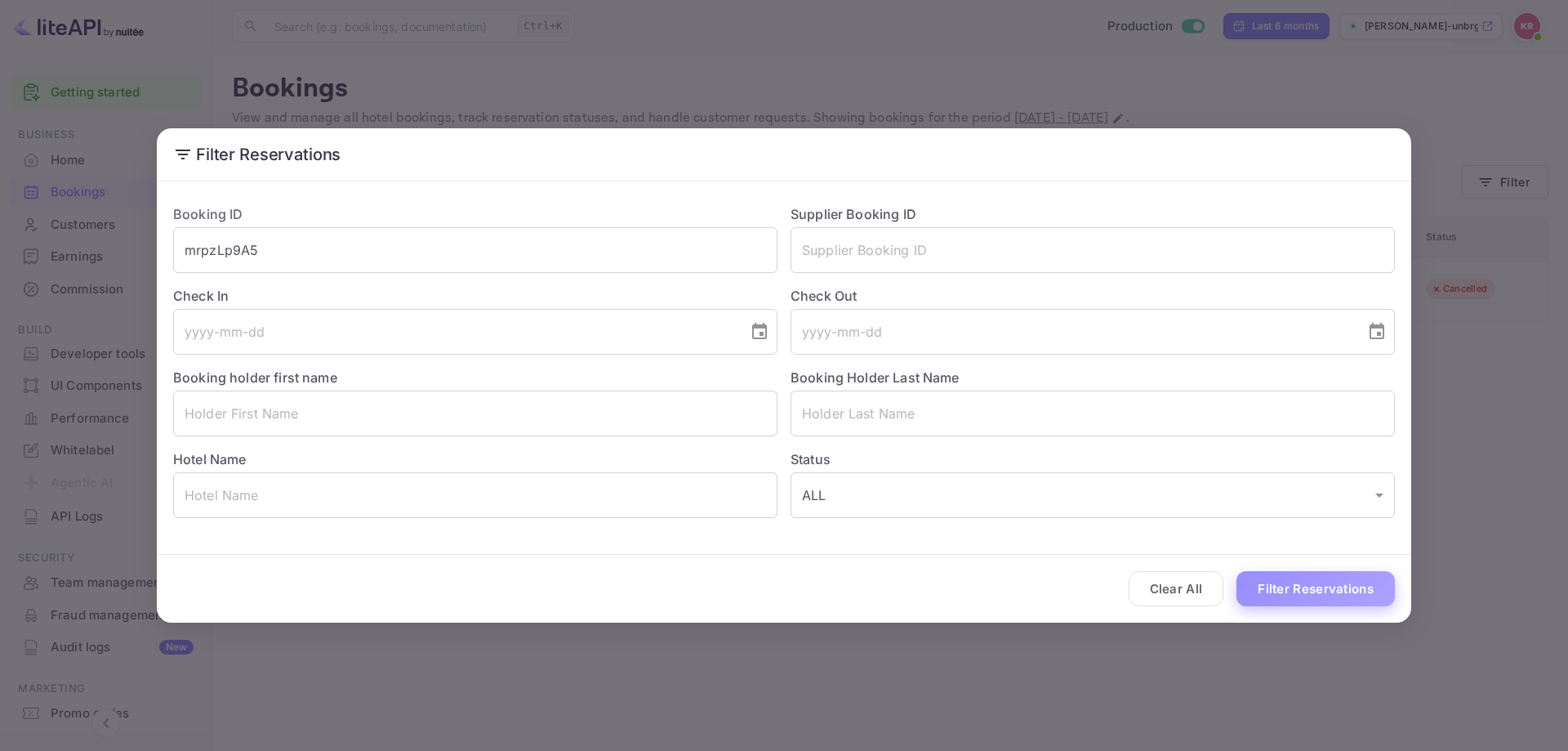
click at [1339, 605] on button "Filter Reservations" at bounding box center [1315, 589] width 158 height 36
click at [1329, 587] on div "Clear All Loading..." at bounding box center [784, 589] width 1254 height 68
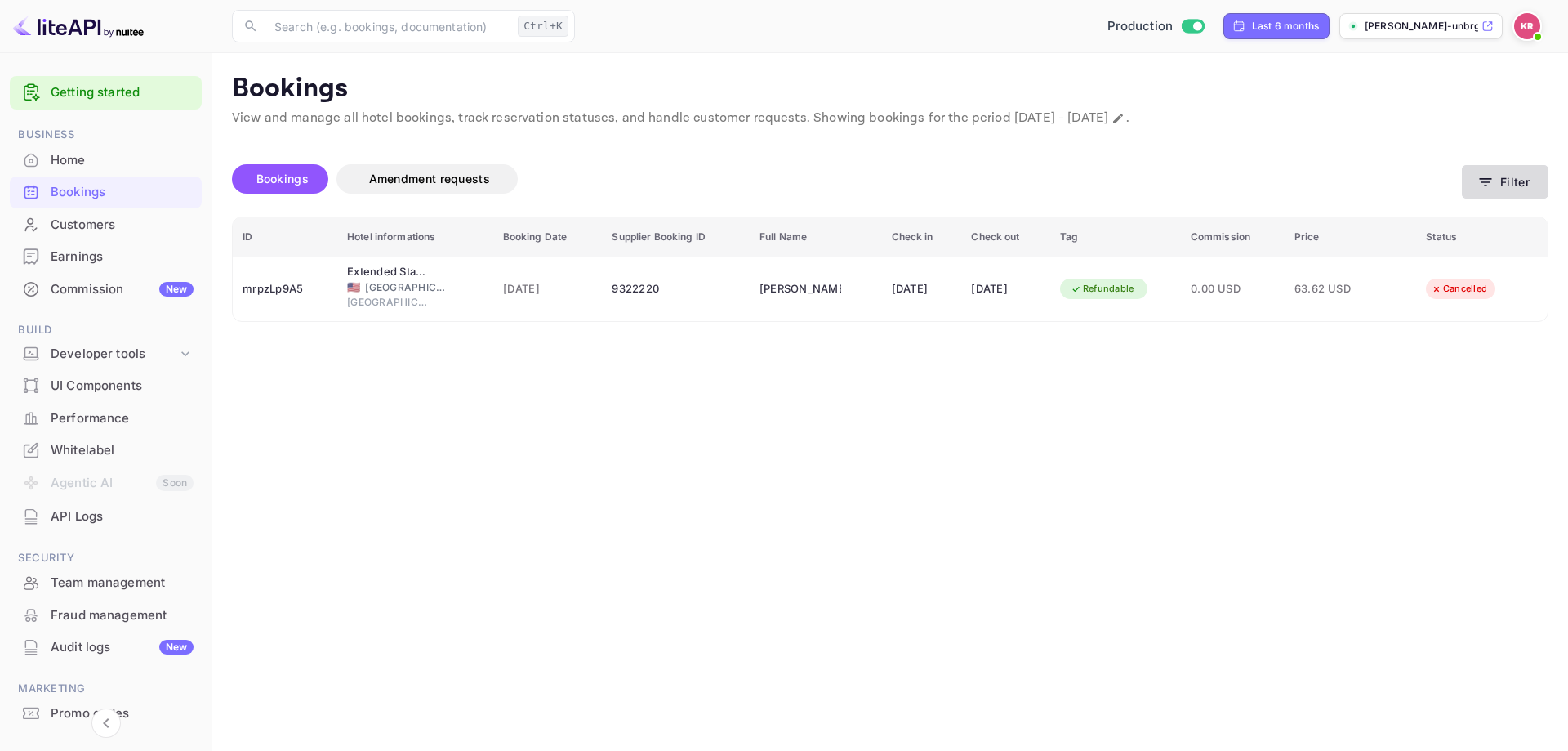
click at [1520, 181] on button "Filter" at bounding box center [1505, 182] width 86 height 34
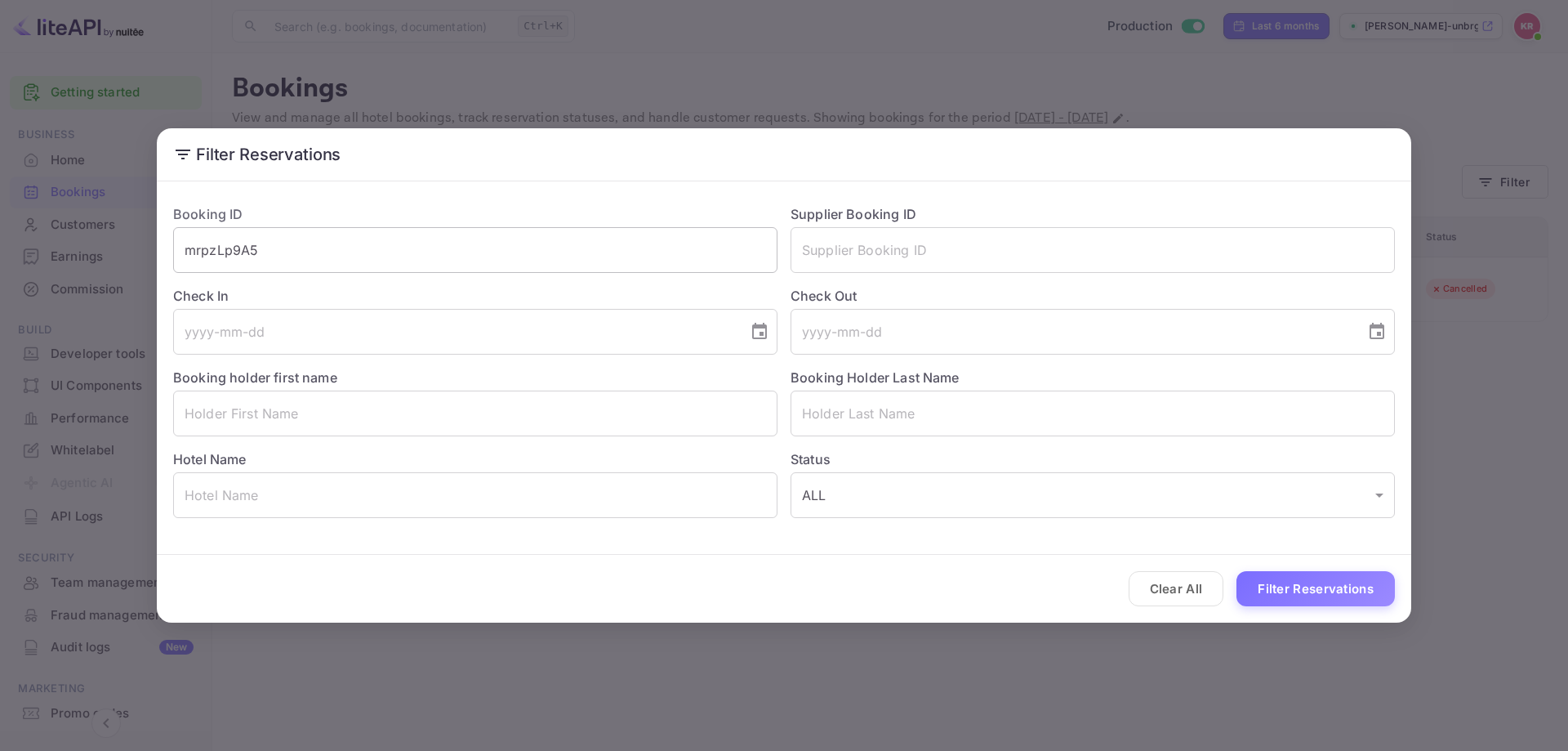
click at [533, 238] on input "mrpzLp9A5" at bounding box center [475, 250] width 604 height 46
click at [533, 242] on input "mrpzLp9A5" at bounding box center [475, 250] width 604 height 46
paste input "nMkiOLBCC"
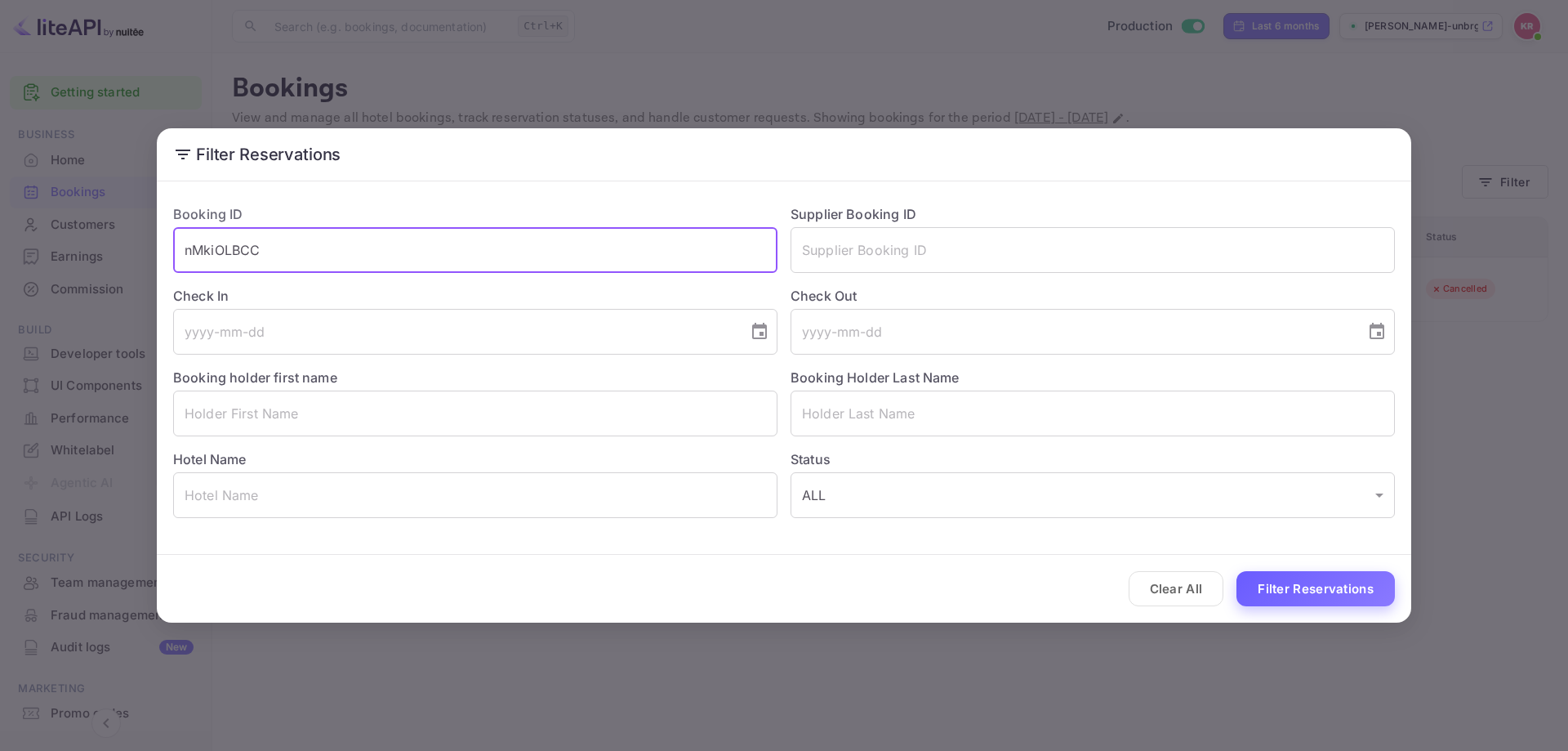
type input "nMkiOLBCC"
click at [1337, 601] on button "Filter Reservations" at bounding box center [1315, 589] width 158 height 36
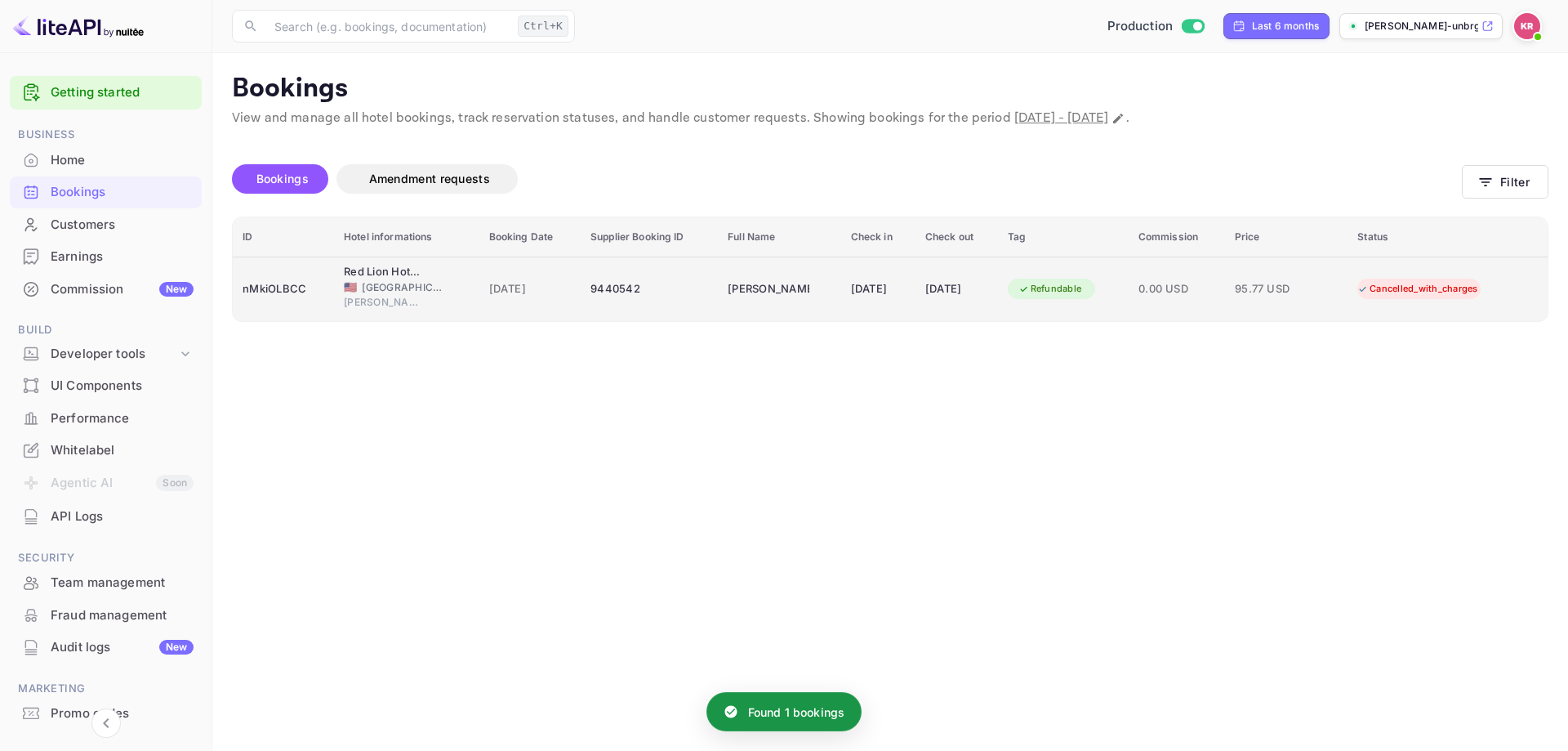
click at [1192, 280] on span "0.00 USD" at bounding box center [1177, 288] width 77 height 18
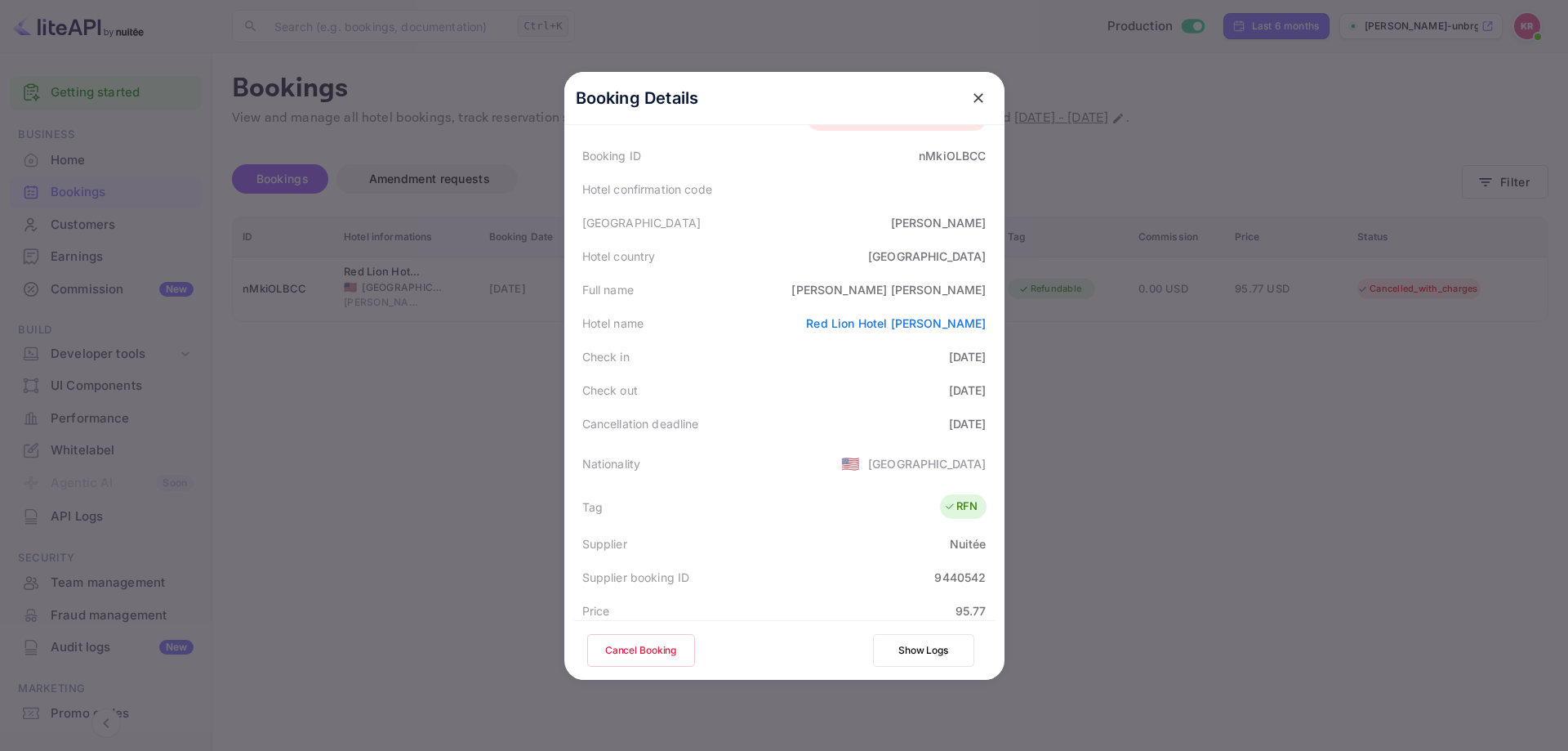
scroll to position [69, 0]
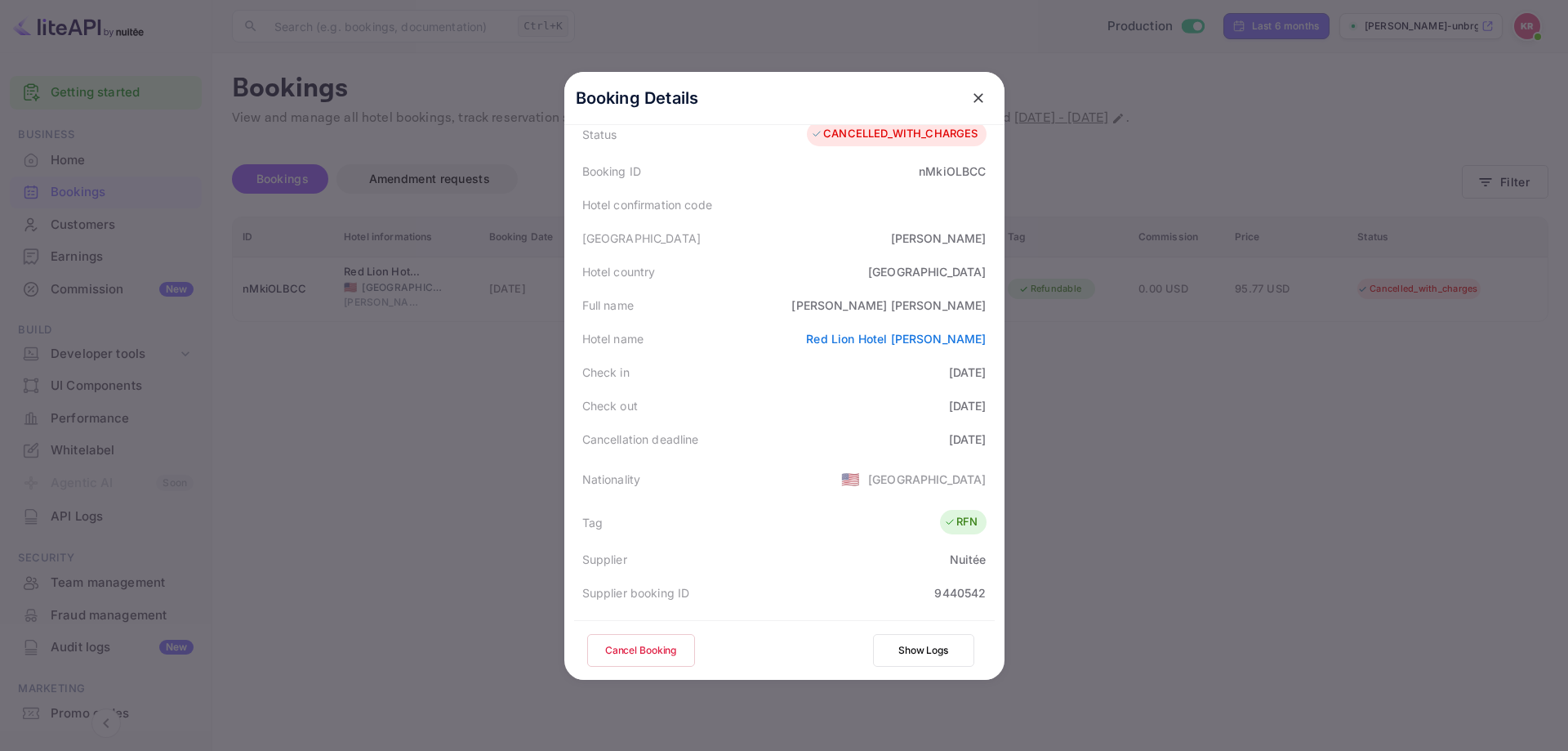
click at [1446, 440] on div at bounding box center [784, 376] width 1568 height 751
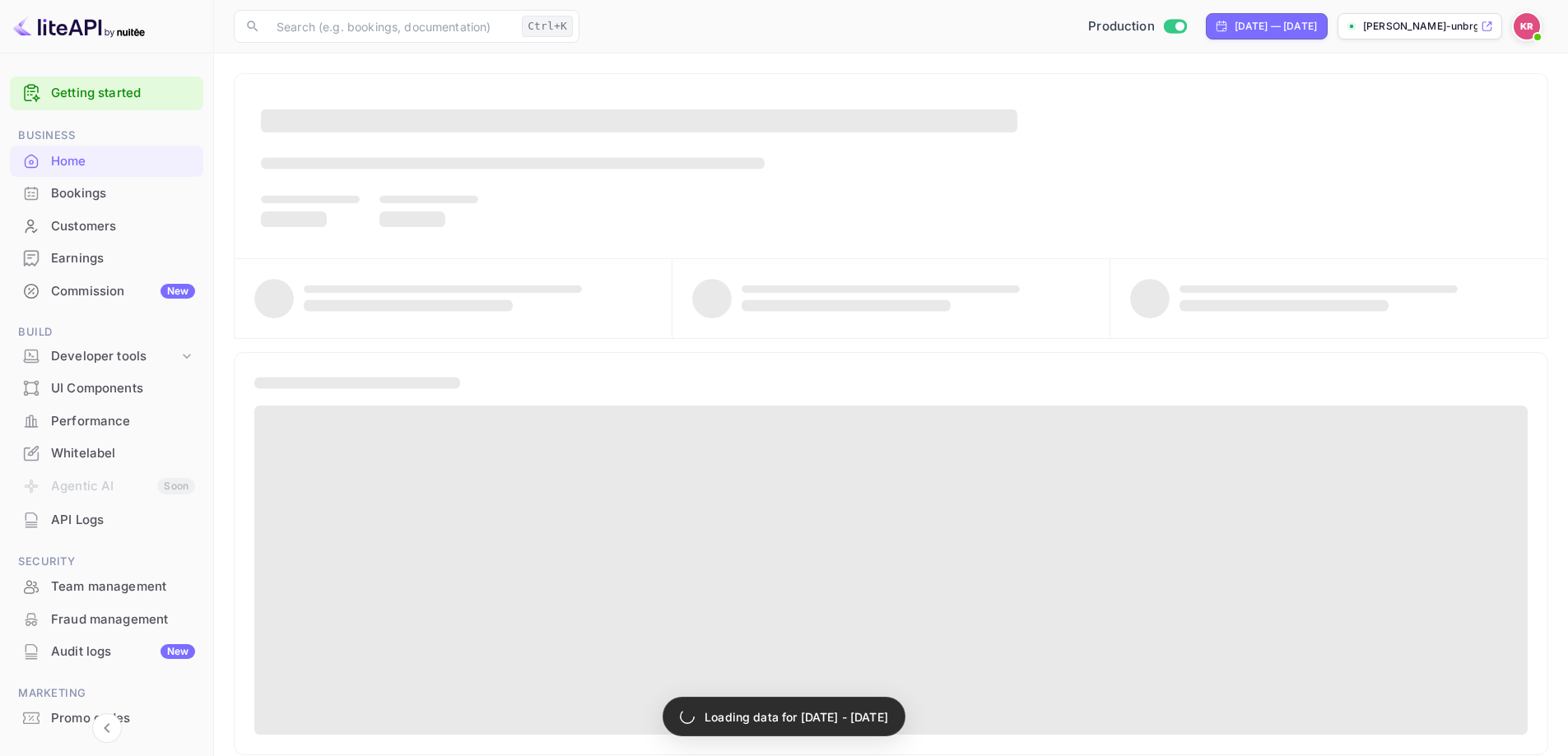
click at [135, 186] on div "Bookings" at bounding box center [123, 193] width 144 height 19
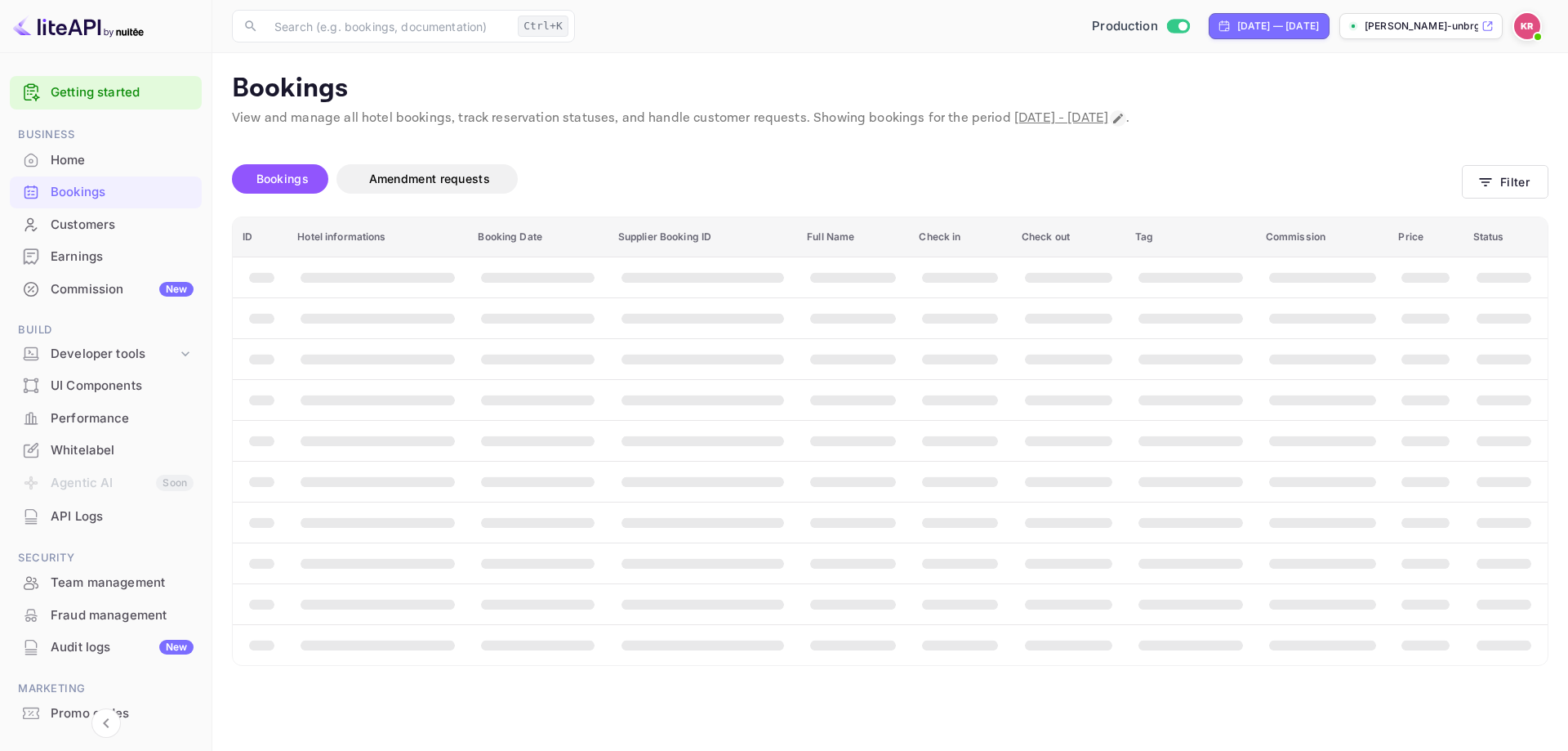
click at [1125, 112] on icon "Change date range" at bounding box center [1117, 118] width 13 height 13
select select "8"
select select "2025"
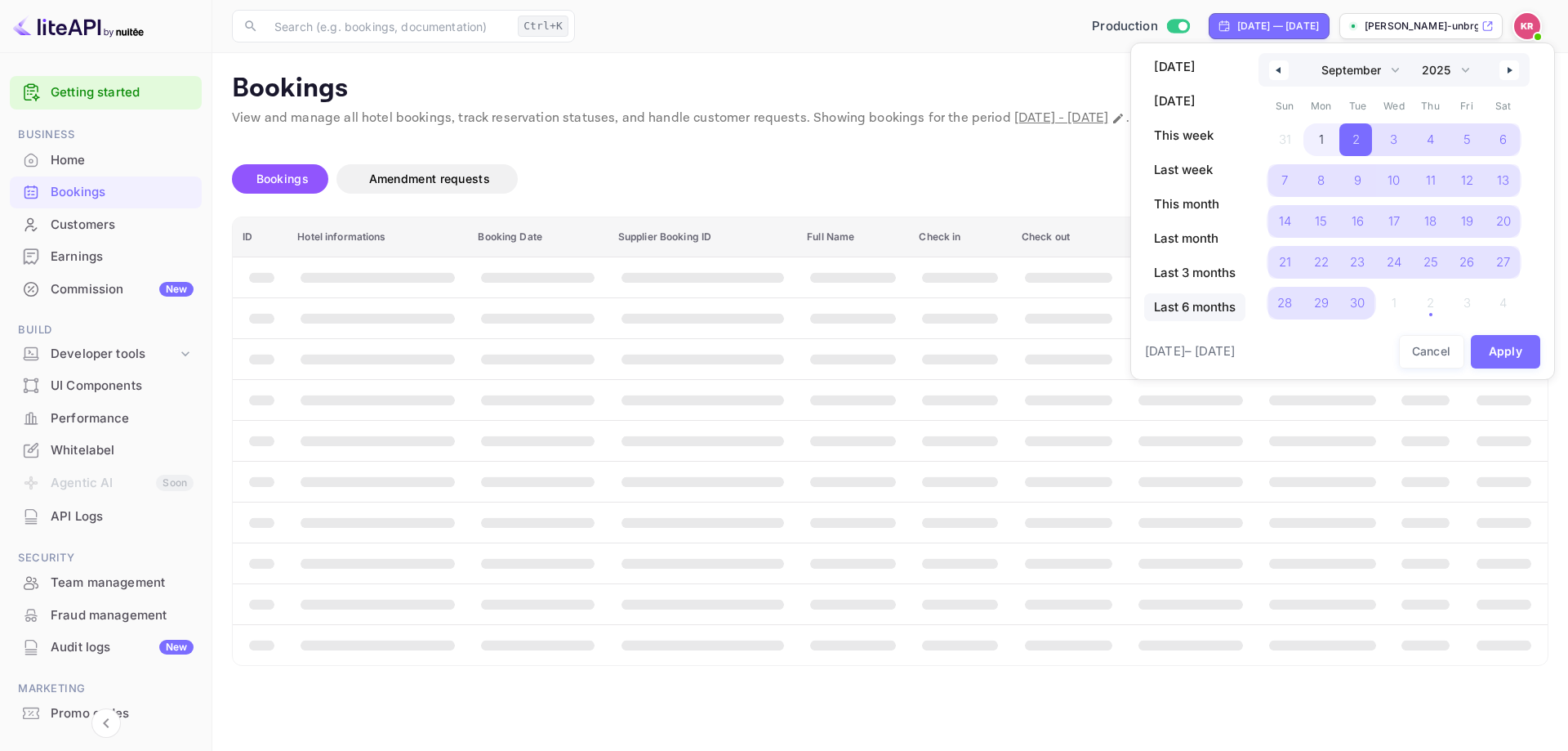
click at [1194, 315] on span "Last 6 months" at bounding box center [1195, 307] width 101 height 28
select select "3"
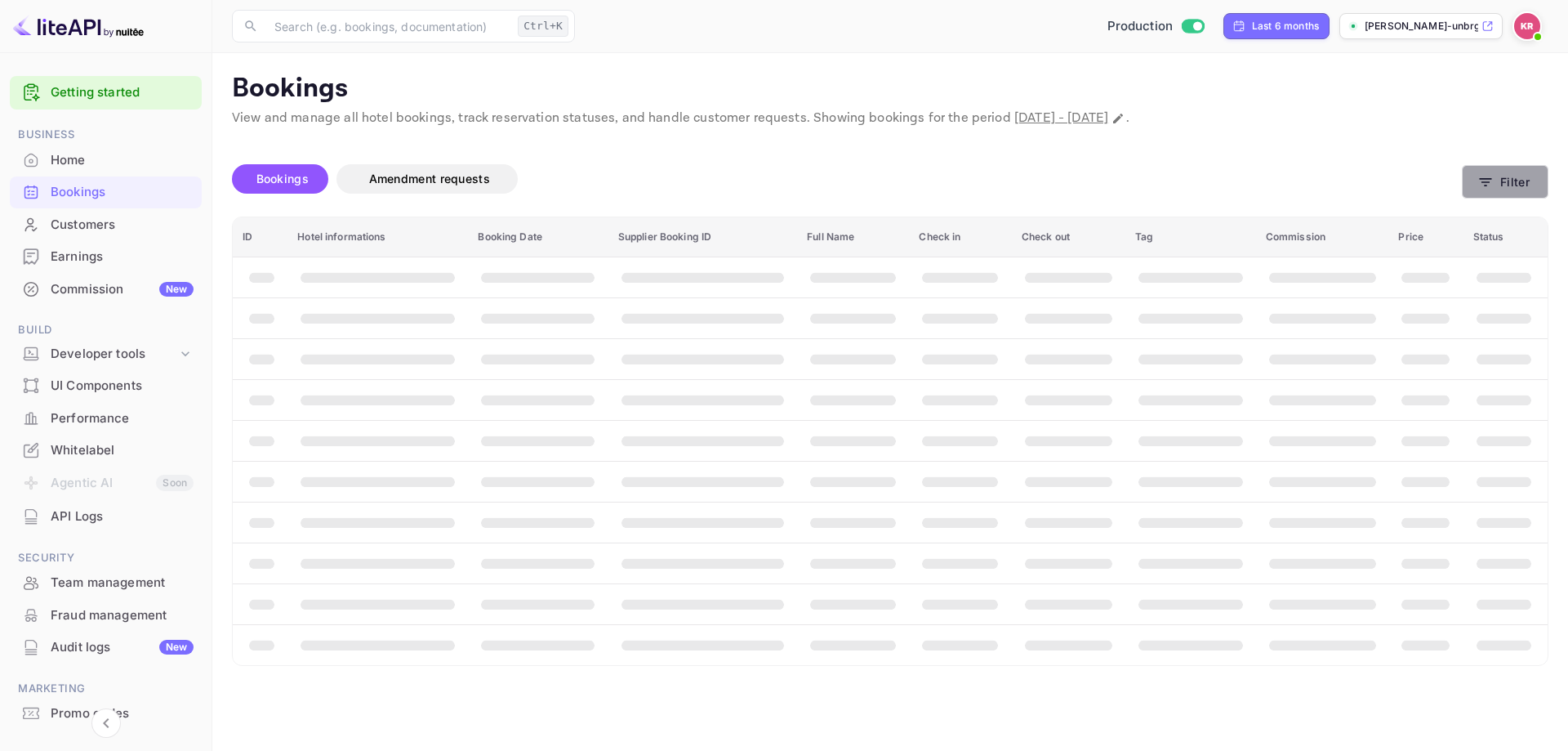
click at [1490, 190] on button "Filter" at bounding box center [1505, 182] width 86 height 34
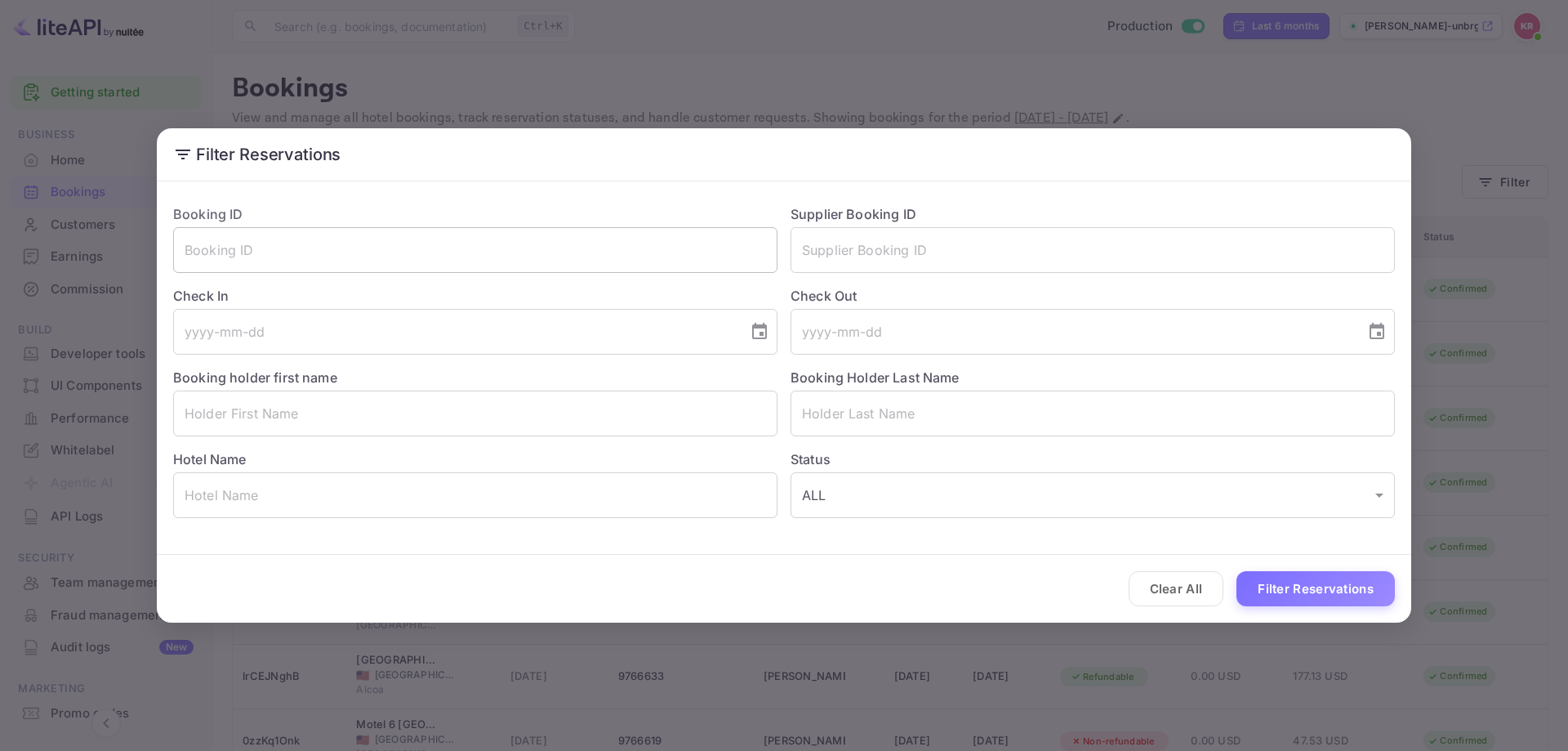
click at [231, 249] on input "text" at bounding box center [475, 250] width 604 height 46
paste input "pTkWBOx6v"
type input "pTkWBOx6v"
click at [1307, 567] on div "Clear All Filter Reservations" at bounding box center [784, 589] width 1254 height 68
click at [1304, 576] on button "Filter Reservations" at bounding box center [1315, 589] width 158 height 36
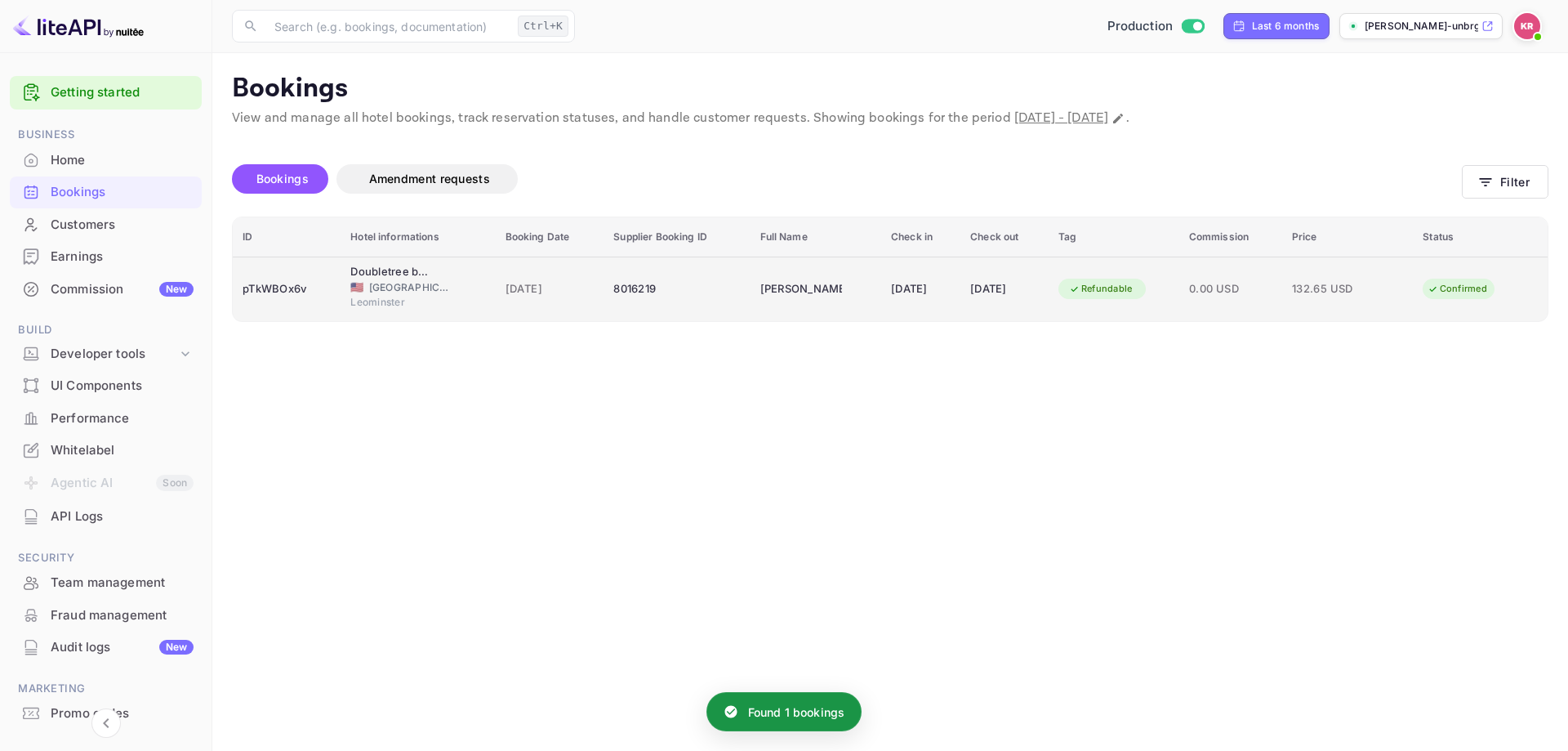
click at [1228, 299] on div "0.00 USD" at bounding box center [1231, 289] width 84 height 26
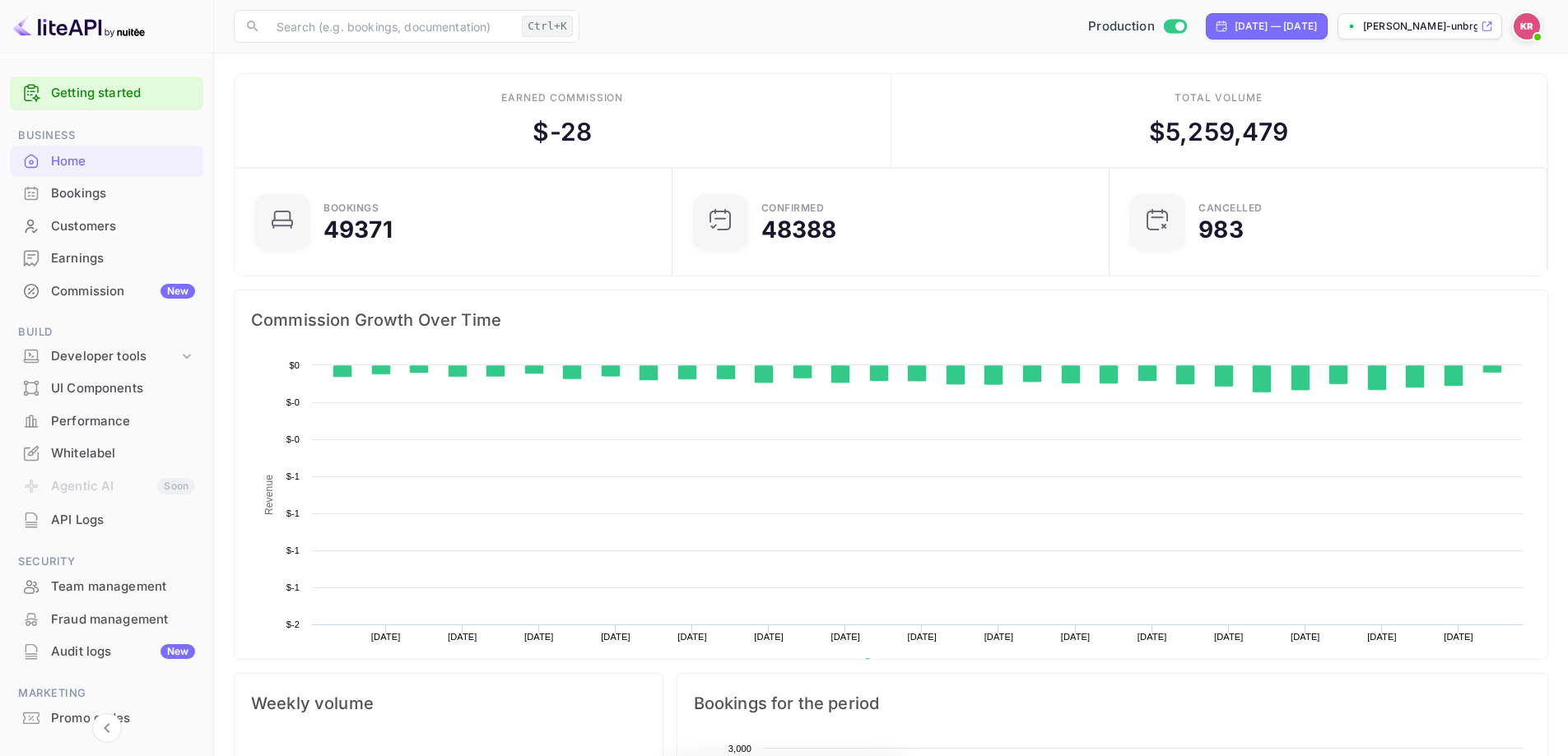
scroll to position [255, 415]
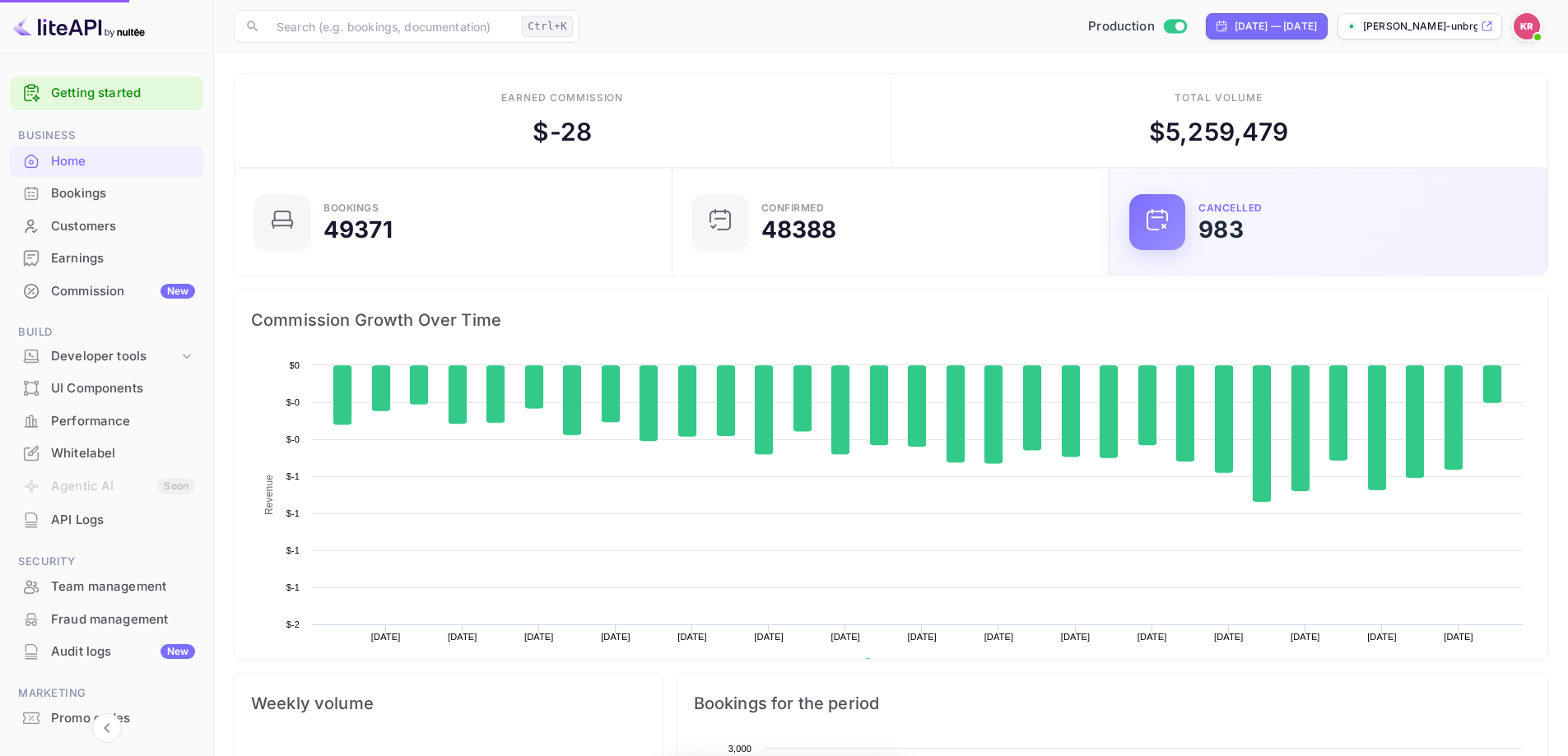
scroll to position [255, 415]
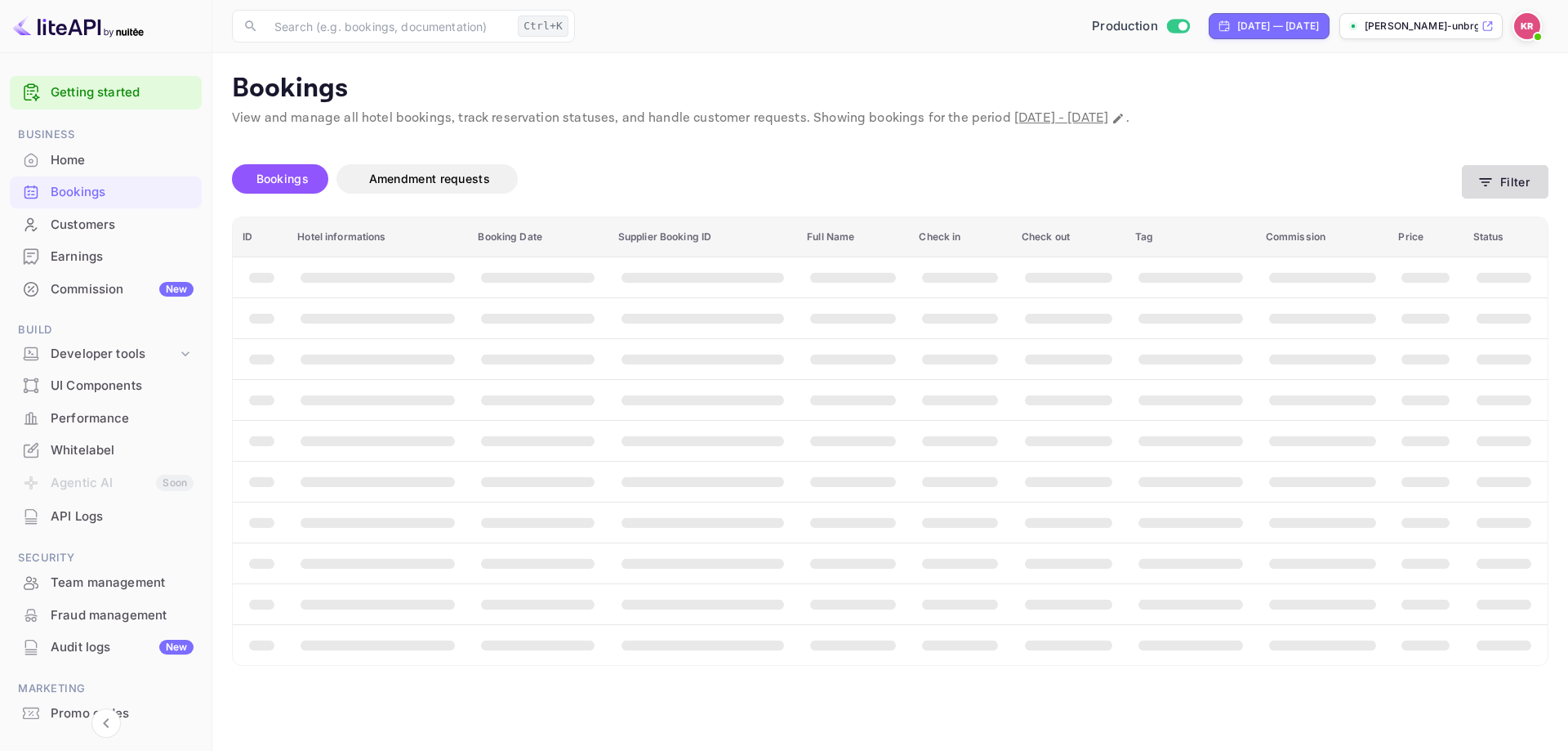
click at [1509, 189] on button "Filter" at bounding box center [1505, 182] width 86 height 34
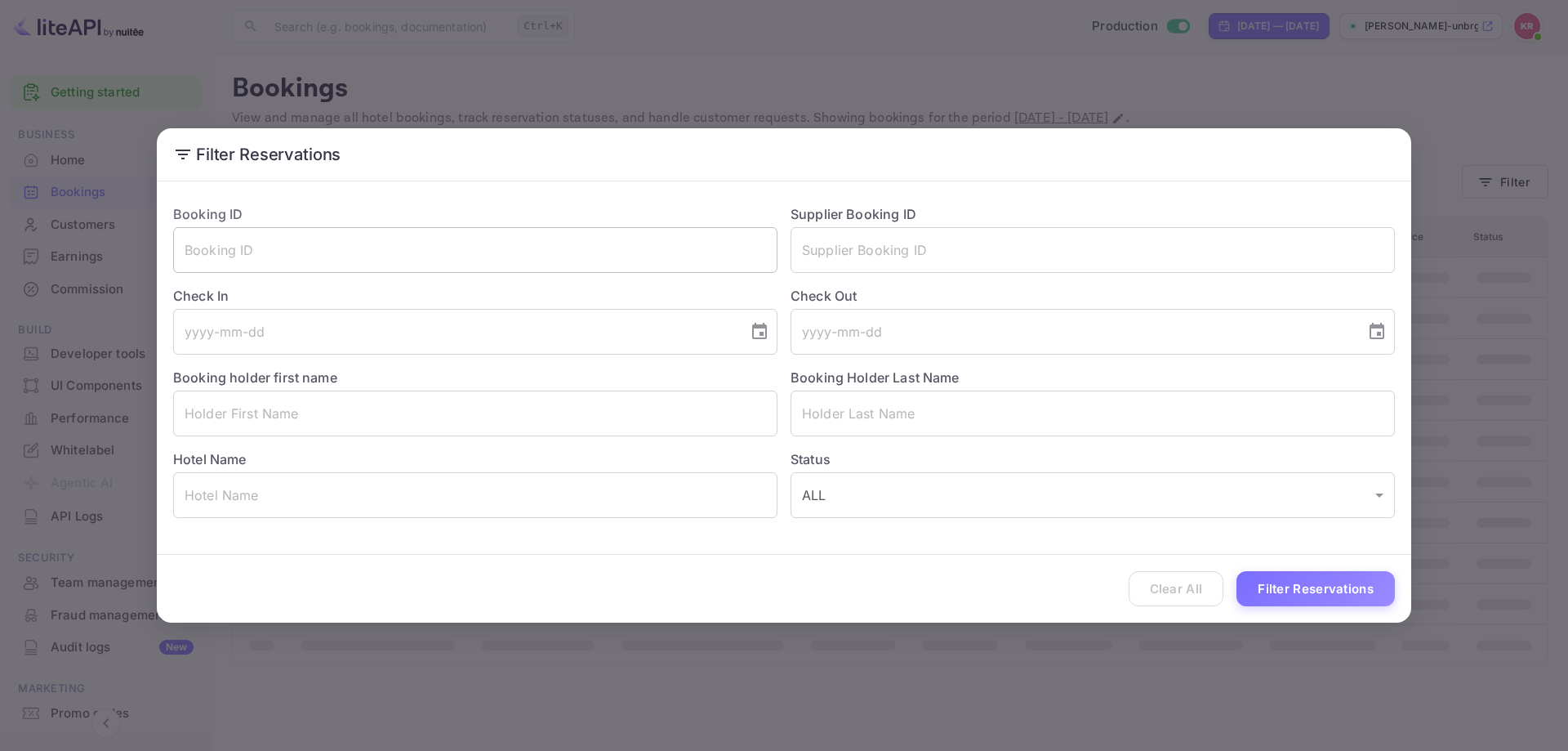
click at [436, 263] on input "text" at bounding box center [475, 250] width 604 height 46
paste input "pTkWBOx6v"
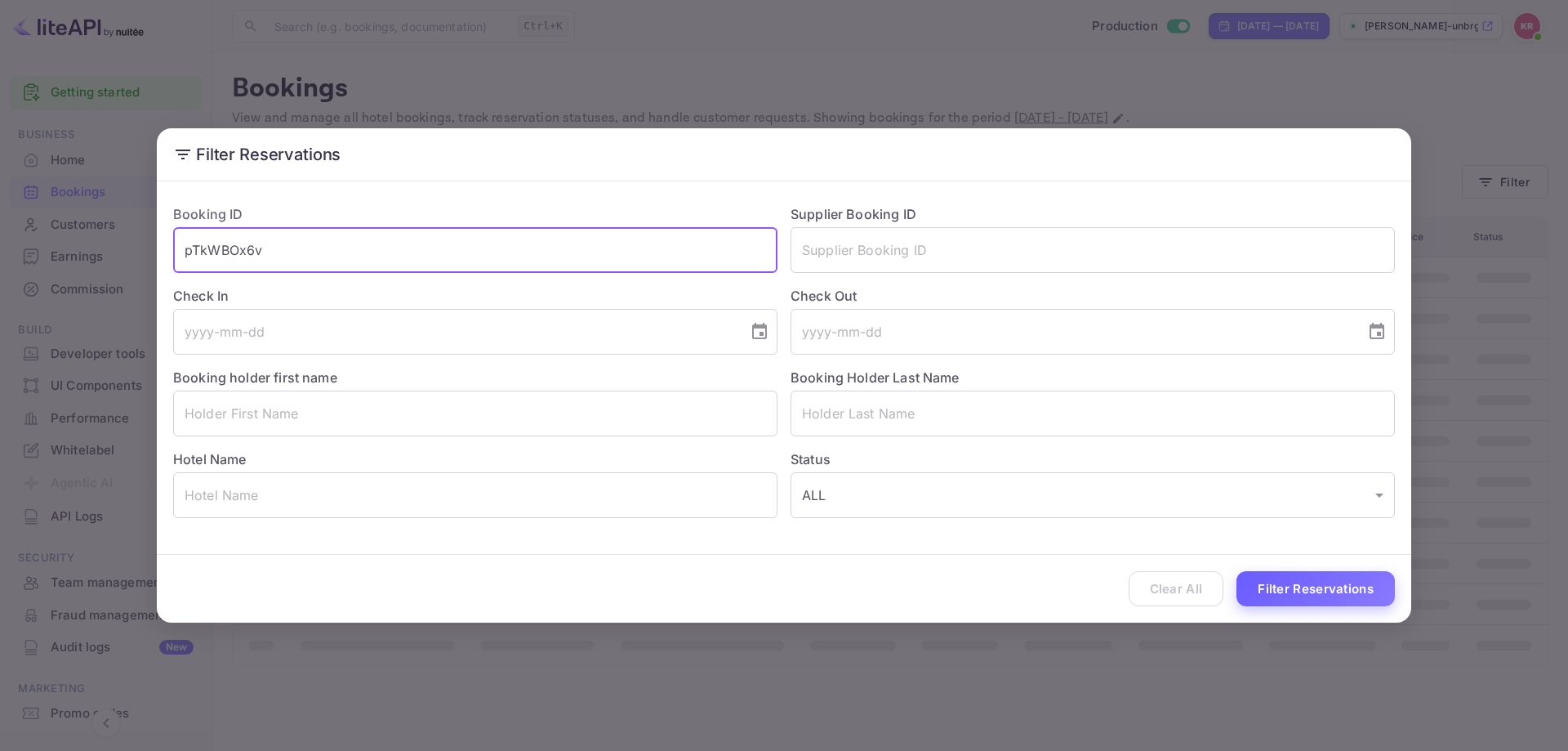
type input "pTkWBOx6v"
click at [1274, 604] on button "Filter Reservations" at bounding box center [1315, 589] width 158 height 36
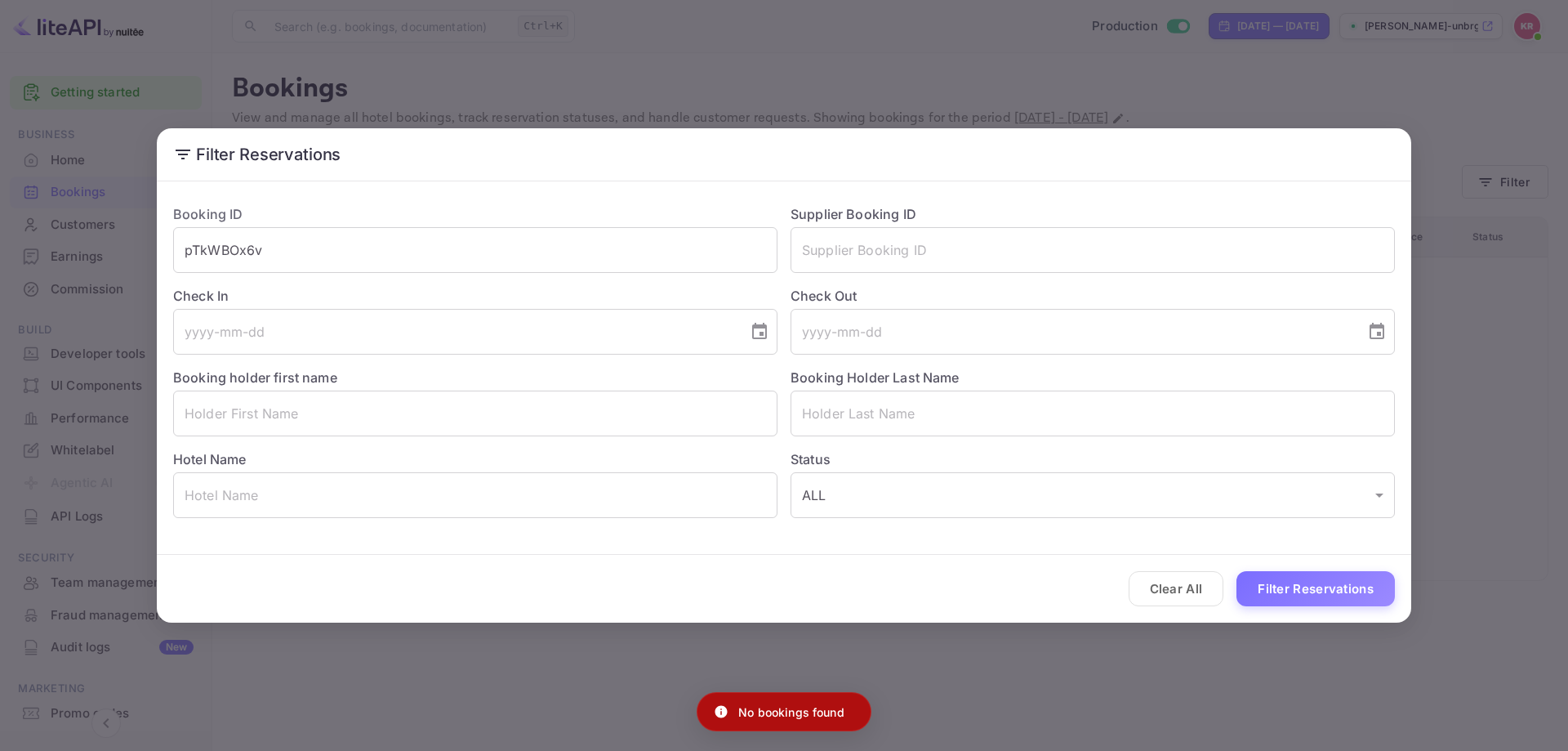
click at [1434, 120] on div "Filter Reservations Booking ID pTkWBOx6v ​ Supplier Booking ID ​ Check In ​ Che…" at bounding box center [784, 376] width 1568 height 751
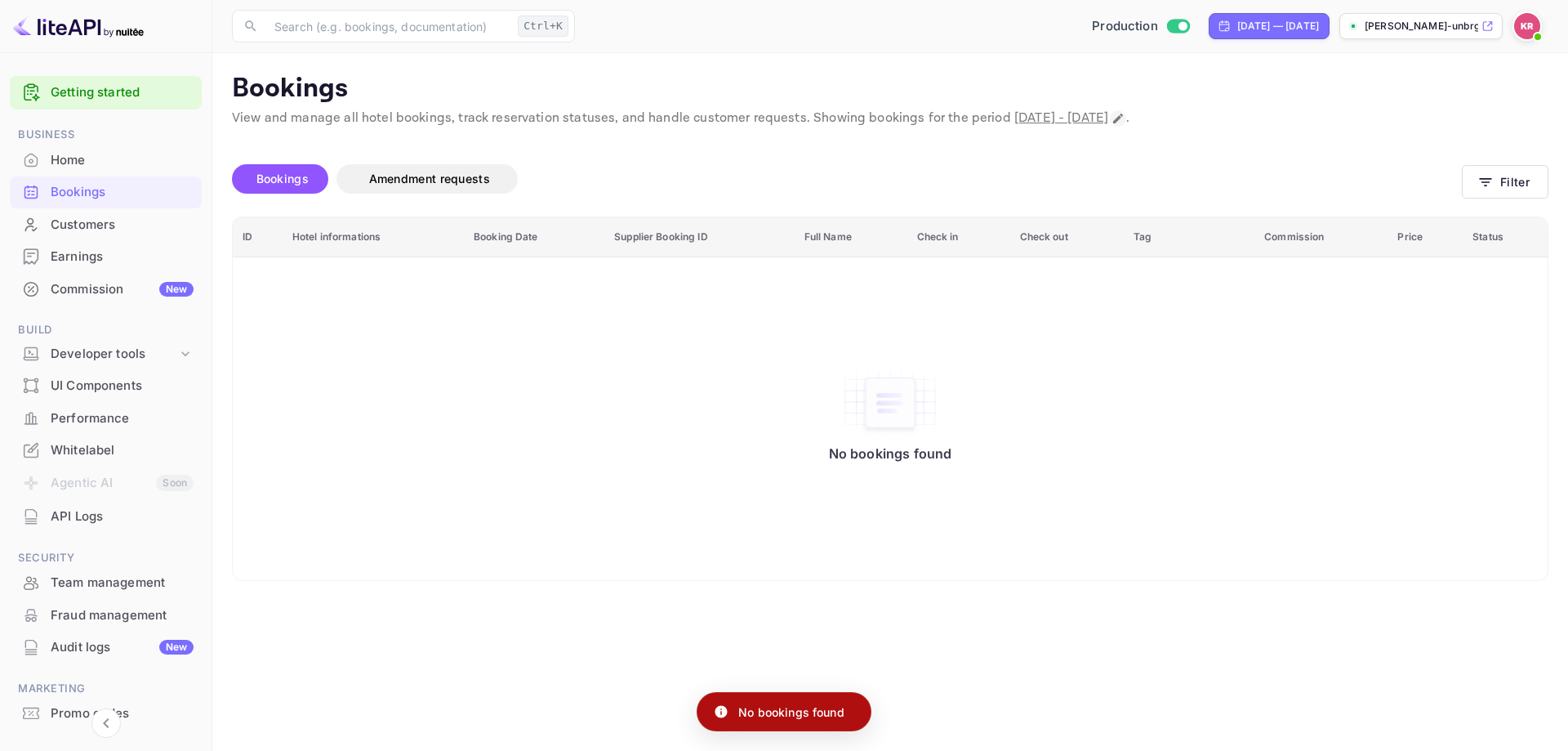
click at [1125, 121] on icon "Change date range" at bounding box center [1117, 118] width 13 height 13
select select "8"
select select "2025"
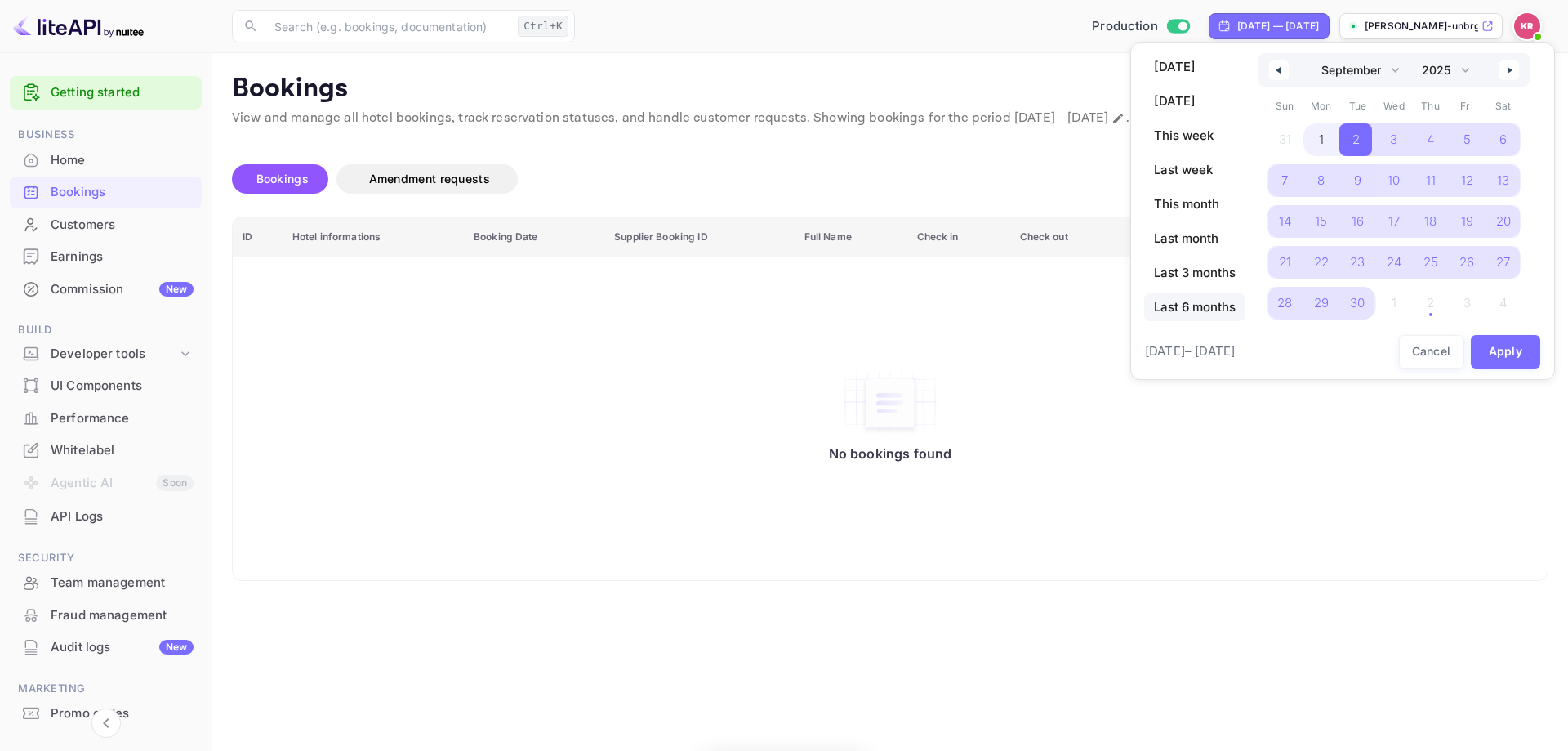
click at [1206, 306] on span "Last 6 months" at bounding box center [1195, 307] width 101 height 28
select select "3"
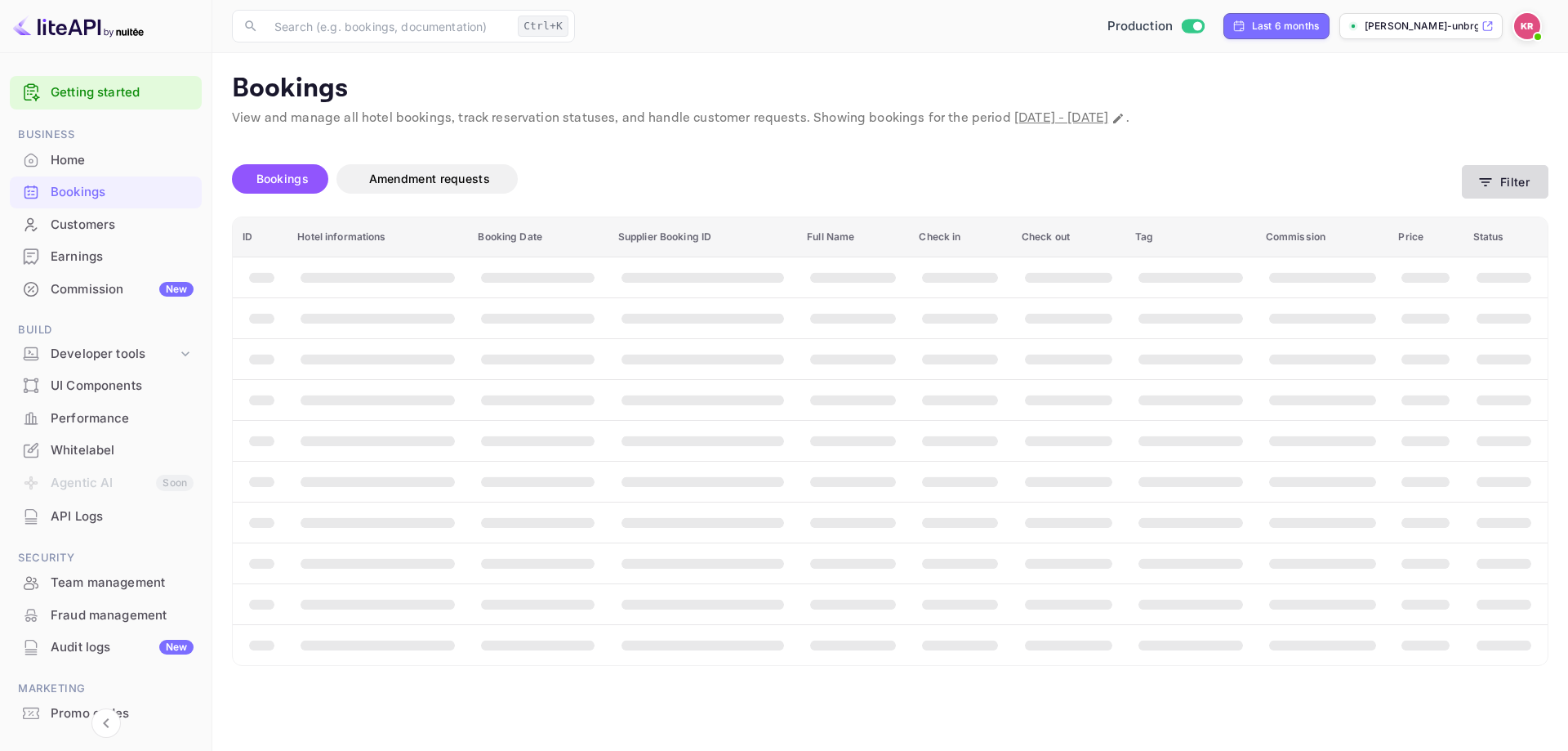
click at [1489, 183] on icon "button" at bounding box center [1485, 182] width 16 height 16
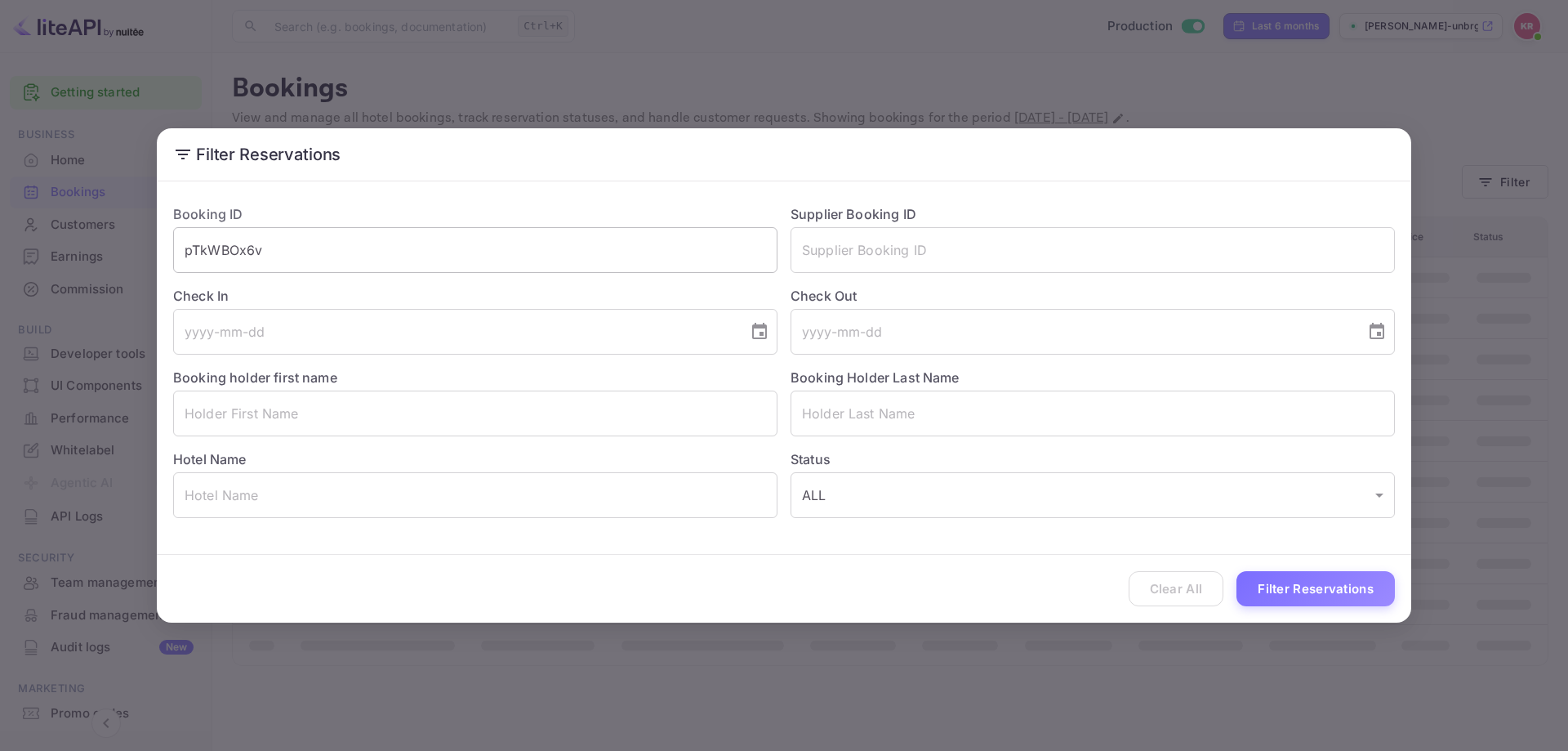
click at [608, 243] on input "pTkWBOx6v" at bounding box center [475, 250] width 604 height 46
click at [601, 254] on input "pTkWBOx6v" at bounding box center [475, 250] width 604 height 46
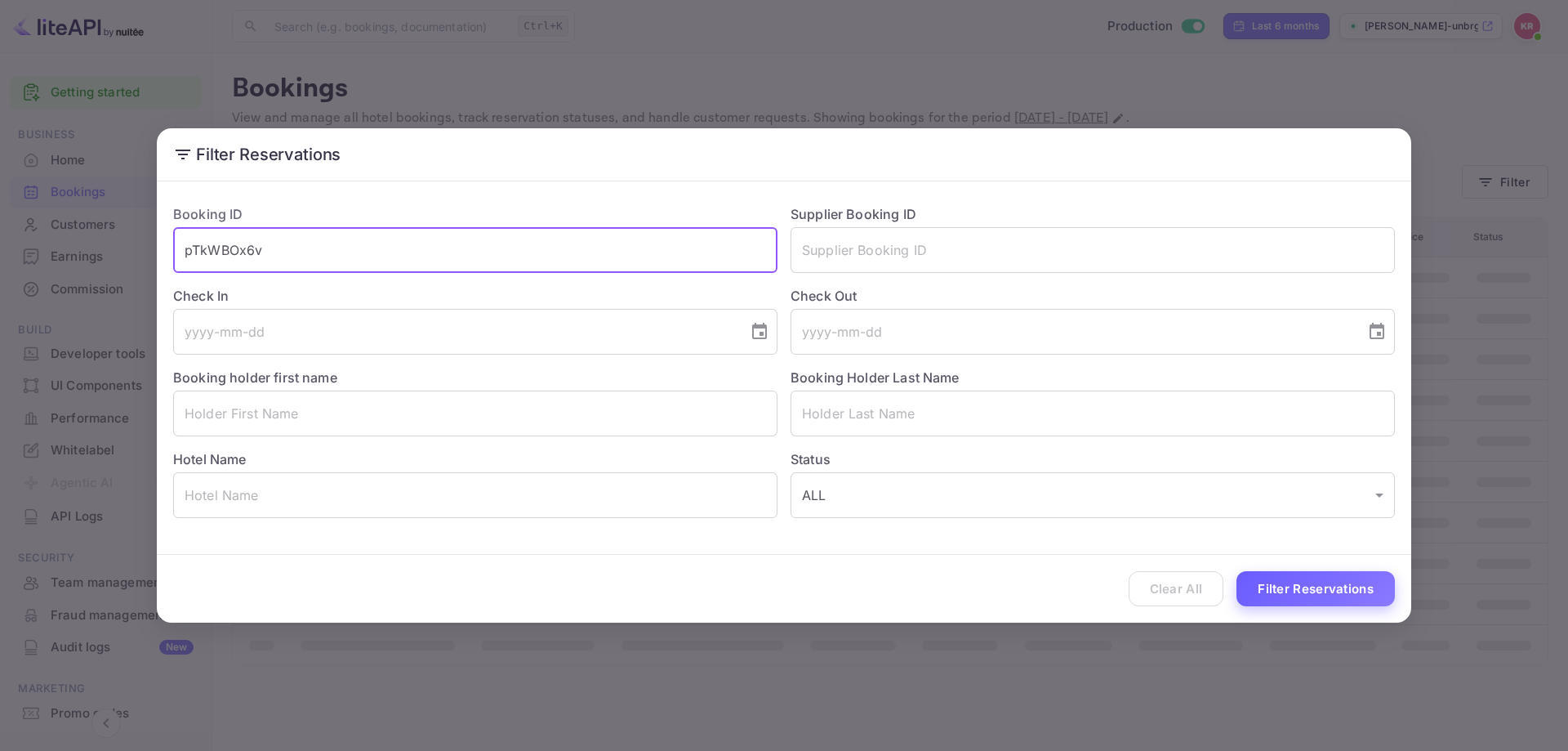
click at [1355, 606] on button "Filter Reservations" at bounding box center [1315, 589] width 158 height 36
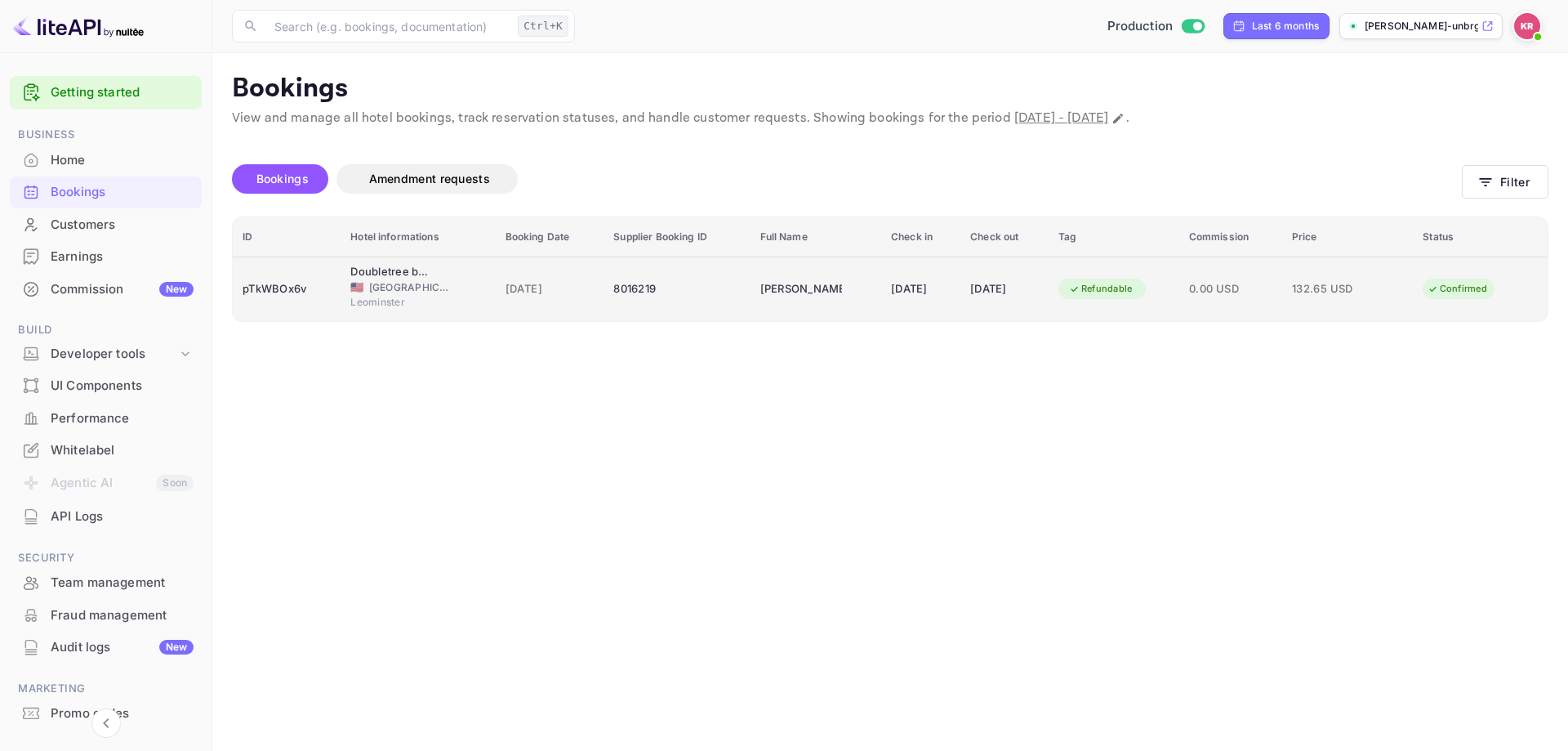
click at [681, 299] on div "8016219" at bounding box center [677, 289] width 127 height 26
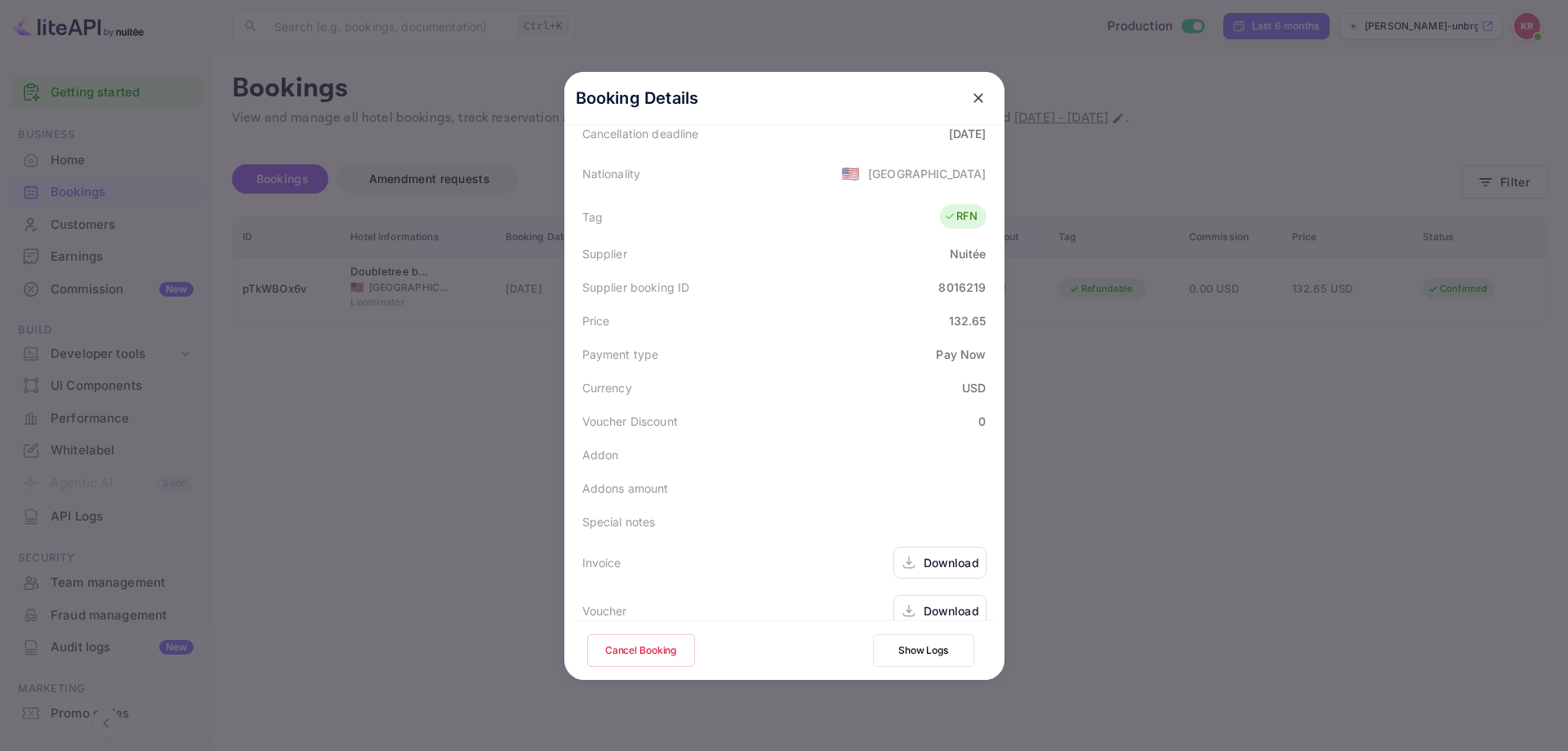
scroll to position [397, 0]
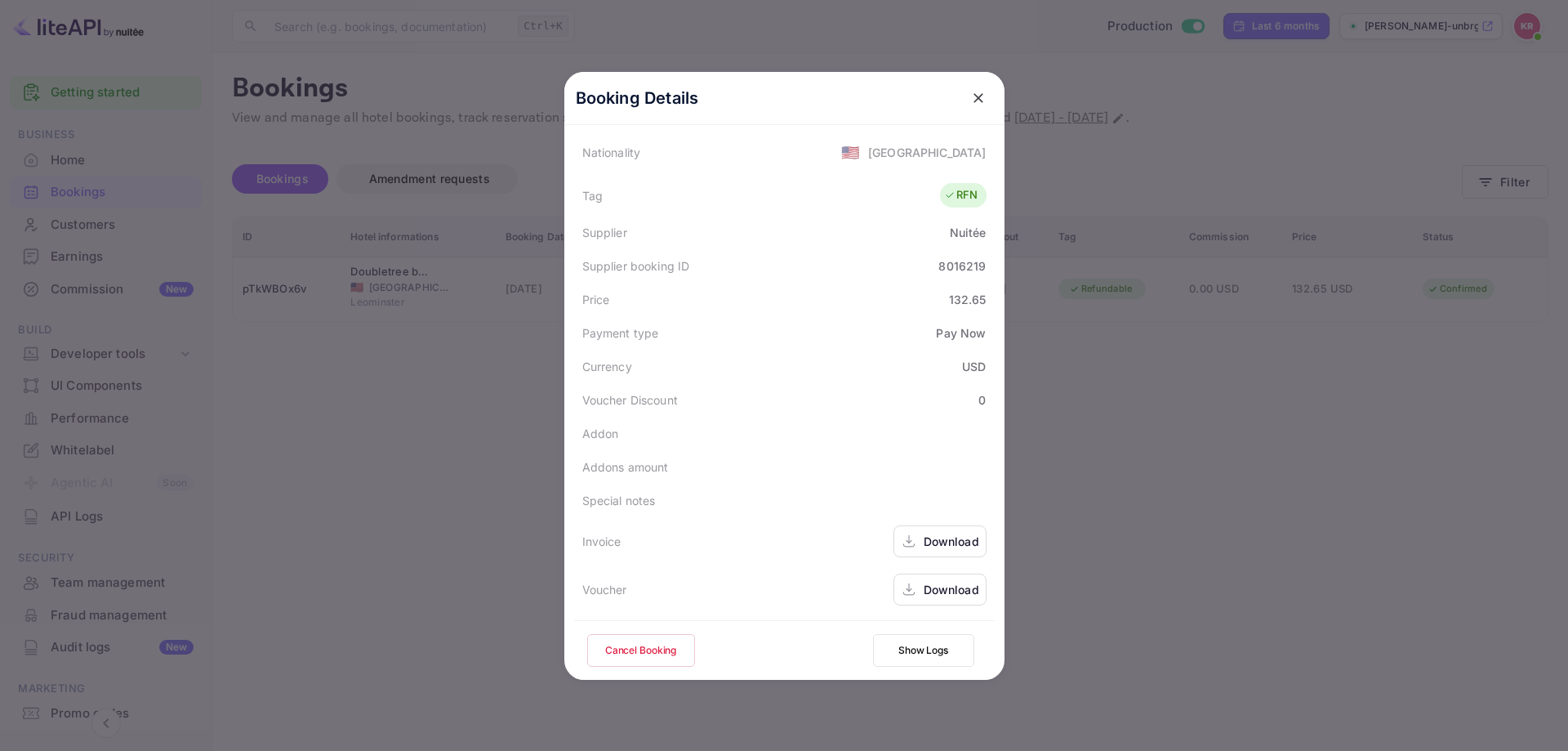
click at [636, 639] on button "Cancel Booking" at bounding box center [642, 650] width 108 height 33
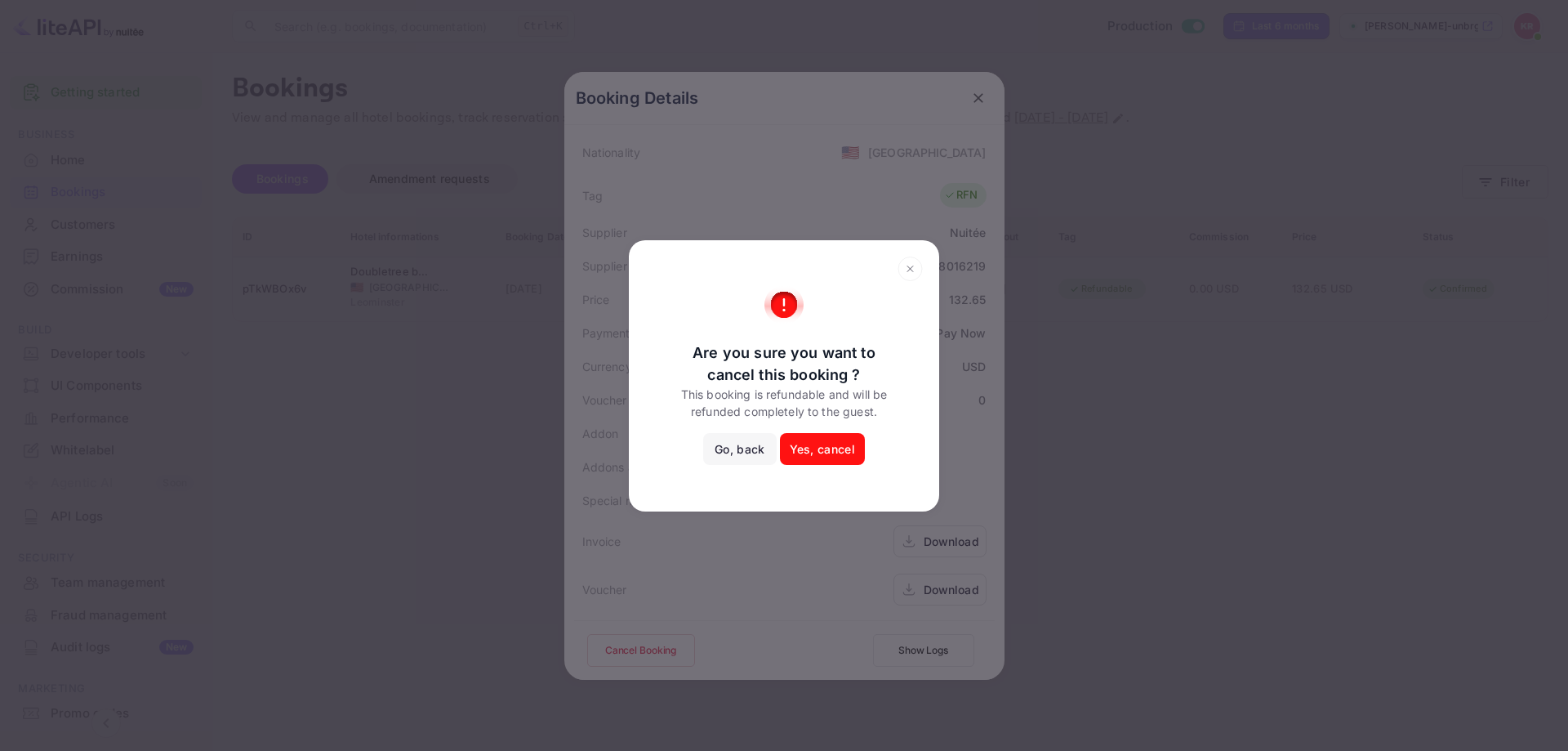
click at [800, 448] on button "Yes, cancel" at bounding box center [822, 449] width 85 height 33
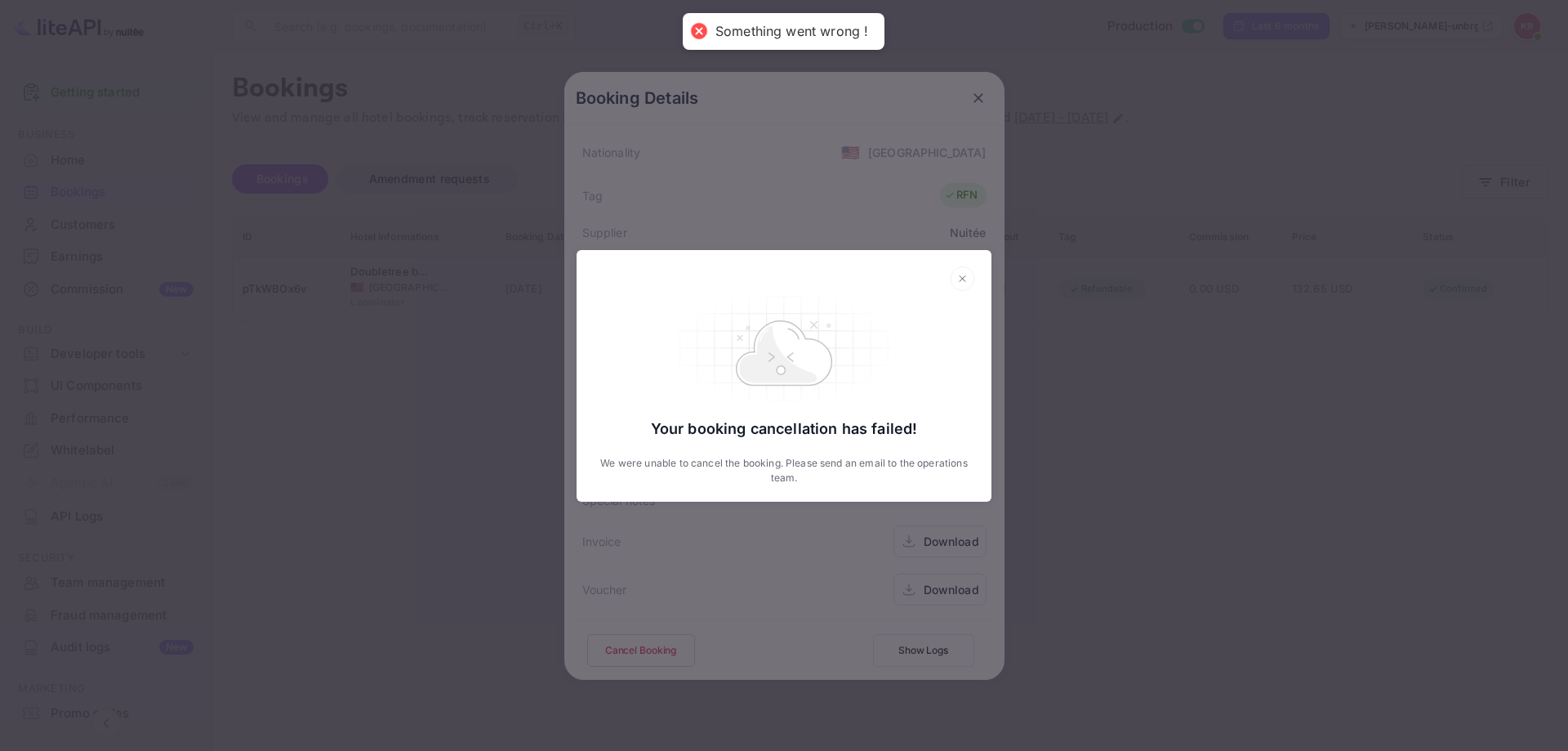
click at [1265, 446] on div "Your booking cancellation has failed! We were unable to cancel the booking. Ple…" at bounding box center [784, 376] width 1568 height 751
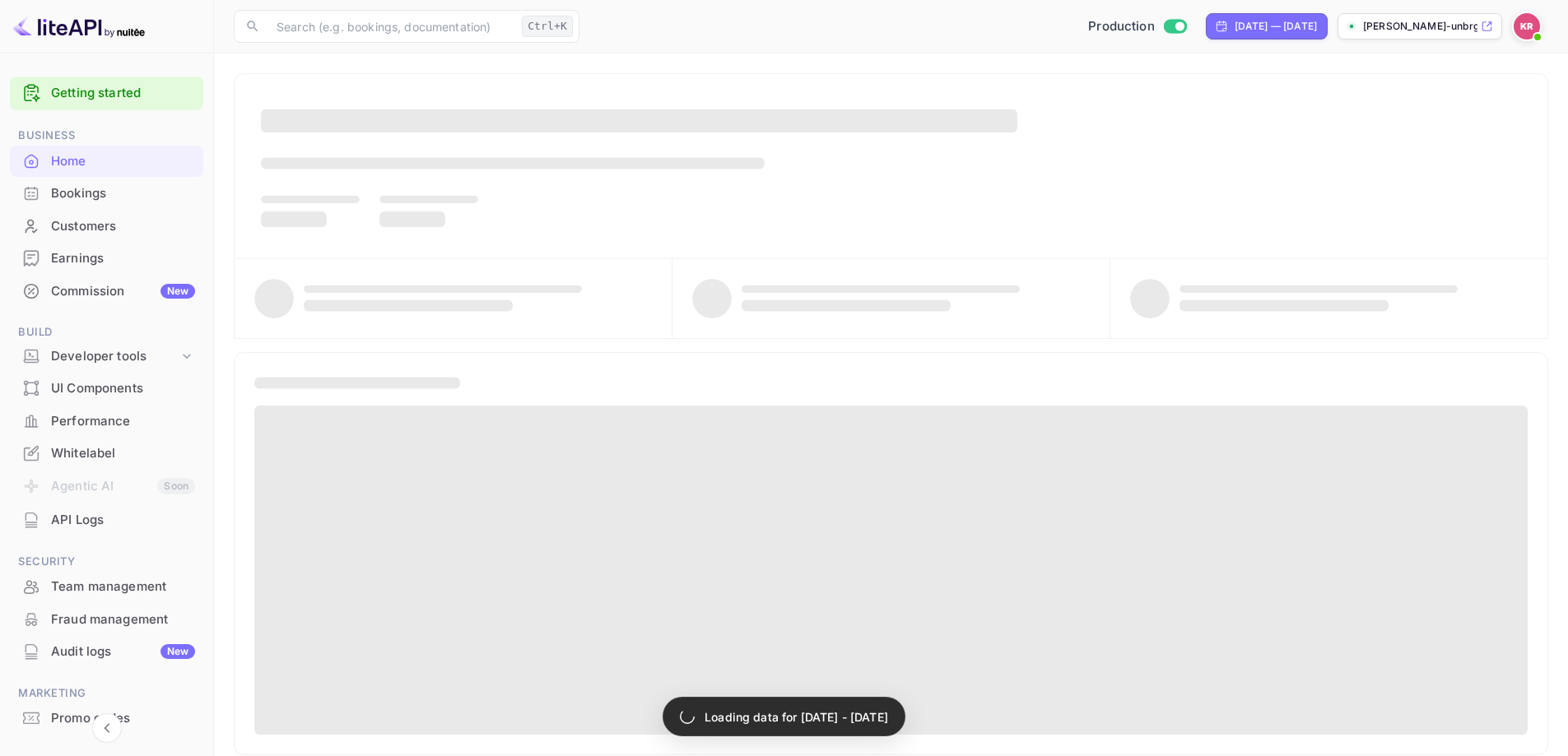
click at [103, 200] on div "Bookings" at bounding box center [123, 193] width 144 height 19
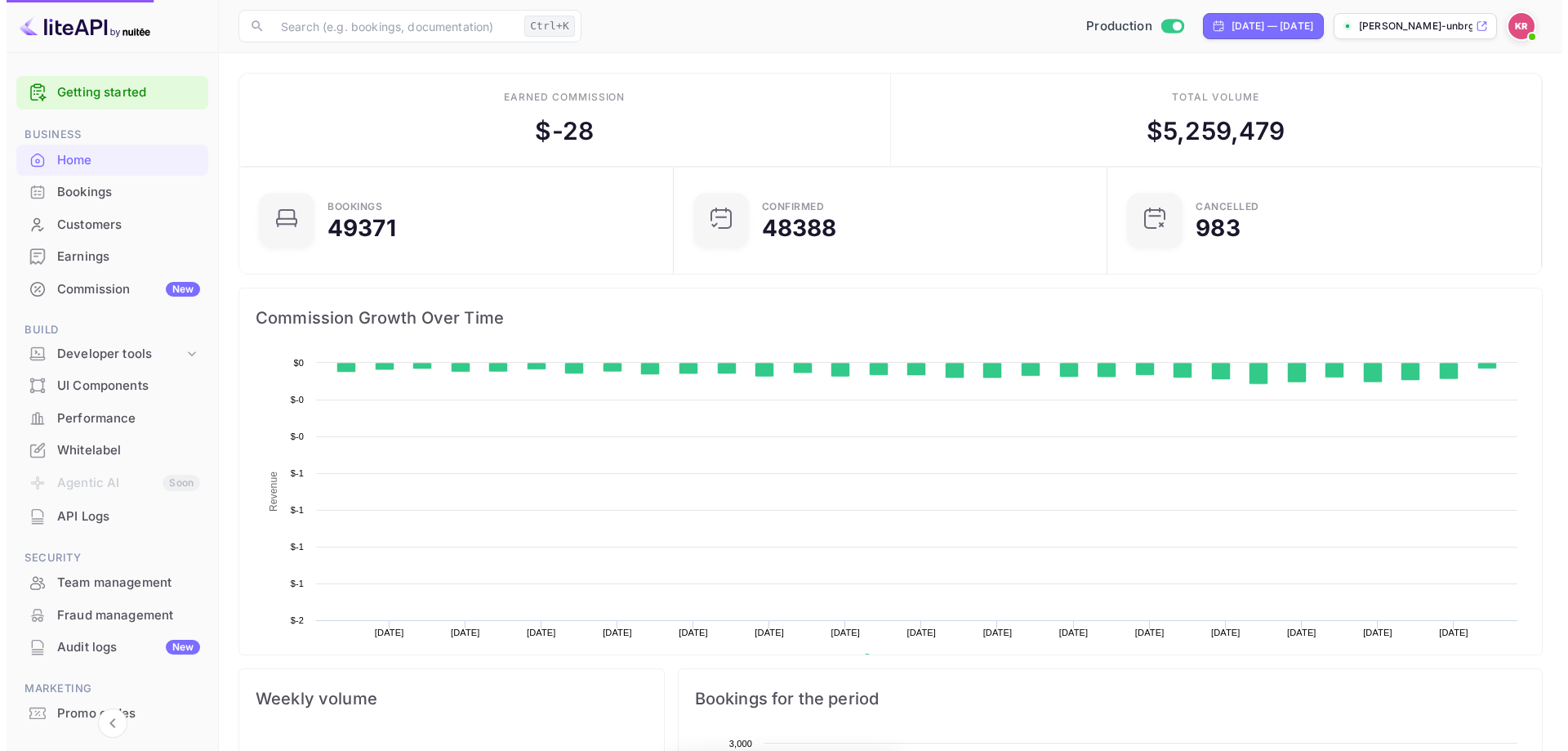
scroll to position [254, 412]
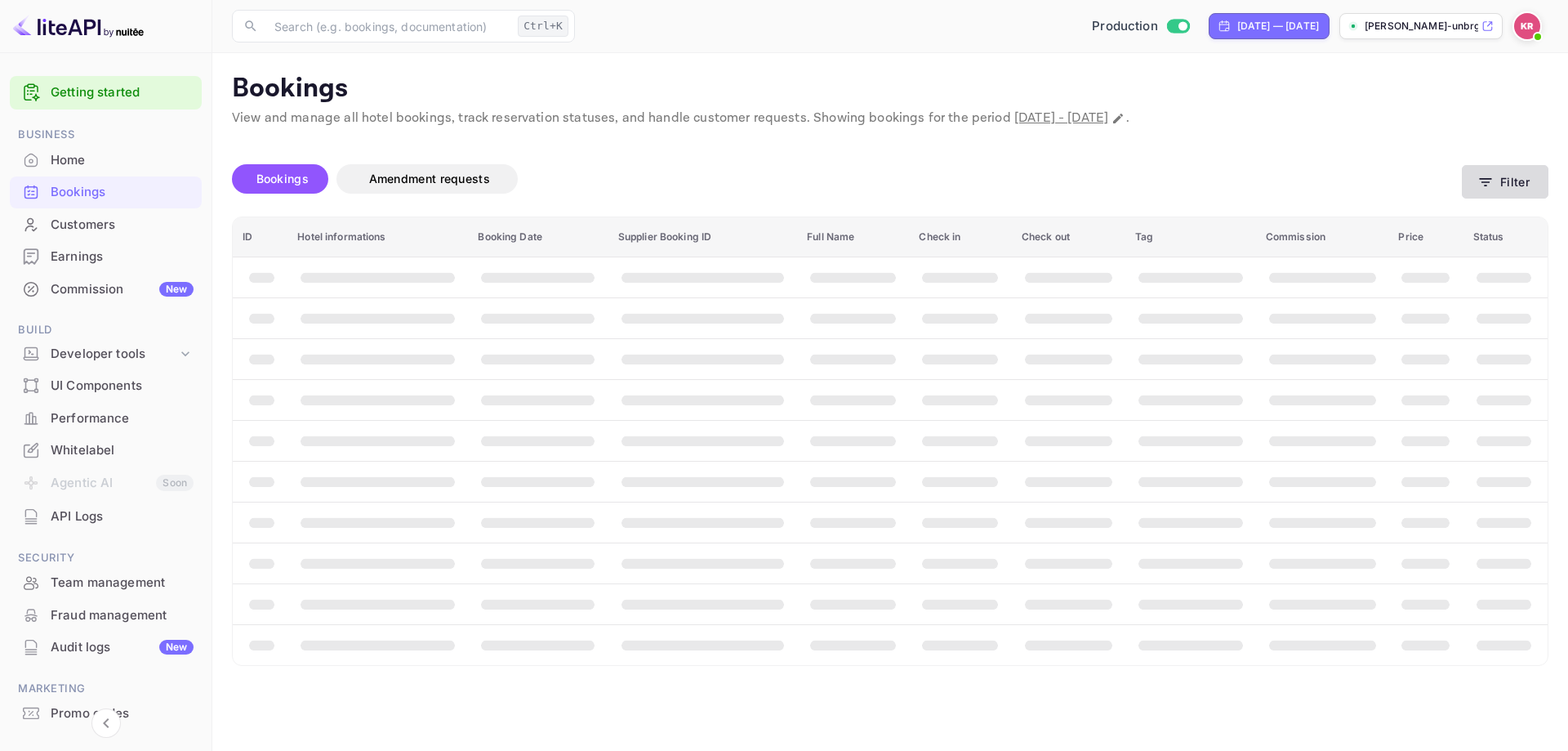
click at [1492, 181] on icon "button" at bounding box center [1485, 182] width 16 height 16
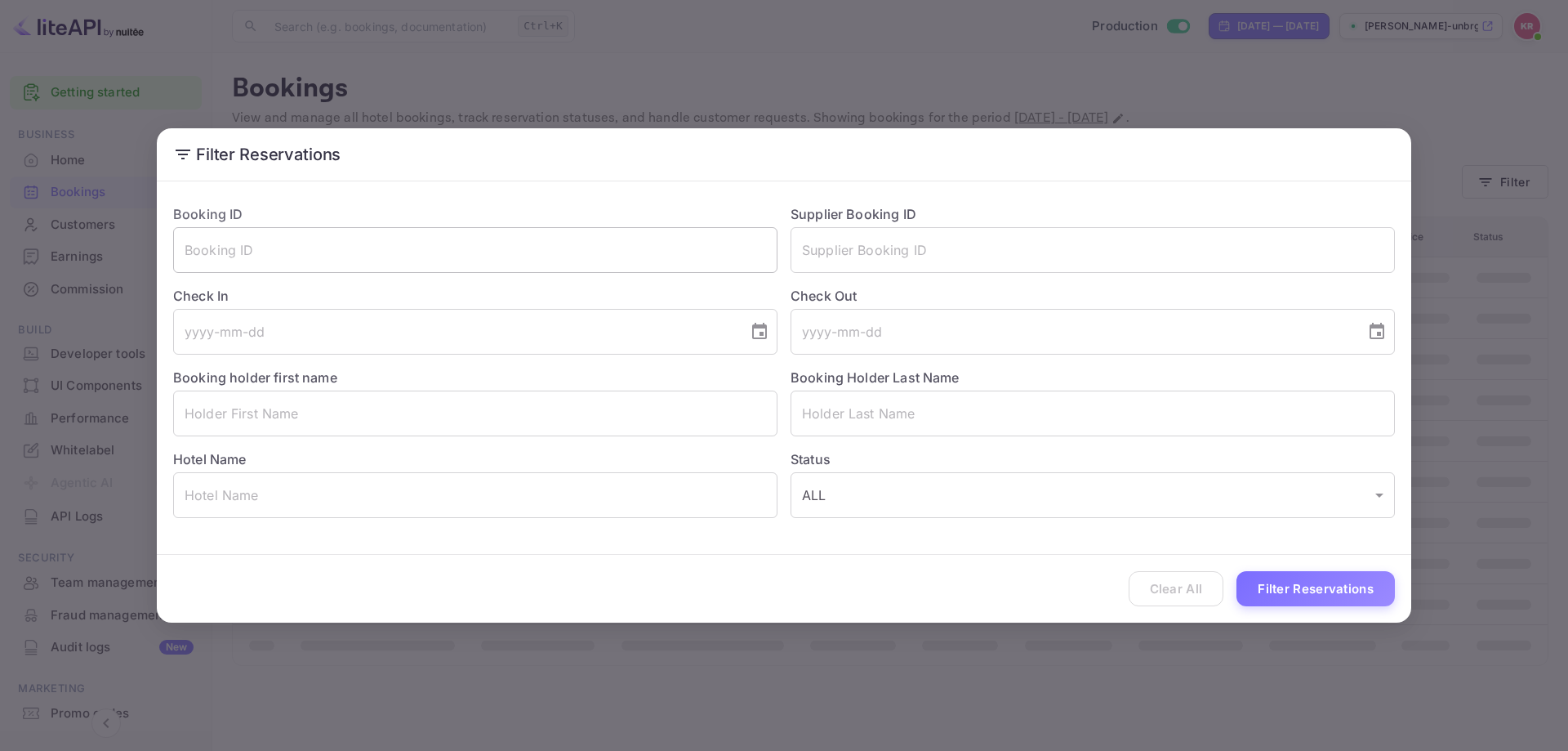
click at [350, 262] on input "text" at bounding box center [475, 250] width 604 height 46
paste input "pTkWBOx6v"
type input "pTkWBOx6v"
click at [1273, 573] on button "Filter Reservations" at bounding box center [1315, 589] width 158 height 36
